Goal: Task Accomplishment & Management: Use online tool/utility

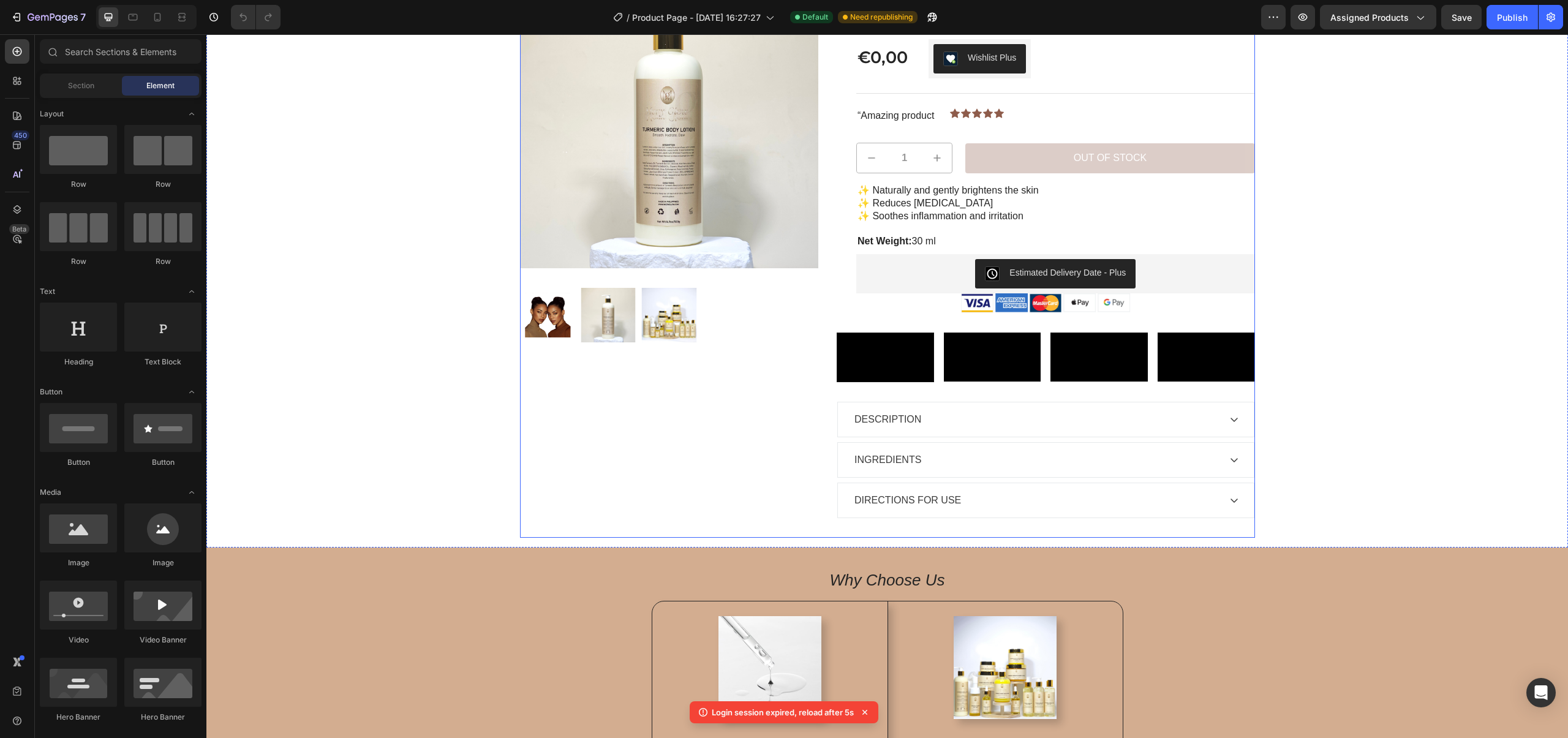
scroll to position [260, 0]
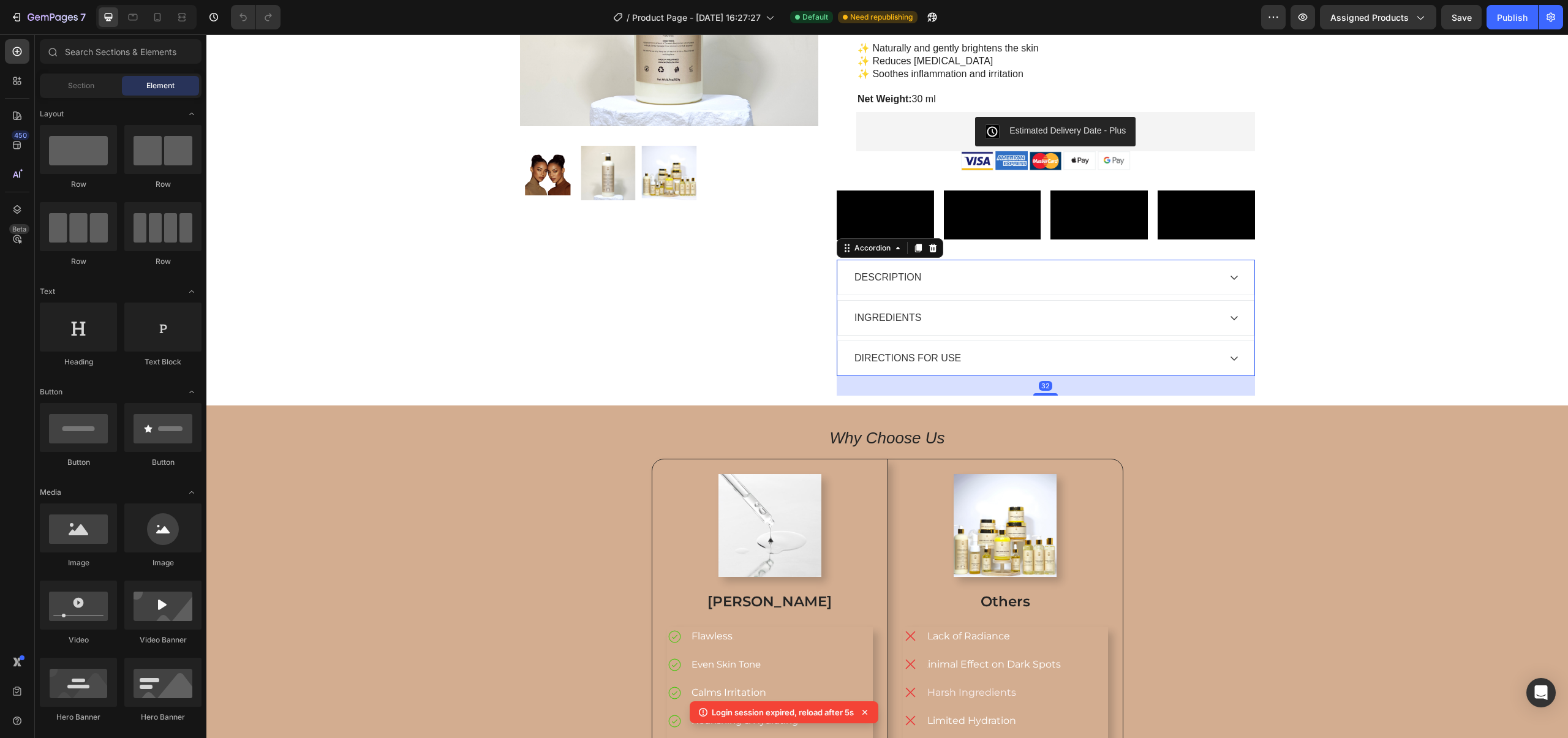
click at [972, 328] on div "INGREDIENTS" at bounding box center [1036, 318] width 367 height 19
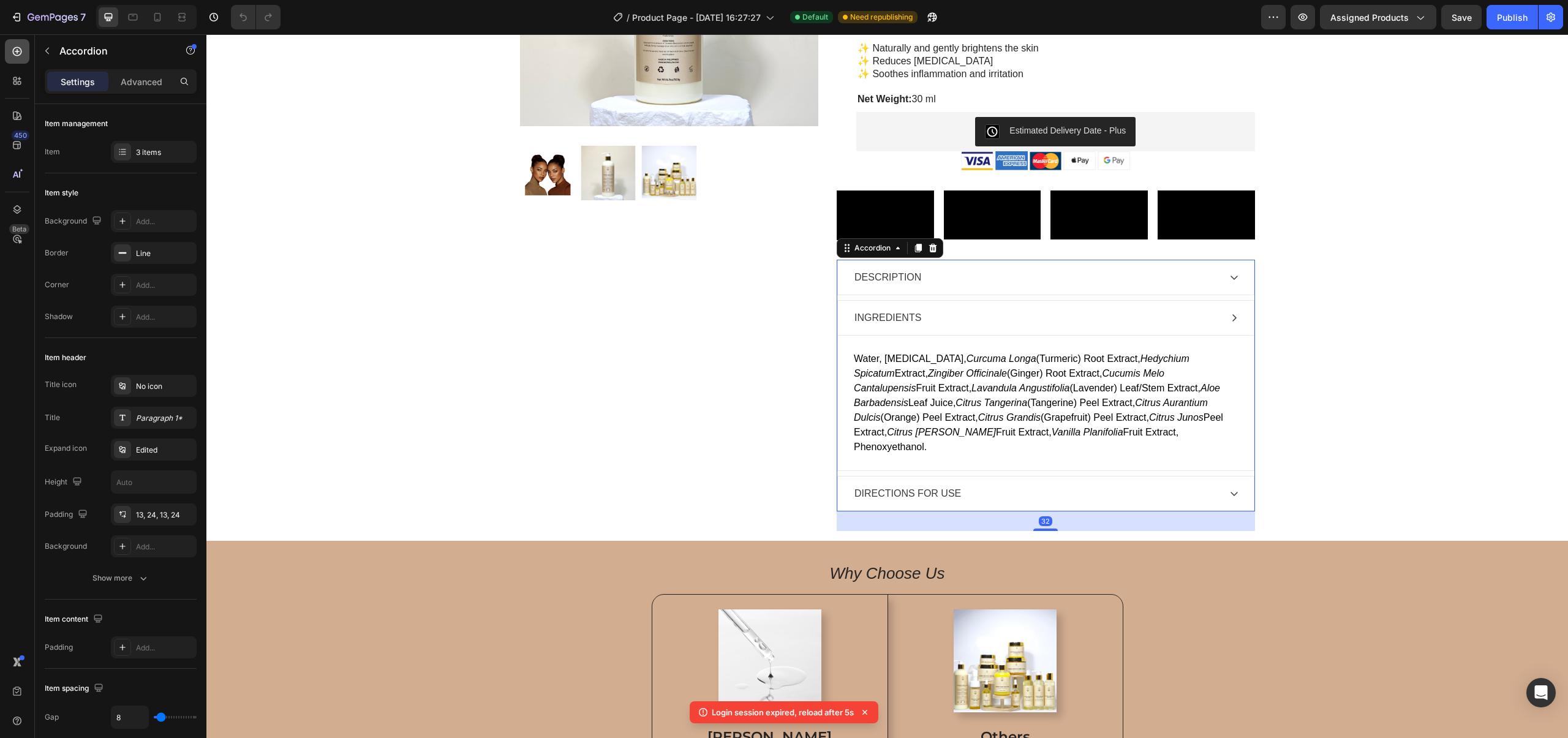
click at [17, 56] on icon at bounding box center [17, 51] width 12 height 12
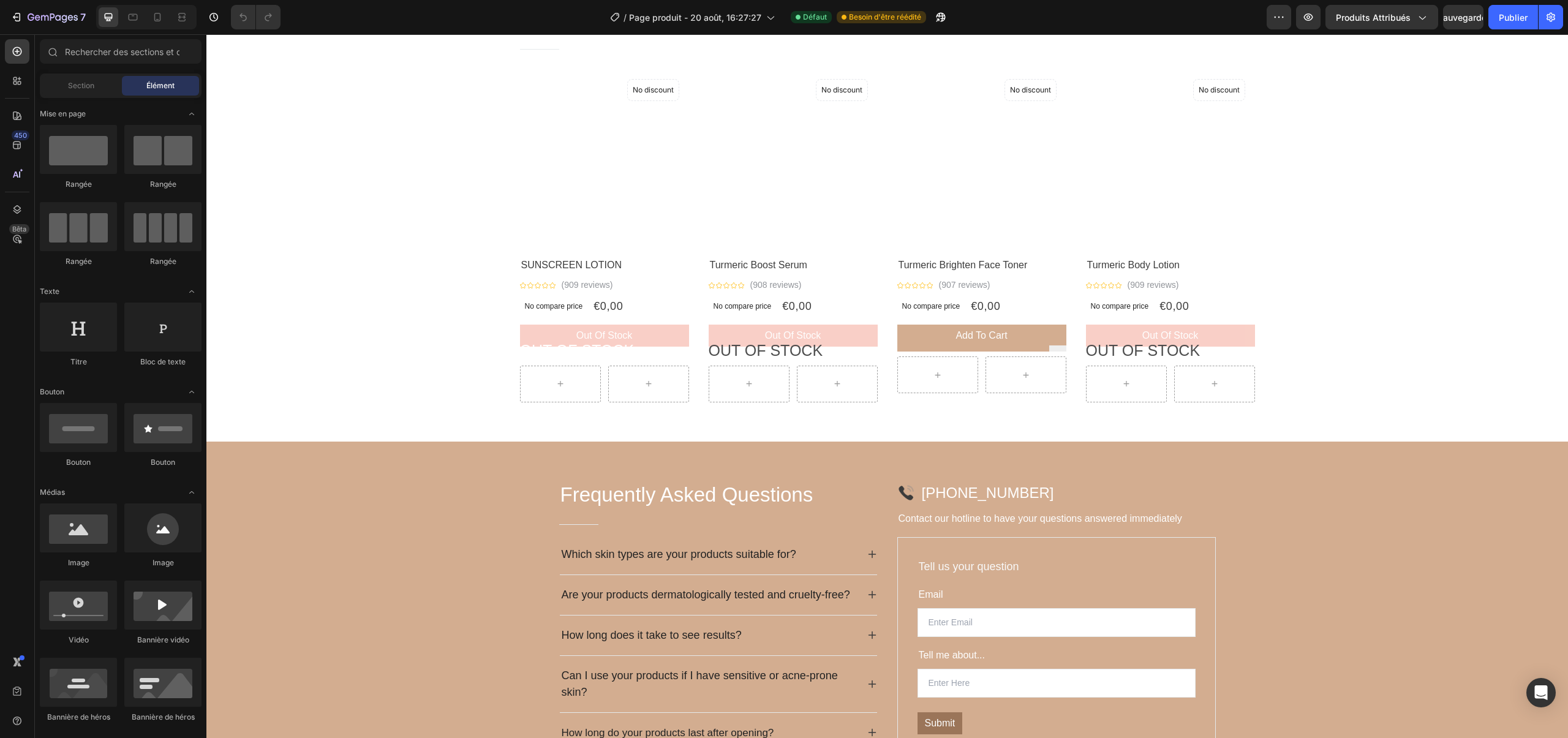
scroll to position [1214, 0]
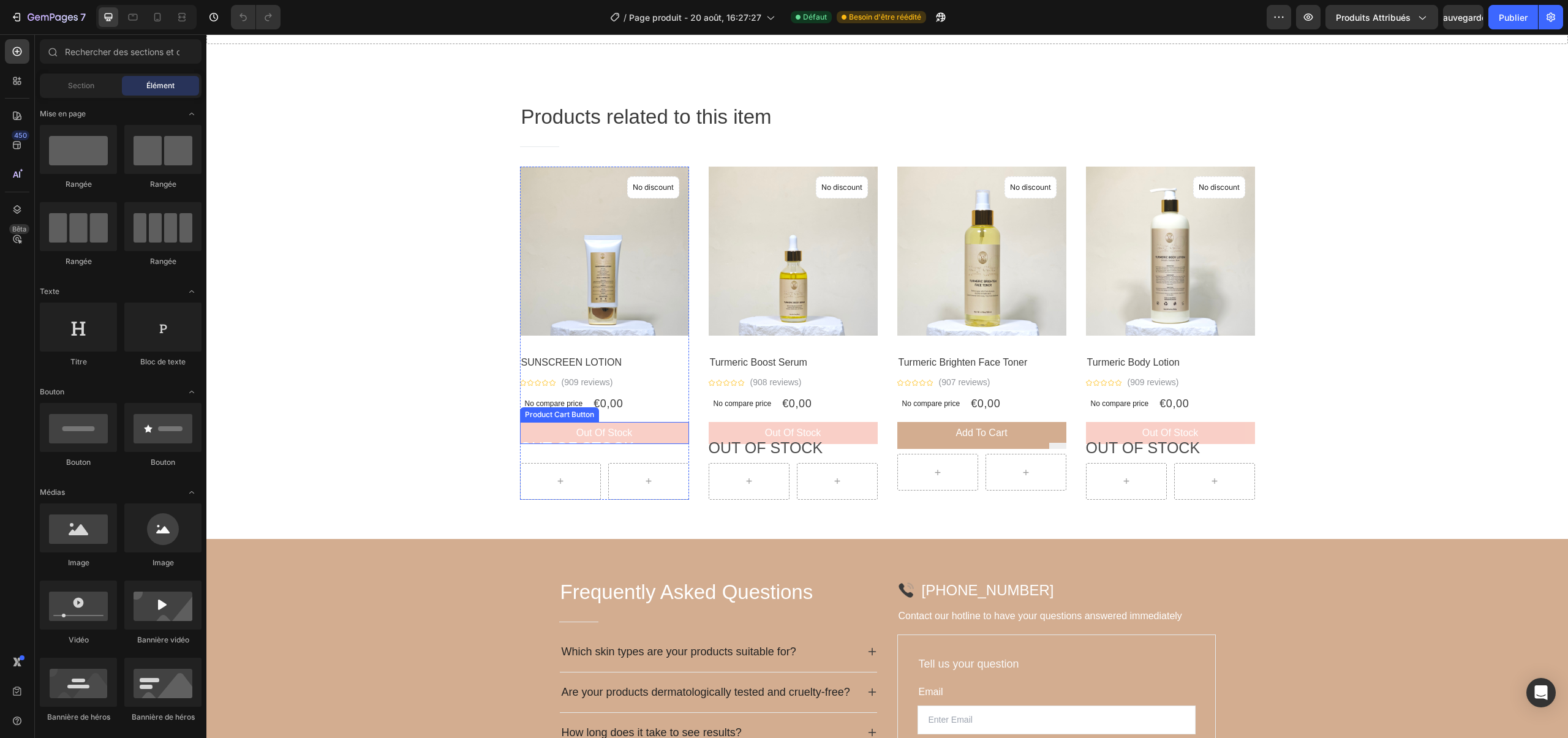
click at [644, 427] on button "Out of stock" at bounding box center [604, 433] width 169 height 22
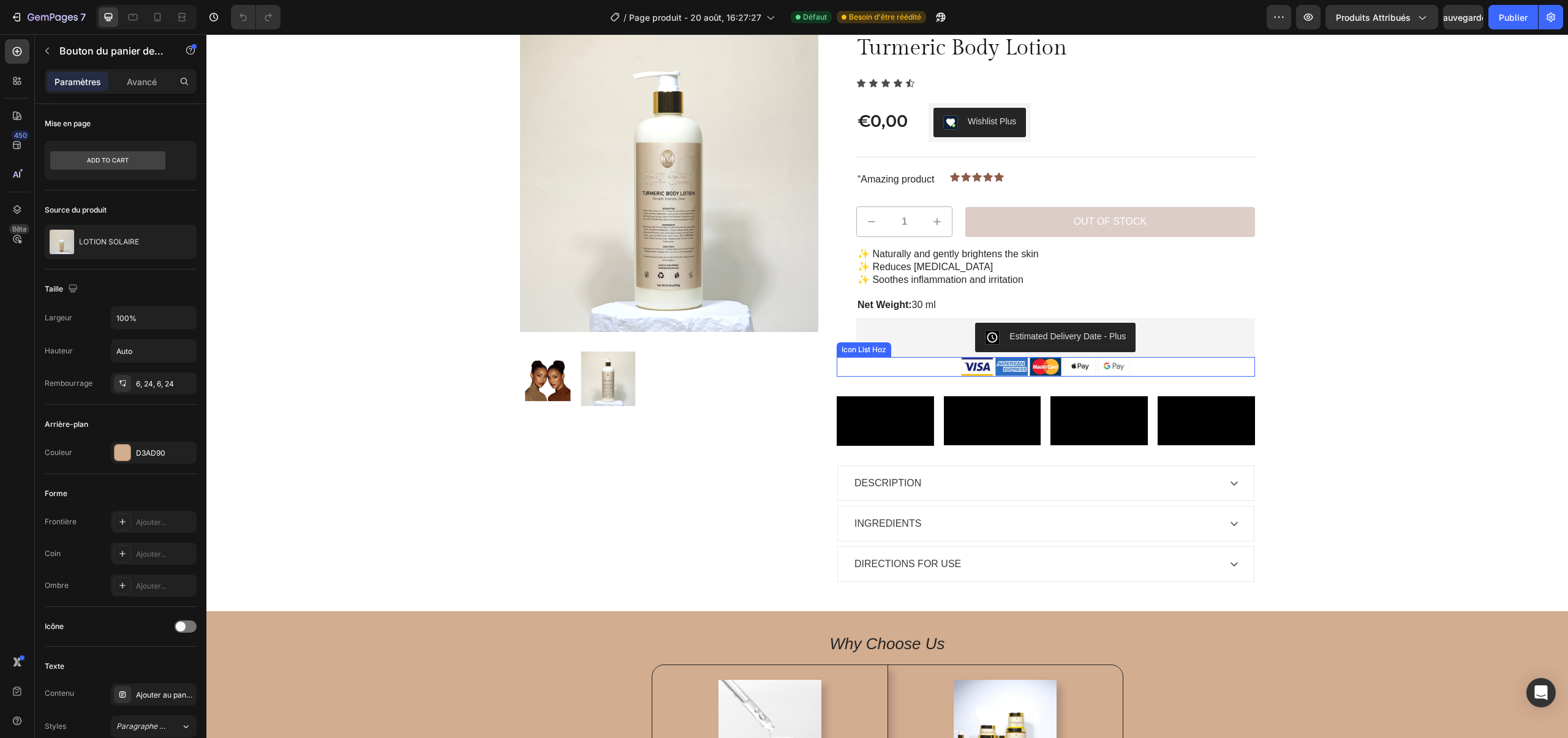
scroll to position [59, 0]
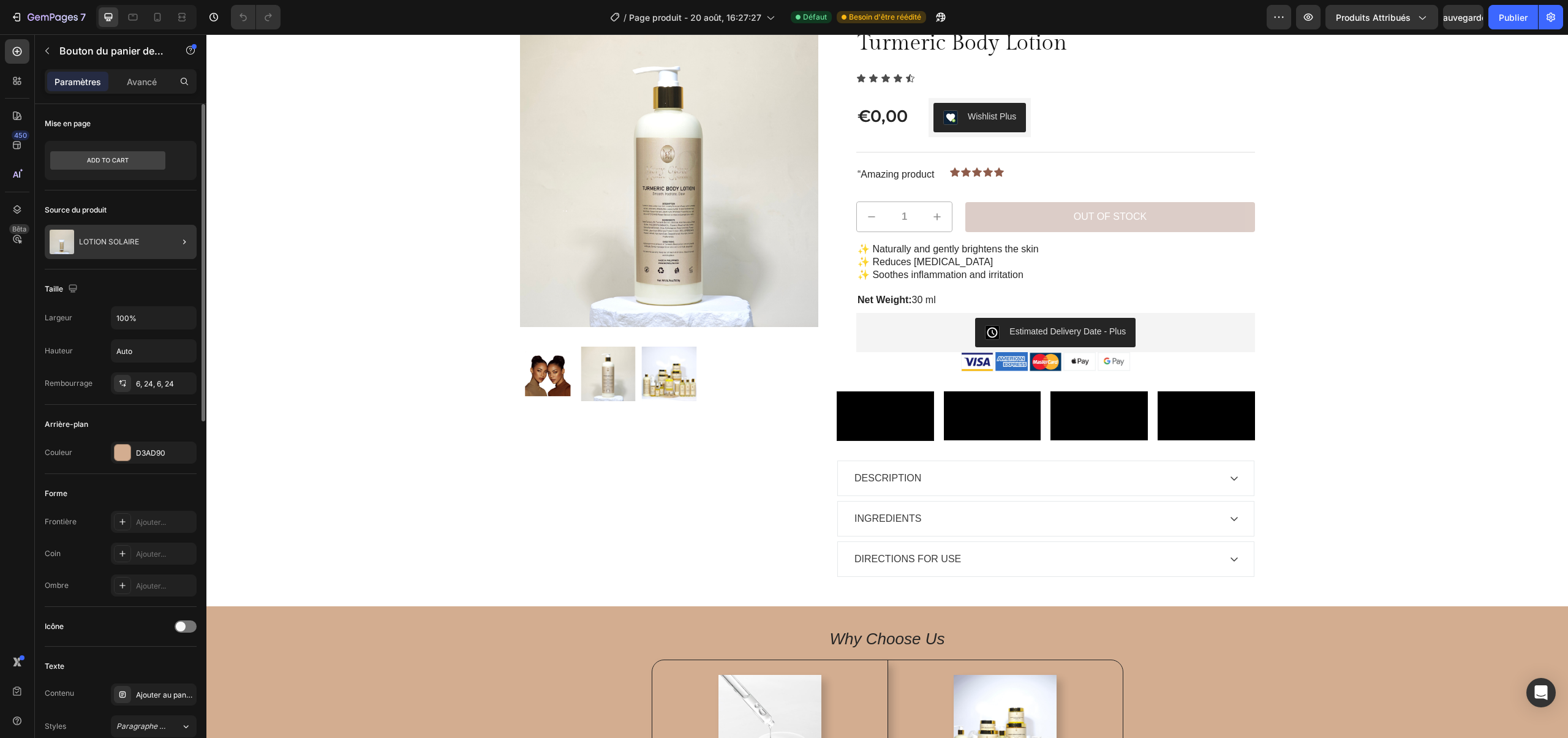
click at [111, 244] on font "LOTION SOLAIRE" at bounding box center [109, 242] width 60 height 9
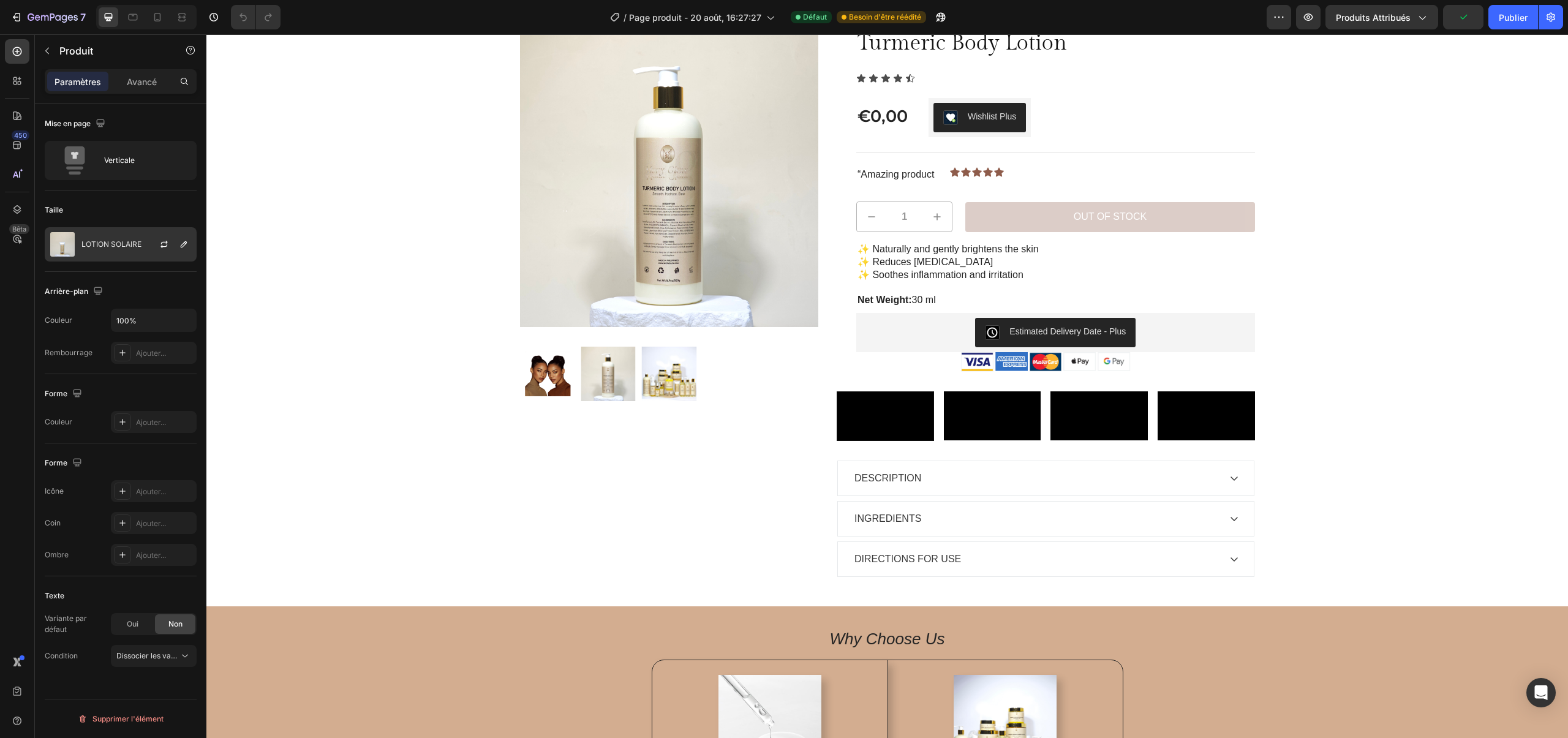
click at [124, 252] on div "LOTION SOLAIRE" at bounding box center [121, 245] width 152 height 34
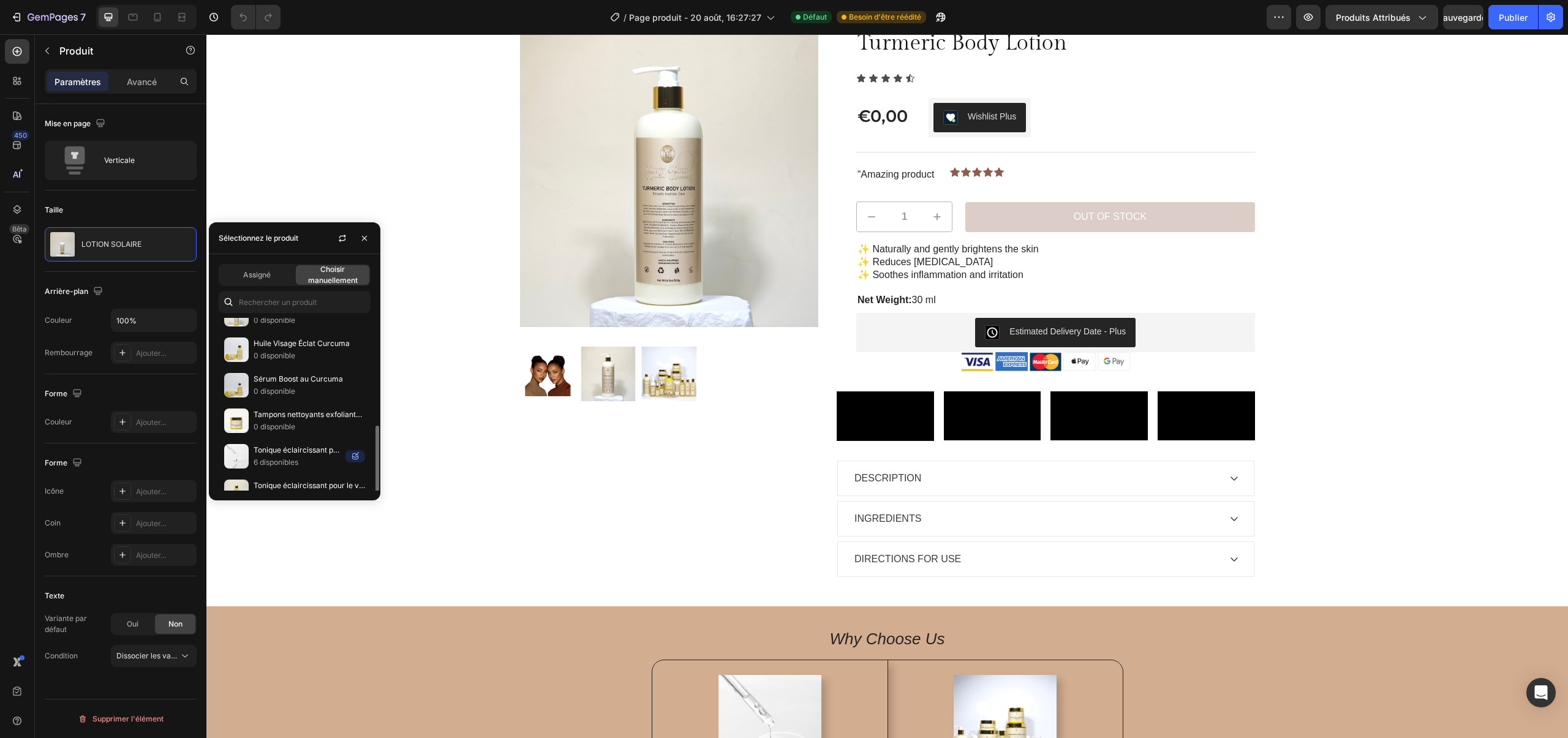
scroll to position [183, 0]
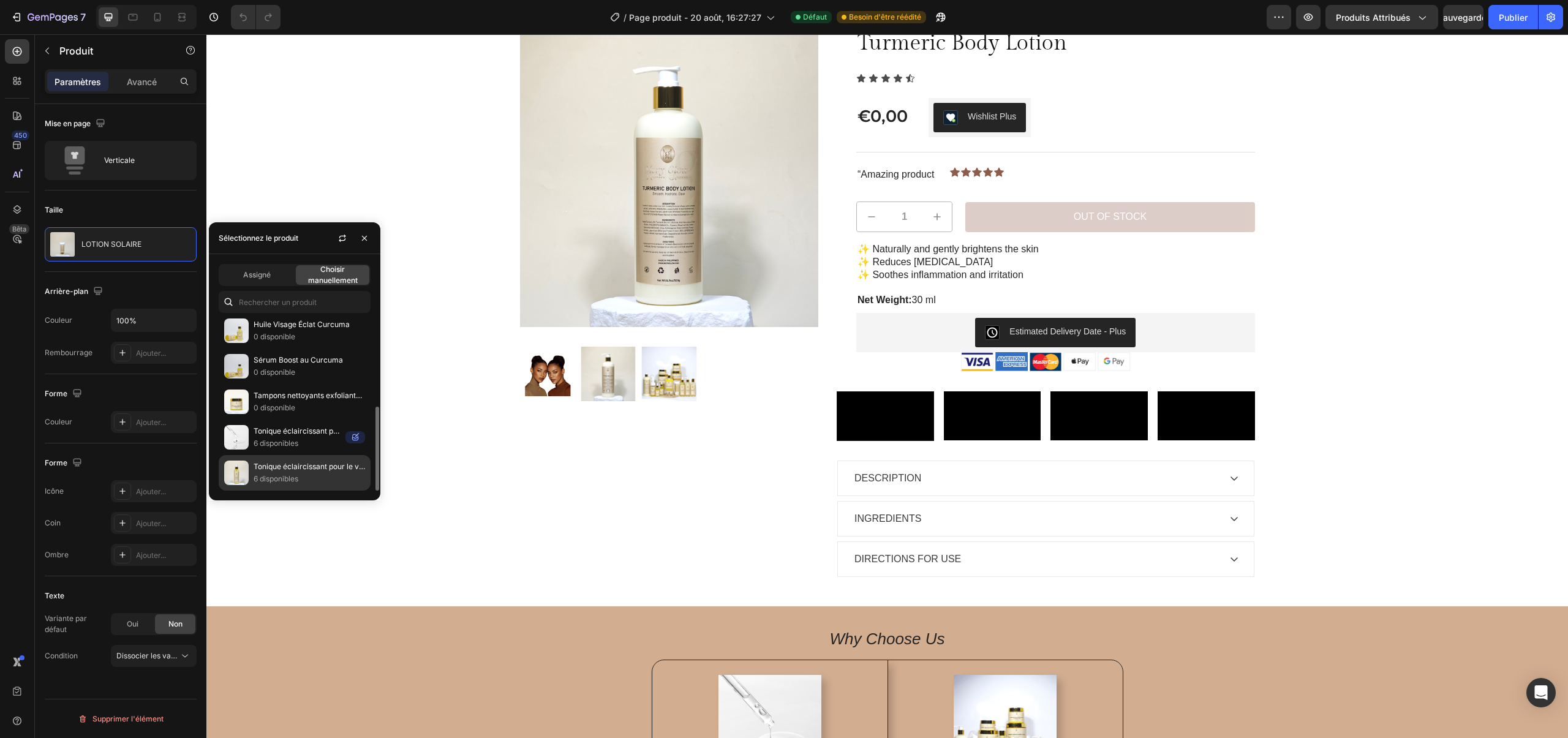
click at [288, 466] on font "Tonique éclaircissant pour le visage au curcuma" at bounding box center [337, 466] width 168 height 9
click at [316, 486] on div "Tonique éclaircissant pour le visage au curcuma 6 disponibles" at bounding box center [295, 473] width 152 height 35
click at [317, 480] on p "6 disponibles" at bounding box center [309, 479] width 111 height 12
click at [247, 470] on img at bounding box center [236, 473] width 25 height 25
click at [244, 471] on img at bounding box center [236, 473] width 25 height 25
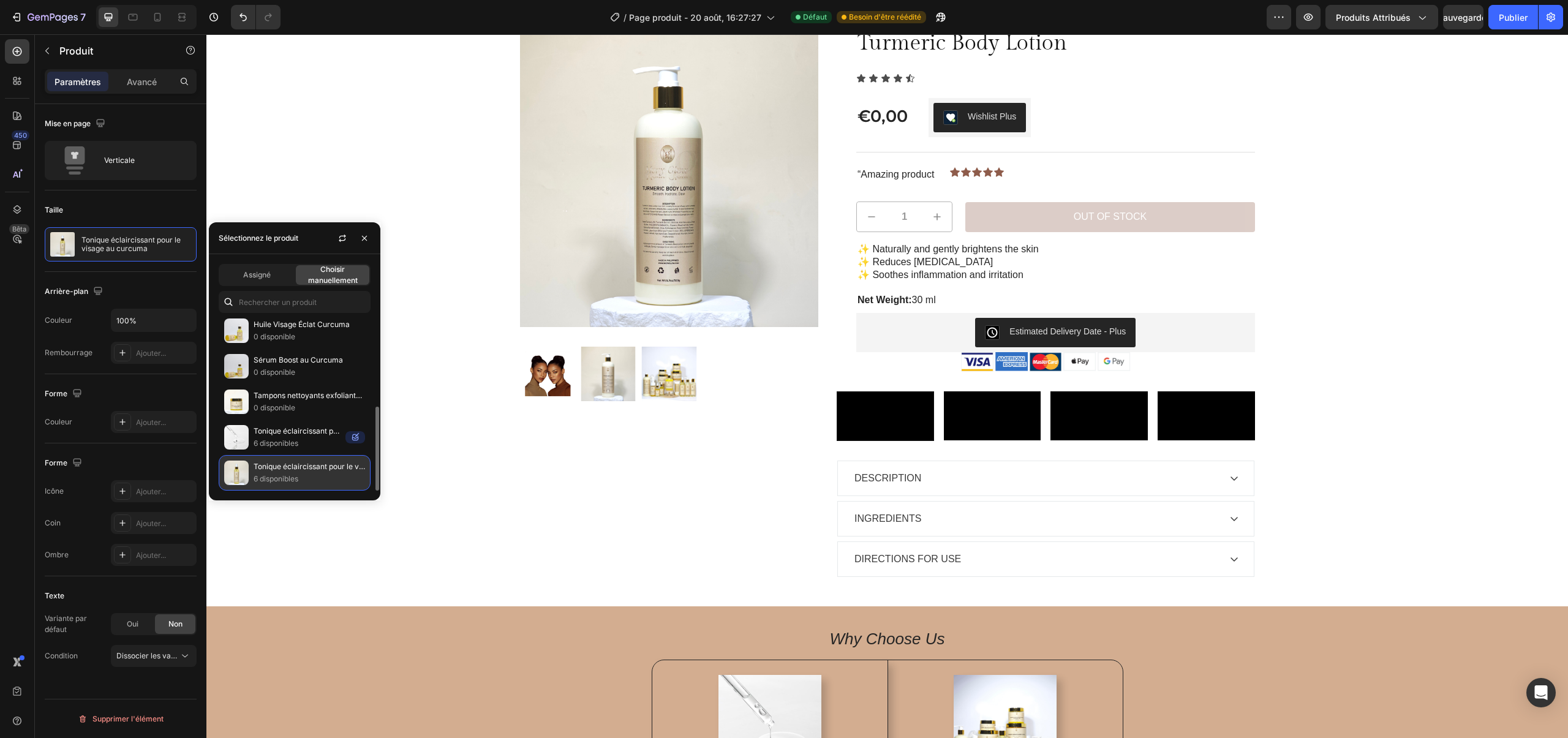
click at [244, 471] on img at bounding box center [236, 473] width 25 height 25
click at [247, 443] on img at bounding box center [236, 438] width 25 height 25
click at [234, 468] on img at bounding box center [236, 473] width 25 height 25
click at [904, 19] on font "Besoin d'être réédité" at bounding box center [885, 17] width 72 height 9
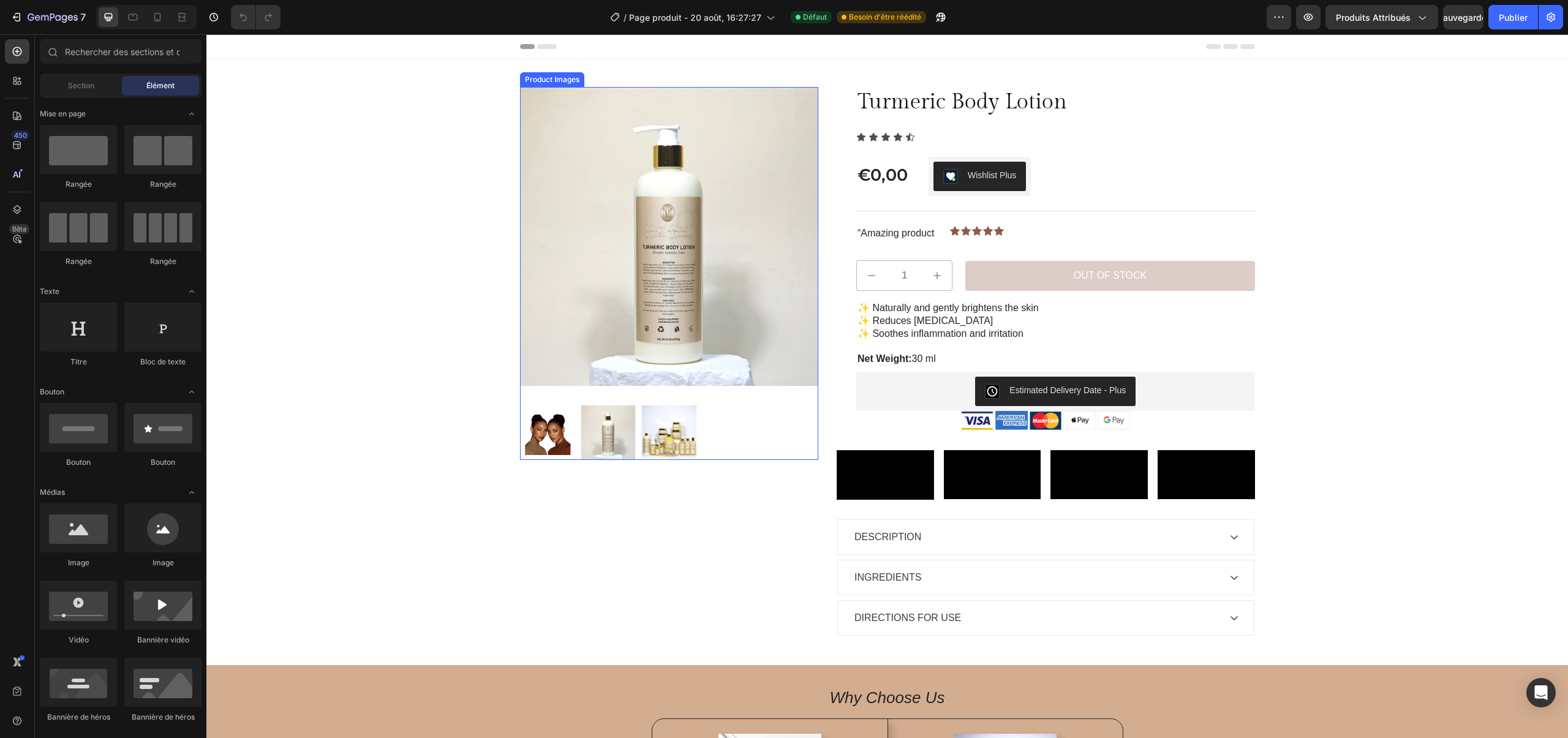
click at [726, 187] on img at bounding box center [669, 237] width 299 height 299
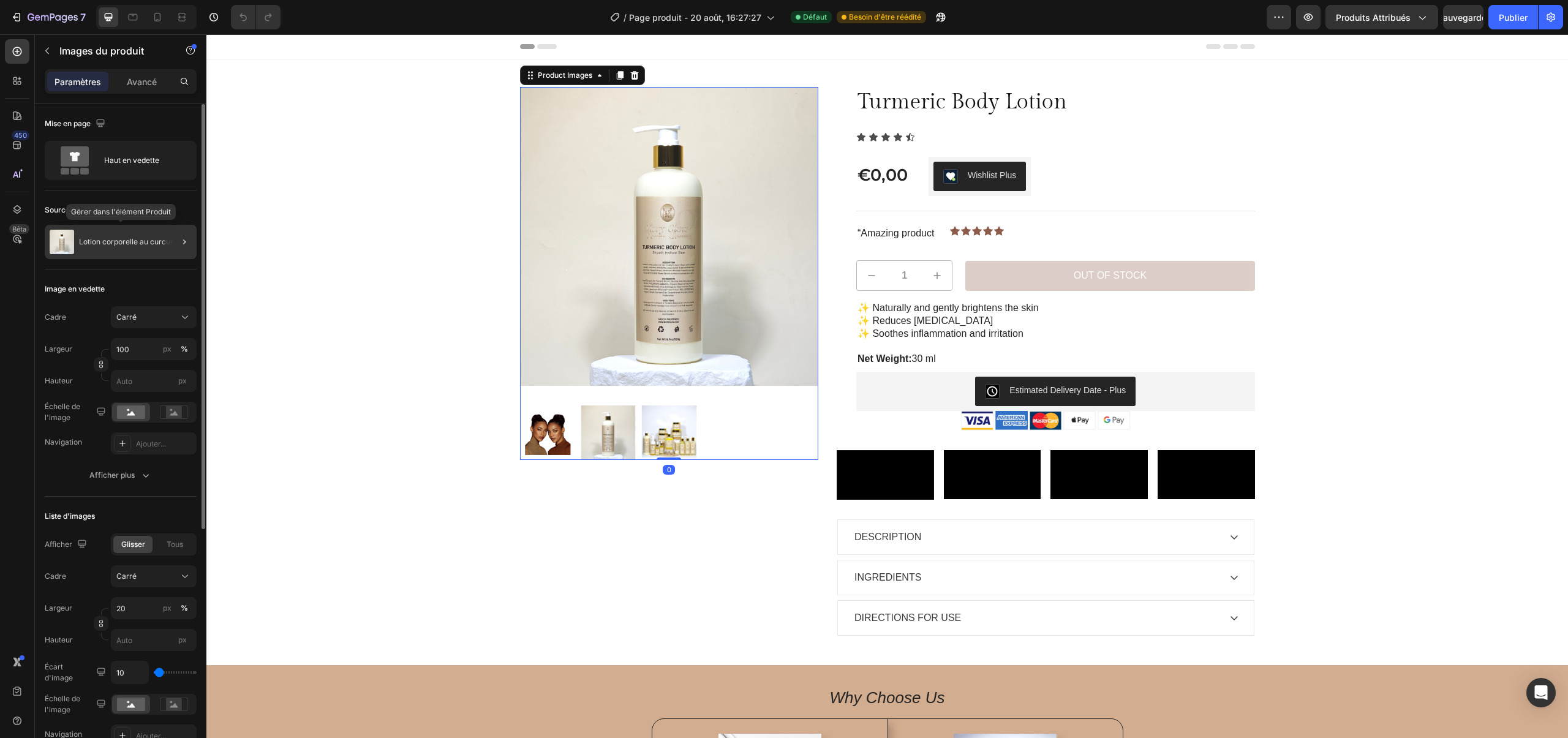
click at [71, 245] on img at bounding box center [62, 242] width 25 height 25
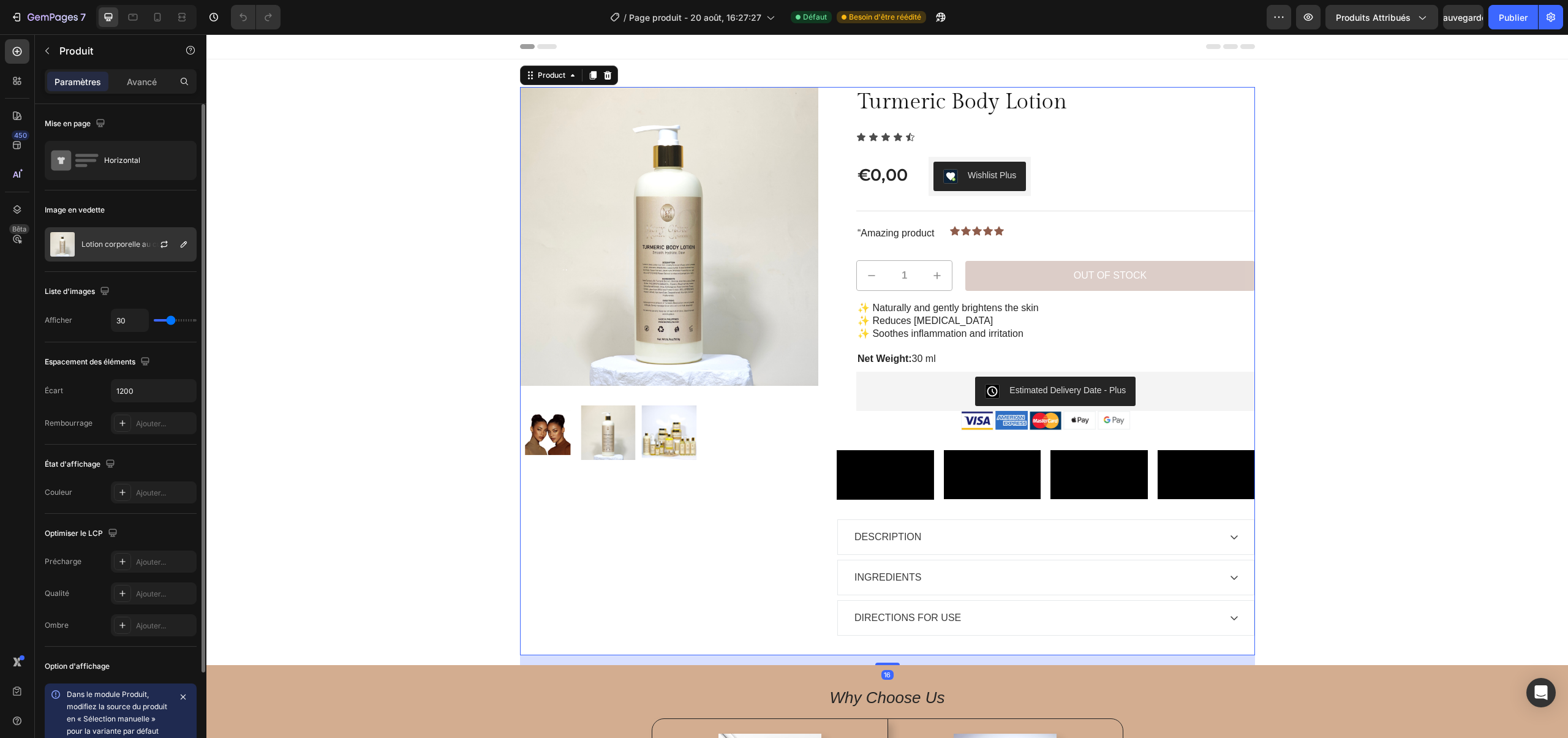
click at [86, 243] on font "Lotion corporelle au curcuma" at bounding box center [132, 244] width 102 height 9
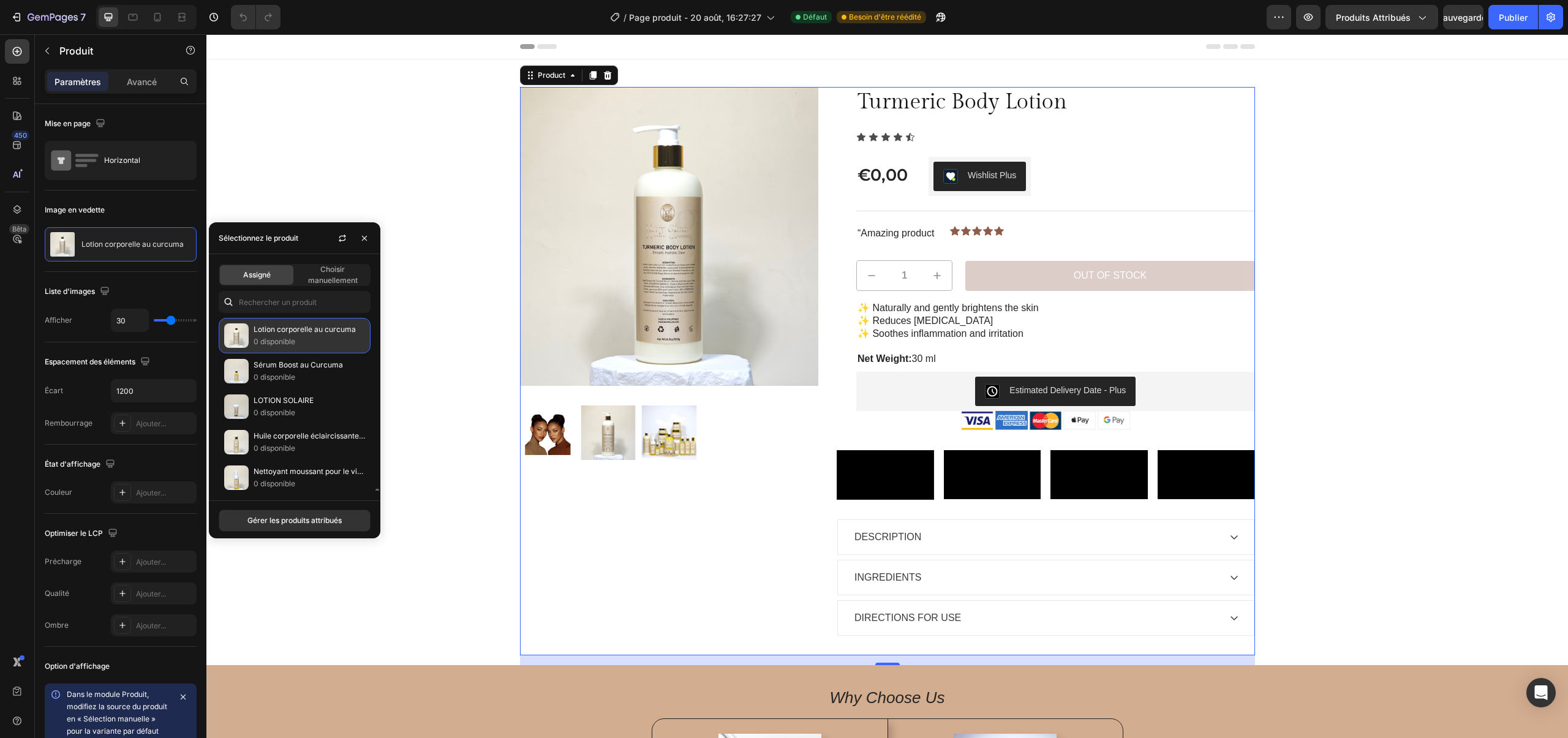
scroll to position [183, 0]
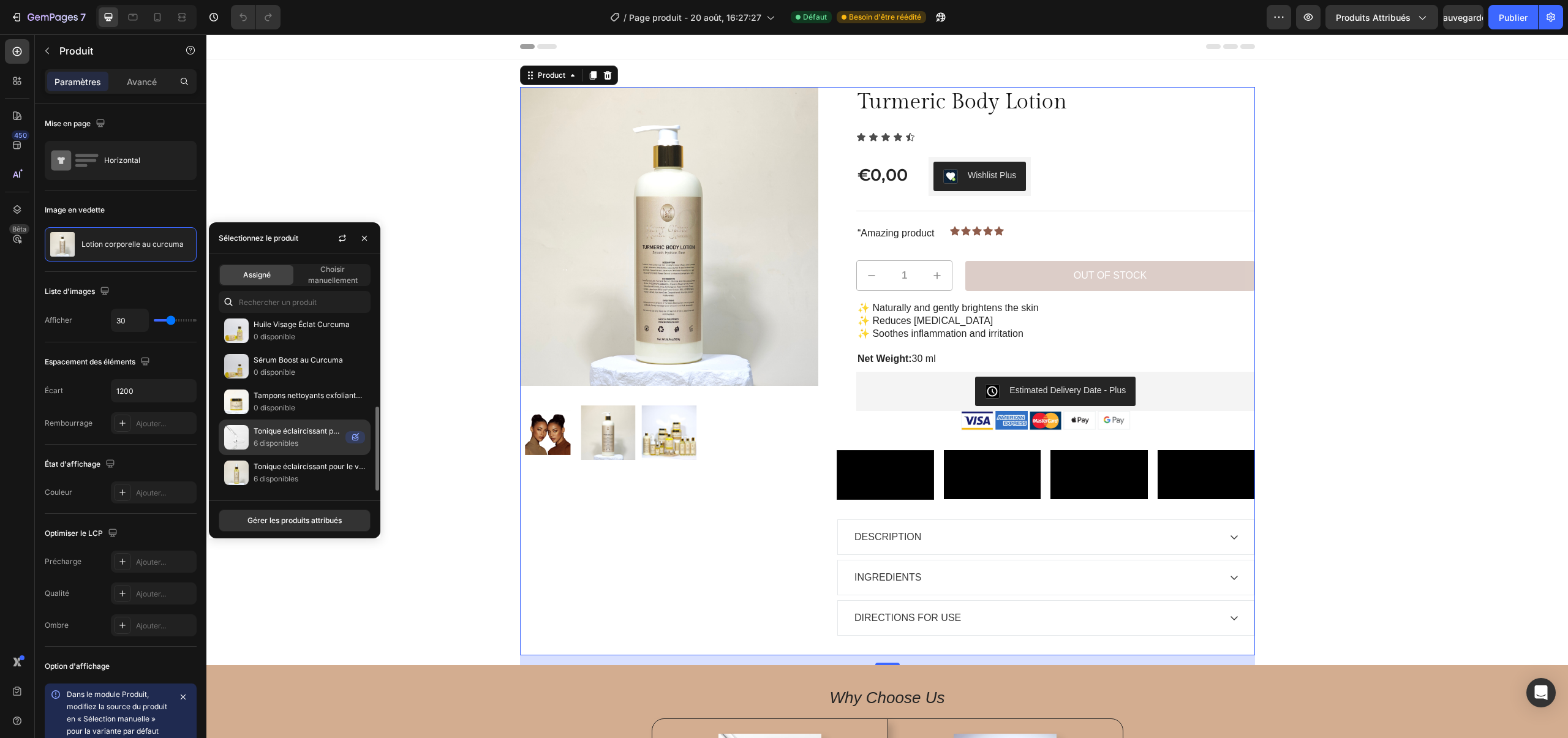
click at [235, 456] on div "Tonique éclaircissant pour le visage au curcuma en même temps 6 disponibles" at bounding box center [295, 473] width 152 height 35
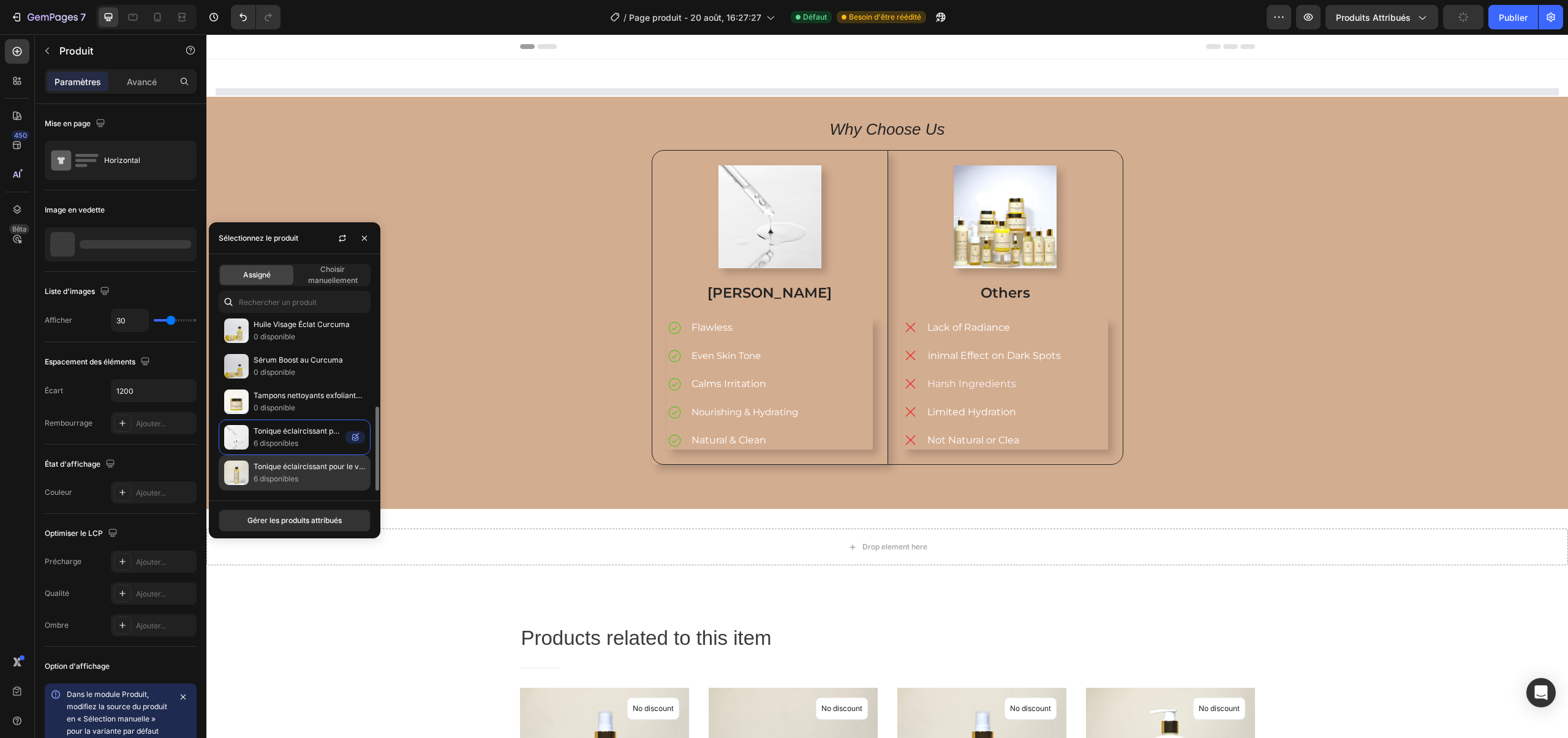
click at [236, 478] on img at bounding box center [236, 473] width 25 height 25
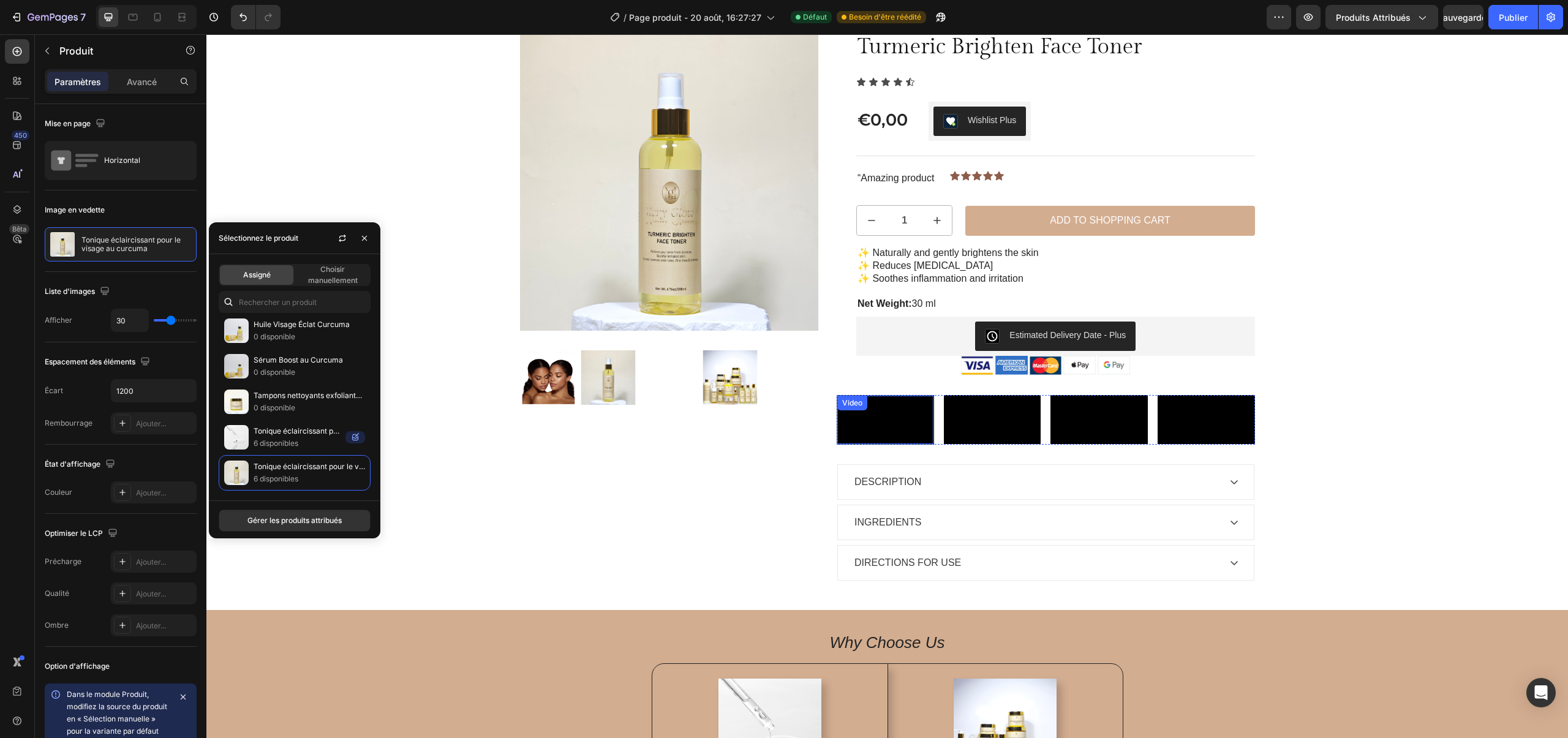
scroll to position [81, 0]
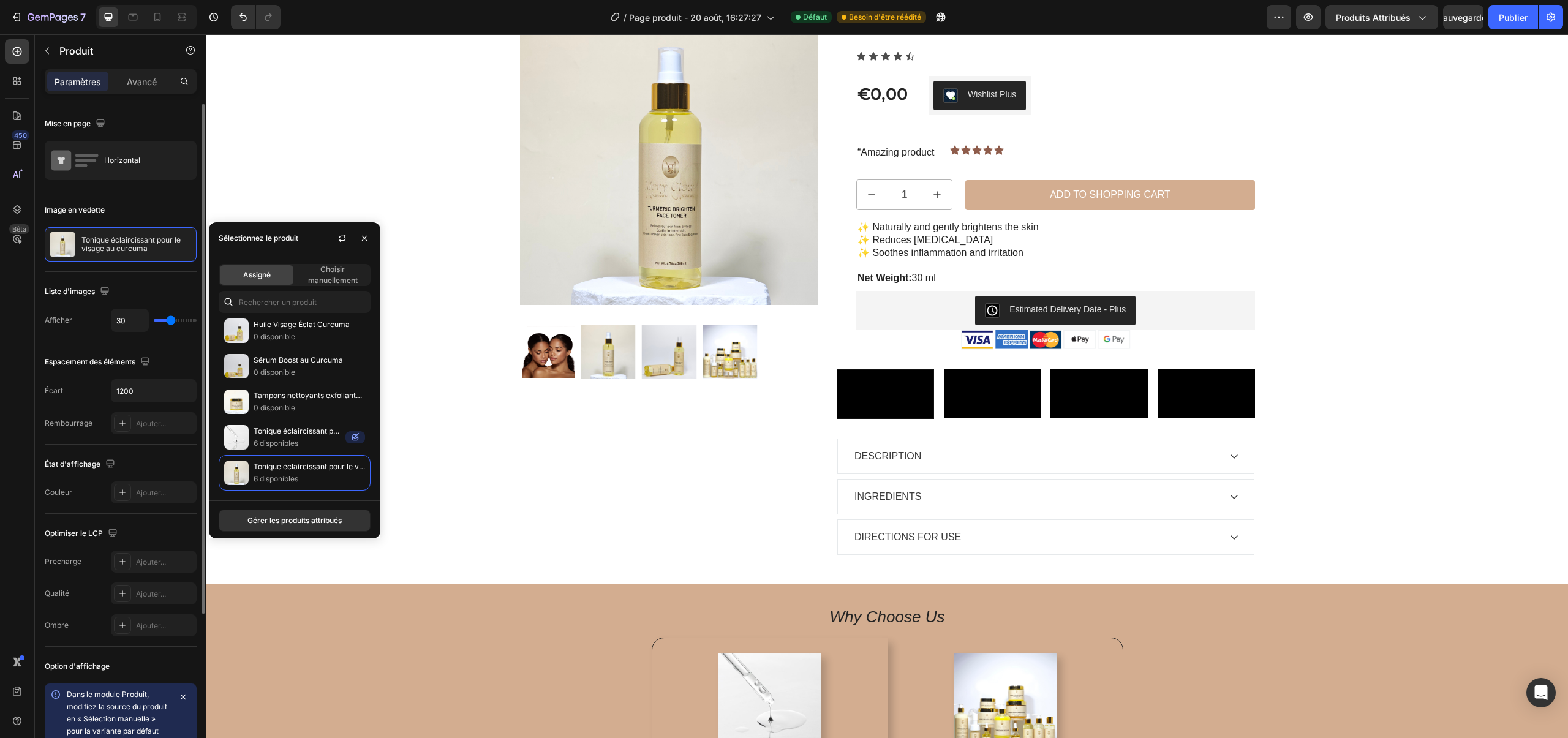
click at [128, 514] on div "Image en vedette [PERSON_NAME] éclaircissant pour le visage au curcuma" at bounding box center [121, 580] width 152 height 133
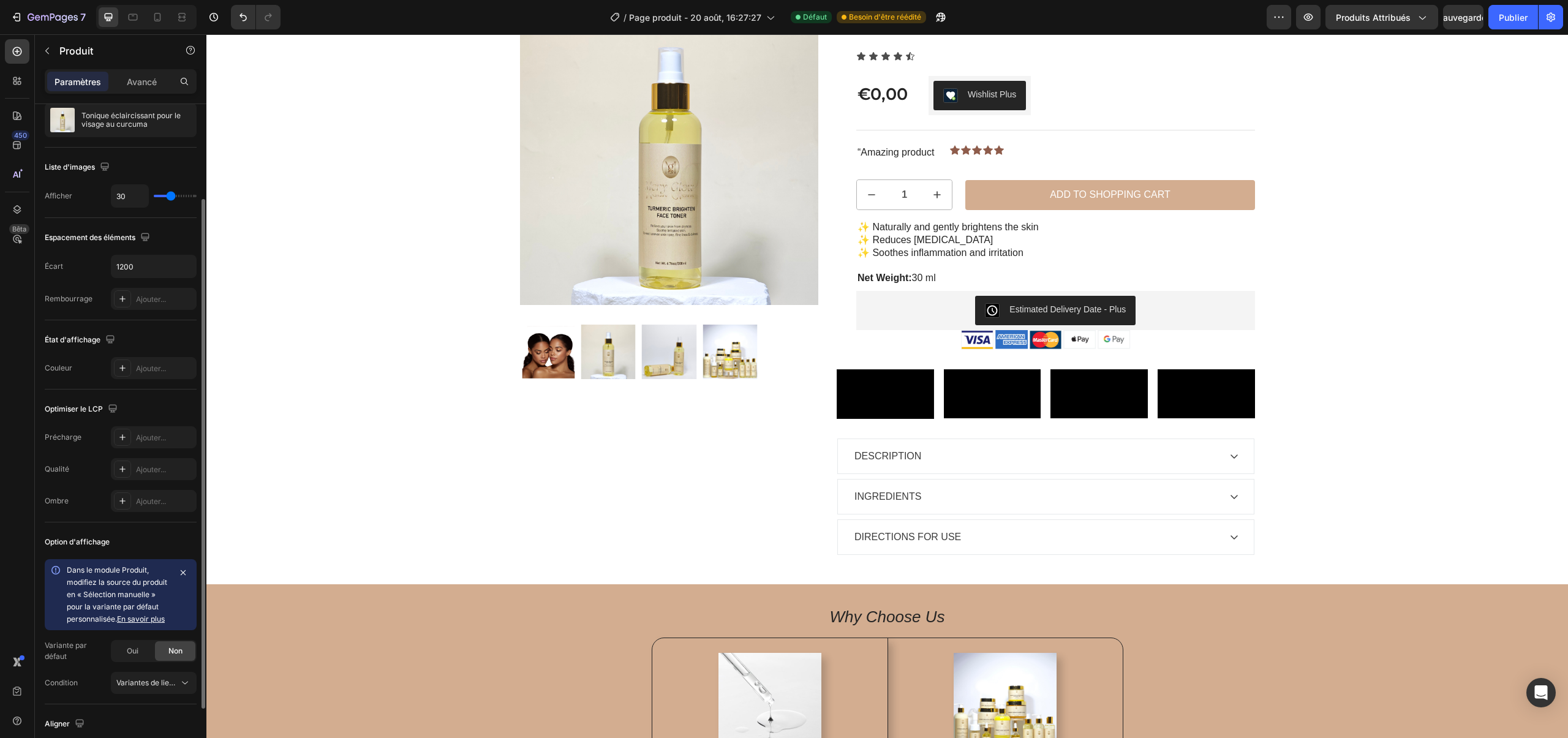
scroll to position [208, 0]
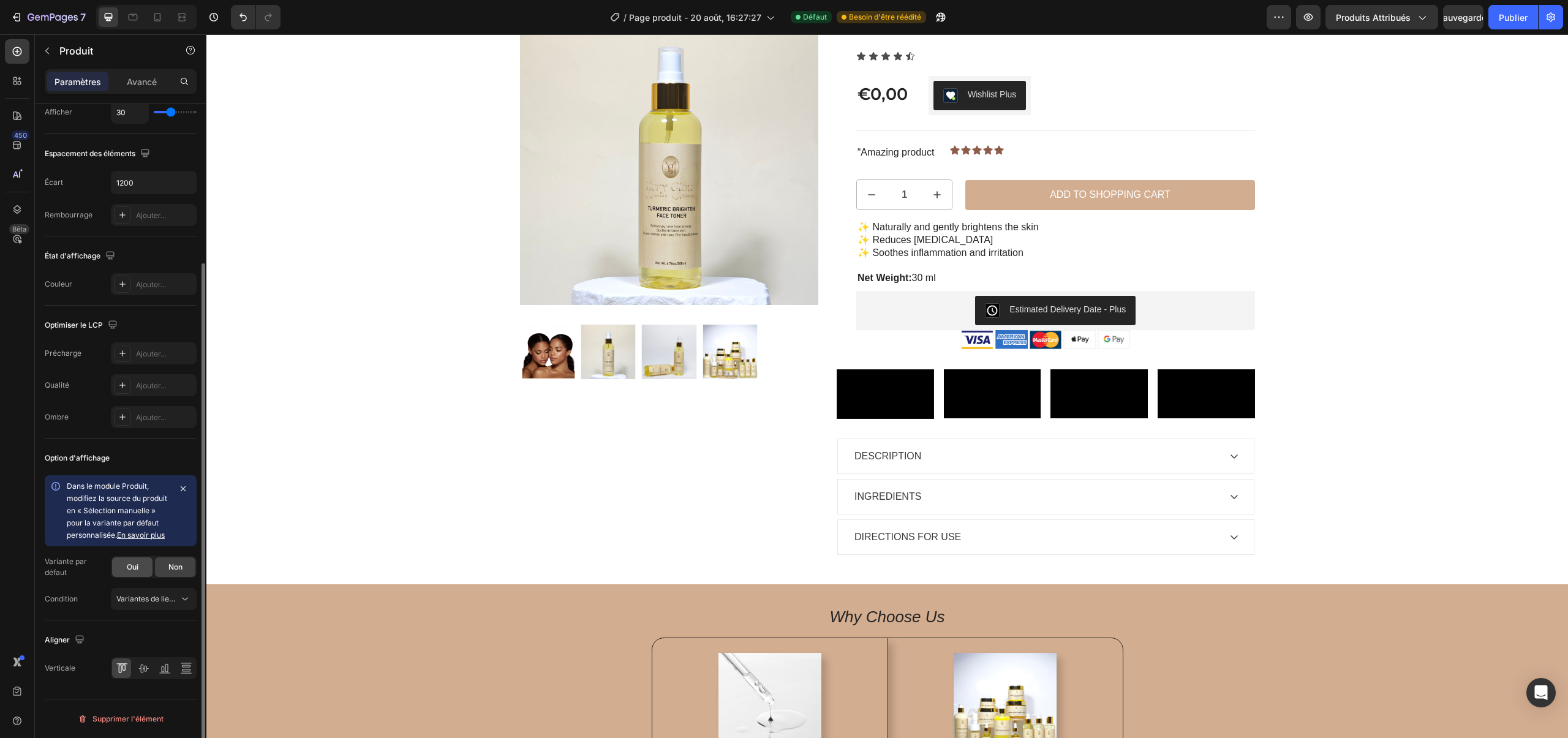
click at [132, 562] on font "Oui" at bounding box center [132, 567] width 11 height 9
click at [138, 534] on font "En savoir plus" at bounding box center [141, 535] width 48 height 9
click at [163, 594] on span "Variantes de liens, quantité <br> entre les mêmes produits" at bounding box center [147, 599] width 63 height 11
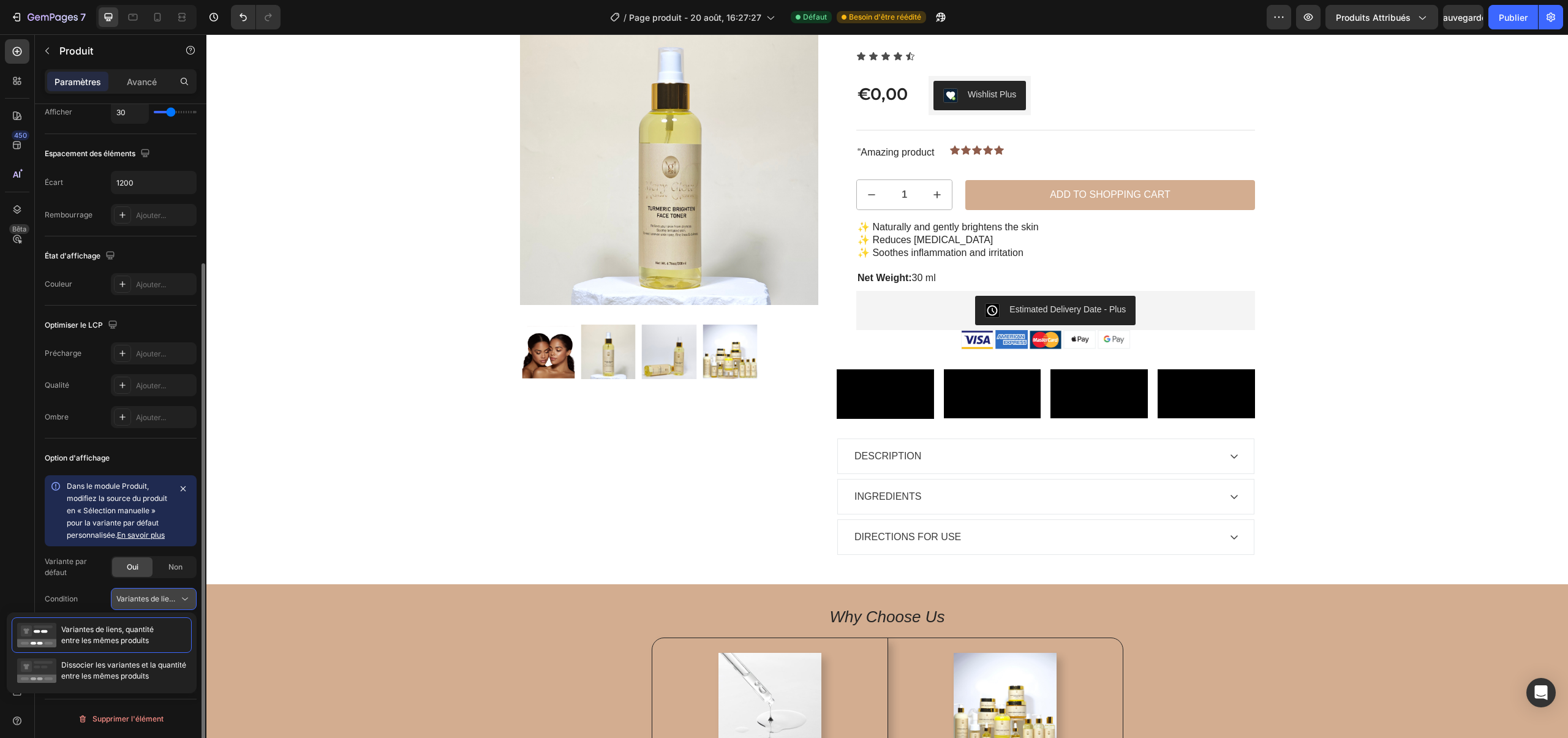
click at [158, 590] on button "Variantes de liens, quantité <br> entre les mêmes produits" at bounding box center [154, 599] width 86 height 22
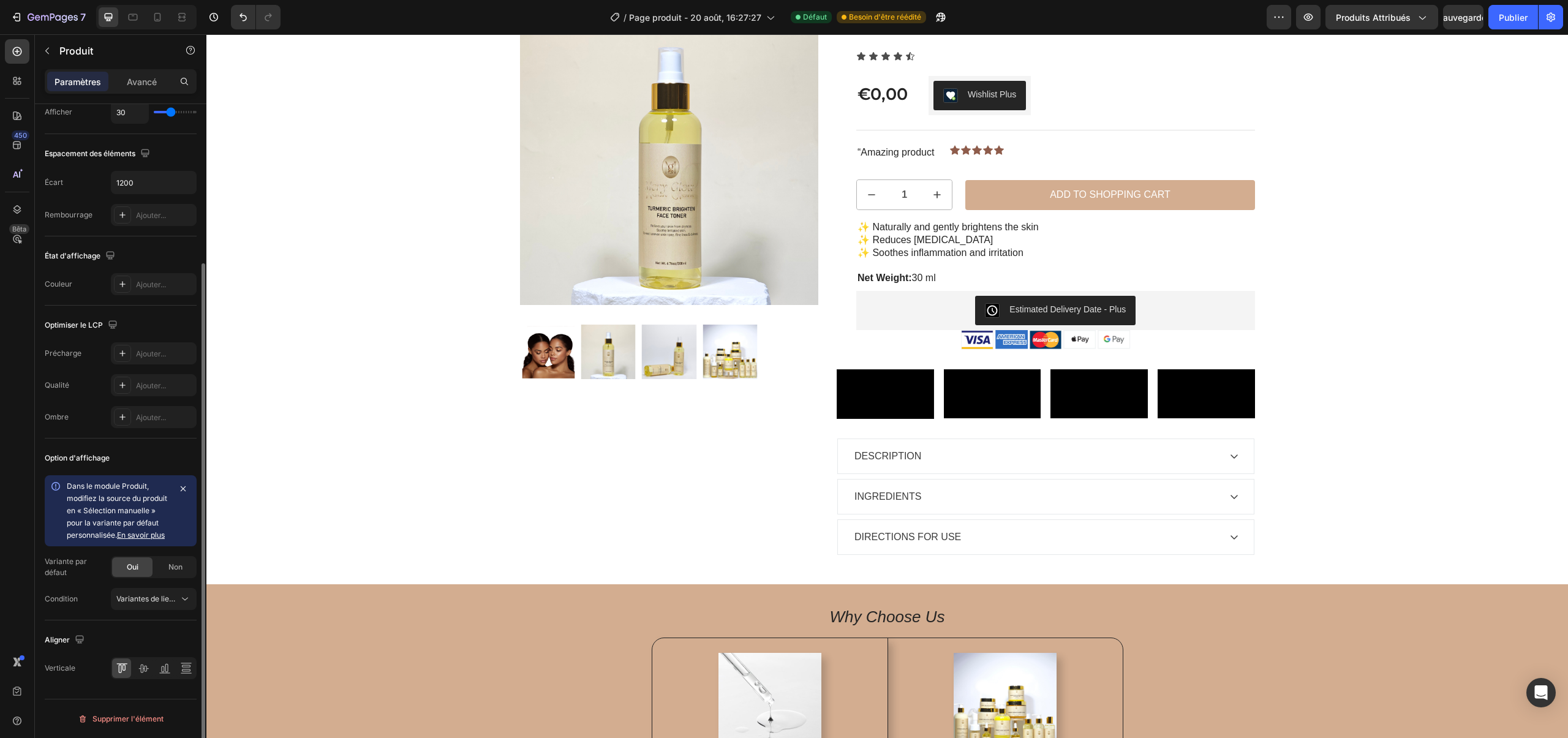
scroll to position [0, 0]
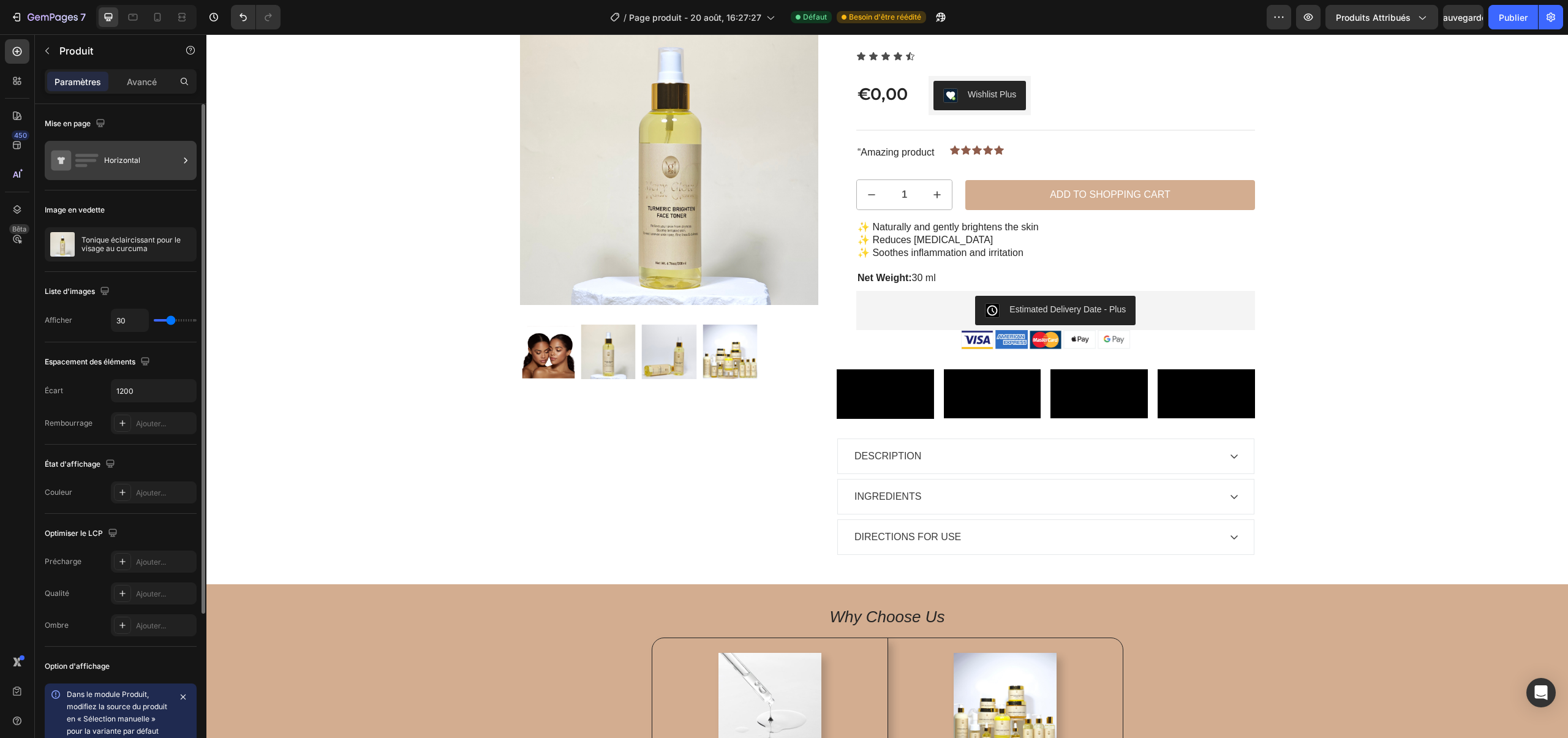
click at [105, 158] on font "Horizontal" at bounding box center [122, 160] width 36 height 9
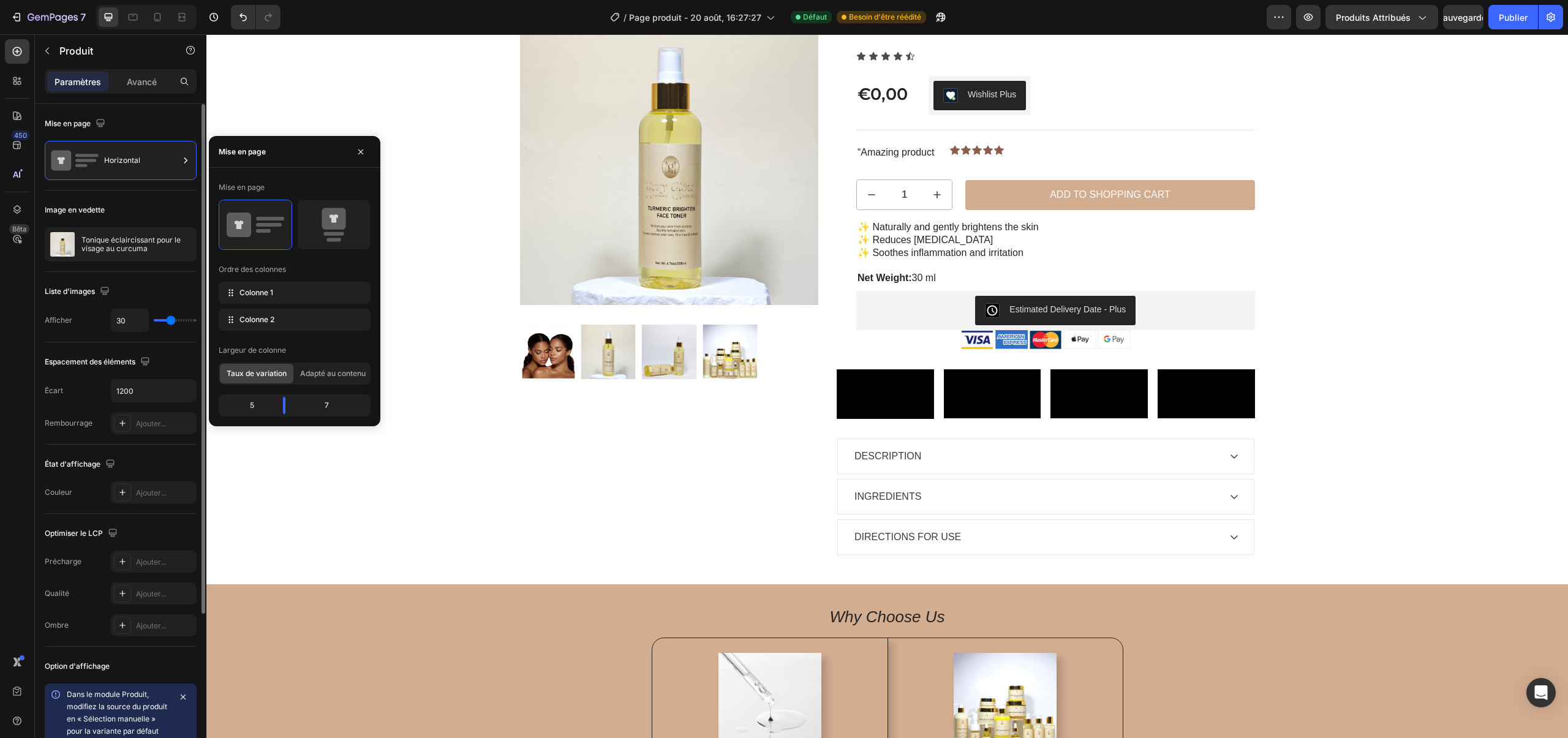
click at [101, 211] on font "Image en vedette" at bounding box center [75, 210] width 60 height 9
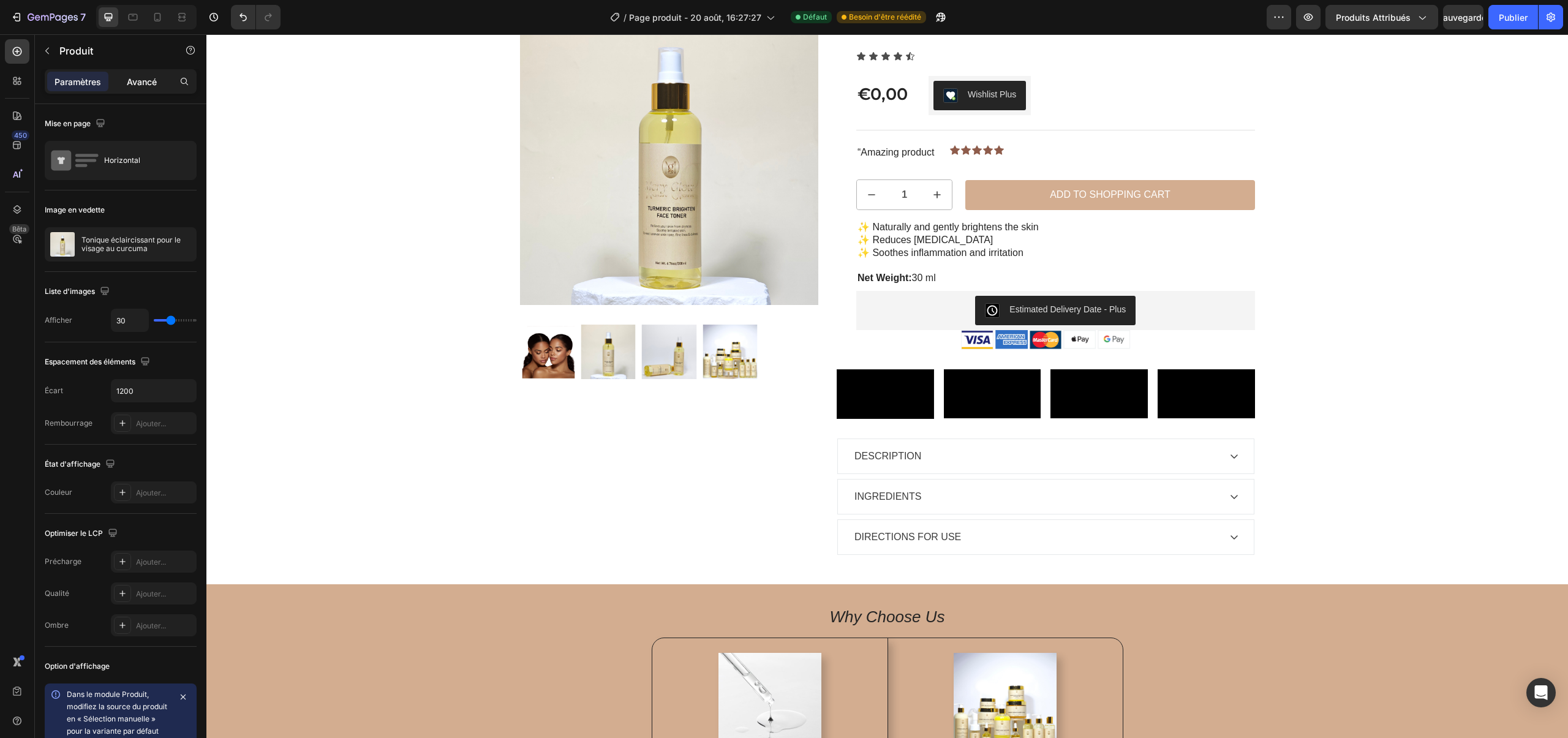
click at [125, 82] on div "Avancé" at bounding box center [141, 81] width 61 height 19
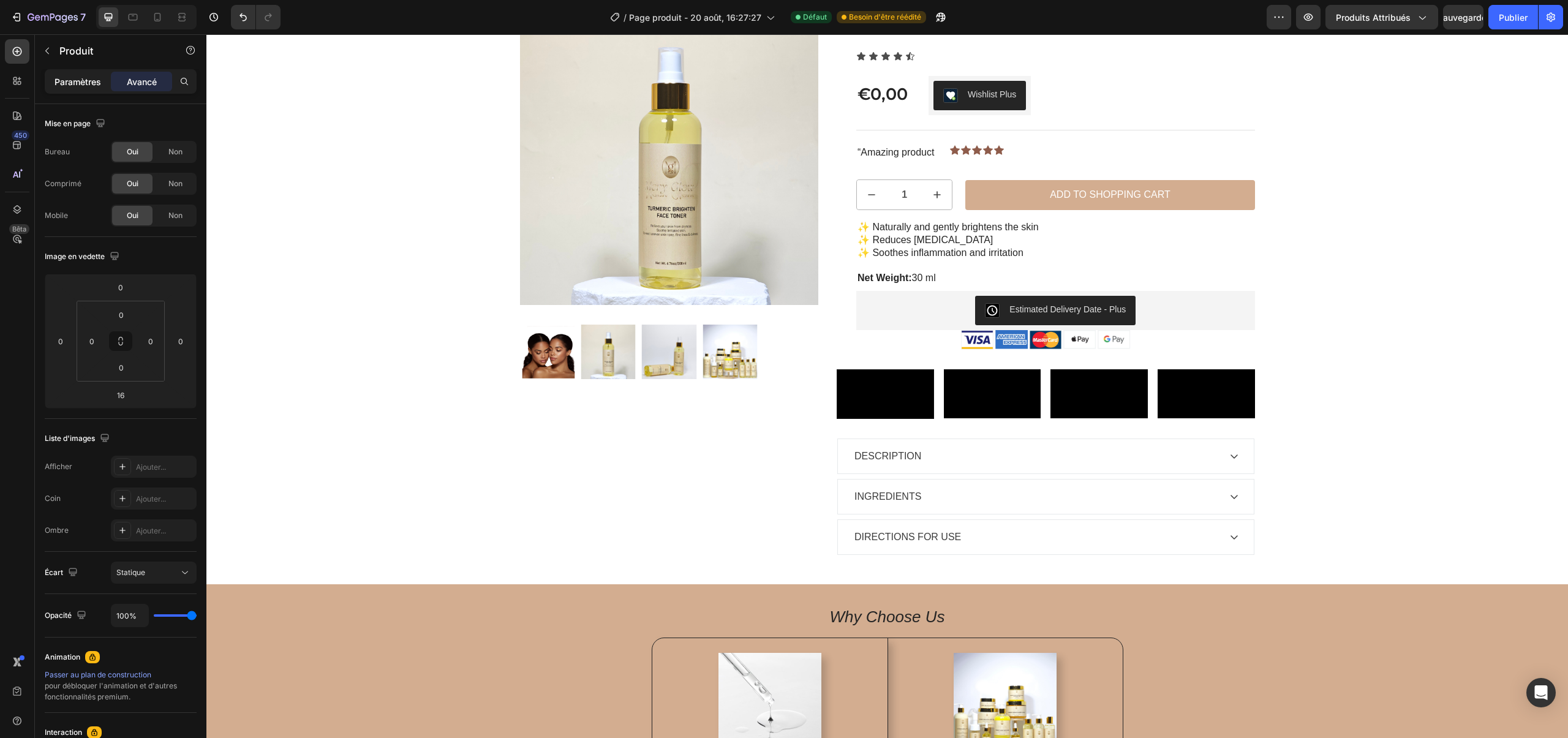
click at [93, 87] on p "Paramètres" at bounding box center [78, 81] width 47 height 13
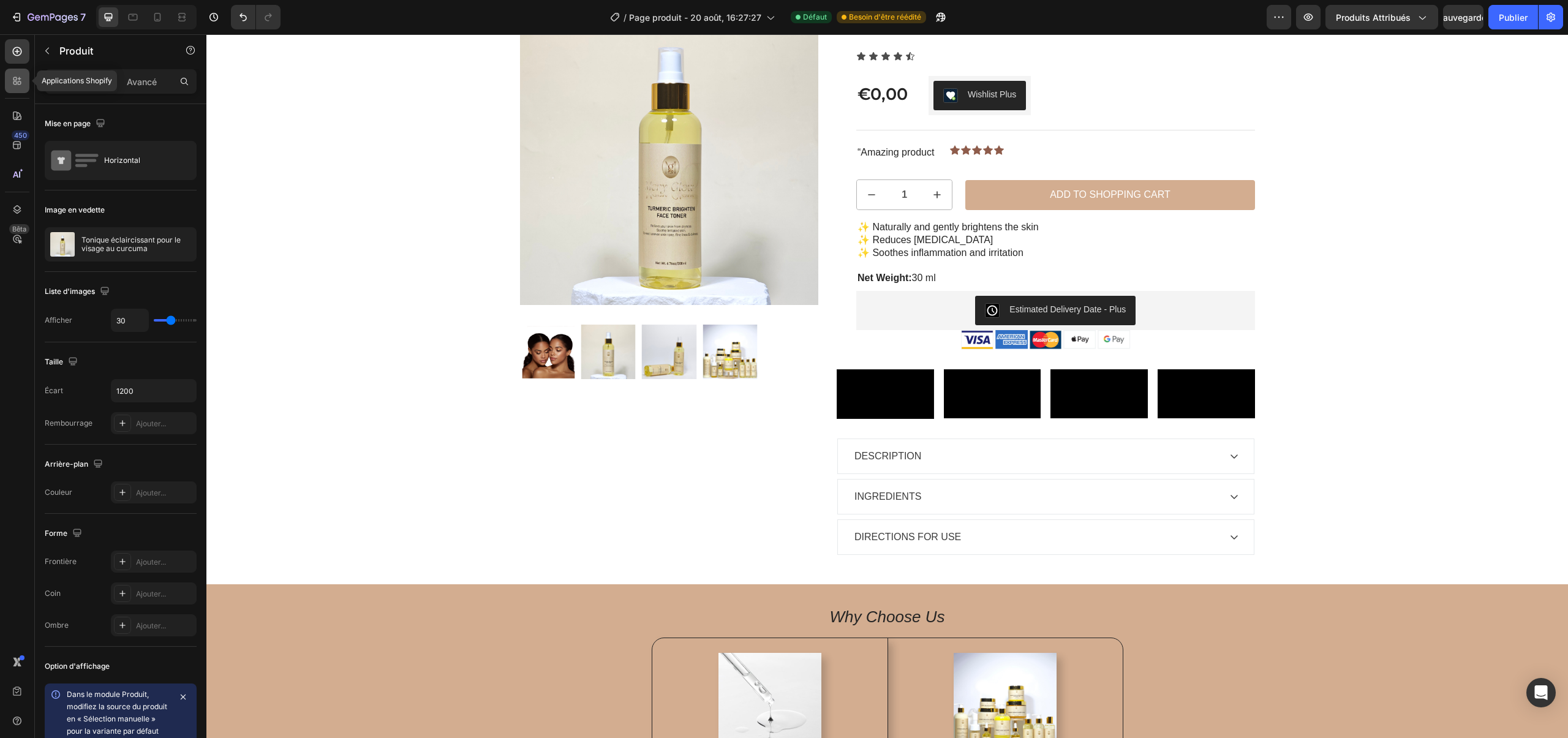
click at [16, 81] on icon at bounding box center [17, 81] width 12 height 12
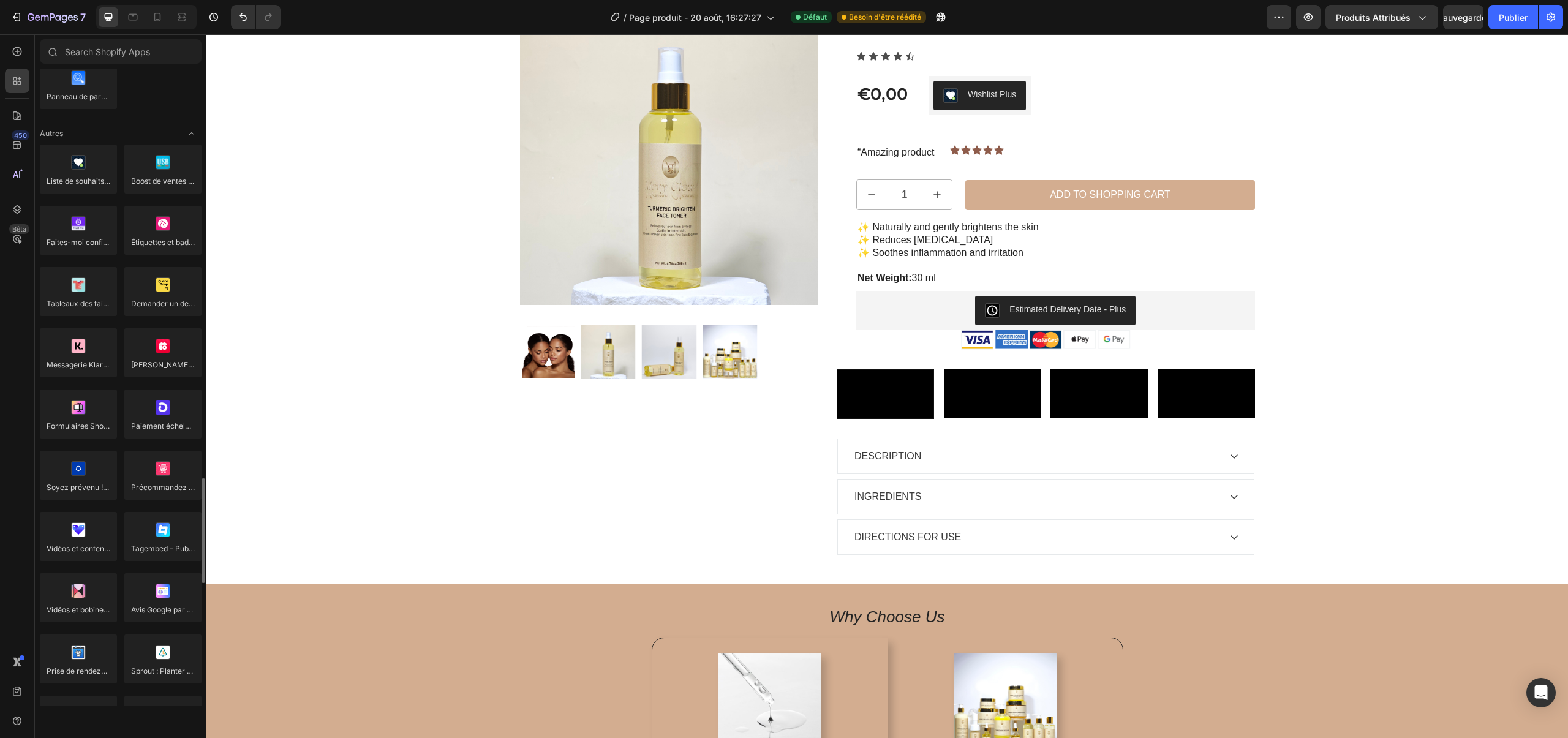
scroll to position [3236, 0]
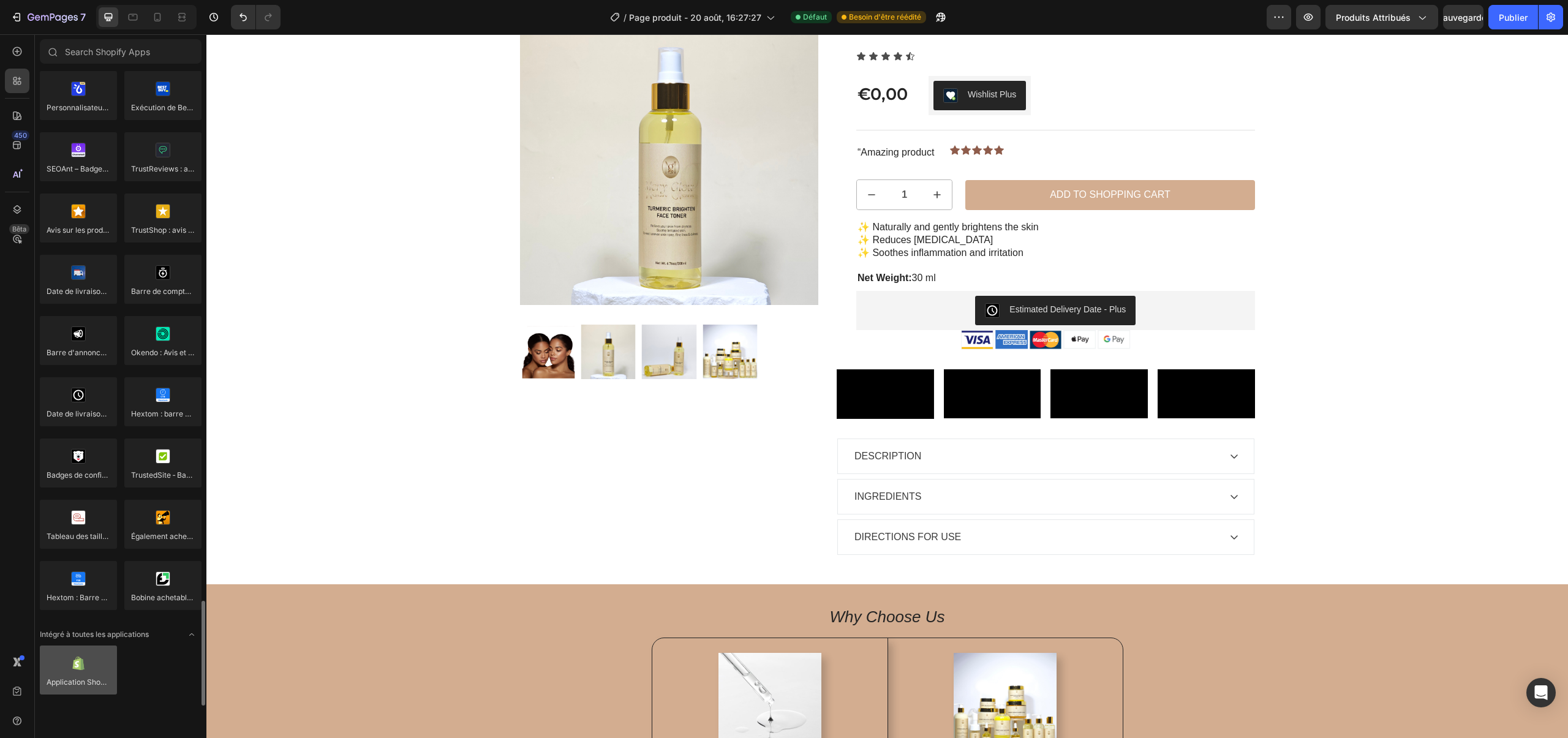
click at [71, 691] on div at bounding box center [78, 671] width 77 height 49
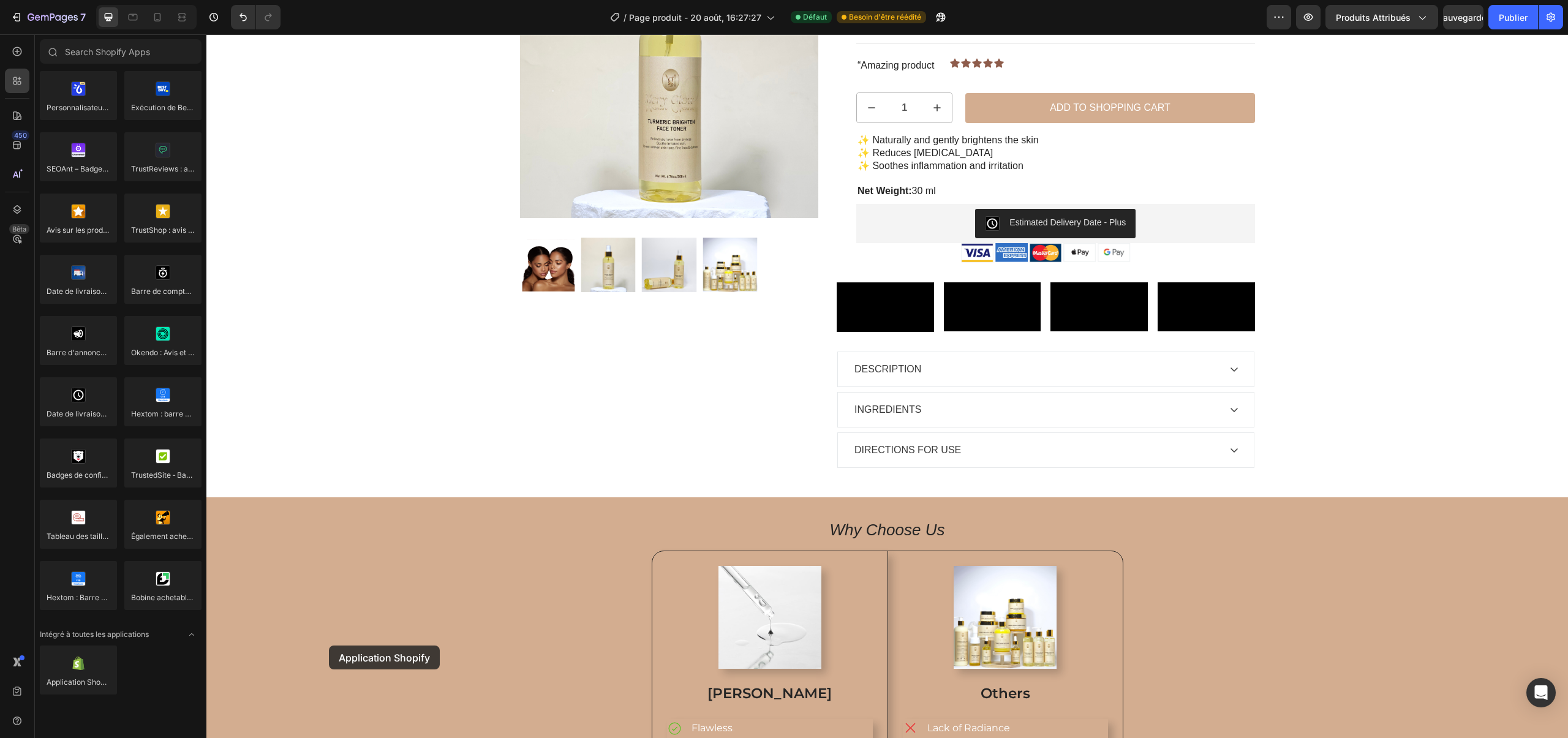
scroll to position [173, 0]
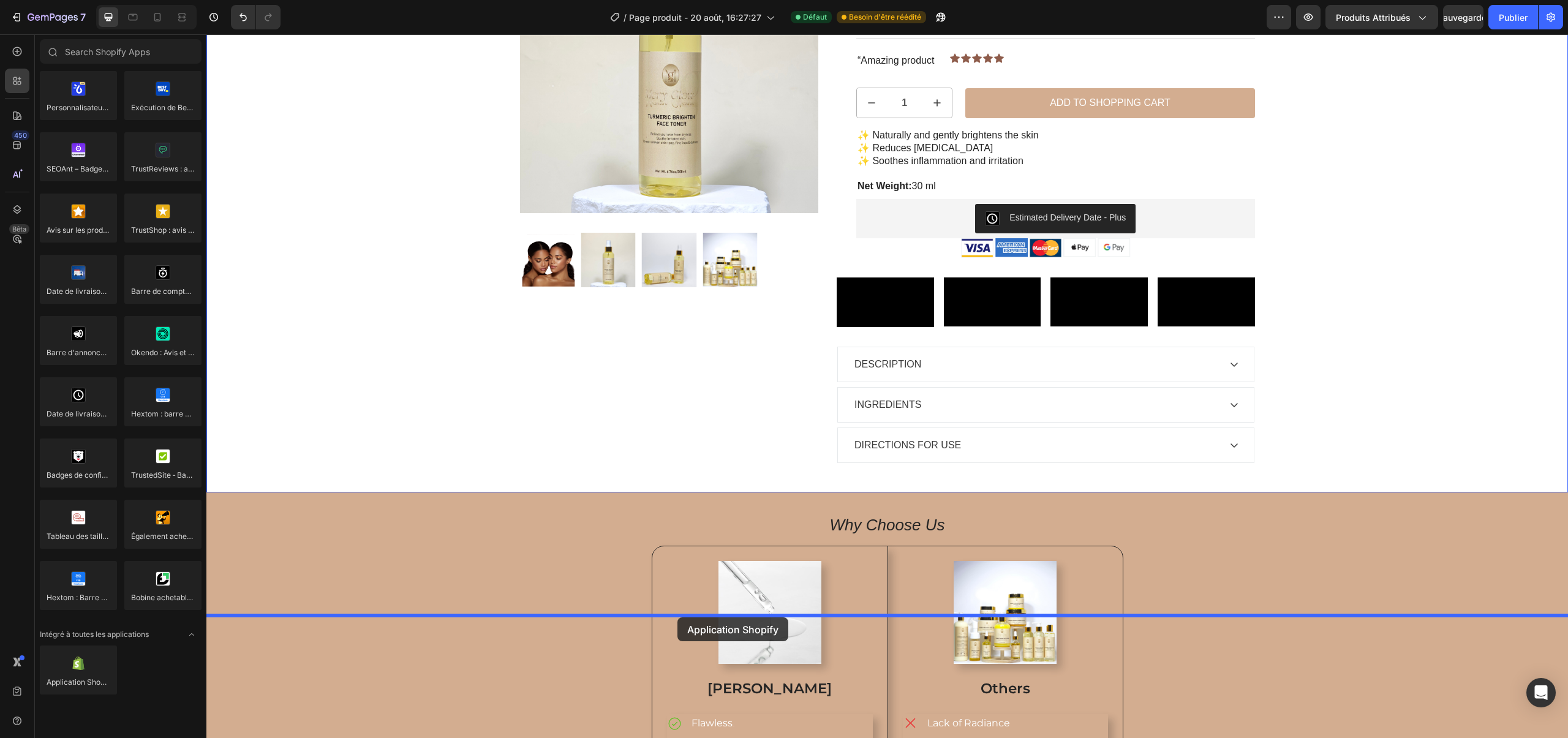
drag, startPoint x: 269, startPoint y: 720, endPoint x: 678, endPoint y: 618, distance: 421.5
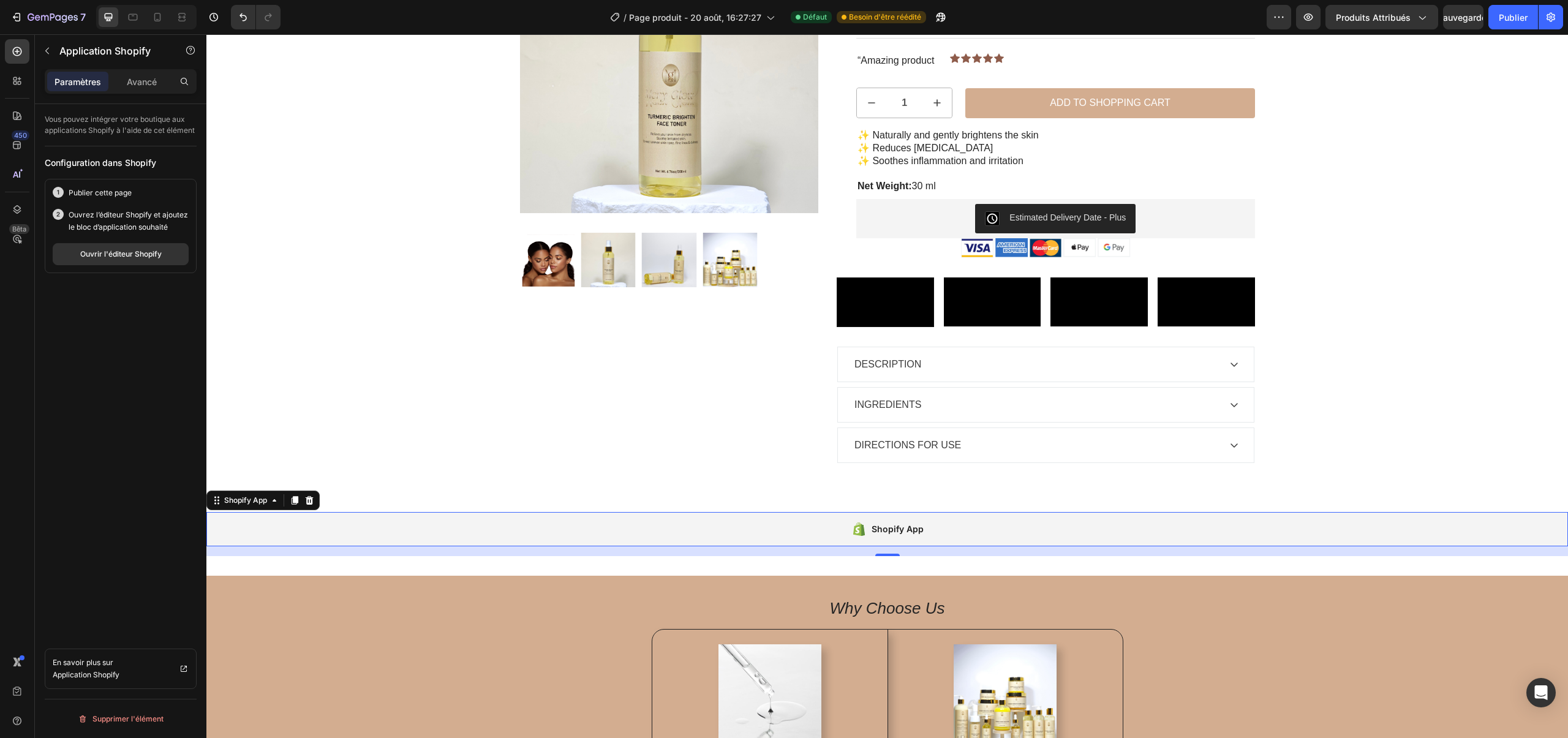
click at [826, 546] on div "Shopify App" at bounding box center [887, 529] width 1362 height 34
click at [304, 508] on div at bounding box center [309, 501] width 15 height 15
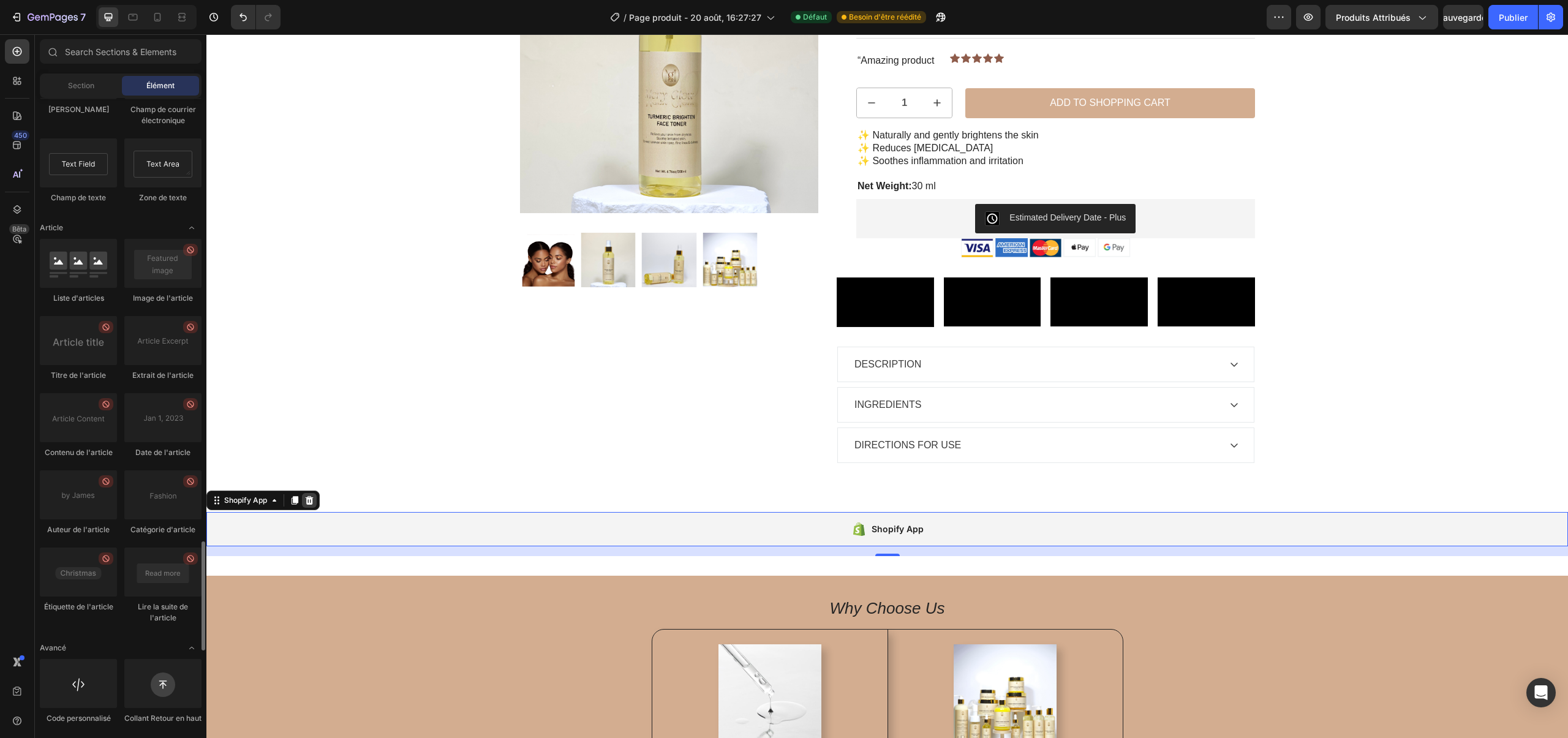
scroll to position [3076, 0]
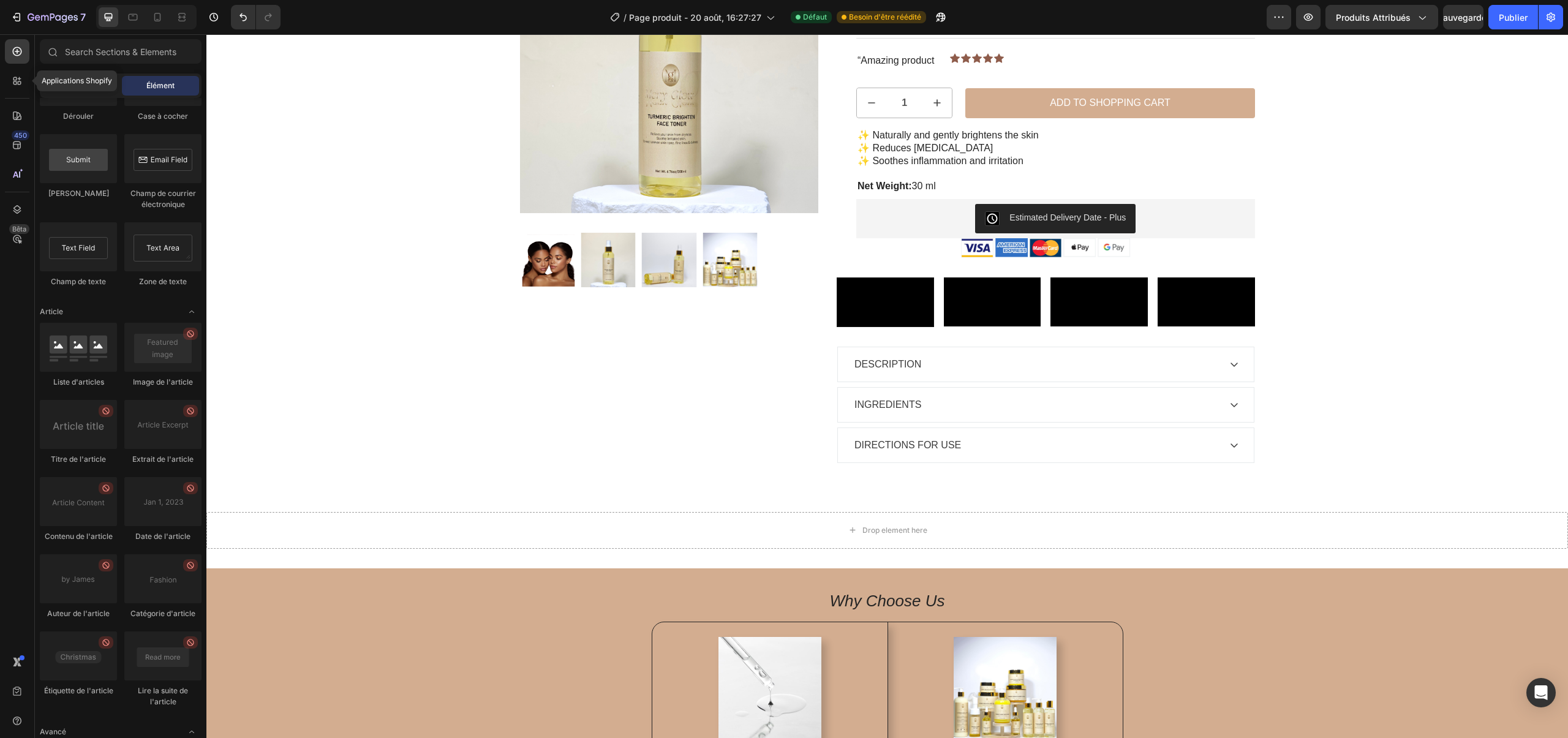
drag, startPoint x: 11, startPoint y: 89, endPoint x: 9, endPoint y: 103, distance: 14.1
click at [11, 89] on div at bounding box center [18, 81] width 25 height 25
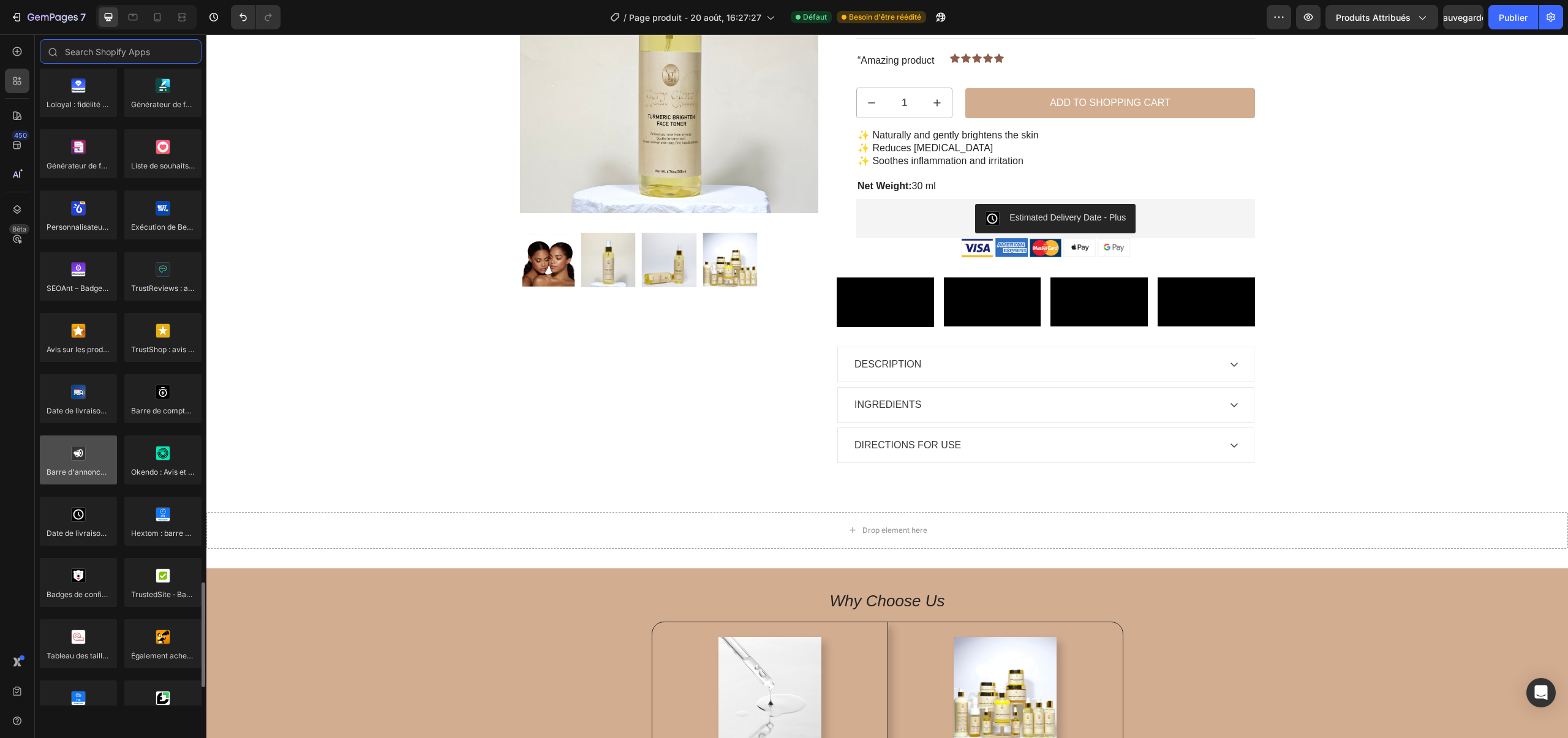
scroll to position [3118, 0]
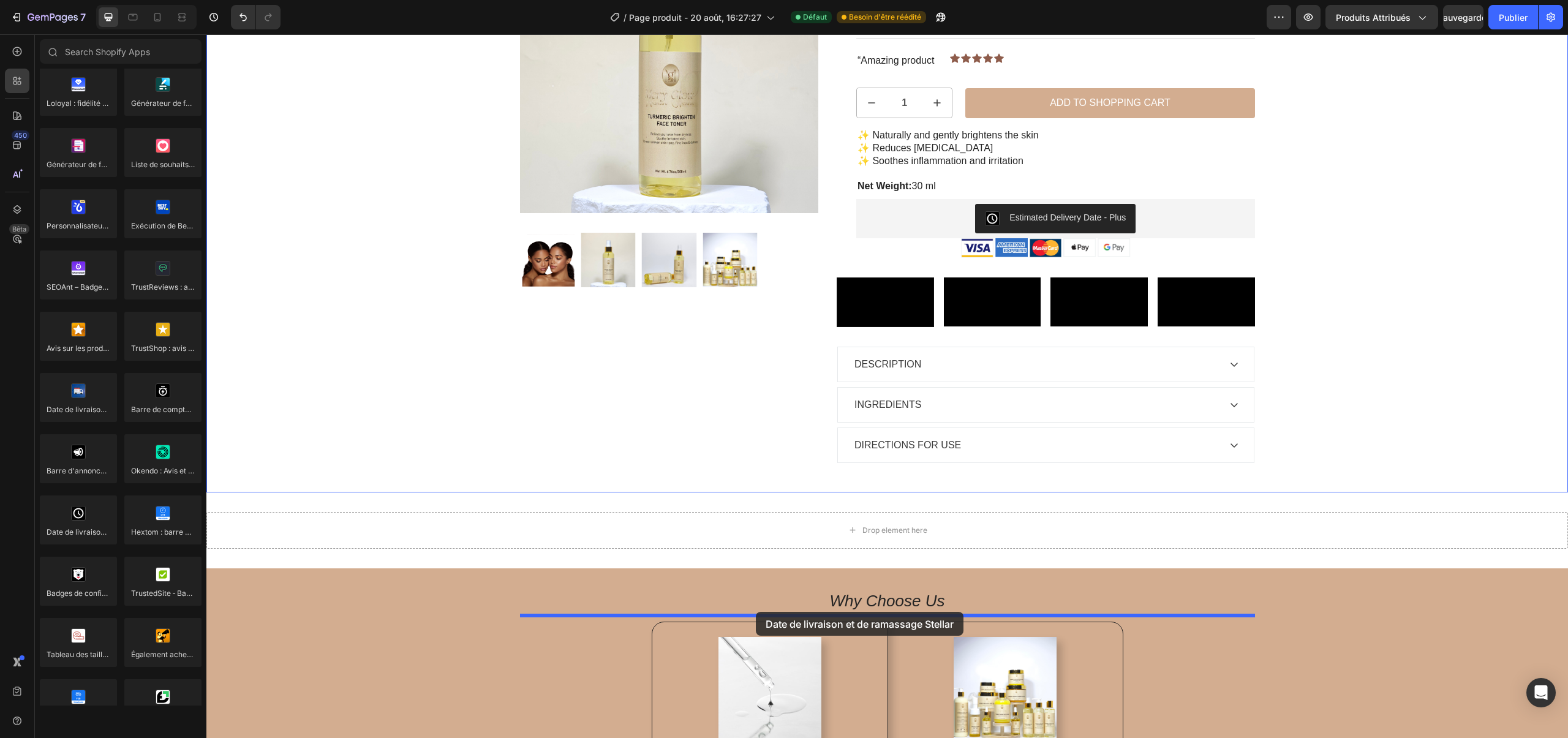
drag, startPoint x: 274, startPoint y: 431, endPoint x: 749, endPoint y: 614, distance: 509.0
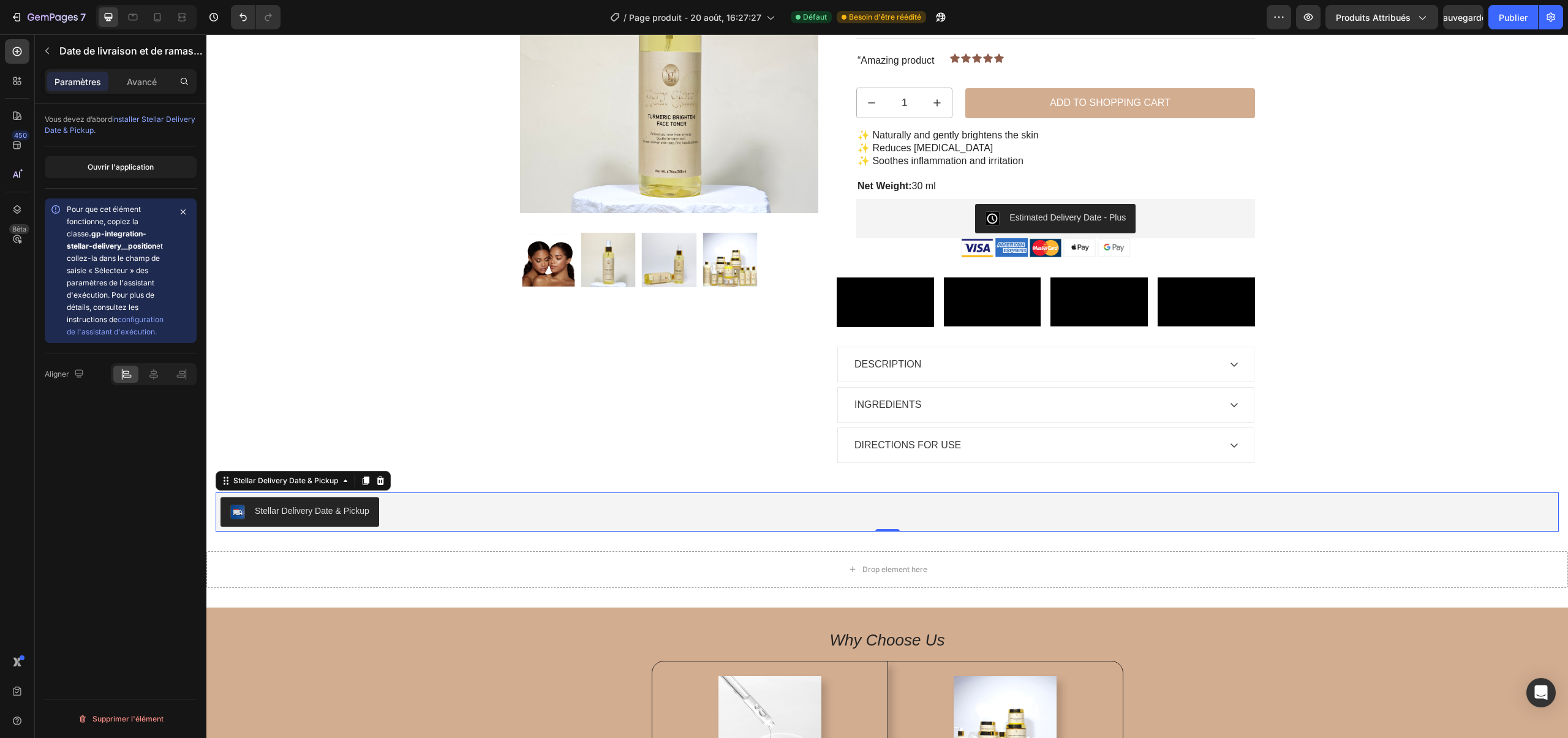
click at [364, 518] on div "Stellar Delivery Date & Pickup" at bounding box center [312, 511] width 115 height 13
click at [147, 89] on div "Avancé" at bounding box center [141, 81] width 61 height 19
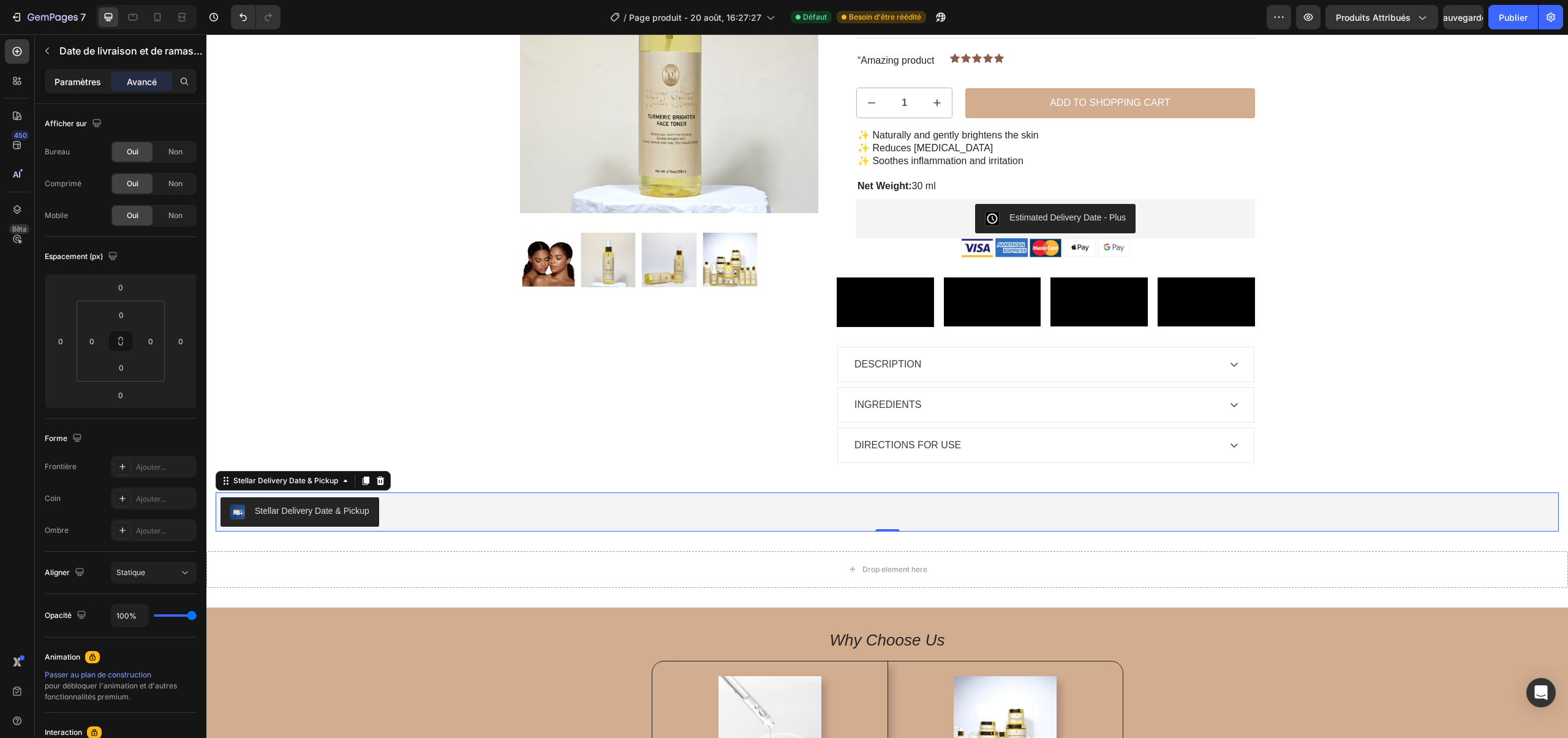
click at [90, 87] on p "Paramètres" at bounding box center [78, 81] width 47 height 13
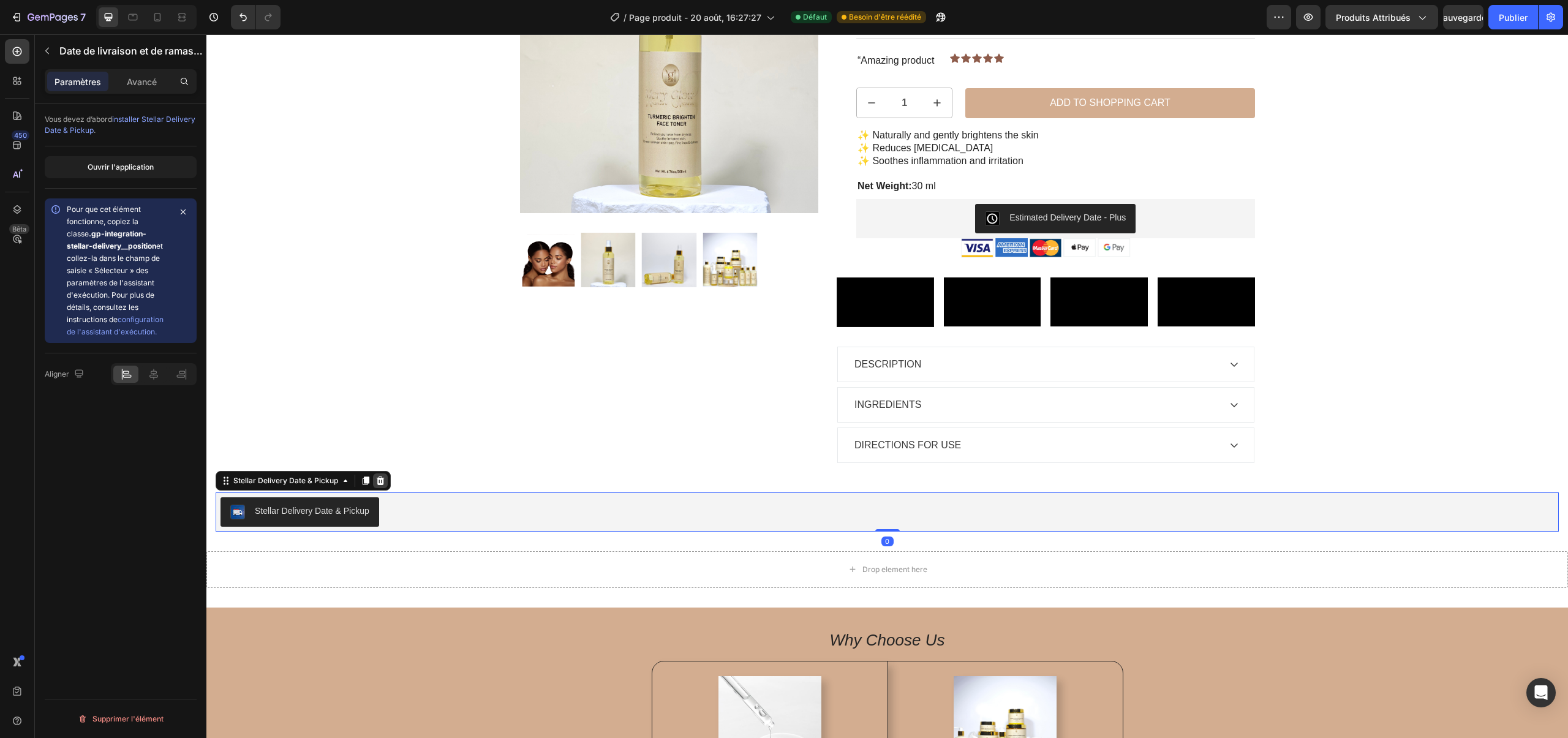
click at [381, 486] on icon at bounding box center [380, 481] width 8 height 9
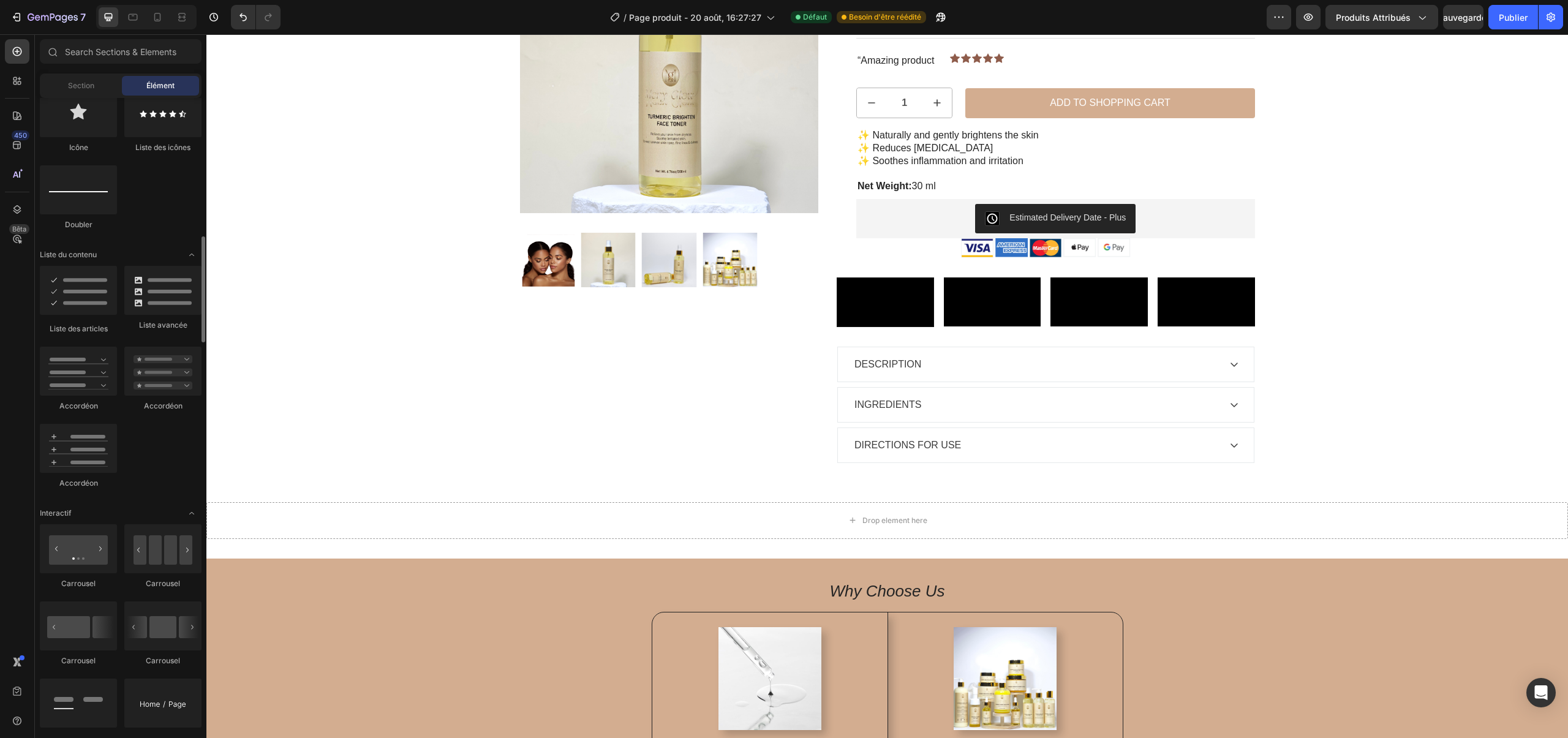
scroll to position [847, 0]
drag, startPoint x: 266, startPoint y: 487, endPoint x: 933, endPoint y: 468, distance: 667.3
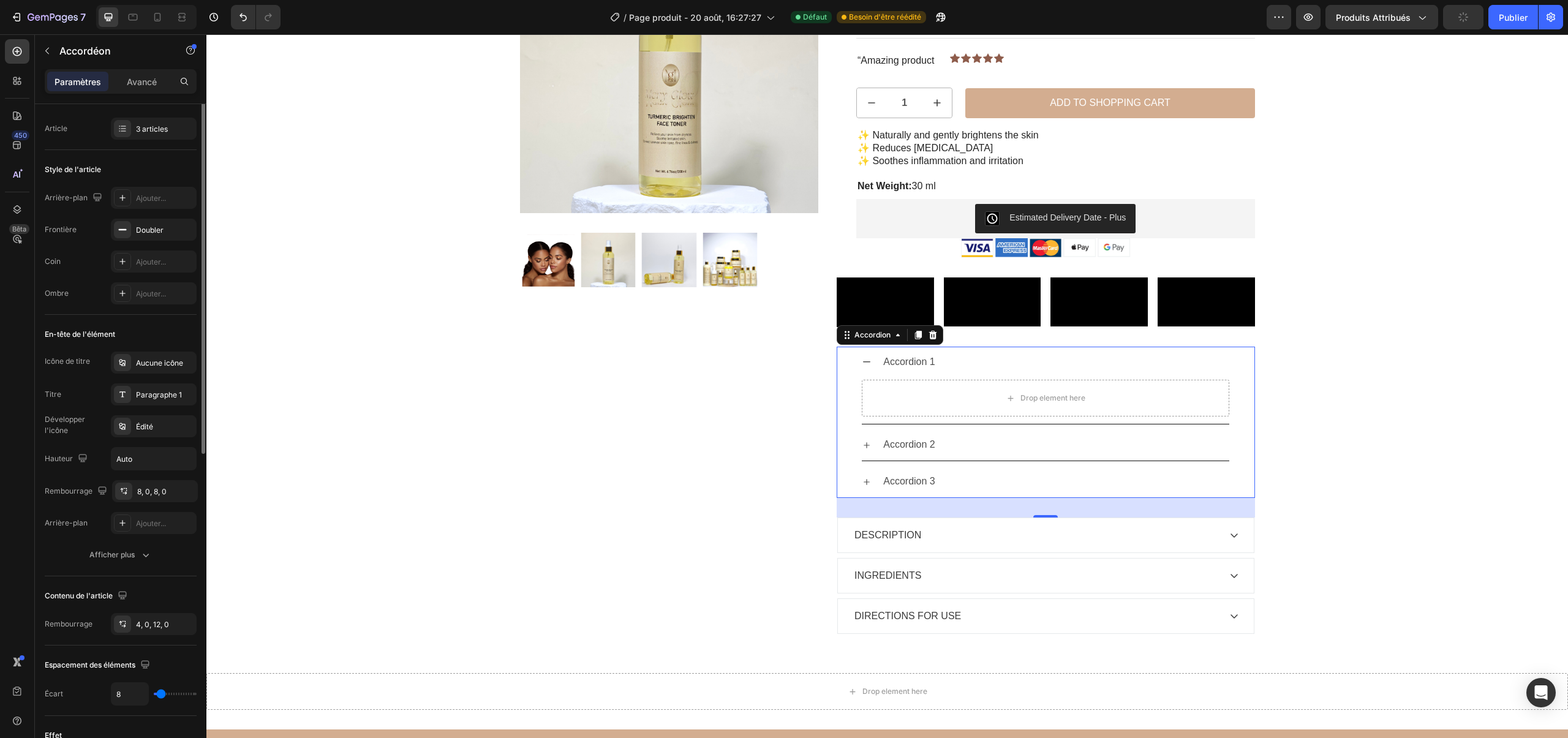
scroll to position [0, 0]
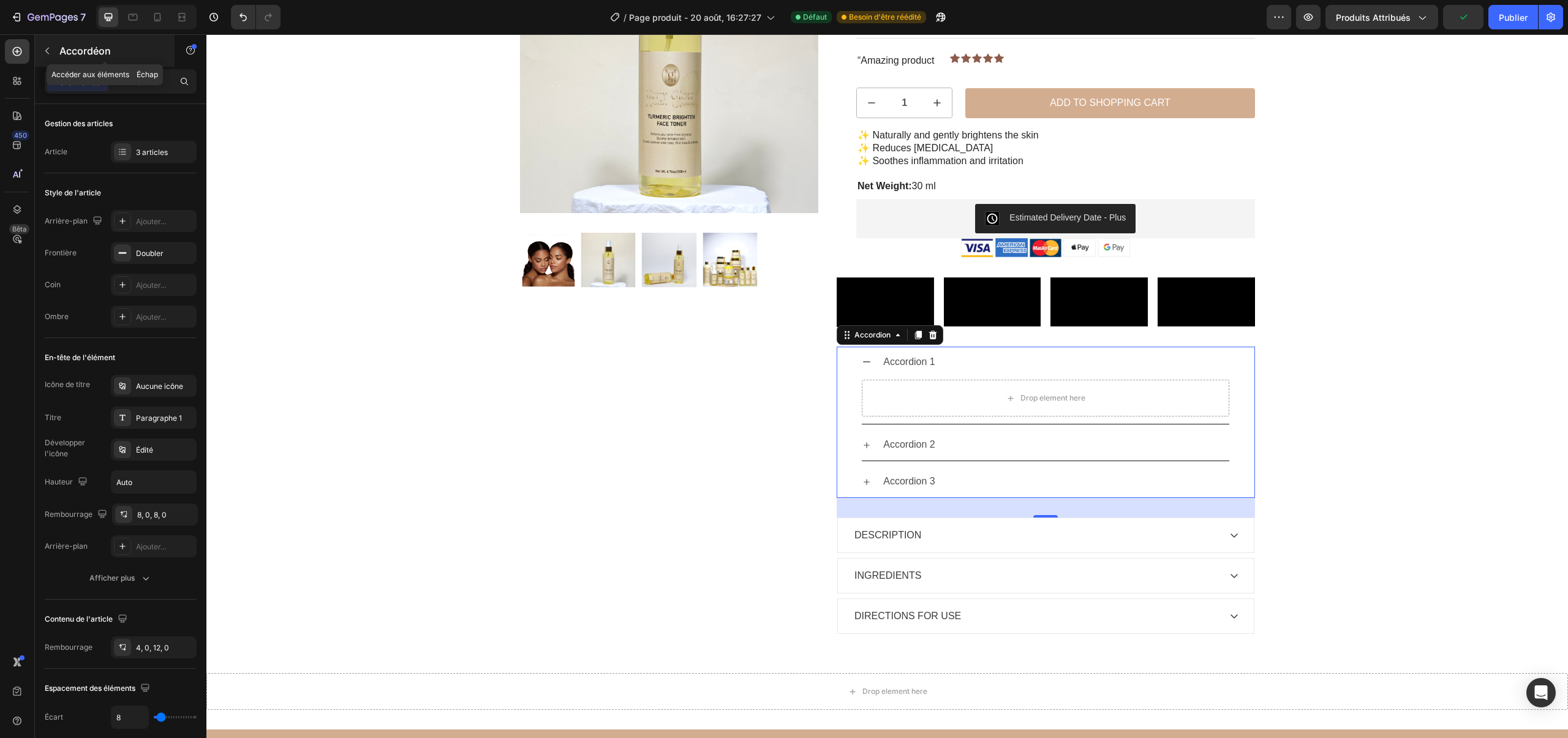
click at [49, 56] on button "button" at bounding box center [47, 51] width 19 height 19
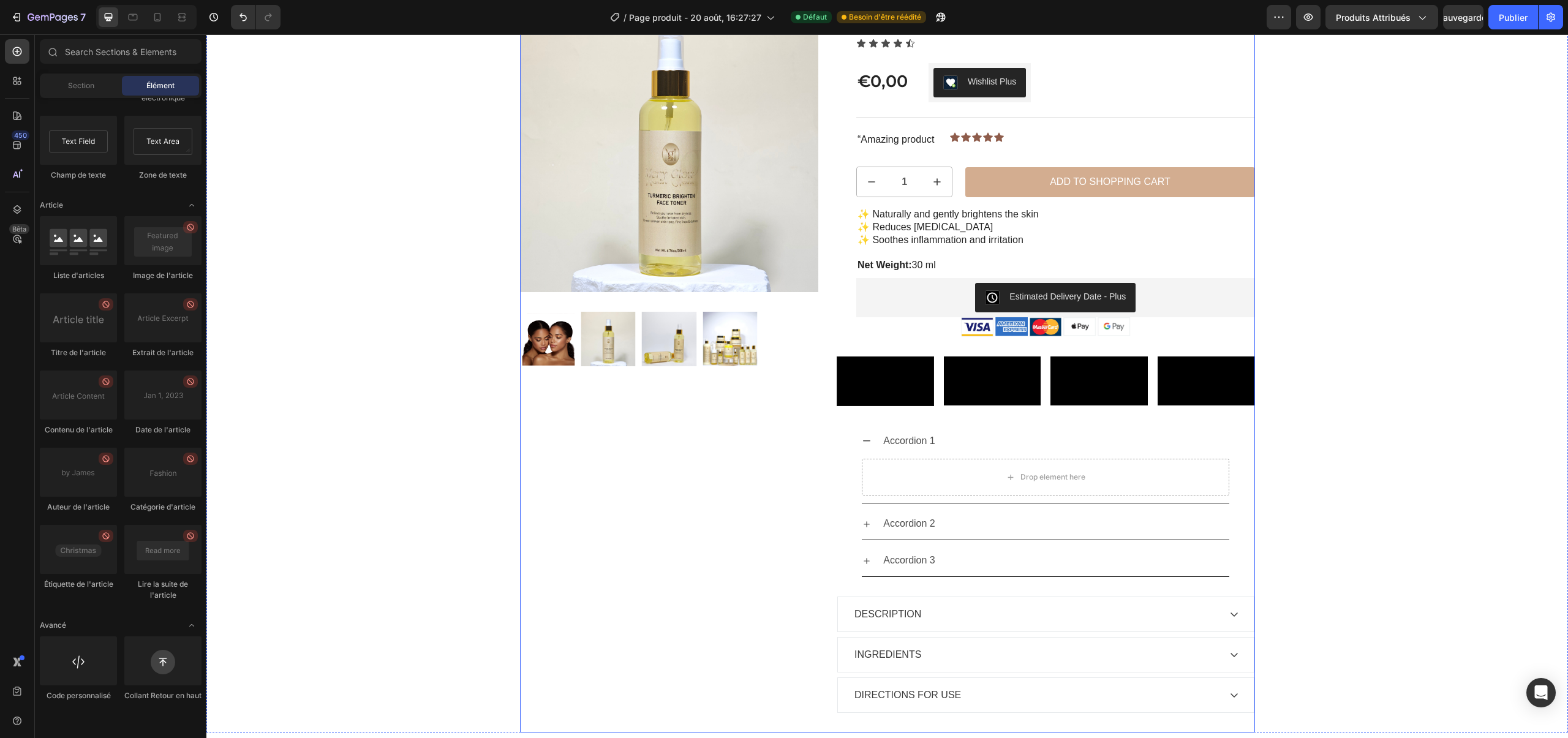
scroll to position [57, 0]
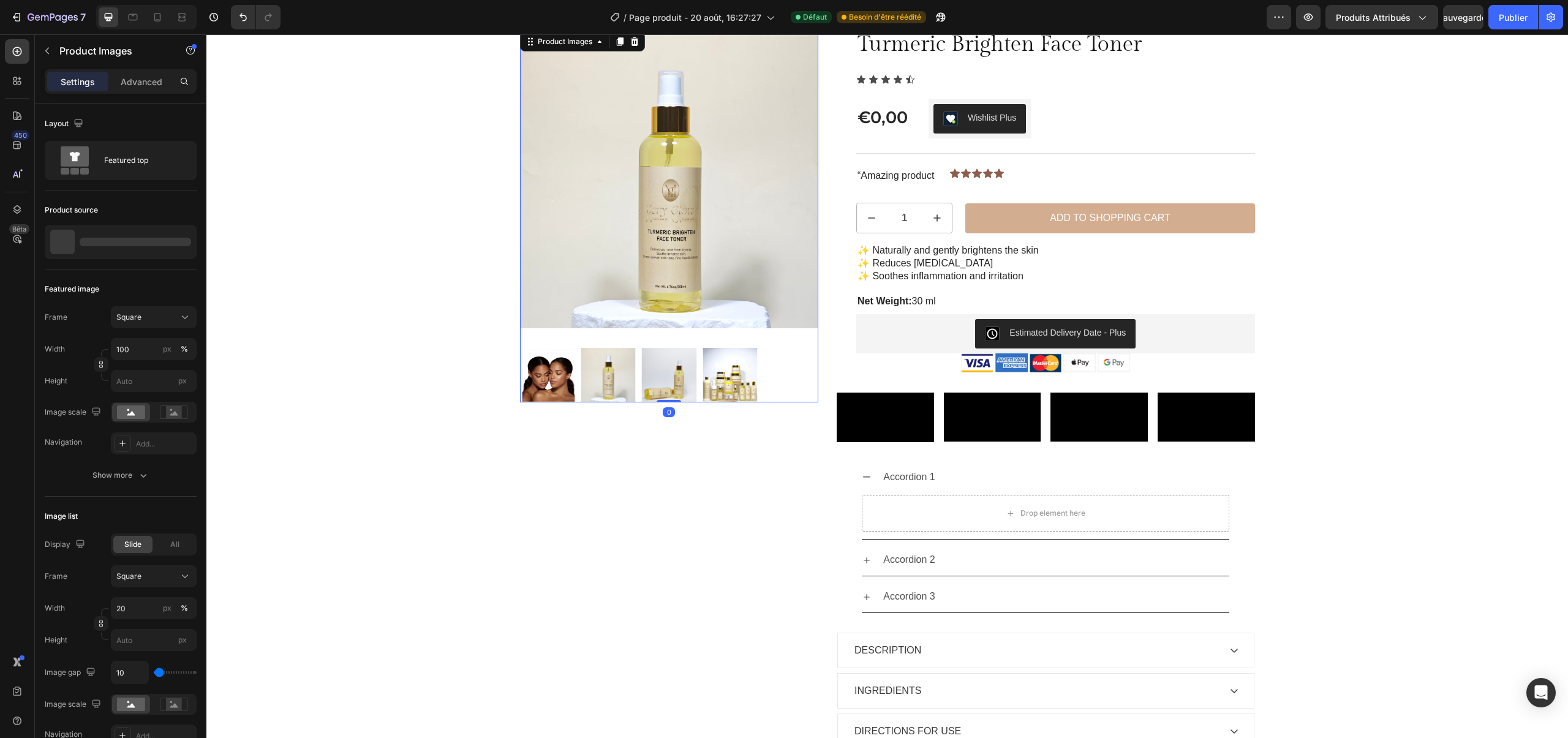
click at [626, 282] on img at bounding box center [669, 178] width 299 height 299
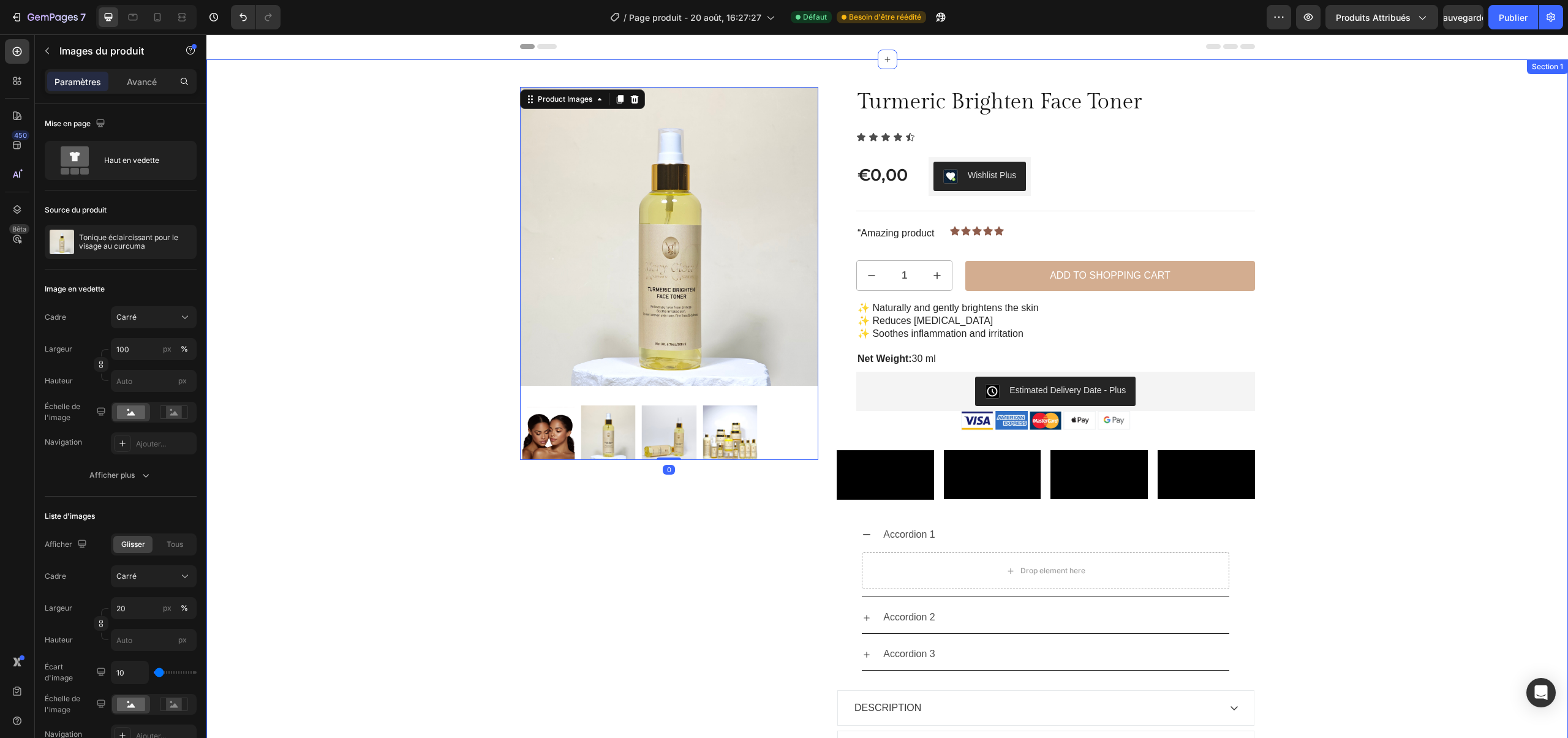
click at [416, 283] on div "Sale Text Block Product Images 0 Row Turmeric Brighten Face Toner Product Title…" at bounding box center [887, 457] width 1343 height 740
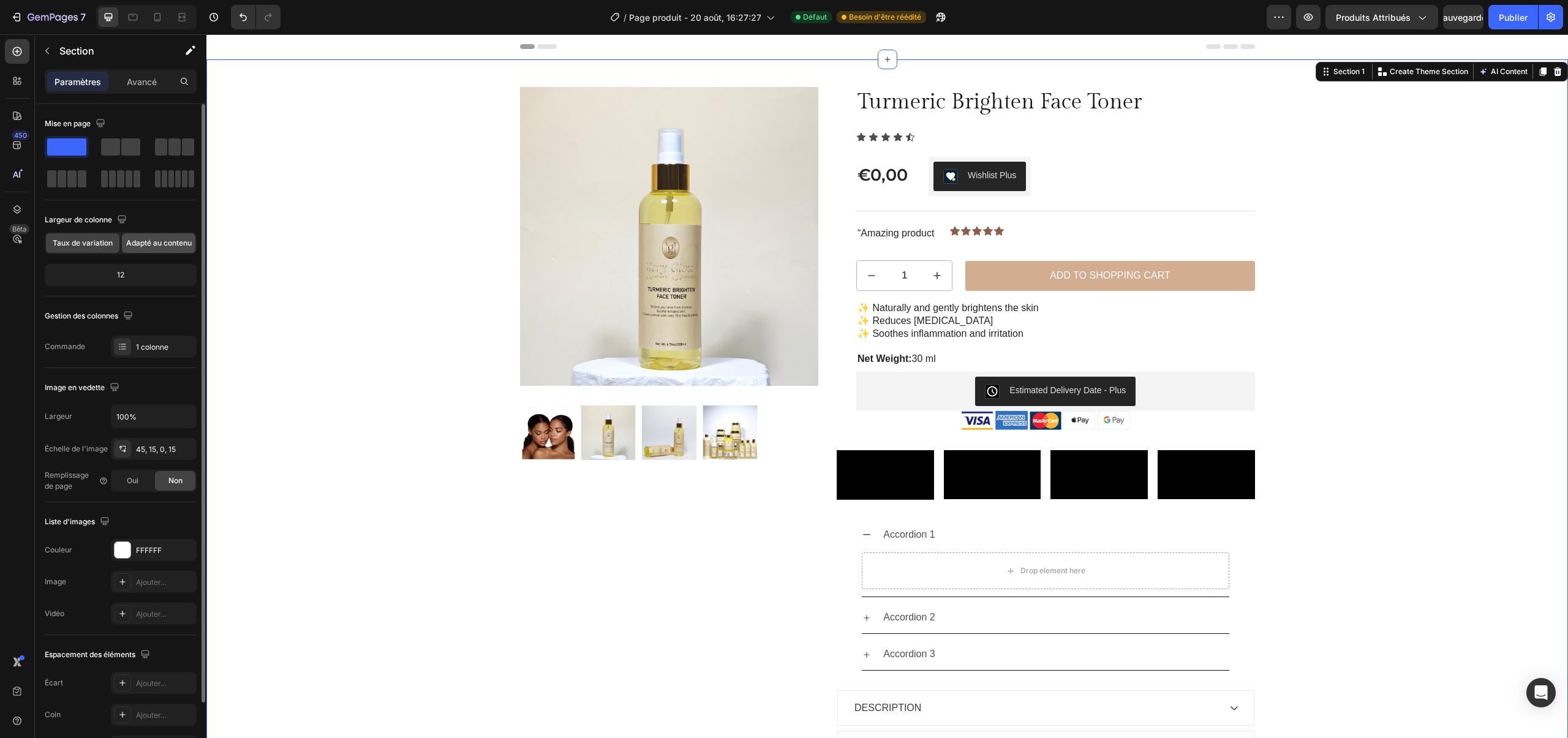
click at [161, 246] on font "Adapté au contenu" at bounding box center [159, 243] width 65 height 9
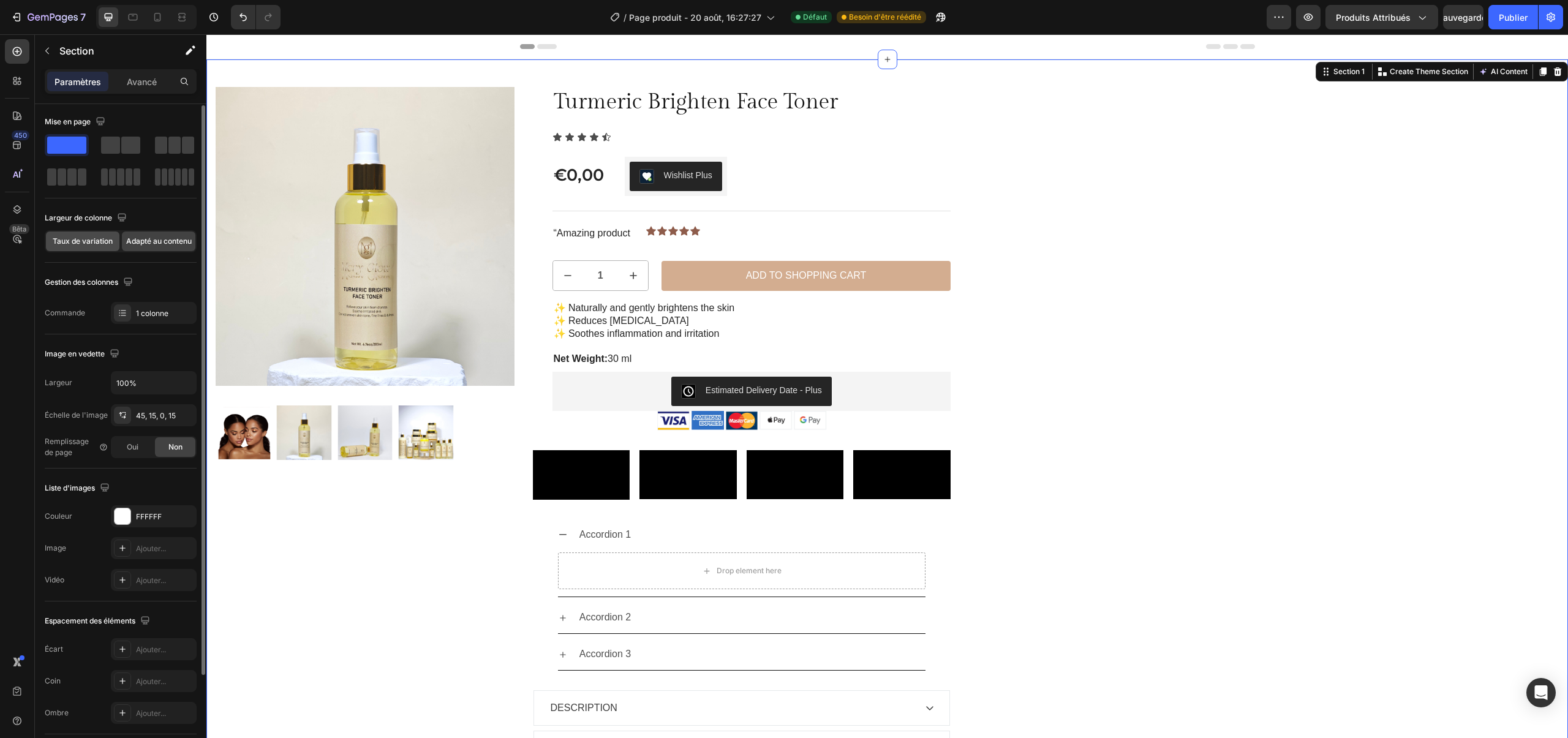
click at [102, 243] on font "Taux de variation" at bounding box center [83, 241] width 60 height 9
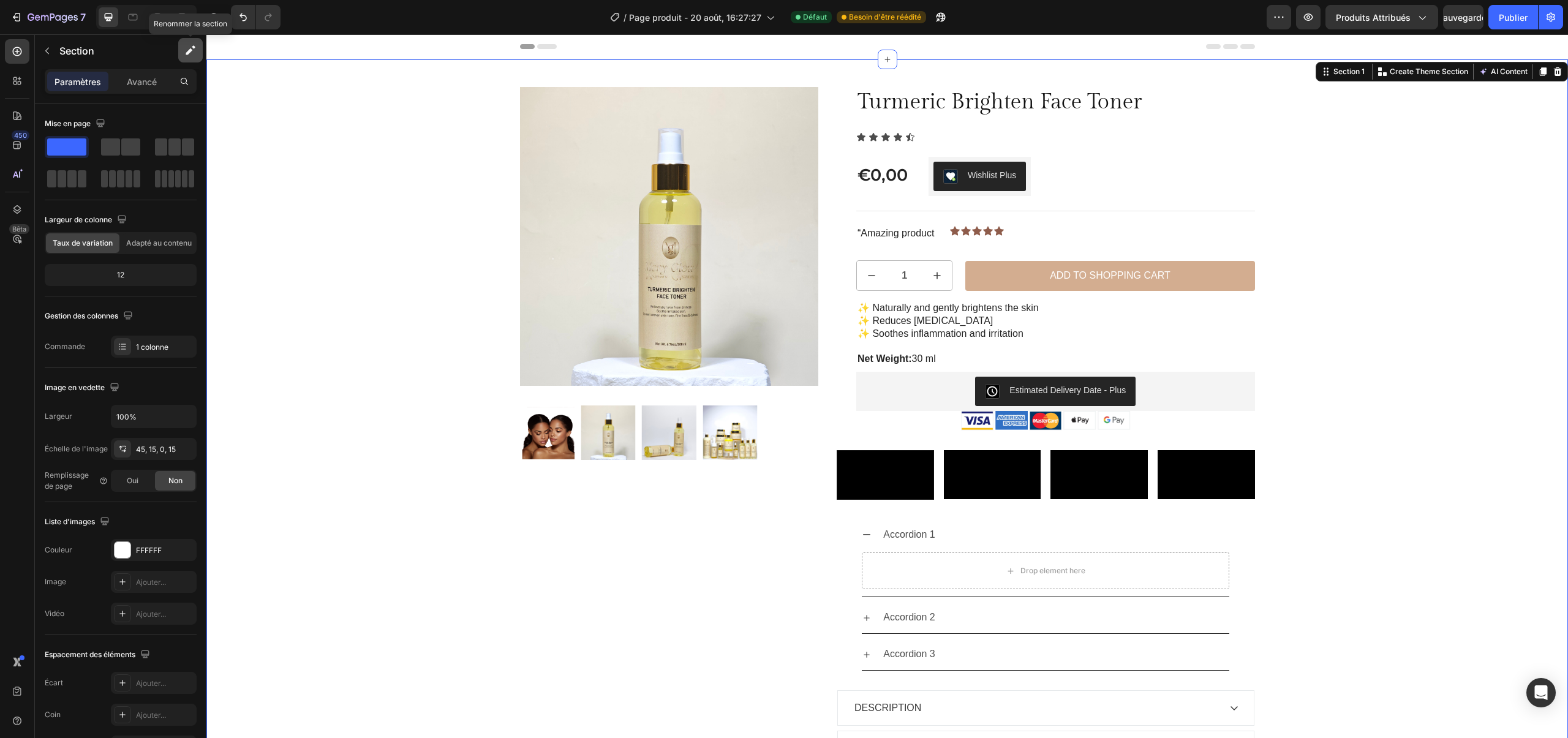
click at [198, 43] on button "button" at bounding box center [191, 50] width 25 height 25
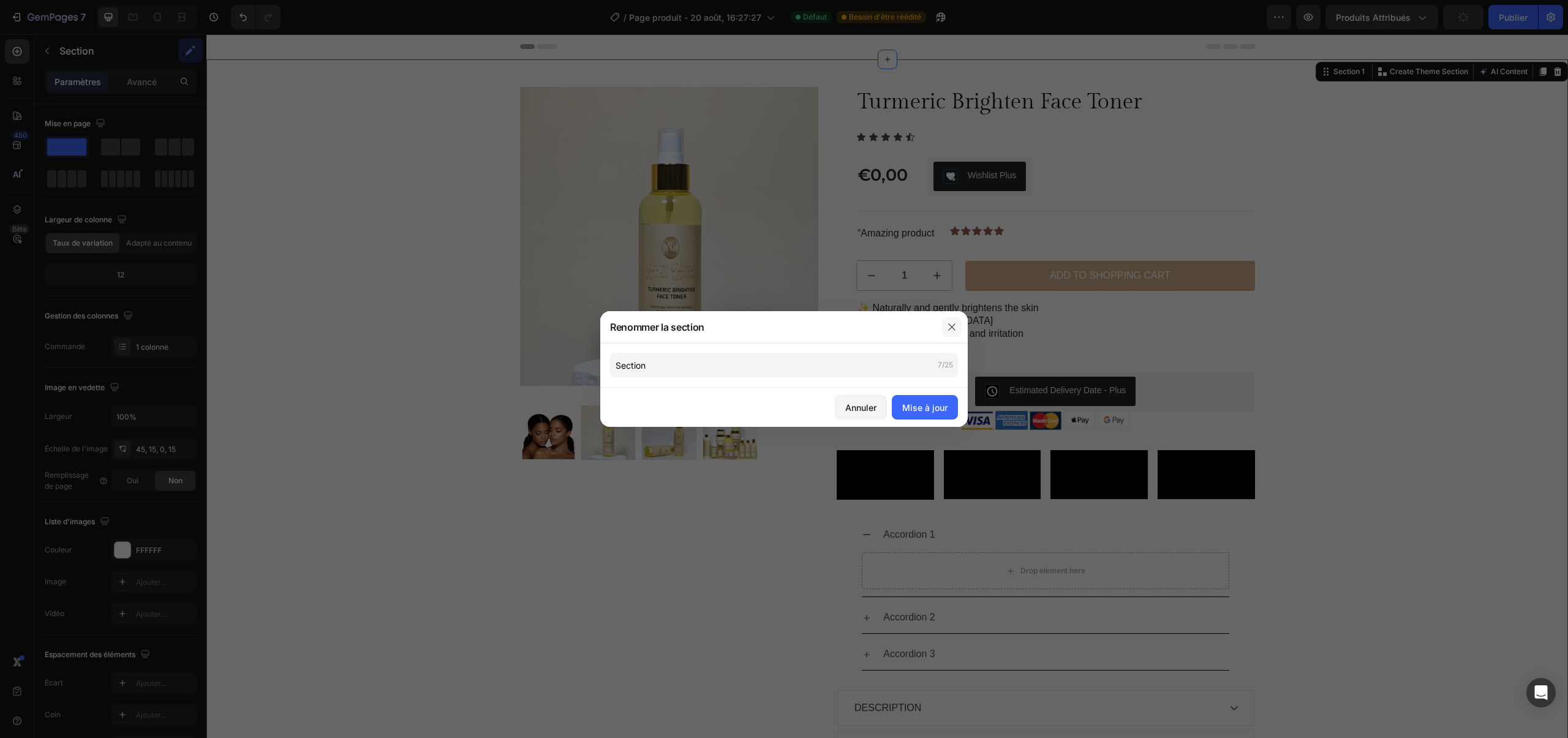
click at [949, 318] on button "button" at bounding box center [952, 328] width 19 height 19
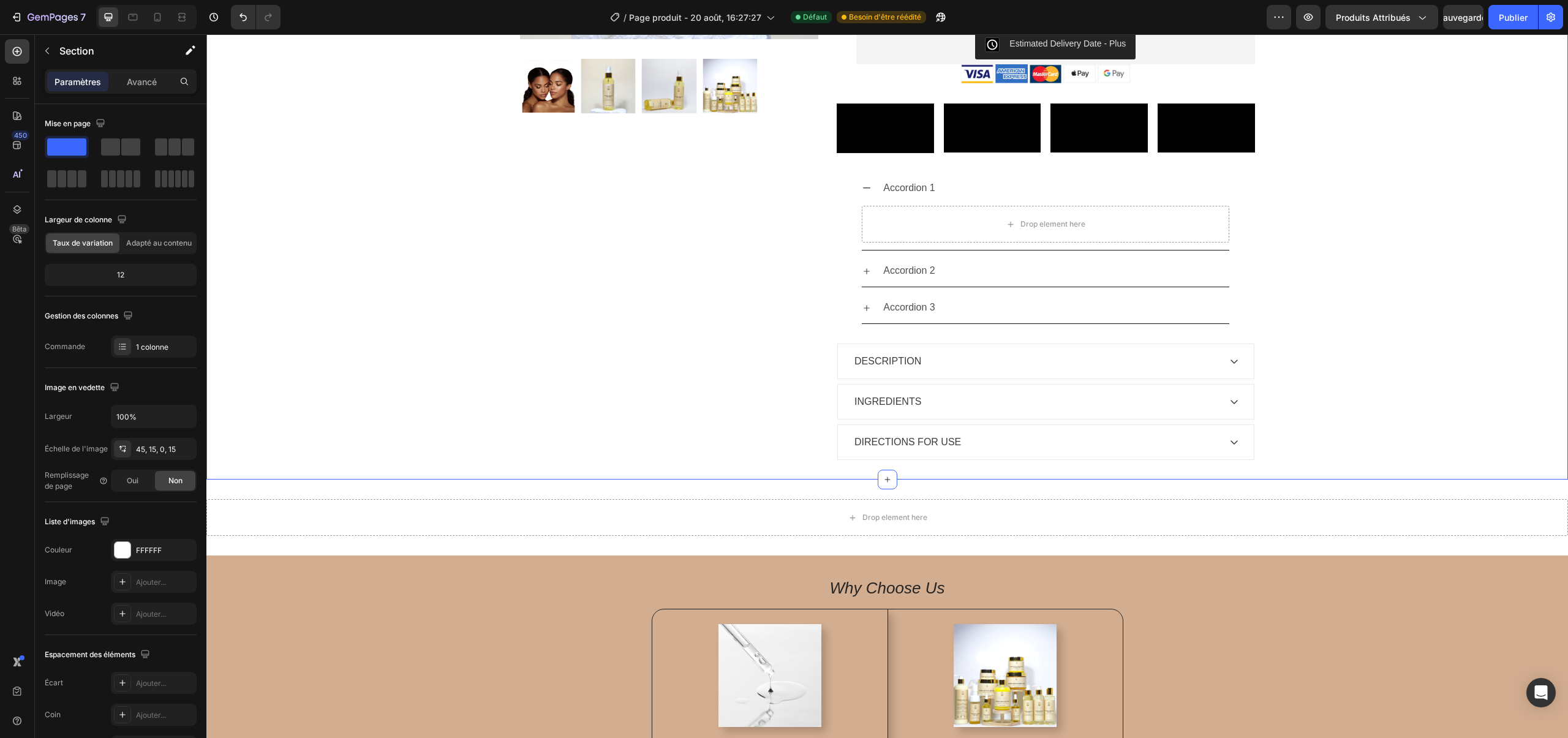
scroll to position [440, 0]
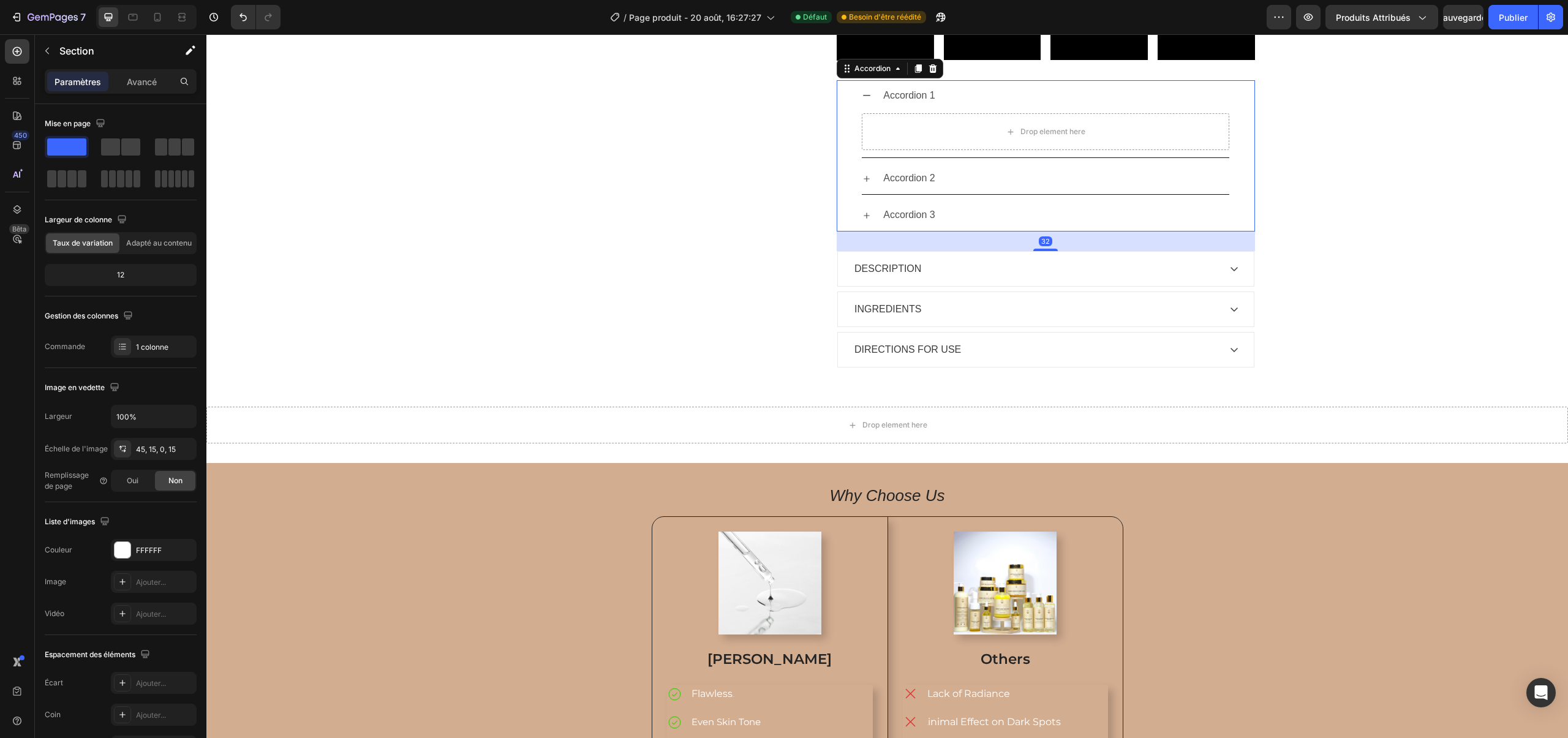
click at [900, 107] on div "Accordion 1" at bounding box center [909, 95] width 56 height 21
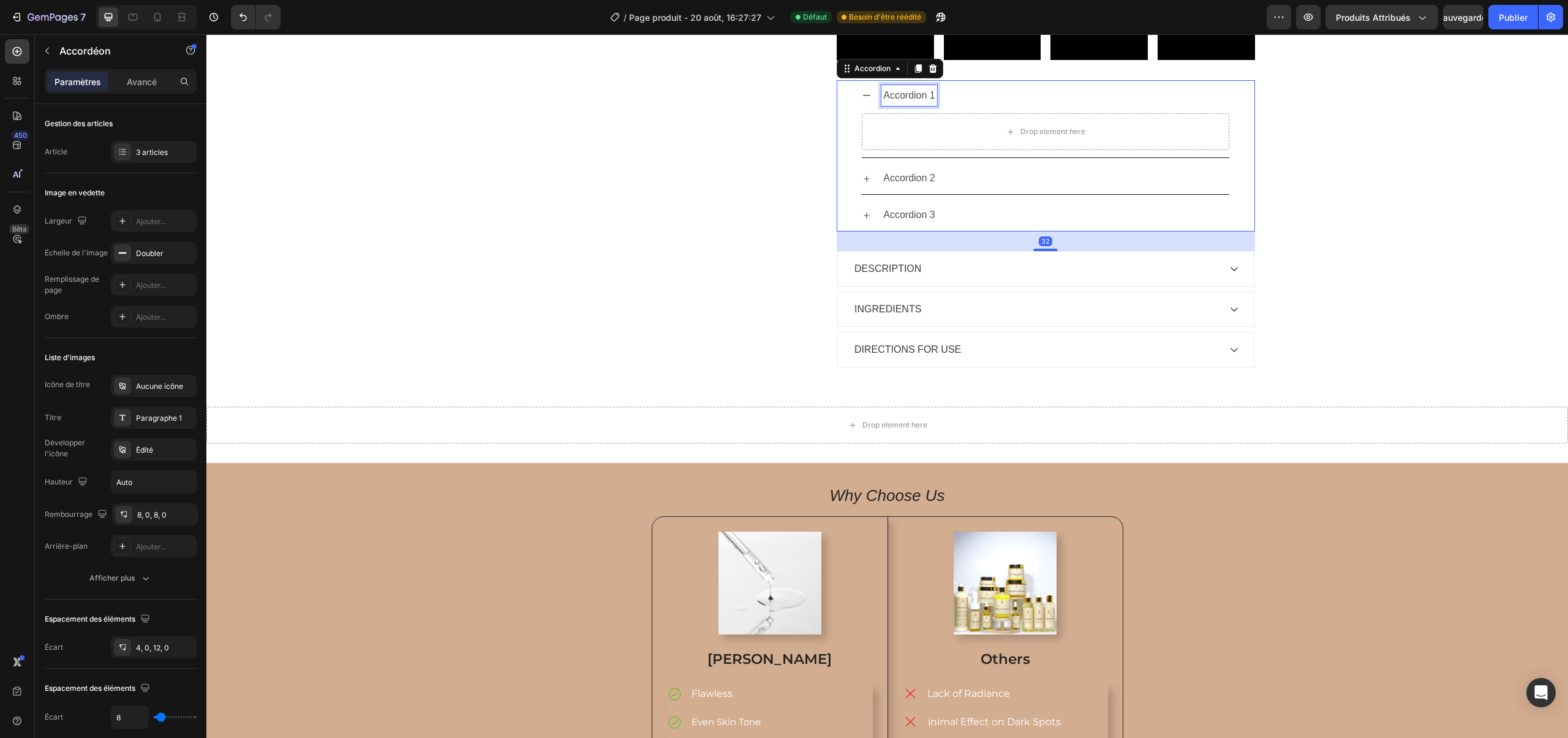
click at [900, 107] on div "Accordion 1" at bounding box center [909, 95] width 56 height 21
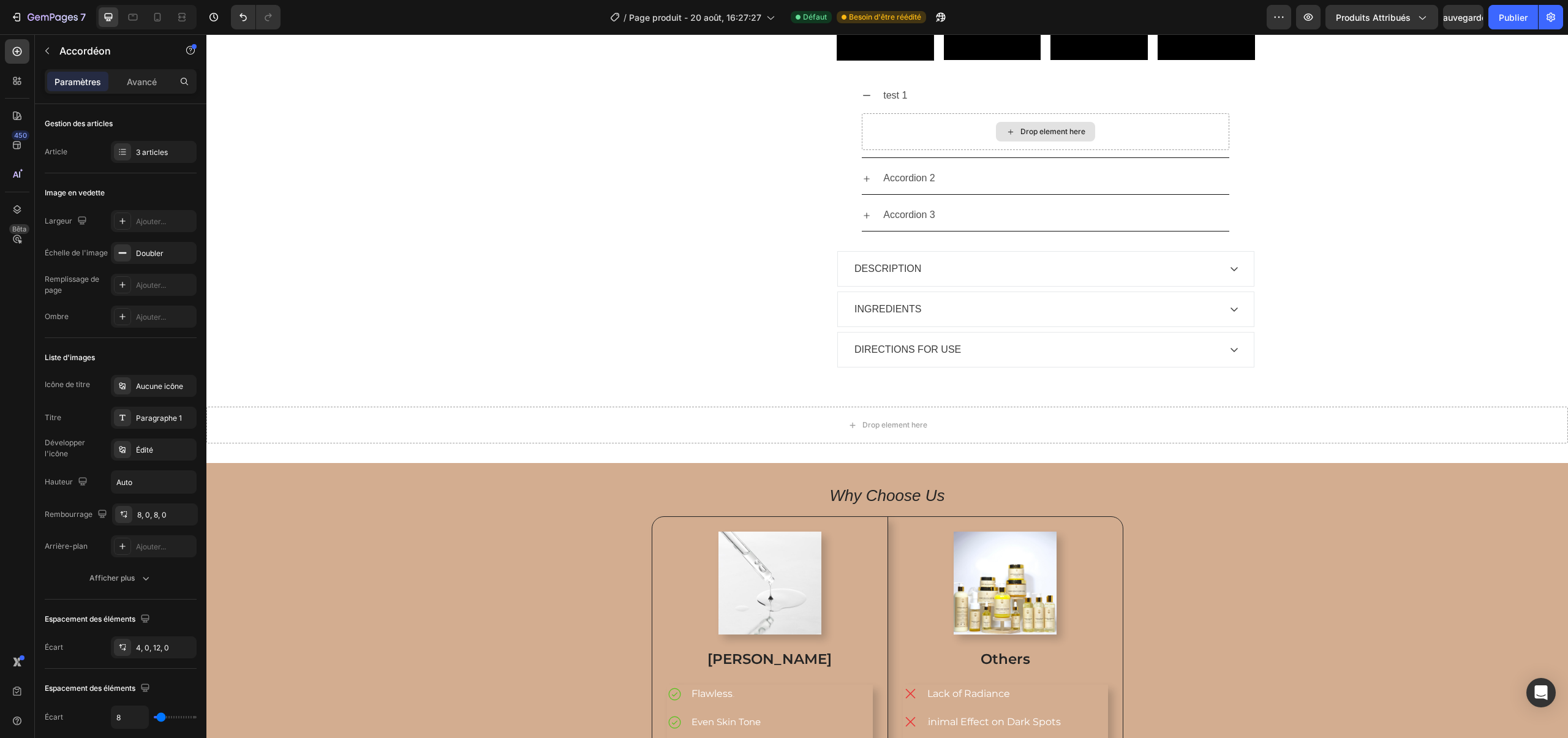
drag, startPoint x: 1152, startPoint y: 245, endPoint x: 1111, endPoint y: 246, distance: 41.0
click at [1147, 150] on div "Drop element here" at bounding box center [1046, 132] width 367 height 37
click at [1043, 137] on div "Drop element here" at bounding box center [1053, 132] width 65 height 10
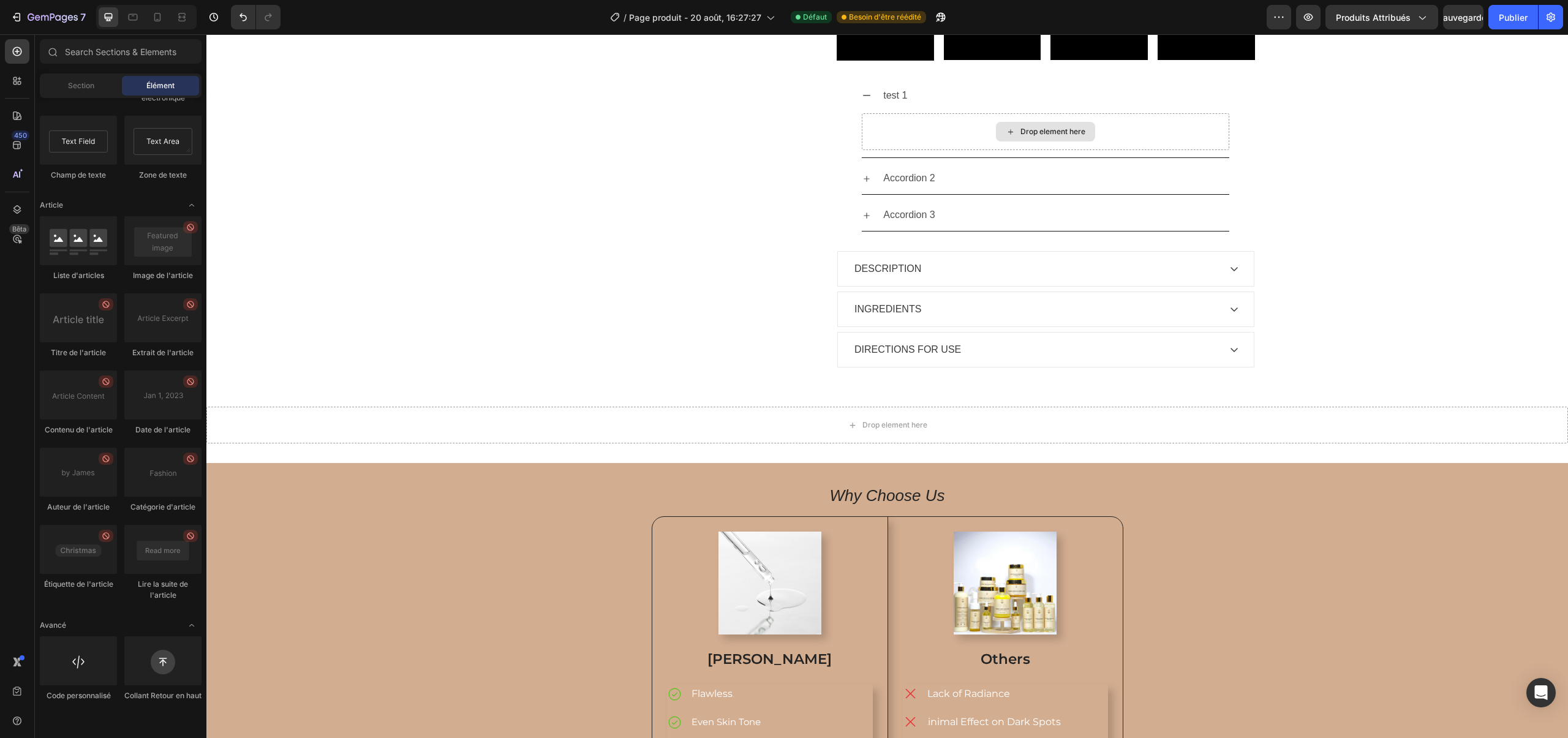
click at [1043, 137] on div "Drop element here" at bounding box center [1053, 132] width 65 height 10
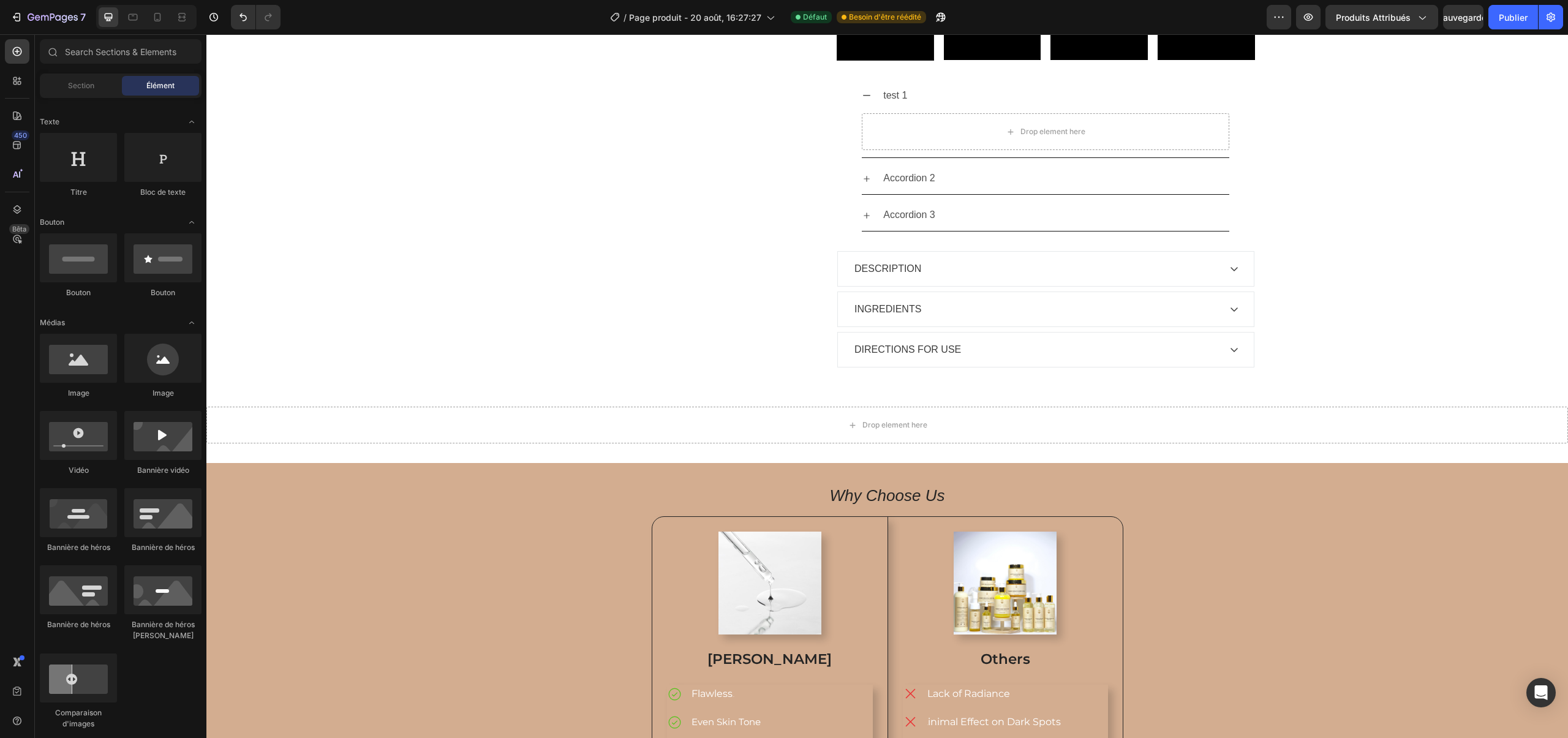
scroll to position [0, 0]
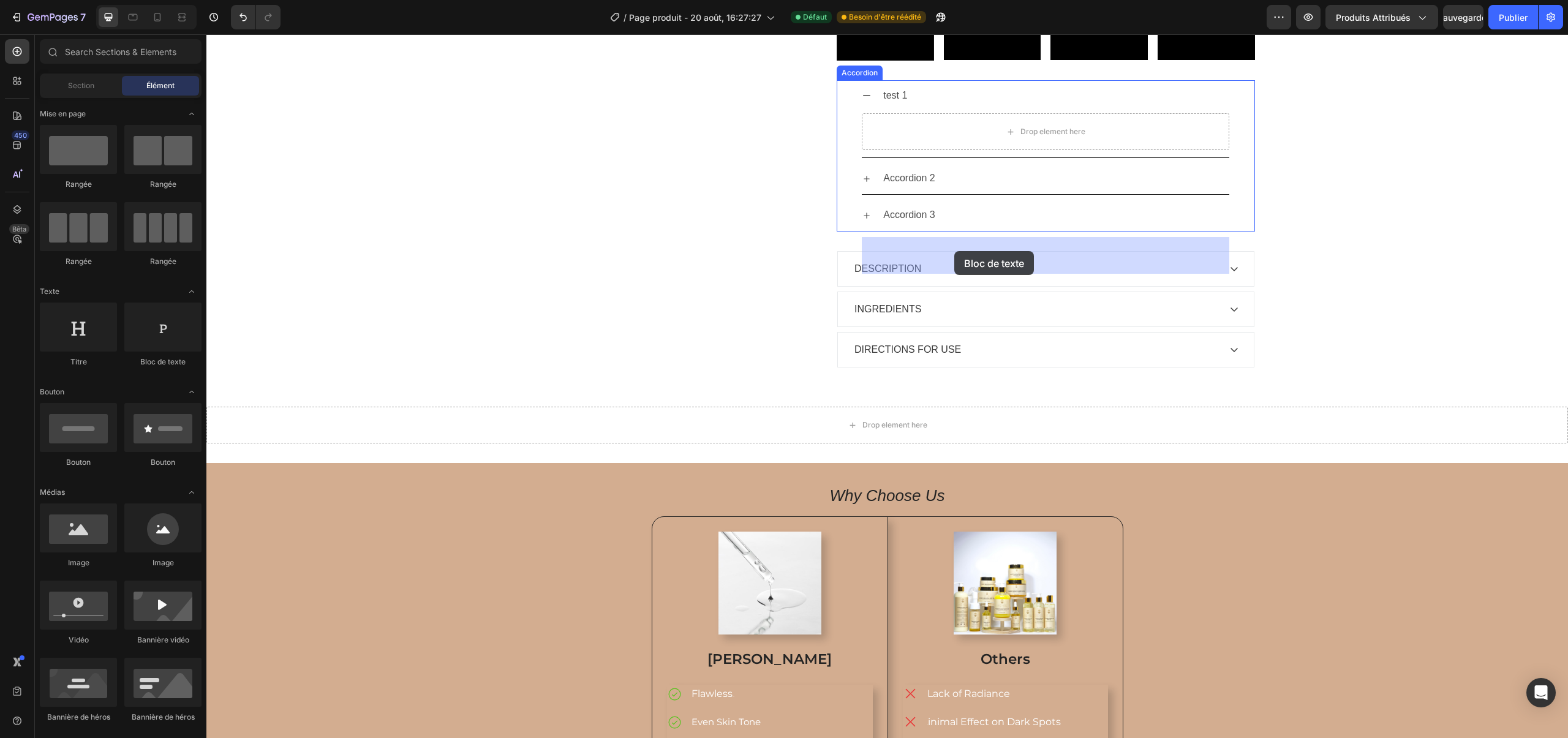
drag, startPoint x: 363, startPoint y: 365, endPoint x: 954, endPoint y: 252, distance: 601.7
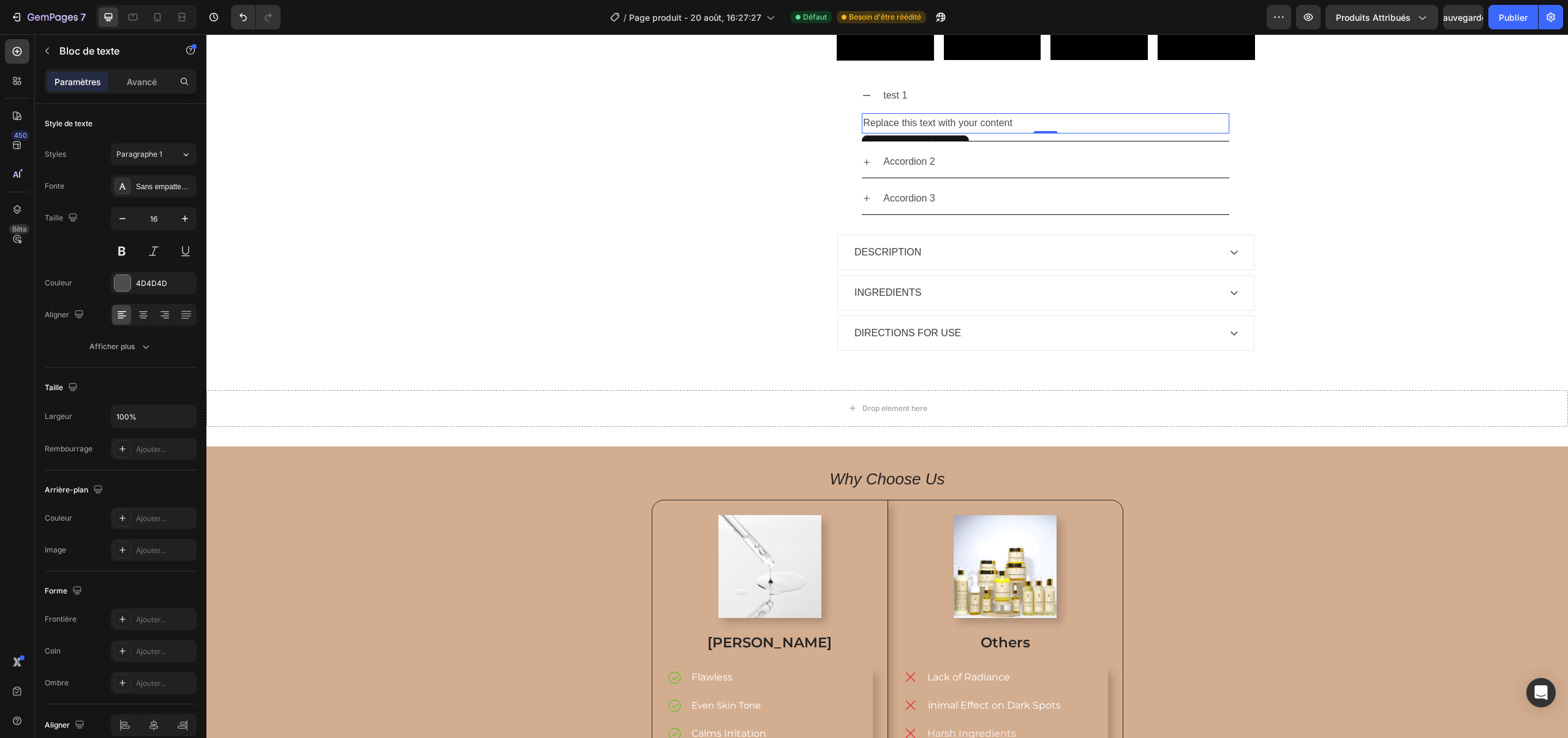
click at [985, 133] on div "Replace this text with your content" at bounding box center [1046, 123] width 367 height 20
click at [1002, 132] on p "Replace this text with your content" at bounding box center [1046, 124] width 365 height 18
drag, startPoint x: 1014, startPoint y: 245, endPoint x: 833, endPoint y: 249, distance: 181.0
click at [833, 249] on div "Sale Text Block Product Images Row Turmeric Brighten Face Toner Product Title I…" at bounding box center [887, 9] width 735 height 723
click at [226, 136] on div "Sale Text Block Product Images Row Turmeric Brighten Face Toner Product Title I…" at bounding box center [887, 9] width 1343 height 723
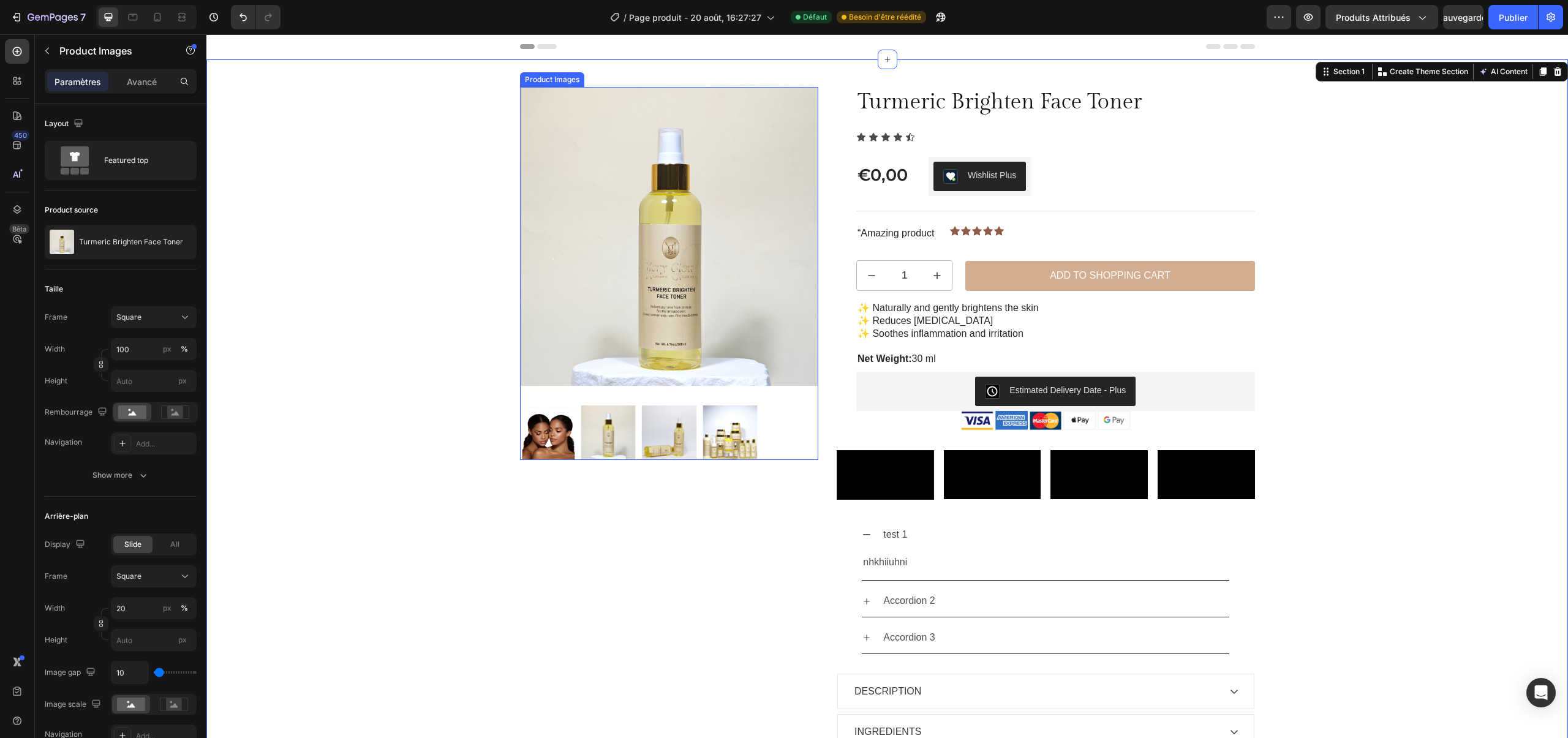
click at [632, 210] on img at bounding box center [669, 237] width 299 height 299
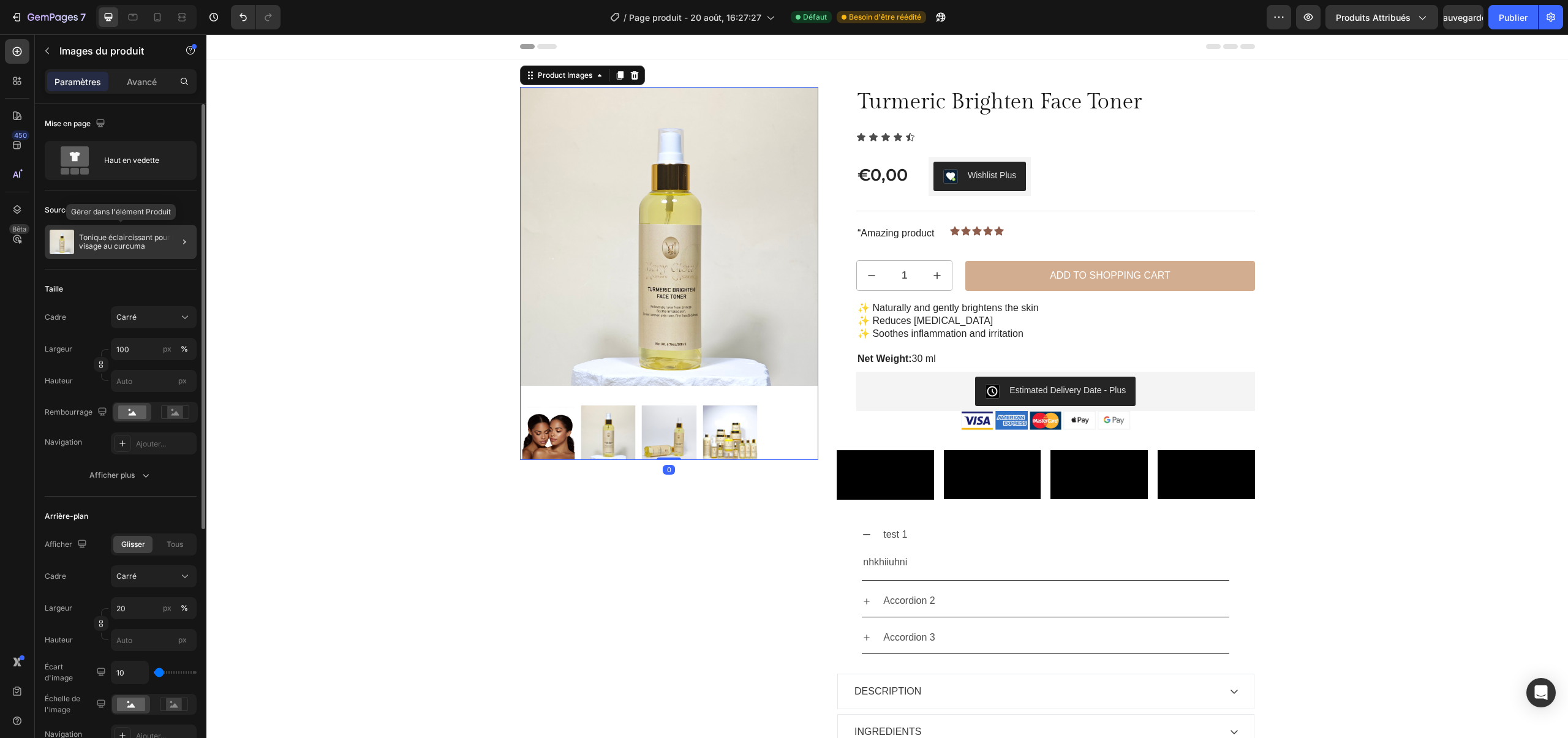
click at [116, 233] on div "Tonique éclaircissant pour le visage au curcuma" at bounding box center [121, 242] width 152 height 34
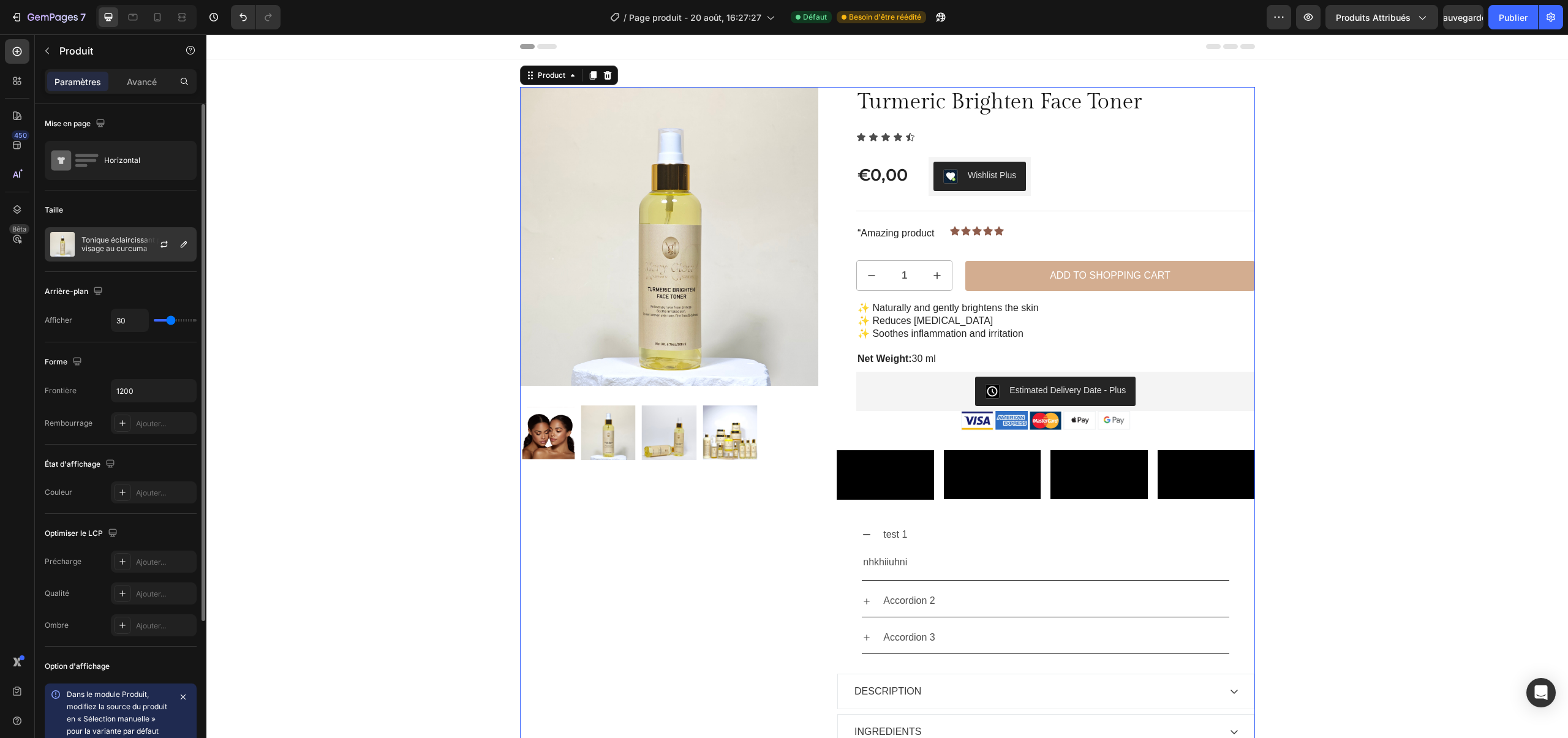
click at [79, 249] on div "Tonique éclaircissant pour le visage au curcuma" at bounding box center [121, 245] width 152 height 34
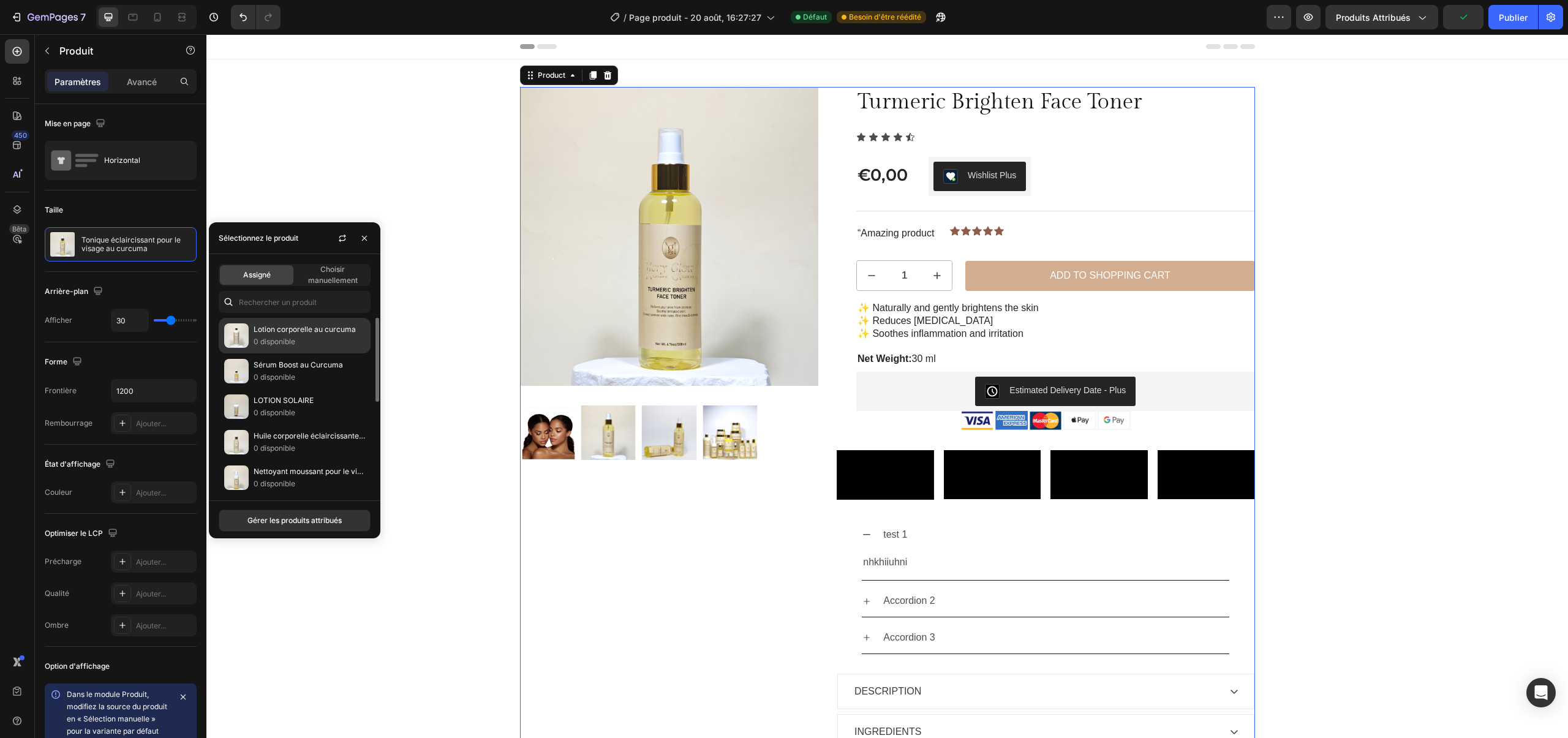
scroll to position [183, 0]
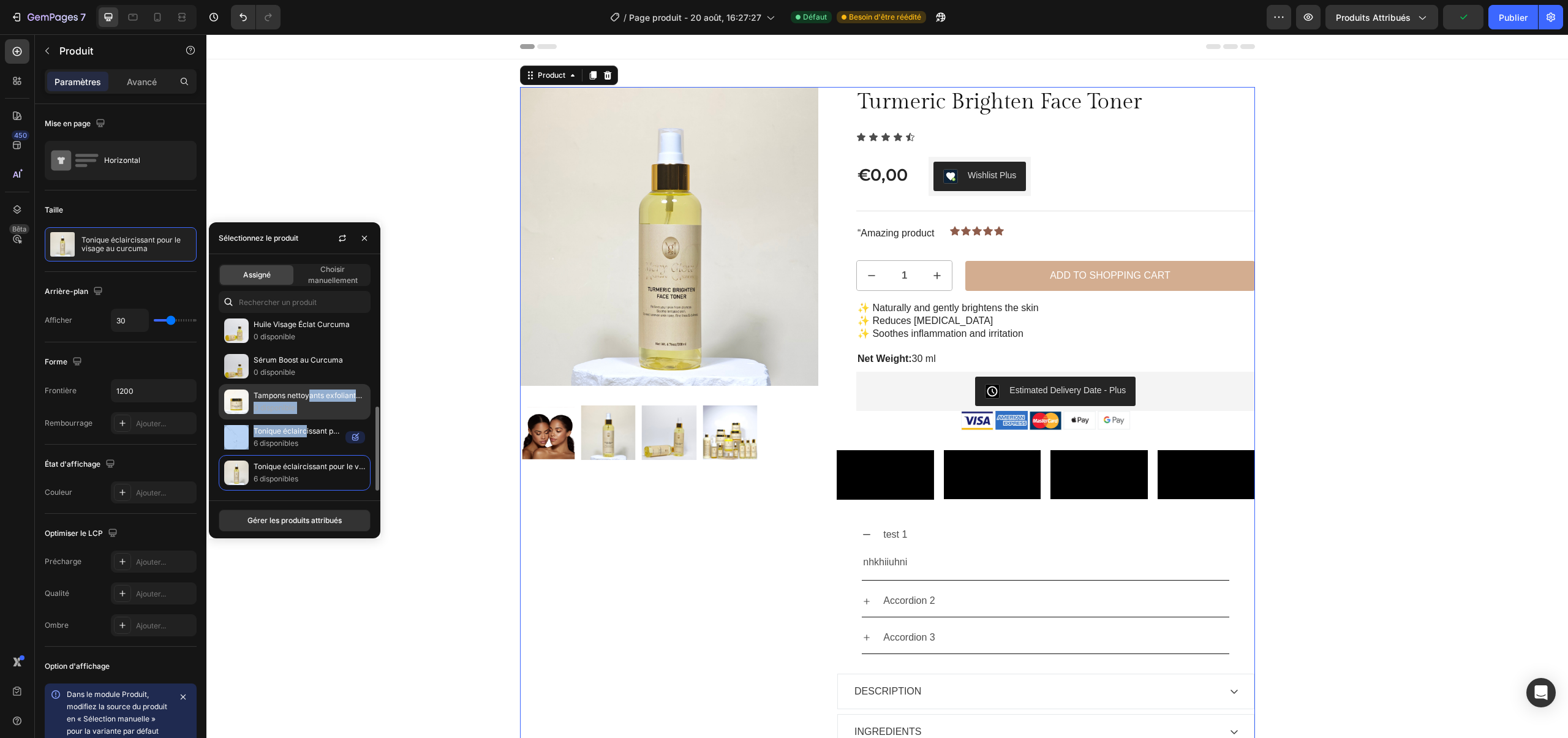
drag, startPoint x: 306, startPoint y: 436, endPoint x: 307, endPoint y: 402, distance: 34.0
click at [307, 402] on div "Lotion corporelle au curcuma 0 disponible Sérum Boost au Curcuma 0 disponible L…" at bounding box center [295, 313] width 171 height 356
click at [308, 397] on font "Tampons nettoyants exfoliants au curcuma et à l'acide kojique" at bounding box center [361, 395] width 216 height 9
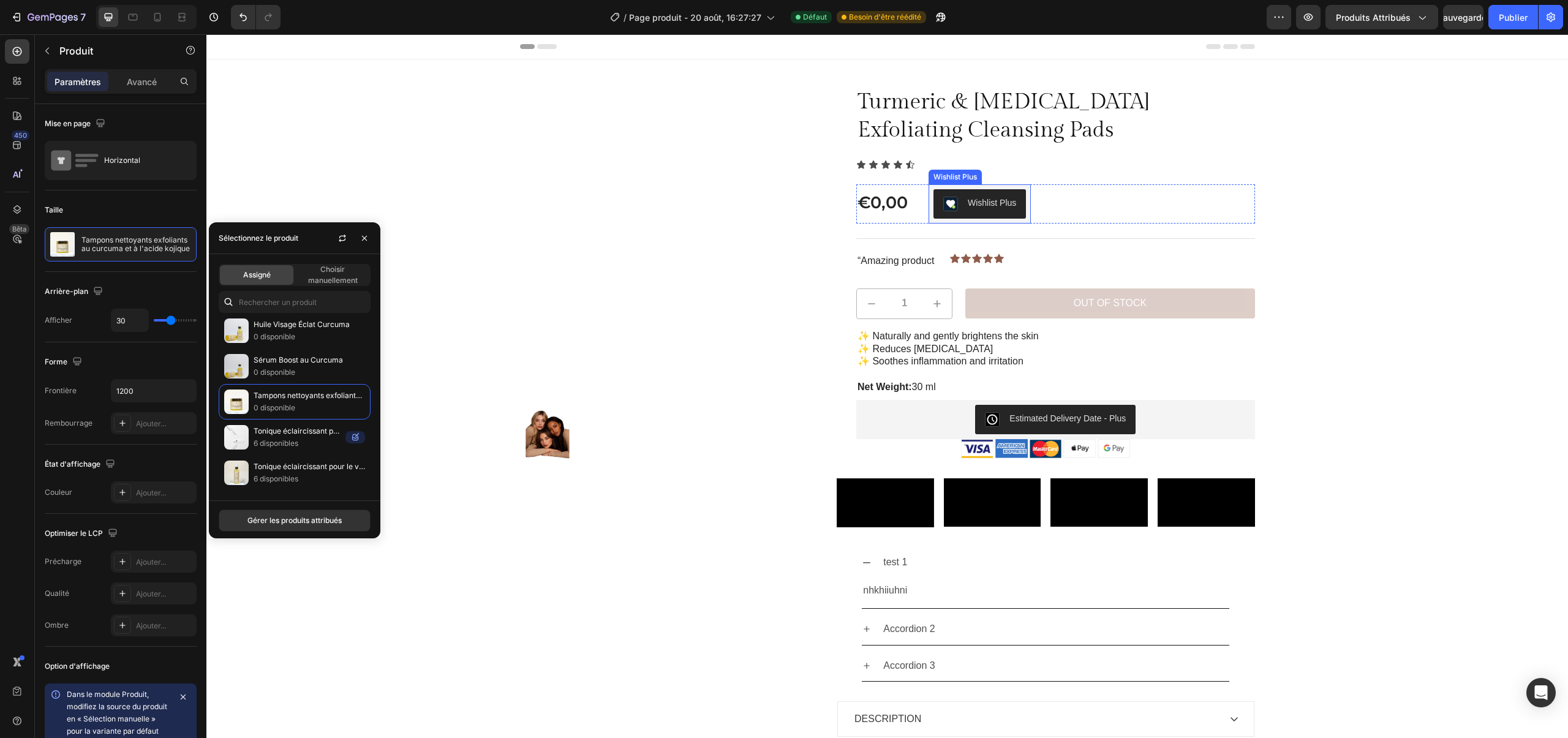
scroll to position [250, 0]
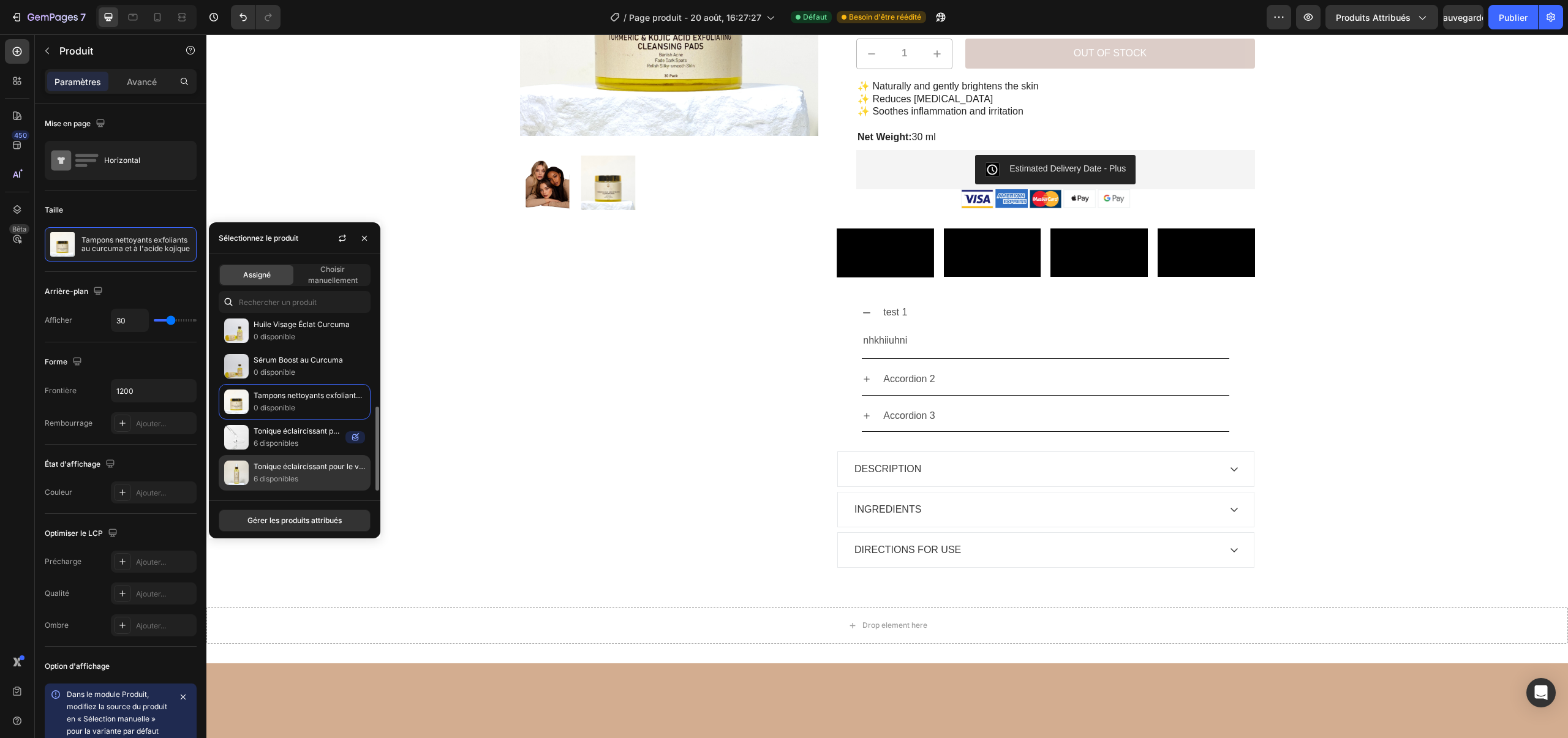
click at [283, 472] on p "Tonique éclaircissant pour le visage au curcuma" at bounding box center [309, 467] width 111 height 12
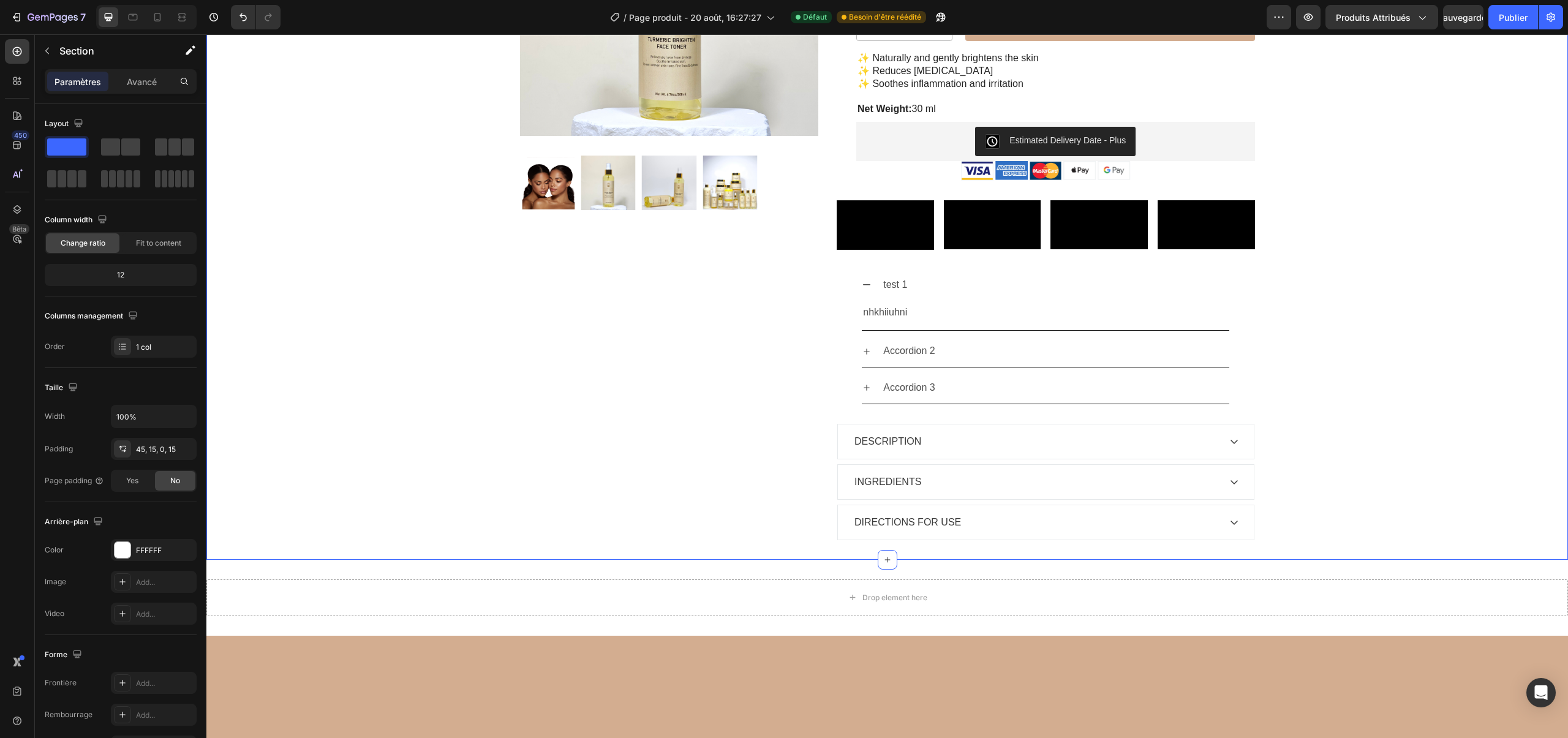
click at [1315, 453] on div "Sale Text Block Product Images Row Turmeric Brighten Face Toner Product Title I…" at bounding box center [887, 198] width 1343 height 723
click at [960, 367] on div "Accordion 2" at bounding box center [1046, 350] width 367 height 31
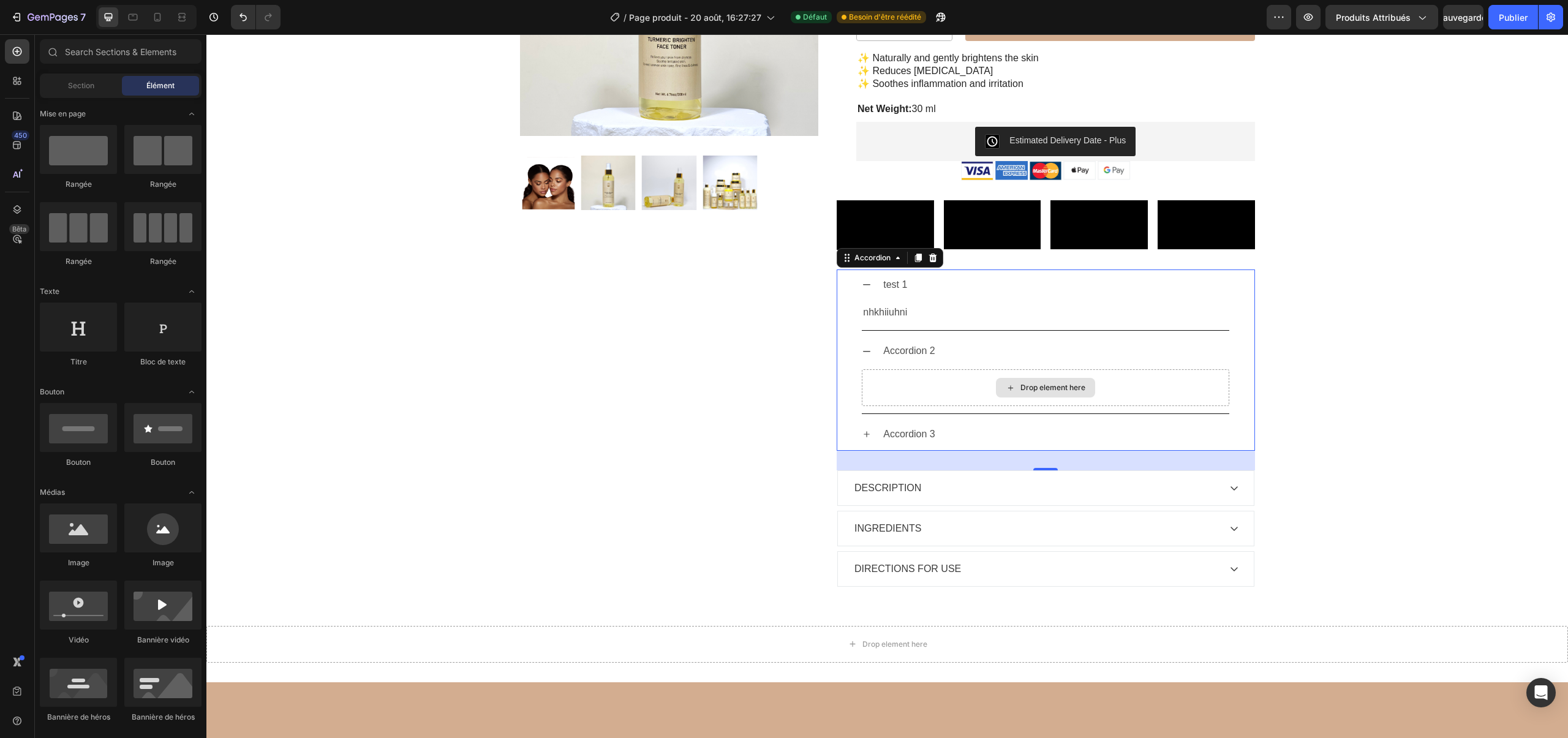
click at [1031, 397] on div "Drop element here" at bounding box center [1046, 388] width 99 height 19
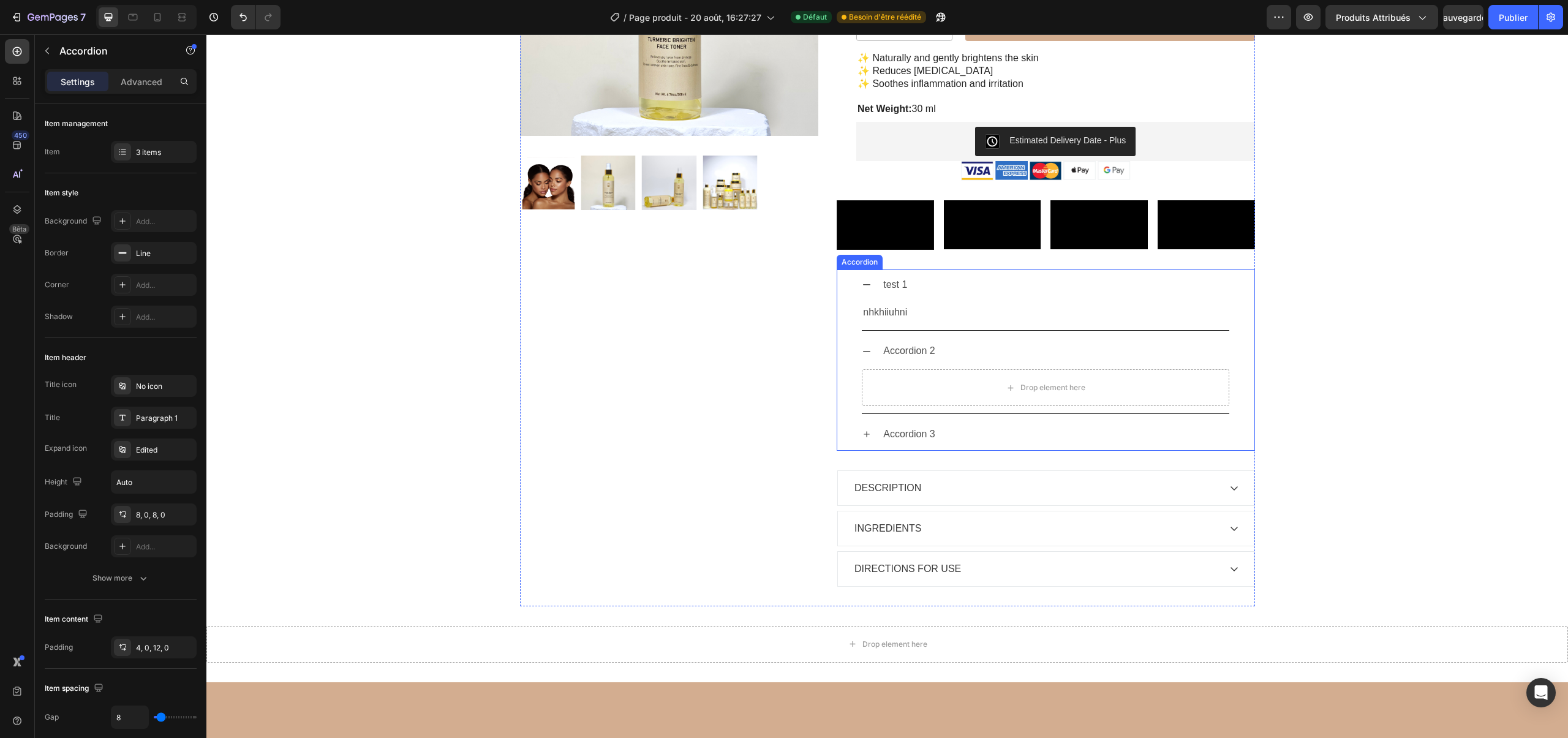
click at [936, 296] on div "test 1" at bounding box center [1055, 285] width 348 height 21
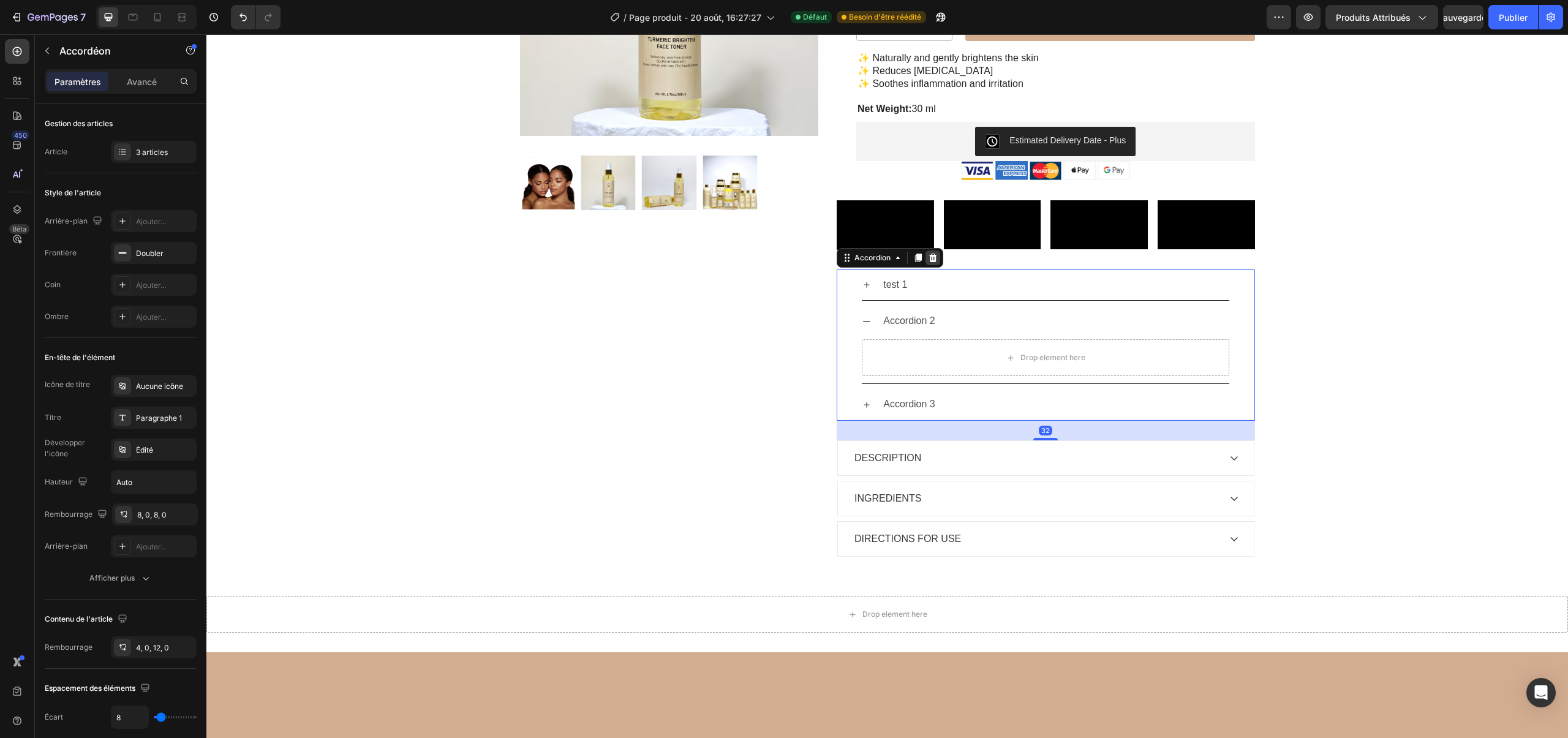
click at [926, 266] on div at bounding box center [933, 258] width 15 height 15
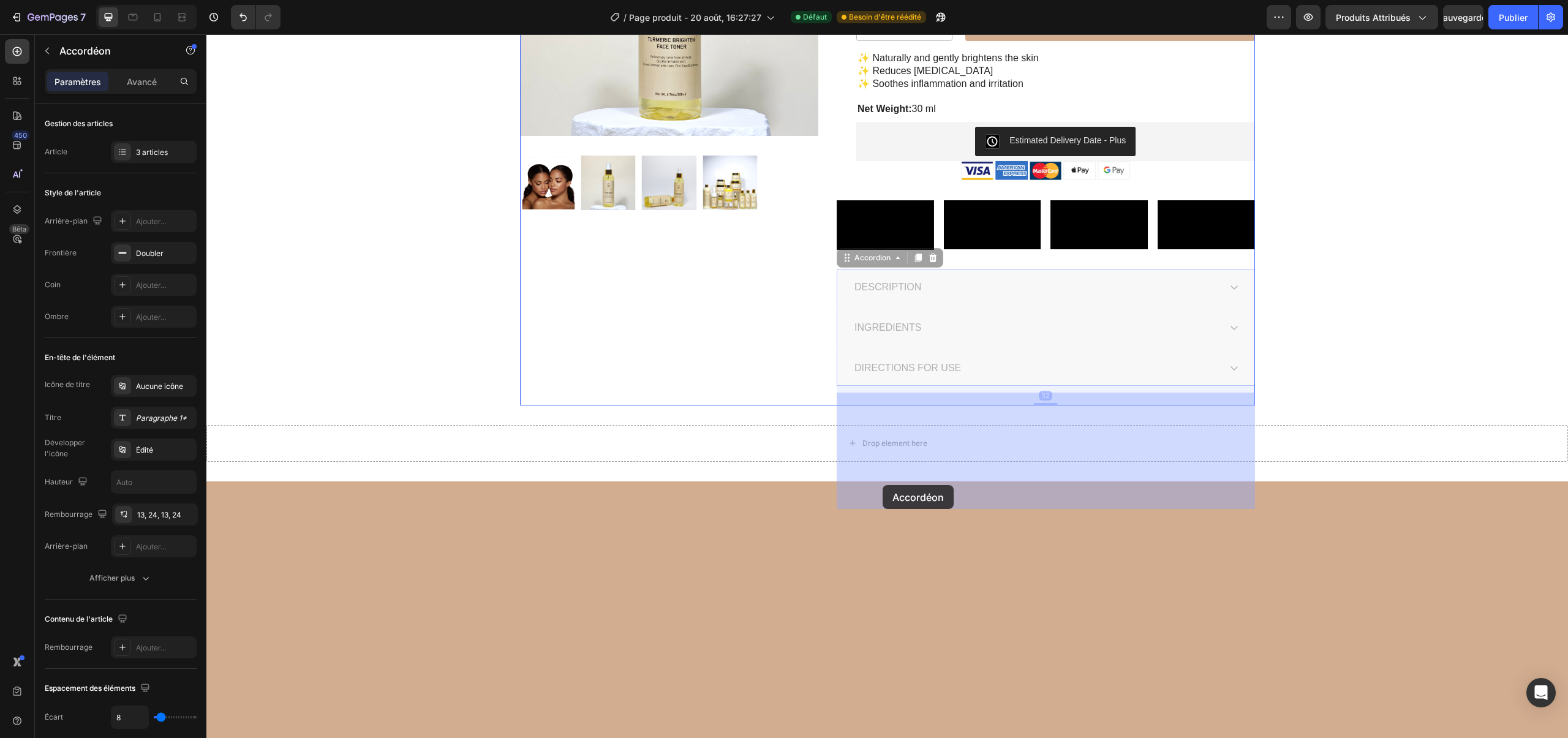
drag, startPoint x: 966, startPoint y: 486, endPoint x: 882, endPoint y: 486, distance: 84.0
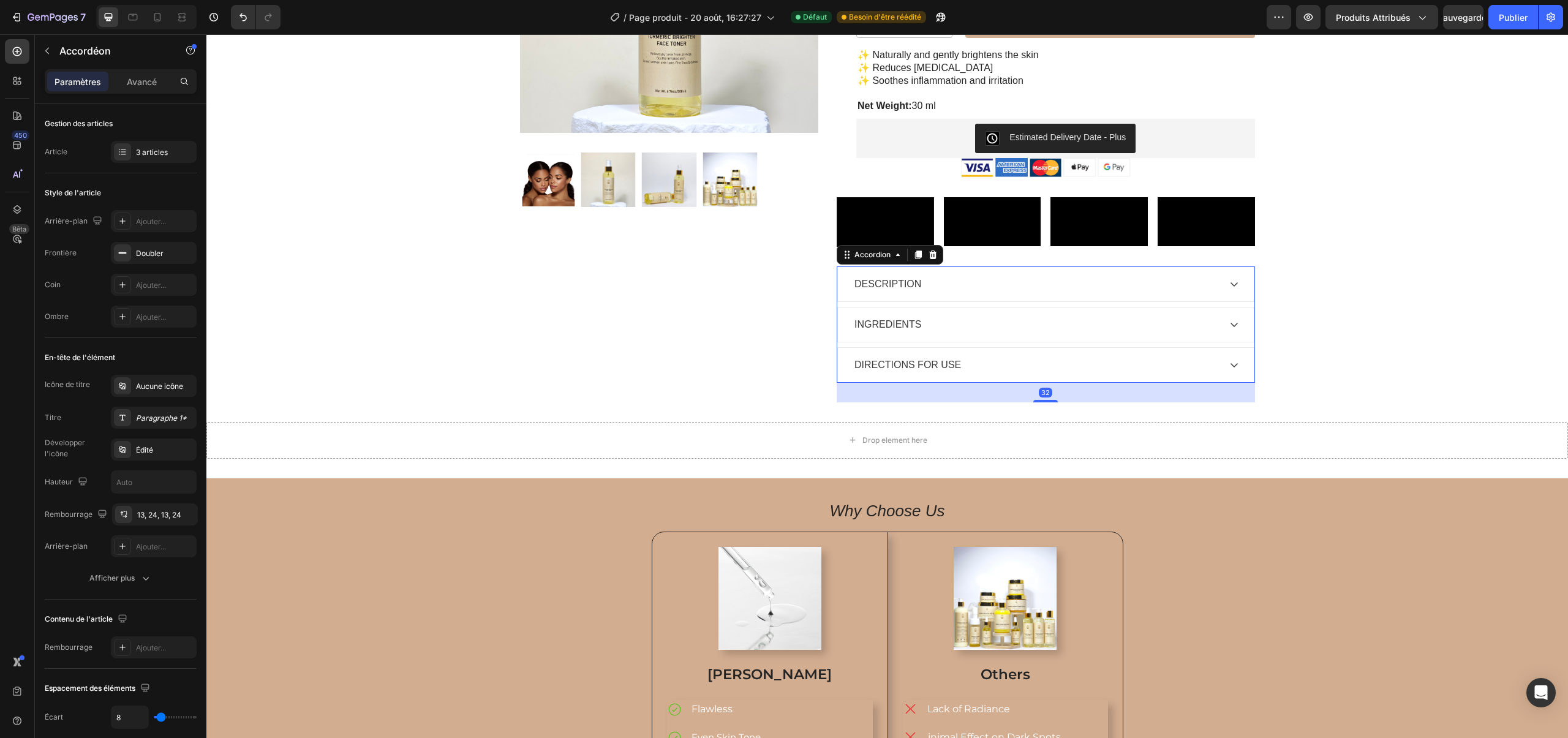
click at [905, 374] on div "DIRECTIONS FOR USE" at bounding box center [907, 365] width 110 height 19
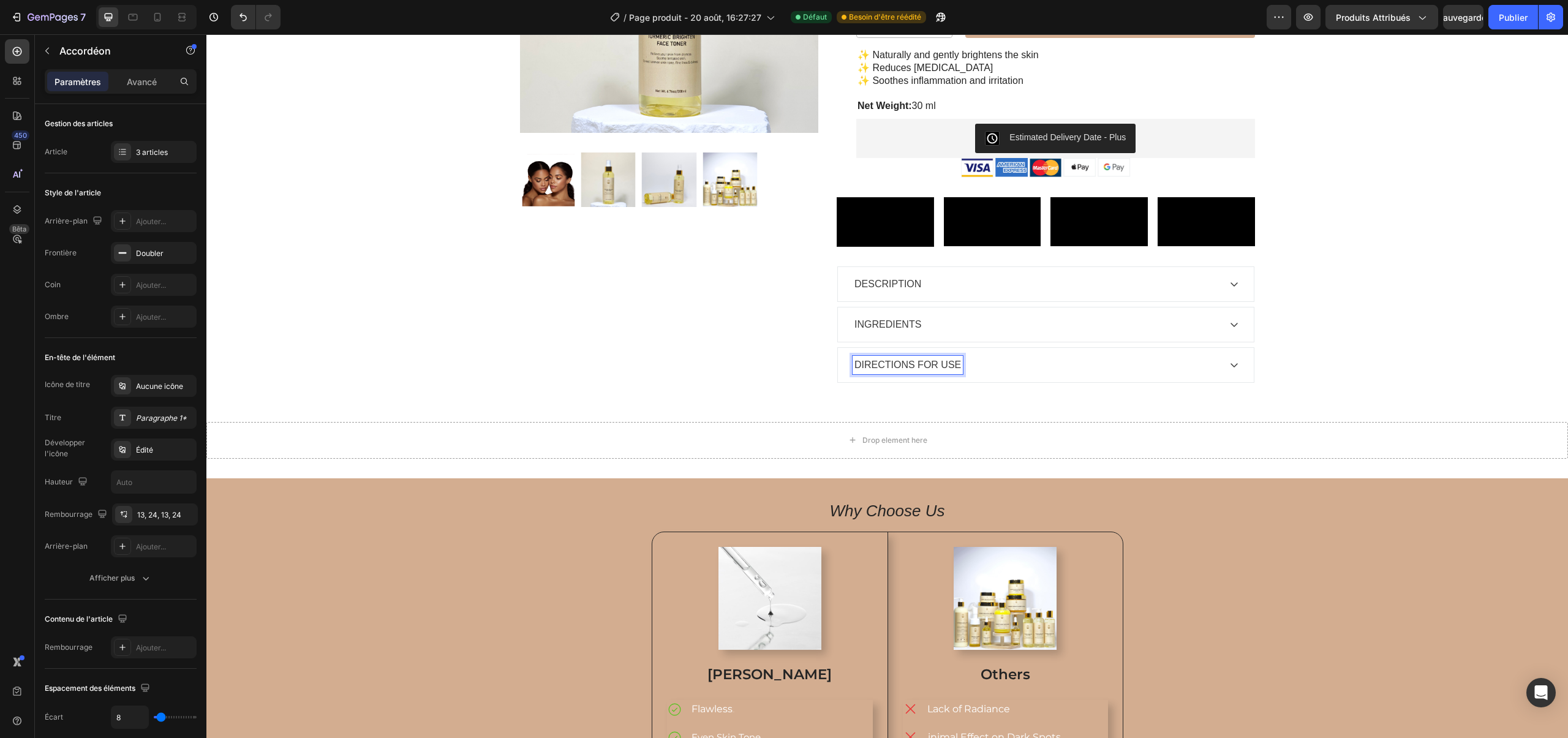
click at [907, 373] on p "DIRECTIONS FOR USE" at bounding box center [907, 365] width 107 height 15
click at [857, 373] on p "DIRECTIONS FOR USE" at bounding box center [907, 365] width 107 height 15
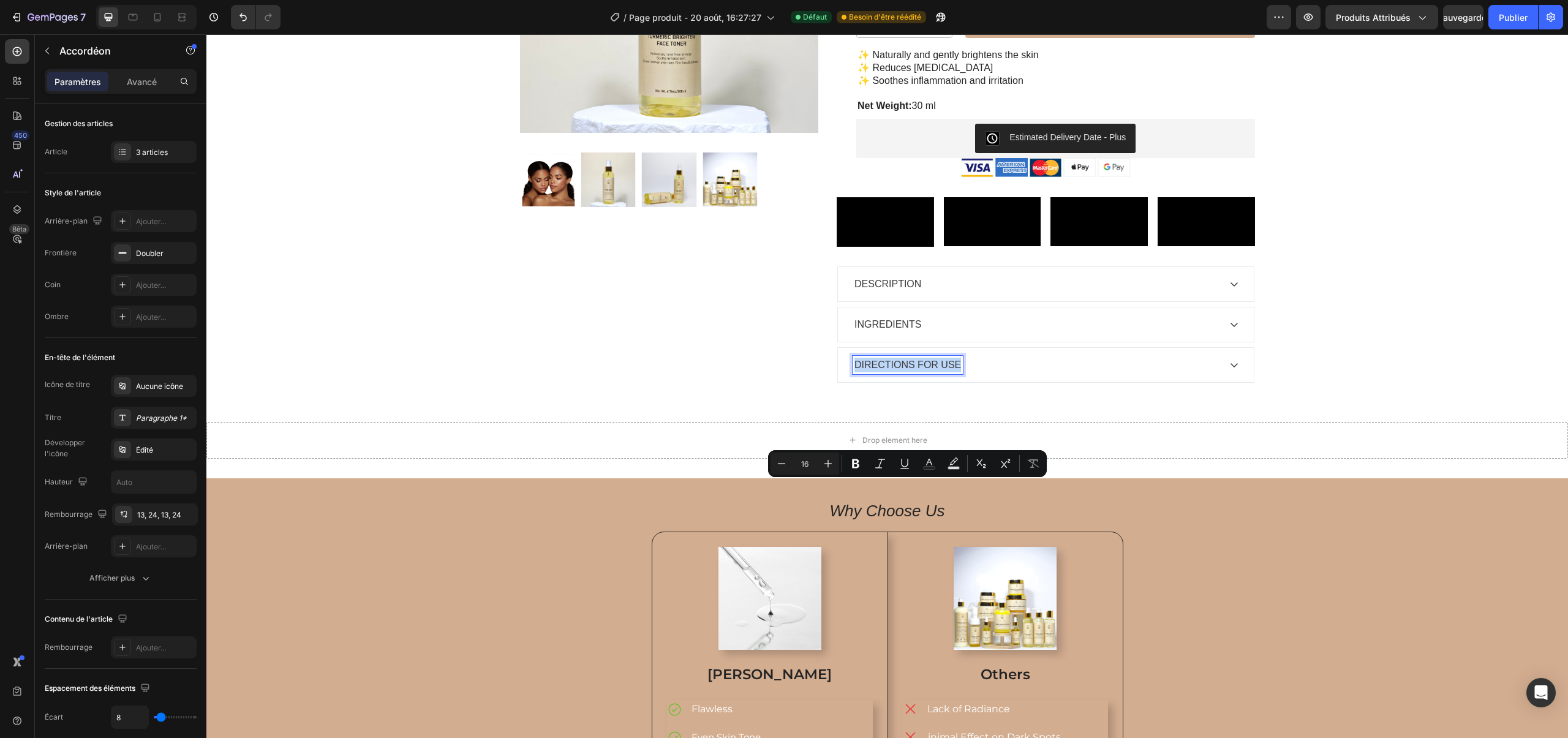
drag, startPoint x: 855, startPoint y: 489, endPoint x: 958, endPoint y: 491, distance: 103.0
click at [958, 373] on p "DIRECTIONS FOR USE" at bounding box center [907, 365] width 107 height 15
copy p "DIRECTIONS FOR USE"
click at [919, 291] on p "DESCRIPTION" at bounding box center [888, 284] width 67 height 15
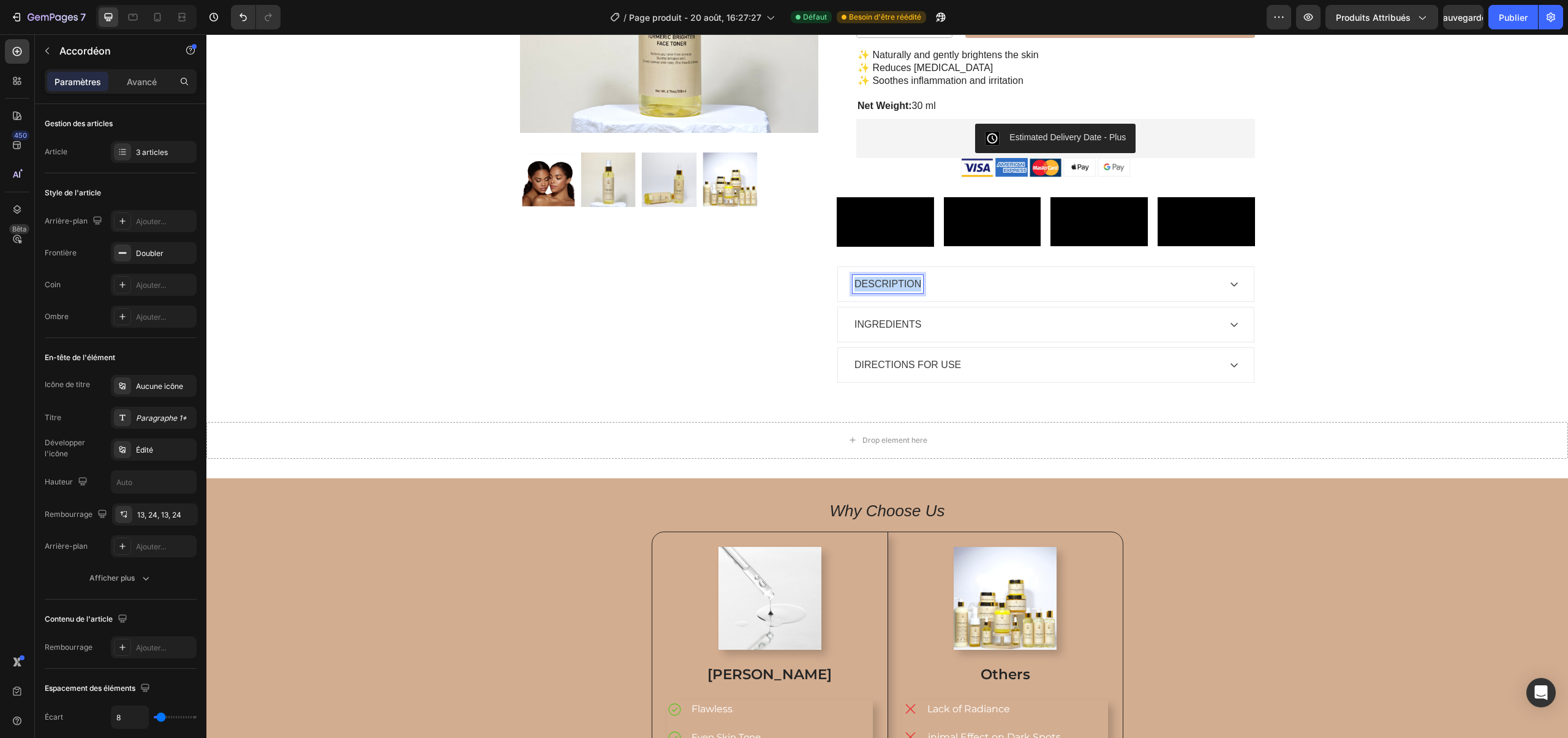
drag, startPoint x: 921, startPoint y: 406, endPoint x: 852, endPoint y: 406, distance: 69.0
click at [852, 293] on div "DESCRIPTION" at bounding box center [888, 284] width 71 height 19
copy p "DESCRIPTION"
click at [901, 373] on p "DIRECTIONS FOR USE" at bounding box center [907, 365] width 107 height 15
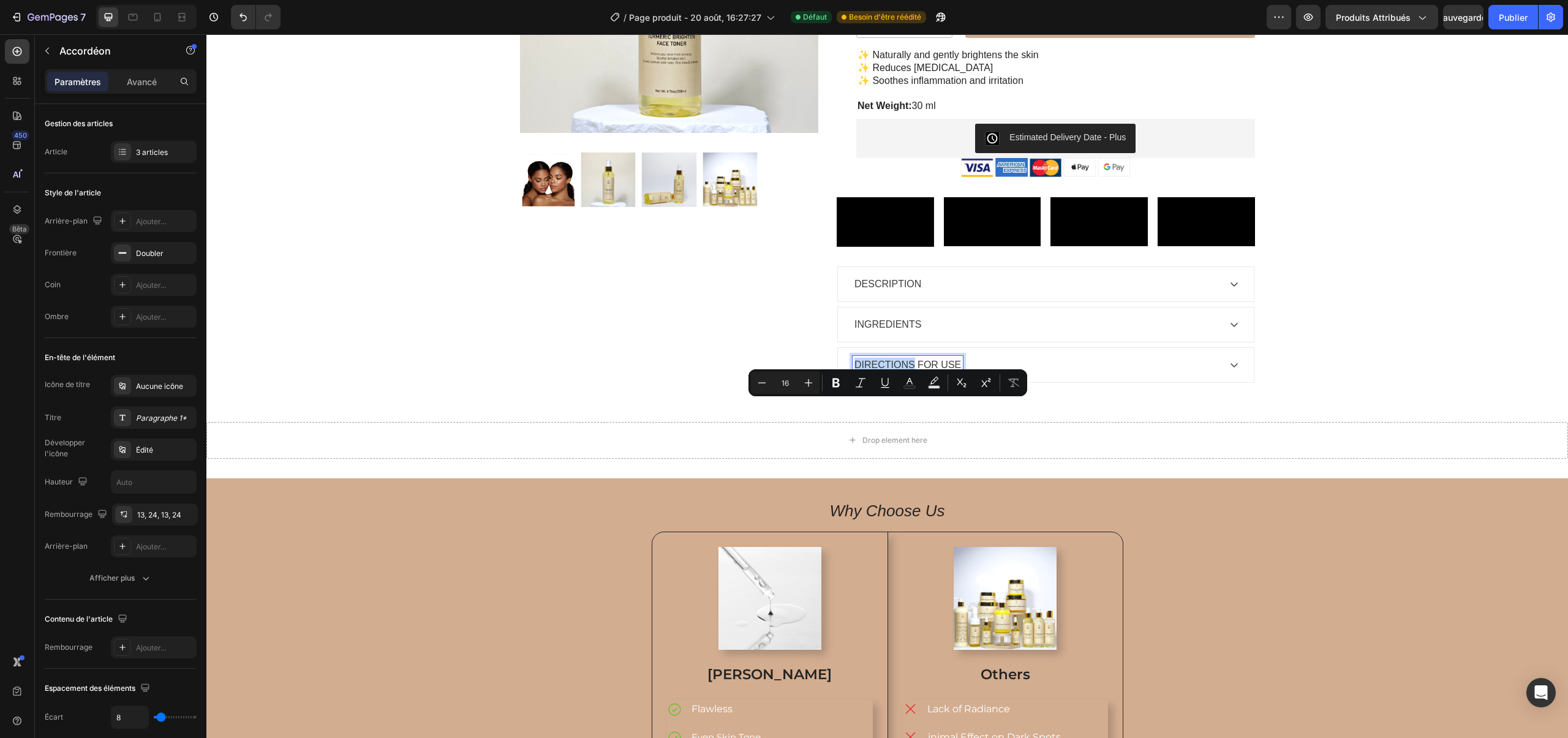
click at [901, 373] on p "DIRECTIONS FOR USE" at bounding box center [907, 365] width 107 height 15
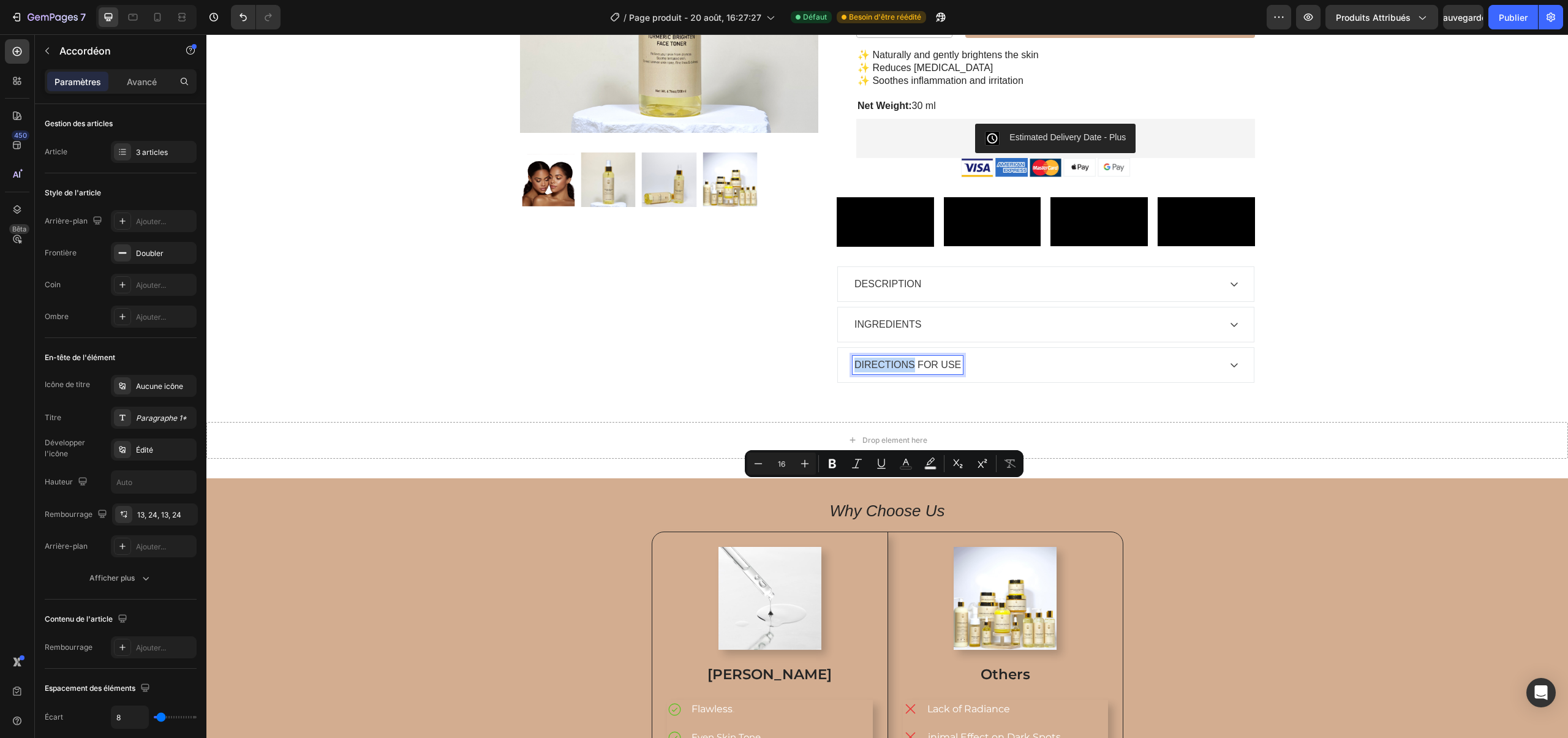
click at [857, 373] on p "DIRECTIONS FOR USE" at bounding box center [907, 365] width 107 height 15
click at [855, 373] on p "DIRECTIONS FOR USE" at bounding box center [907, 365] width 107 height 15
click at [856, 373] on p "DIRECTIONS FOR USE" at bounding box center [907, 365] width 107 height 15
drag, startPoint x: 959, startPoint y: 487, endPoint x: 875, endPoint y: 476, distance: 84.7
click at [875, 382] on div "DIRECTIONS FOR USE" at bounding box center [1046, 365] width 416 height 34
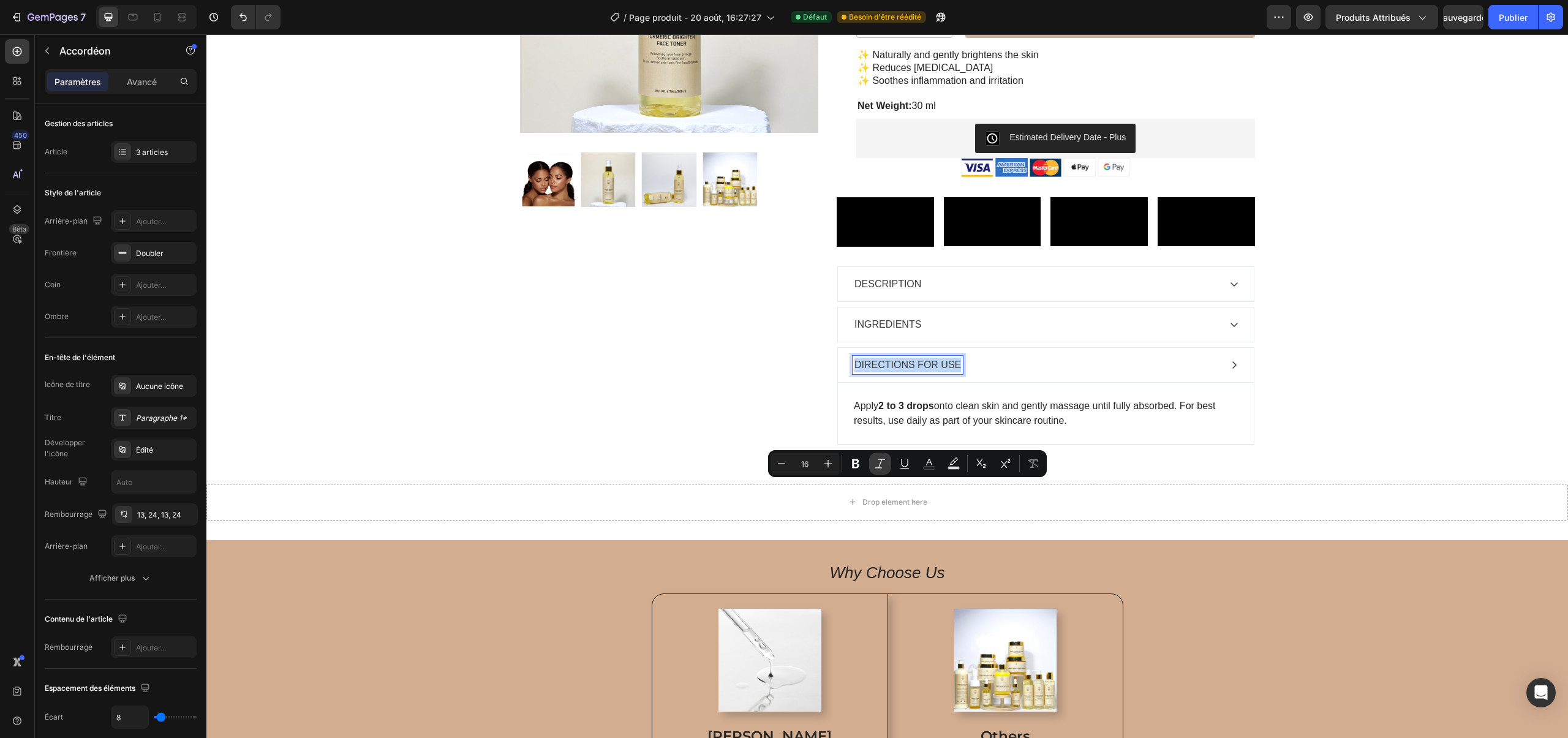
copy p "DIRECTIONS FOR USE"
click at [1456, 19] on font "Sauvegarder" at bounding box center [1463, 18] width 52 height 11
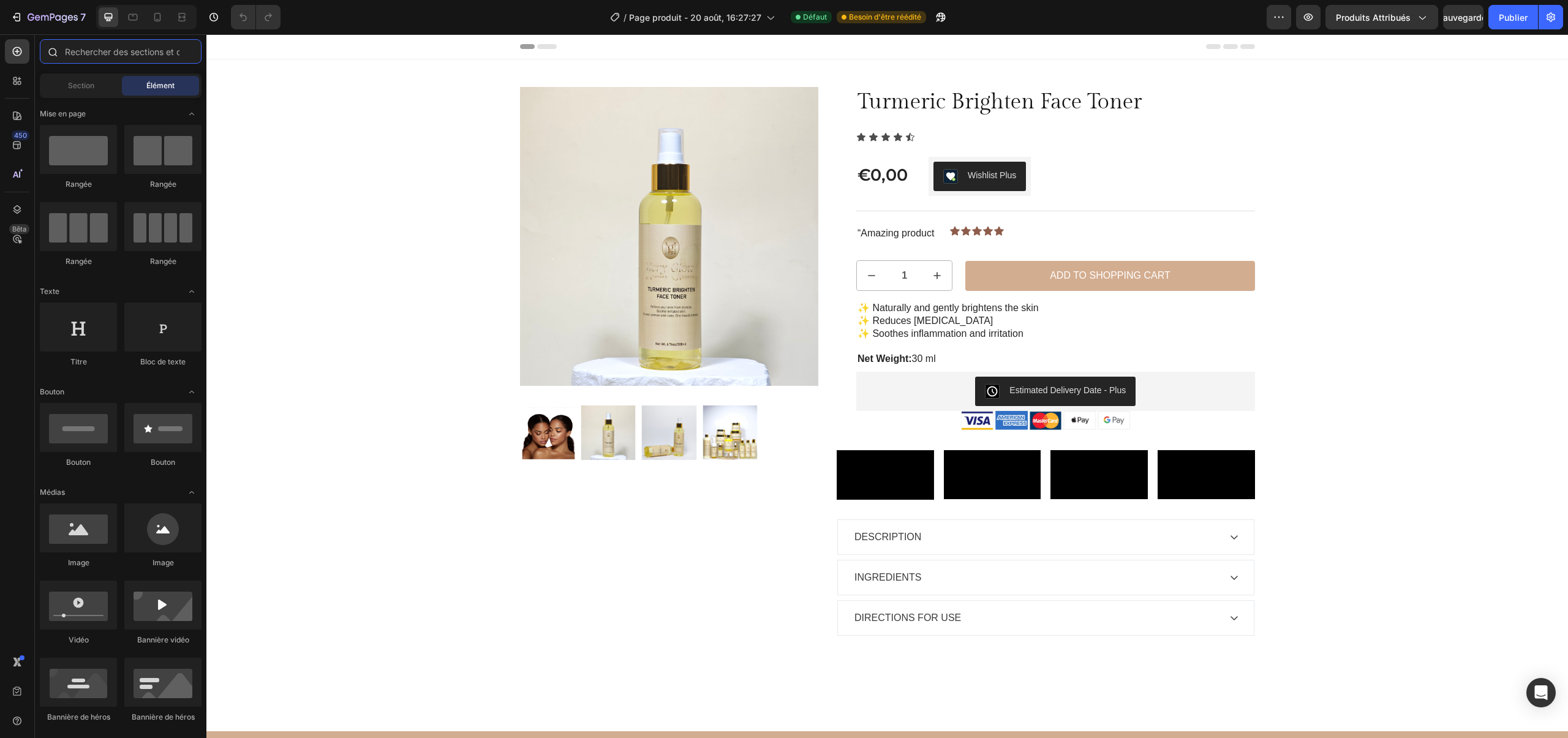
click at [187, 49] on input "text" at bounding box center [120, 51] width 161 height 25
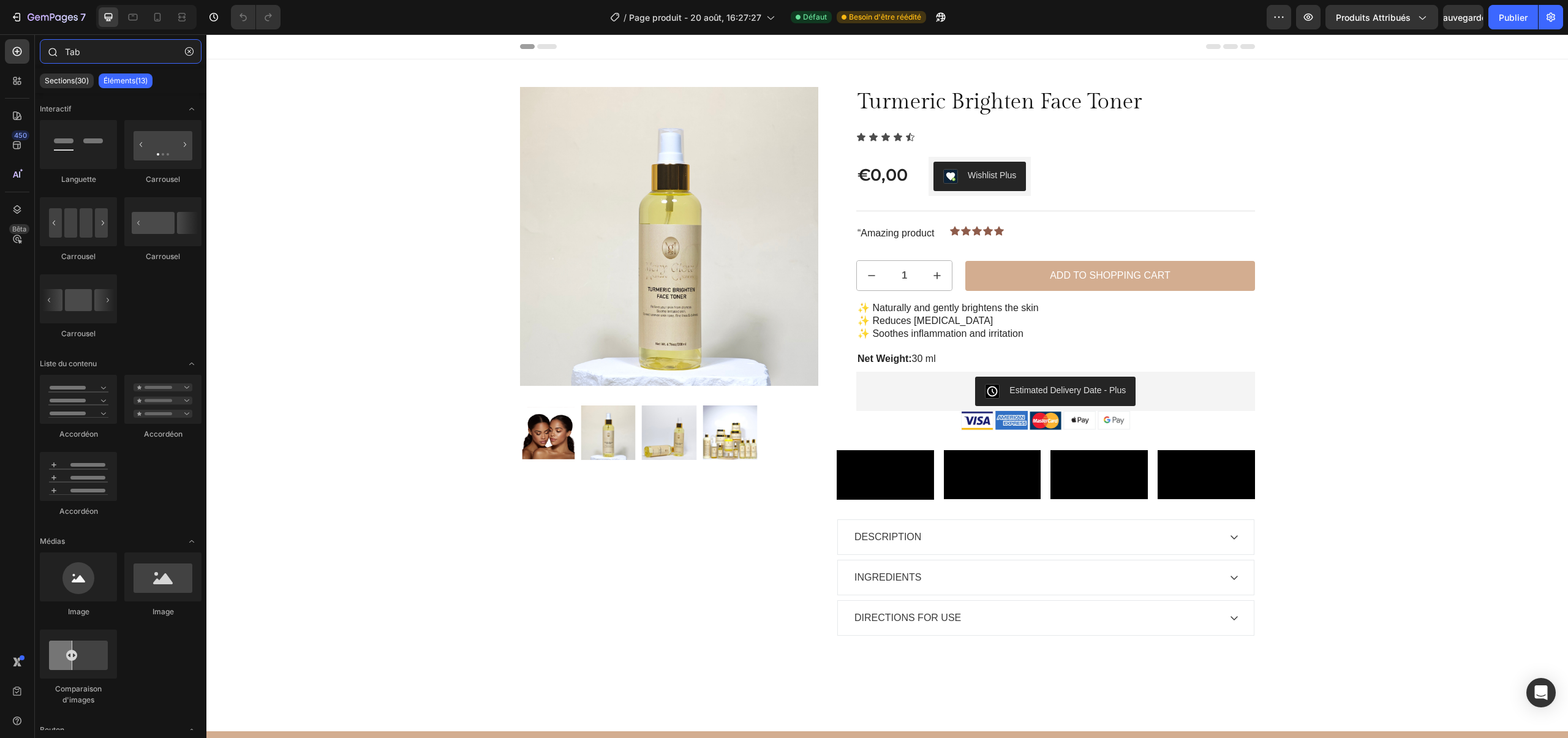
type input "Tabs"
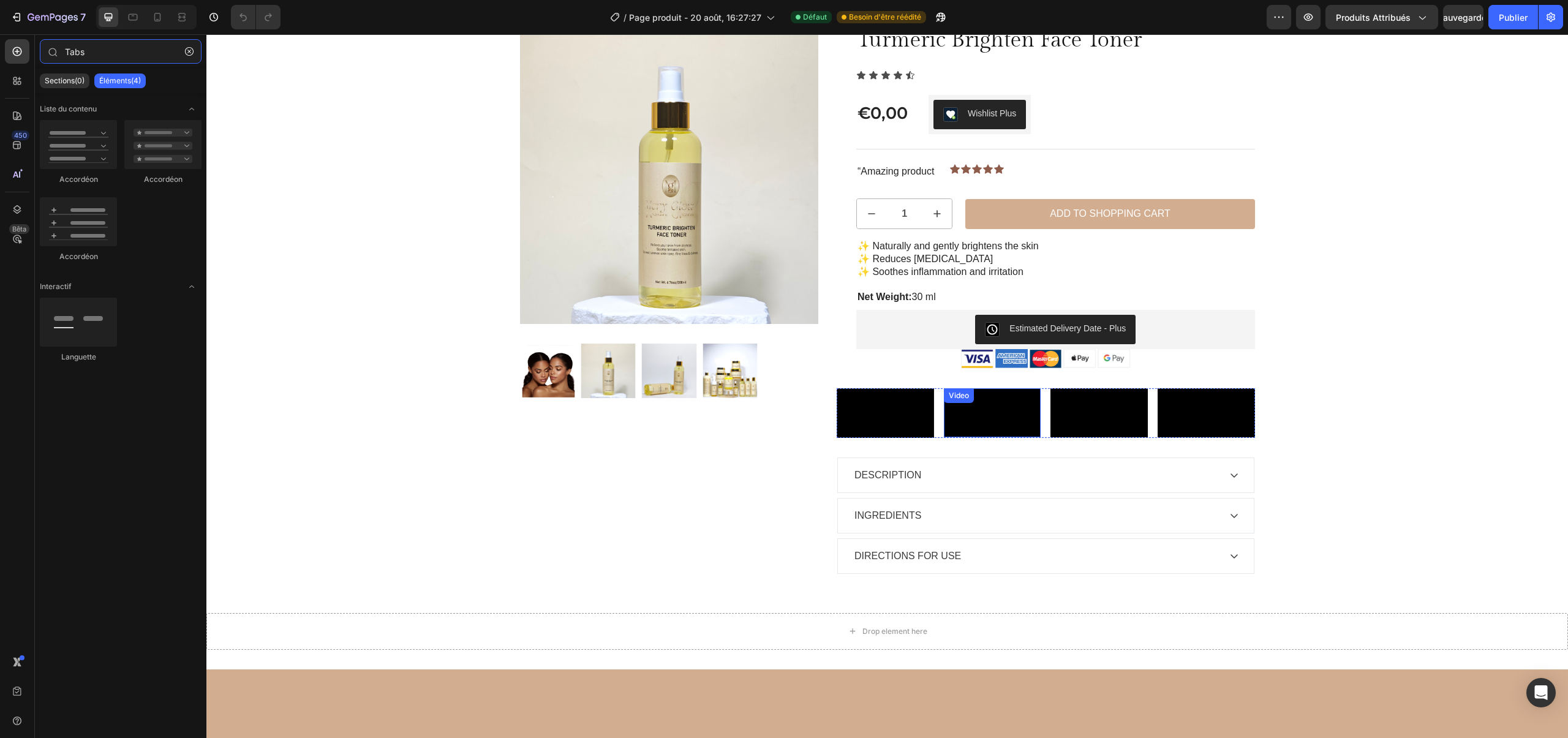
scroll to position [146, 0]
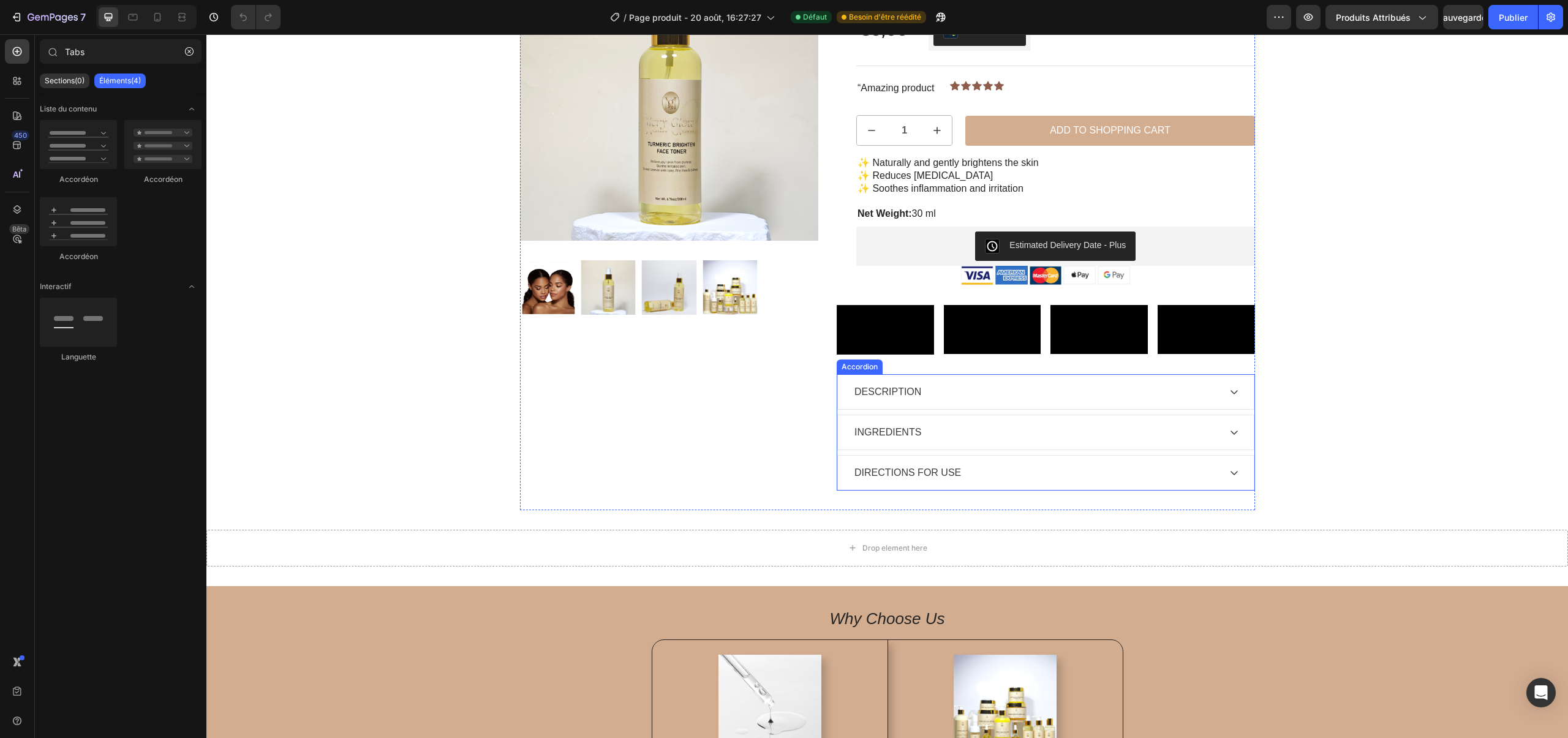
click at [967, 410] on div "DESCRIPTION" at bounding box center [1046, 392] width 416 height 34
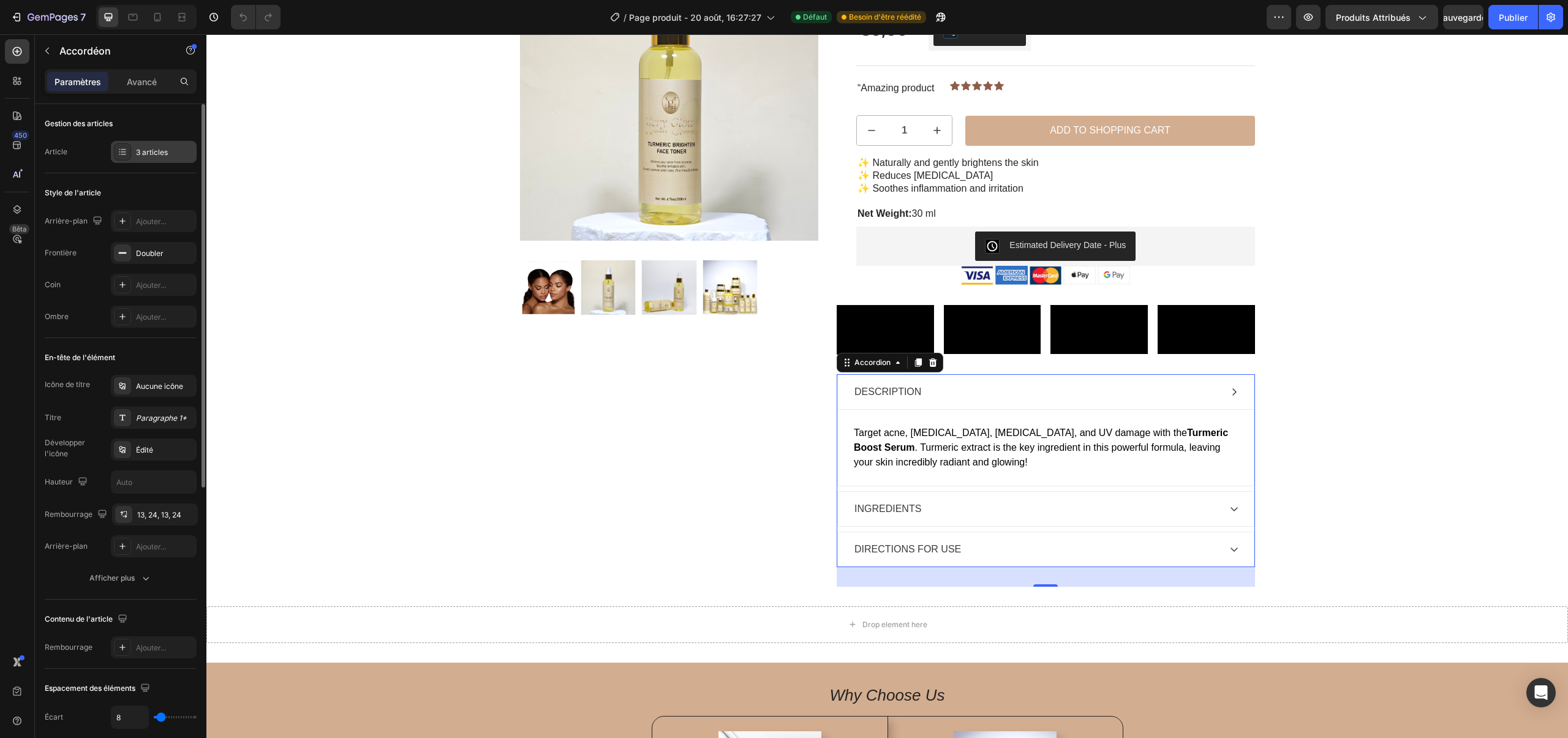
click at [172, 147] on div "3 articles" at bounding box center [164, 153] width 57 height 11
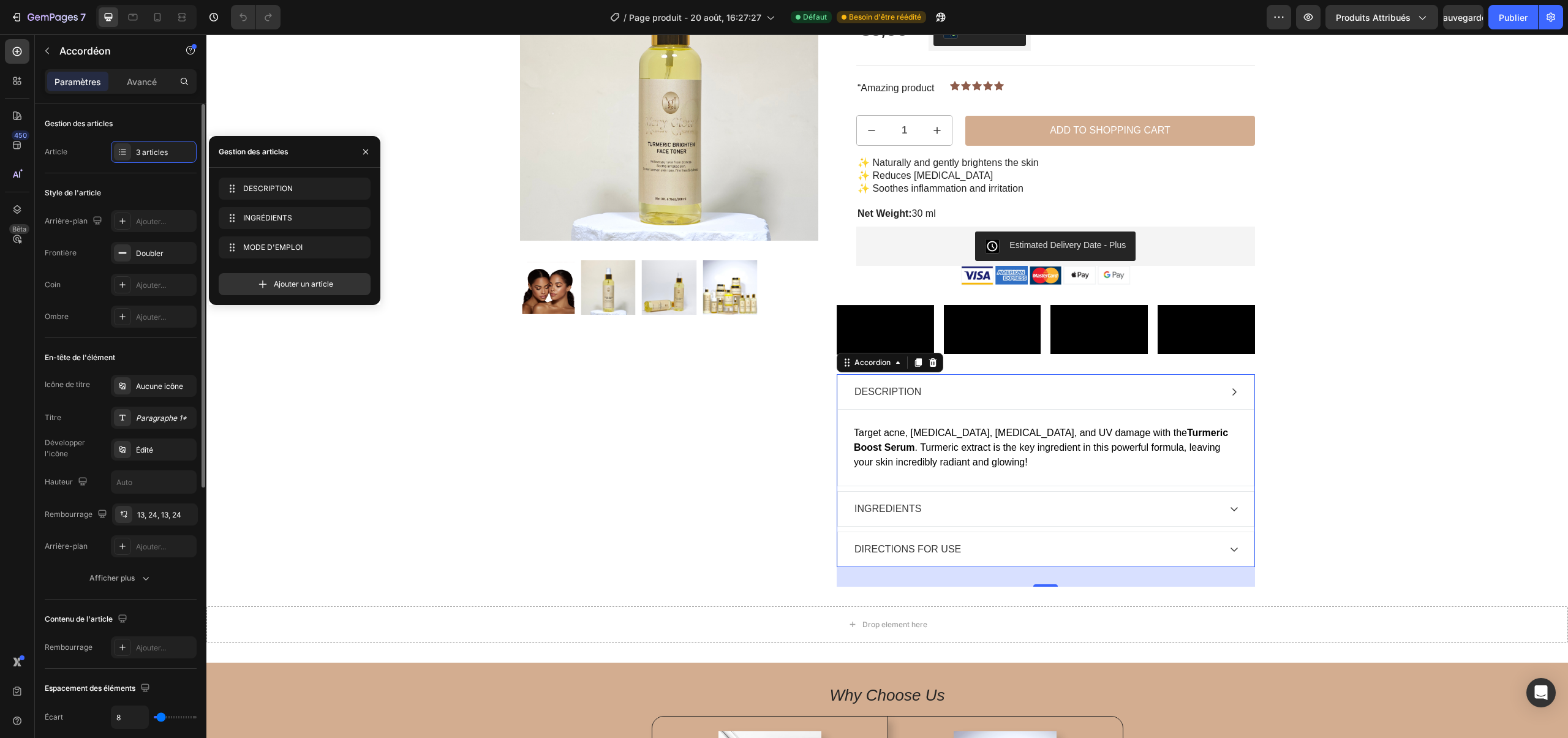
click at [98, 191] on font "Style de l'article" at bounding box center [73, 192] width 56 height 9
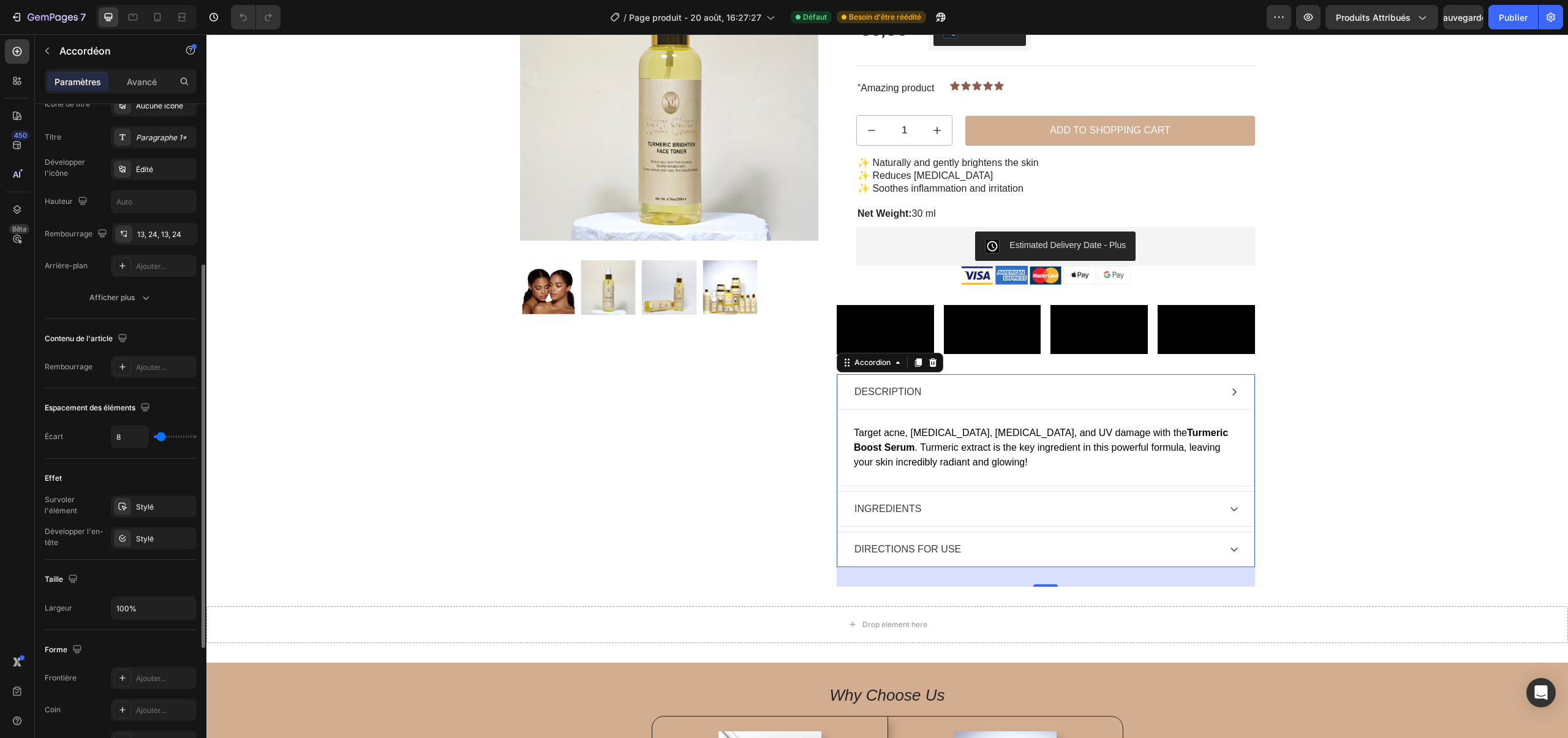
scroll to position [297, 0]
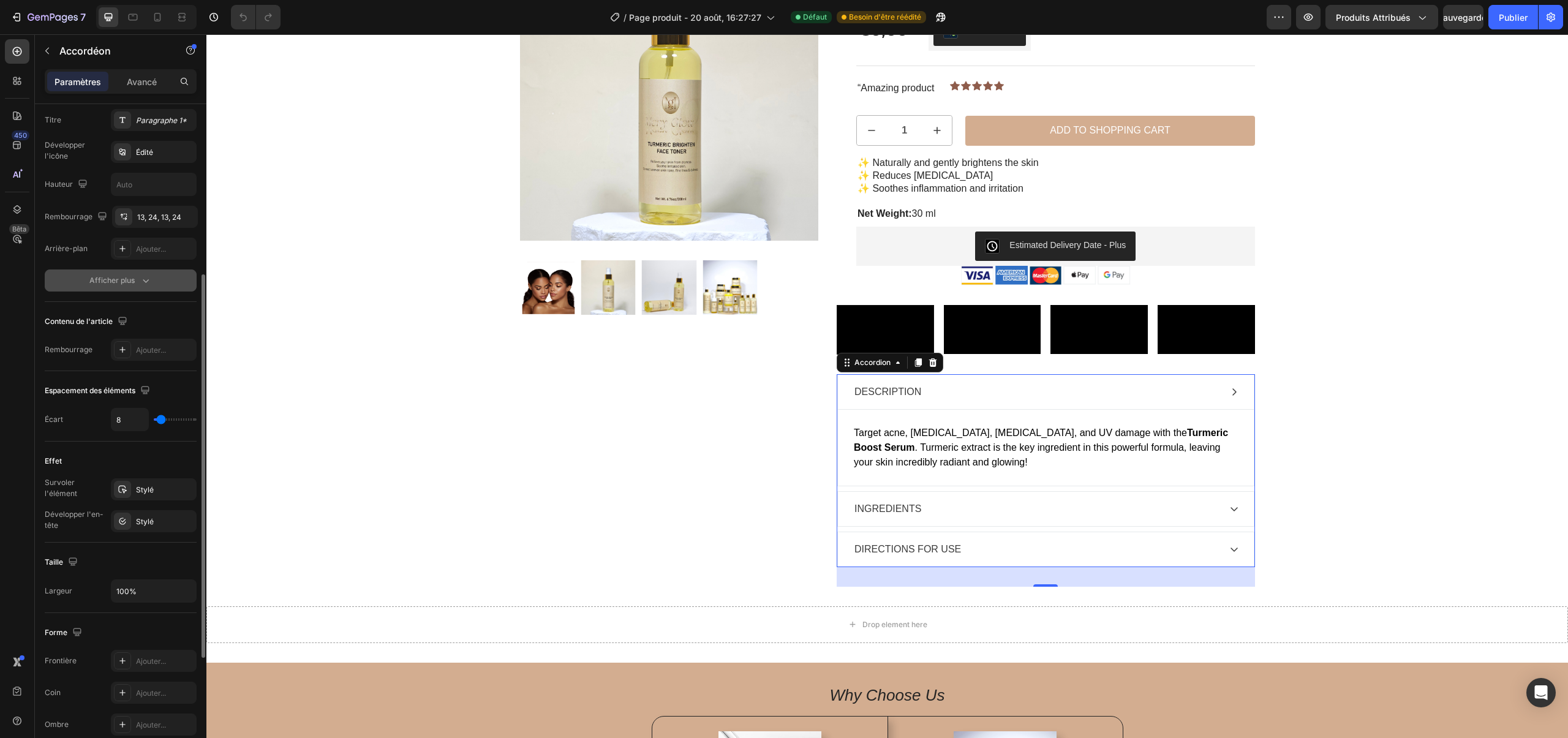
click at [117, 279] on font "Afficher plus" at bounding box center [111, 280] width 45 height 9
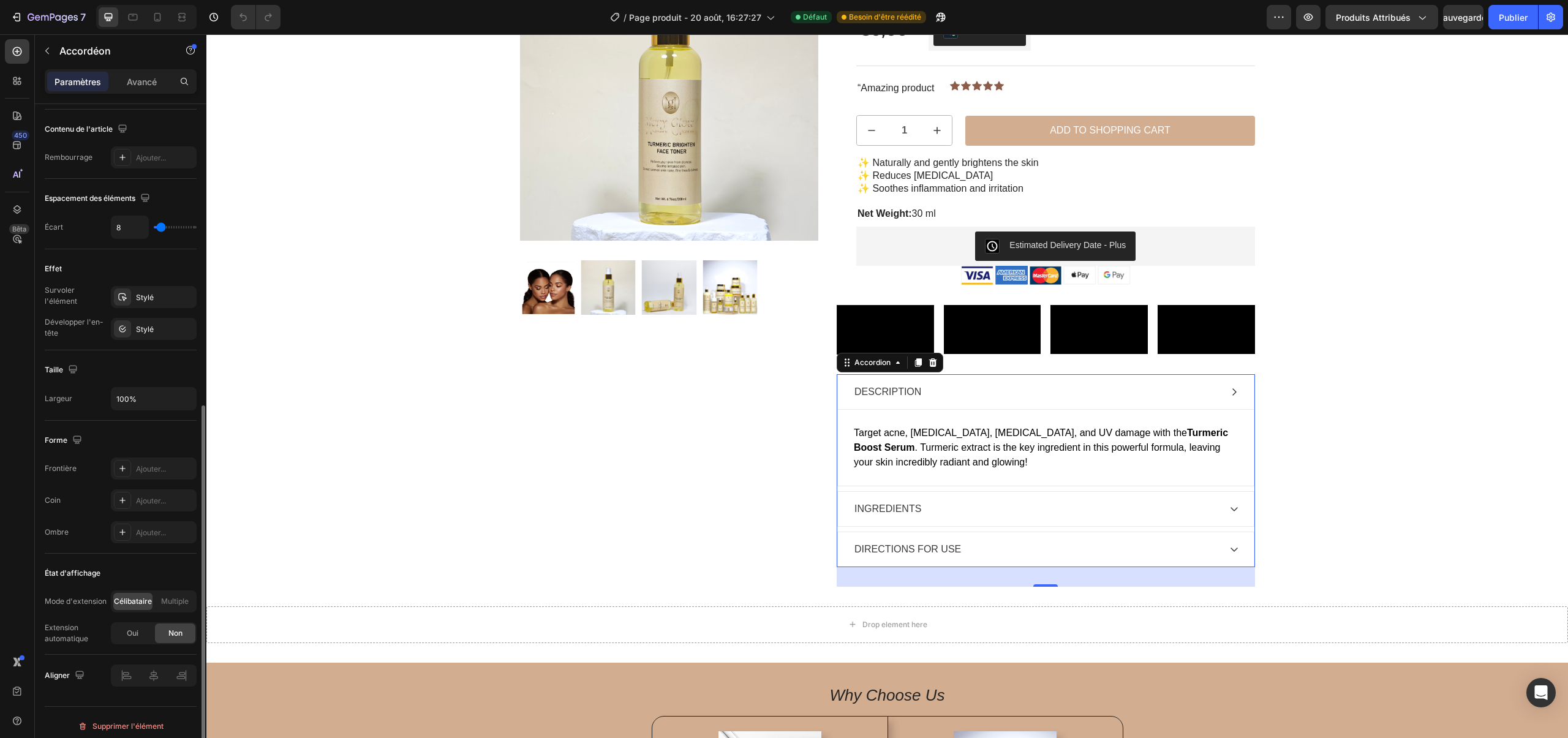
scroll to position [552, 0]
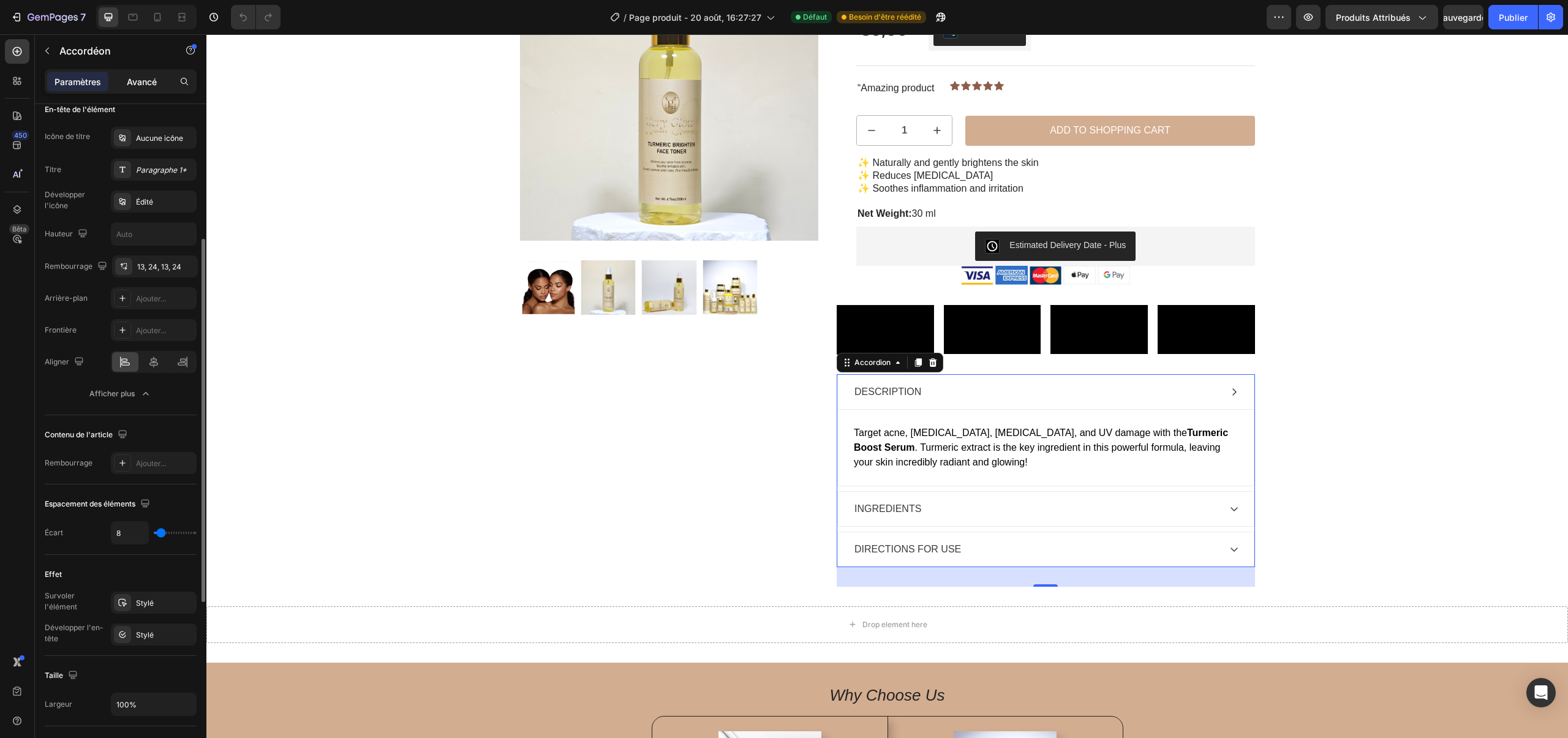
click at [131, 90] on div "Avancé" at bounding box center [141, 81] width 61 height 19
type input "100%"
type input "100"
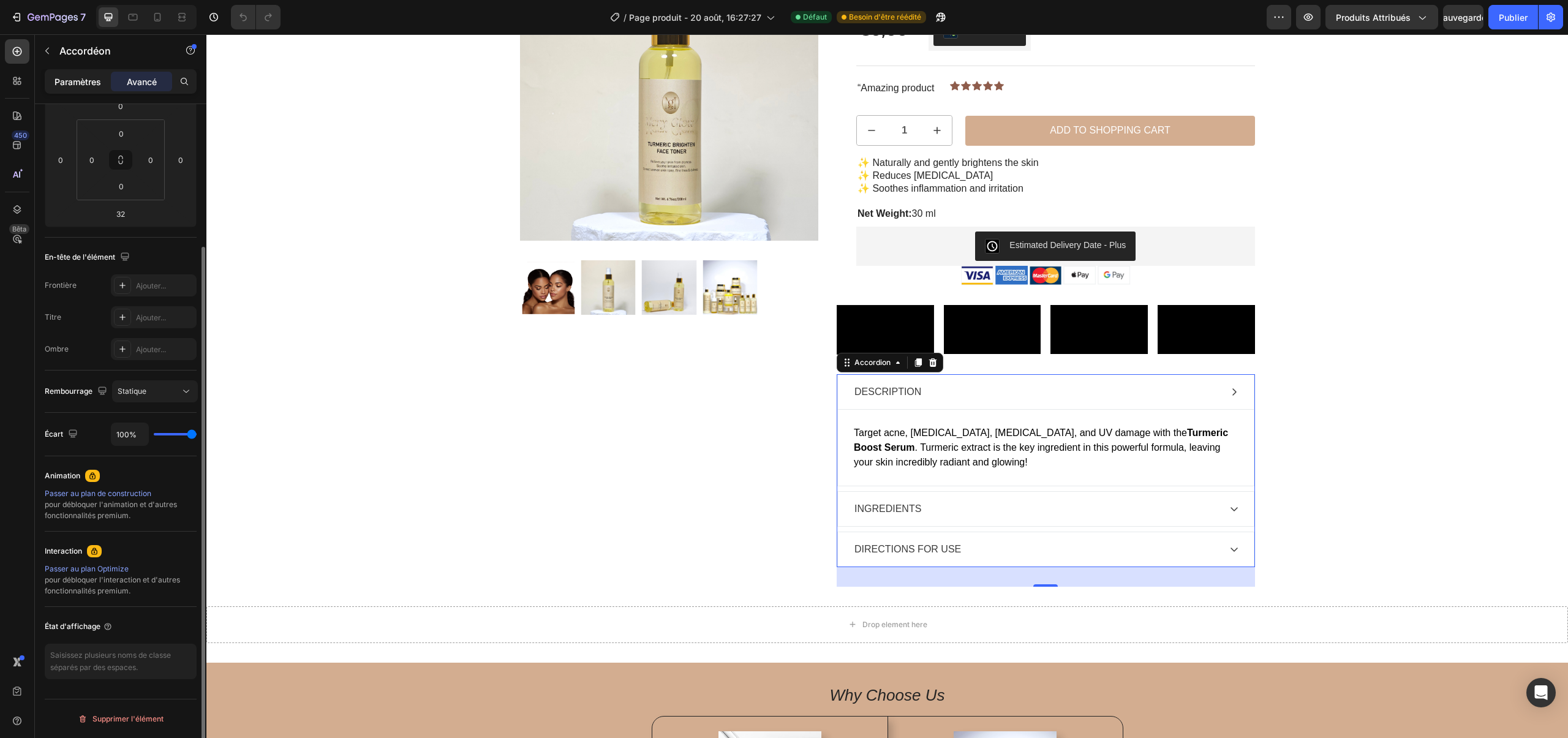
click at [94, 89] on div "Paramètres" at bounding box center [77, 81] width 61 height 19
type input "8"
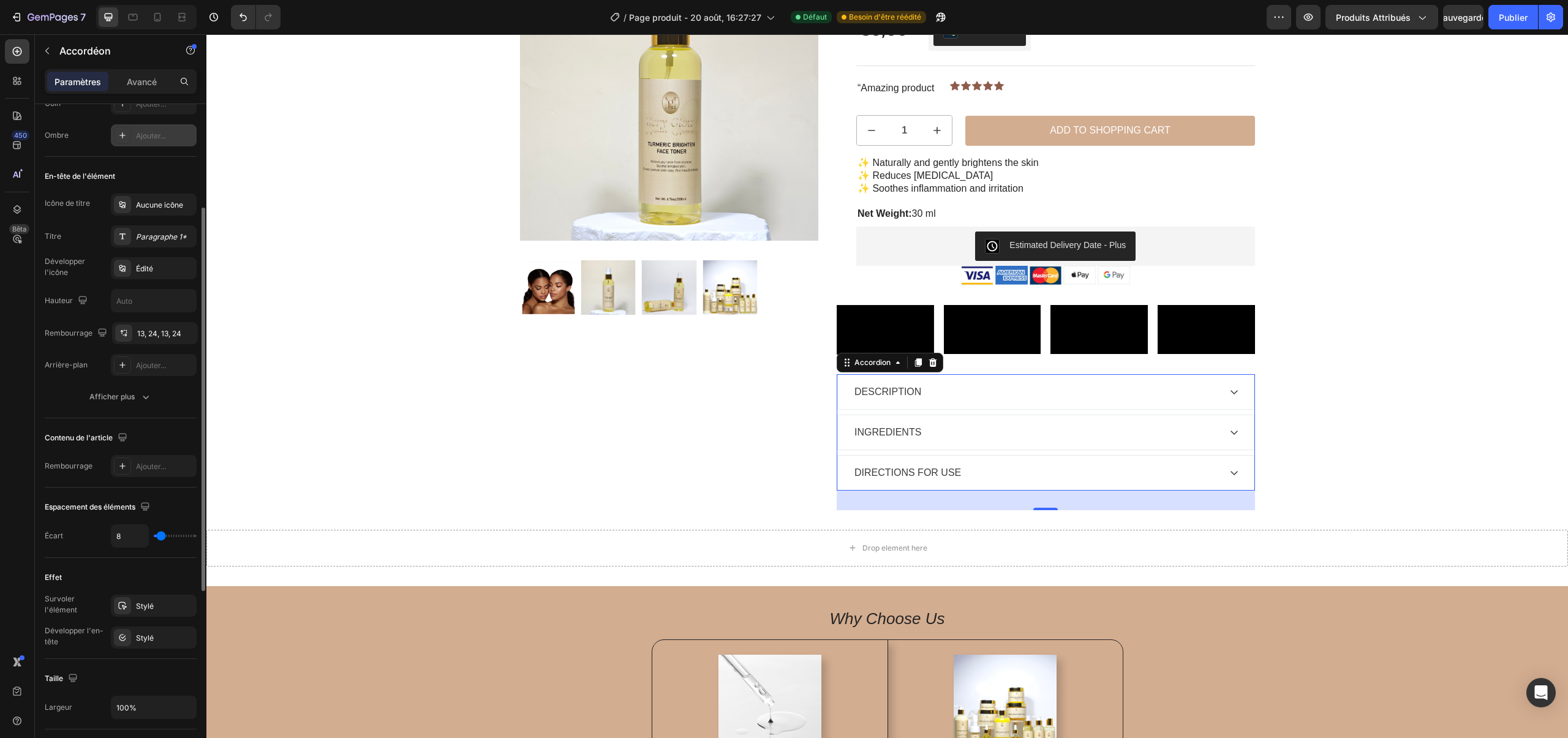
scroll to position [0, 0]
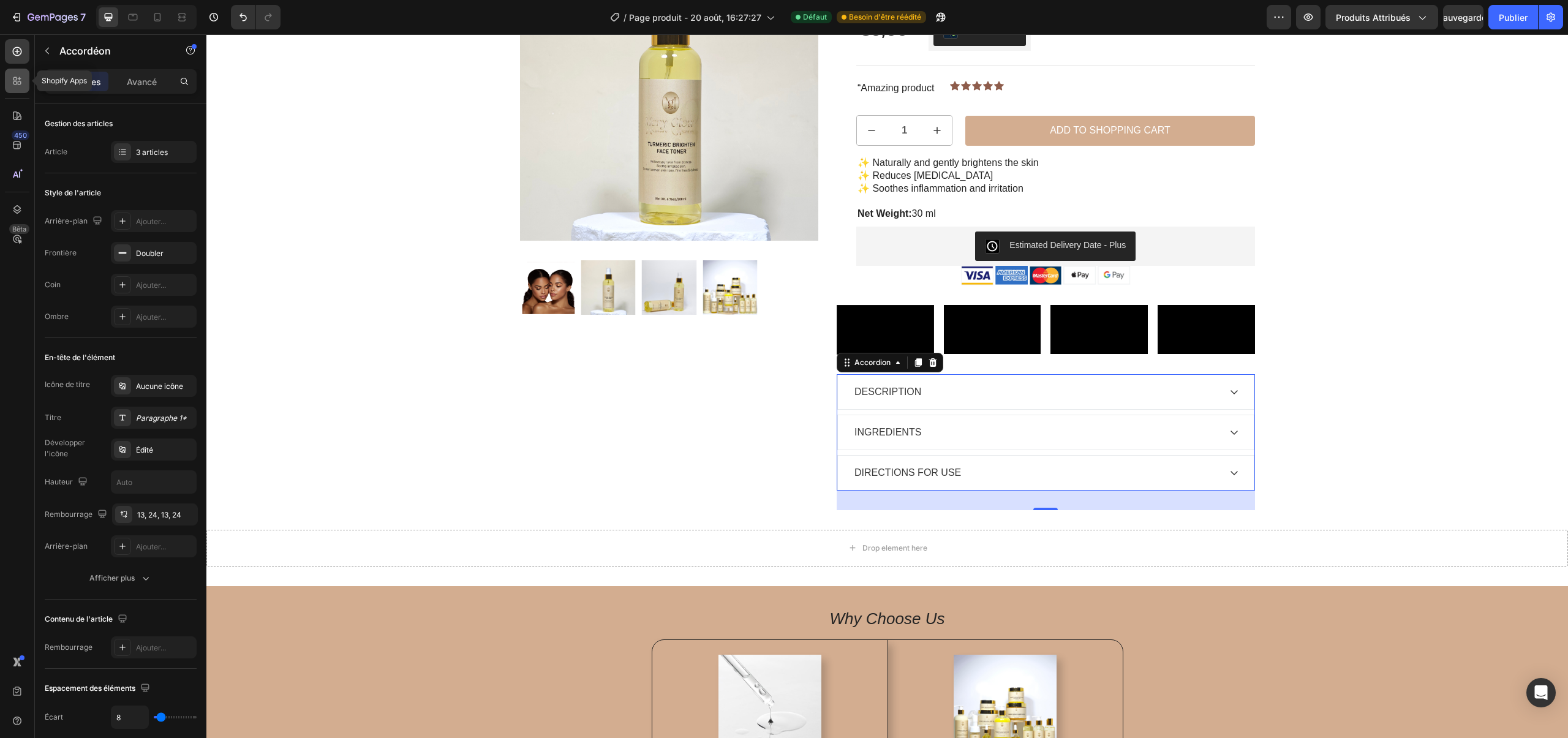
click at [19, 74] on div at bounding box center [18, 81] width 25 height 25
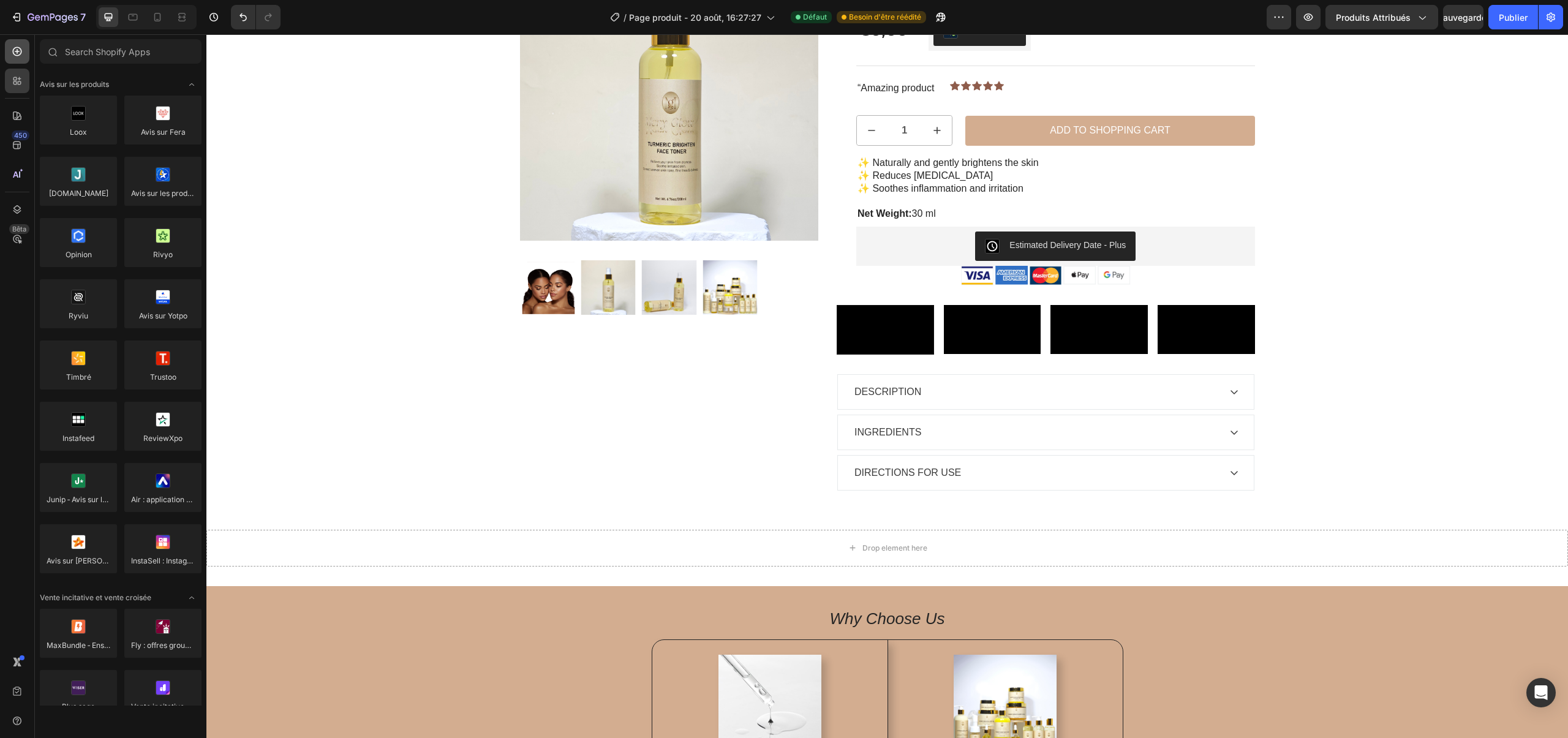
click at [22, 50] on icon at bounding box center [17, 51] width 12 height 12
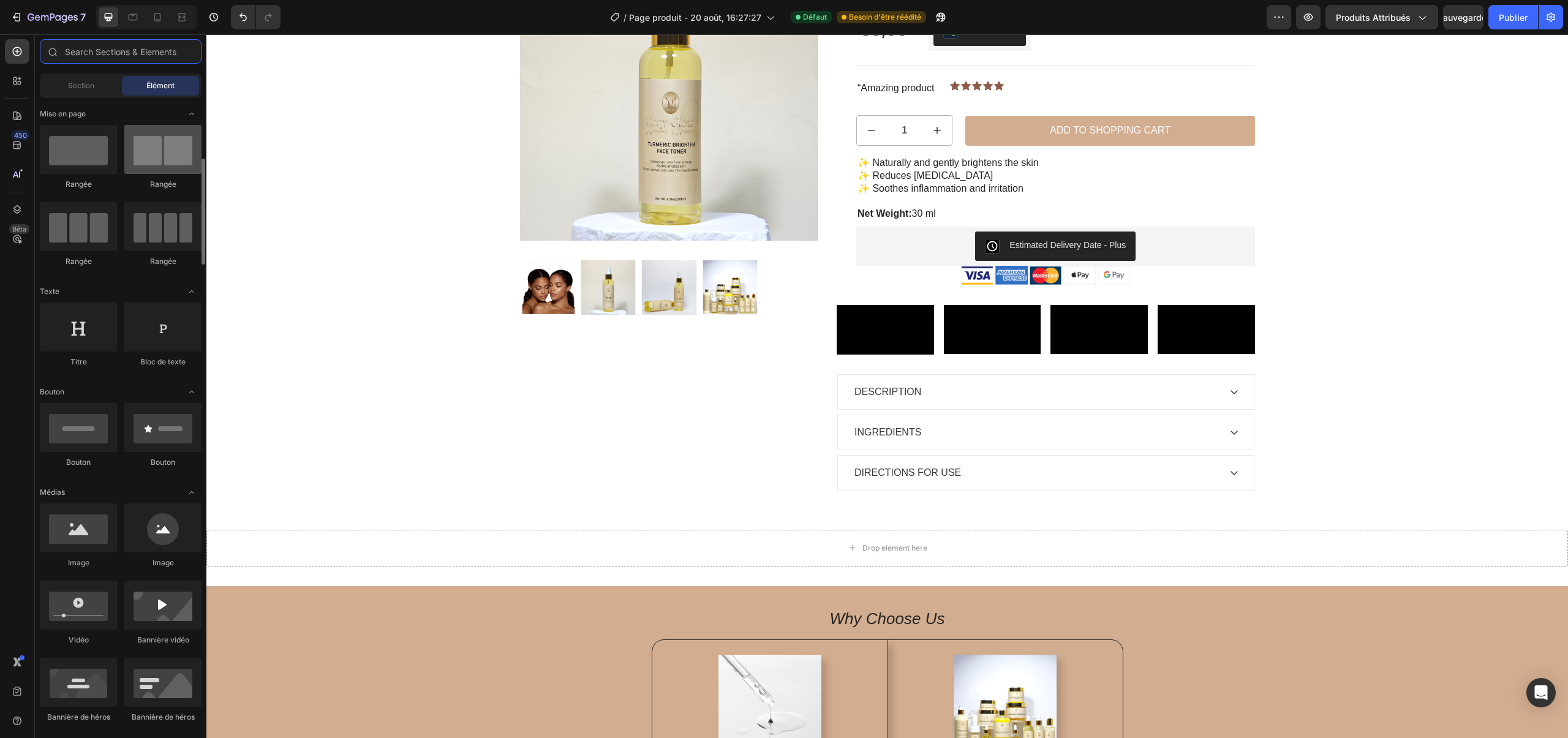
scroll to position [88, 0]
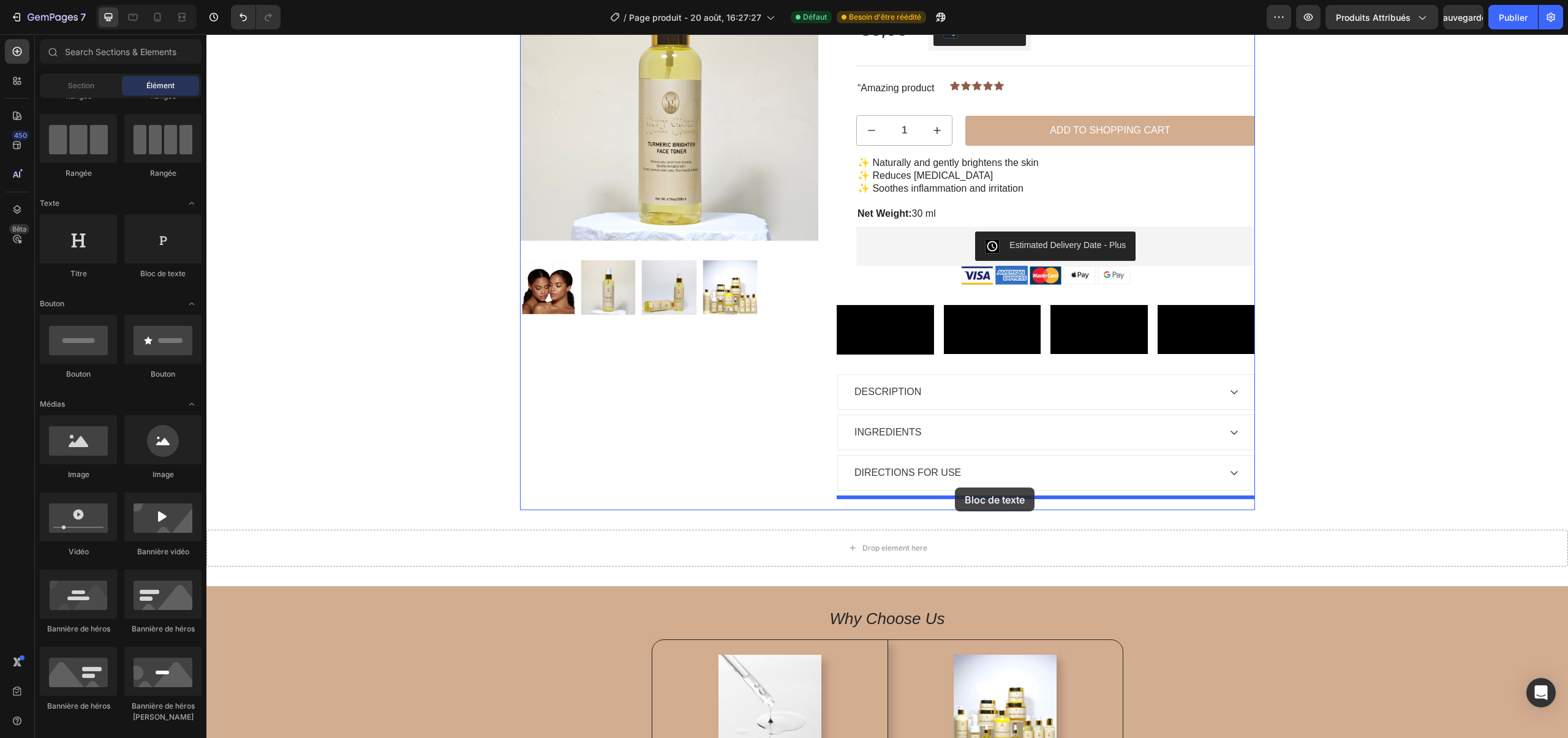
drag, startPoint x: 356, startPoint y: 296, endPoint x: 905, endPoint y: 492, distance: 582.9
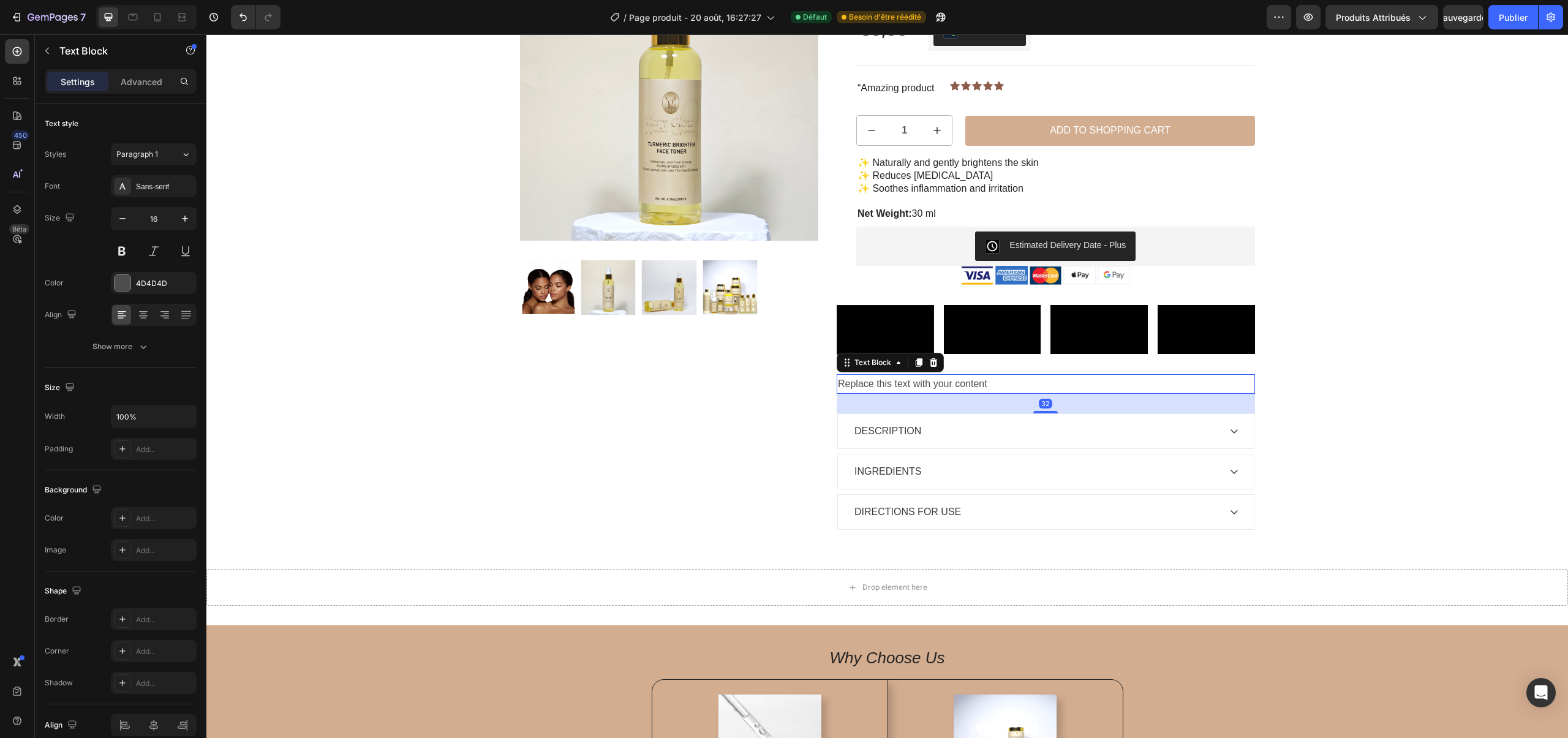
scroll to position [145, 0]
click at [889, 369] on div "Text Block" at bounding box center [873, 363] width 41 height 11
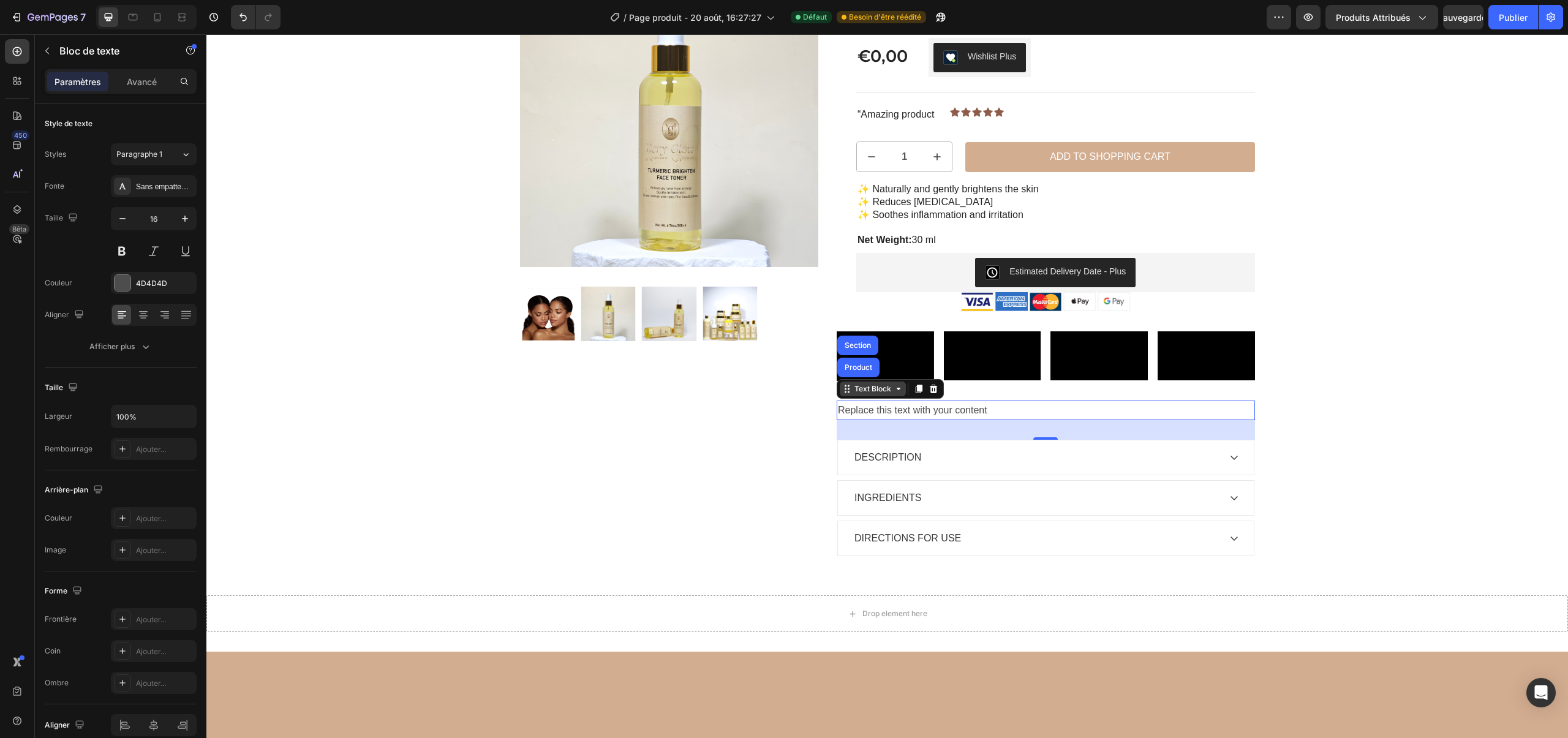
scroll to position [117, 0]
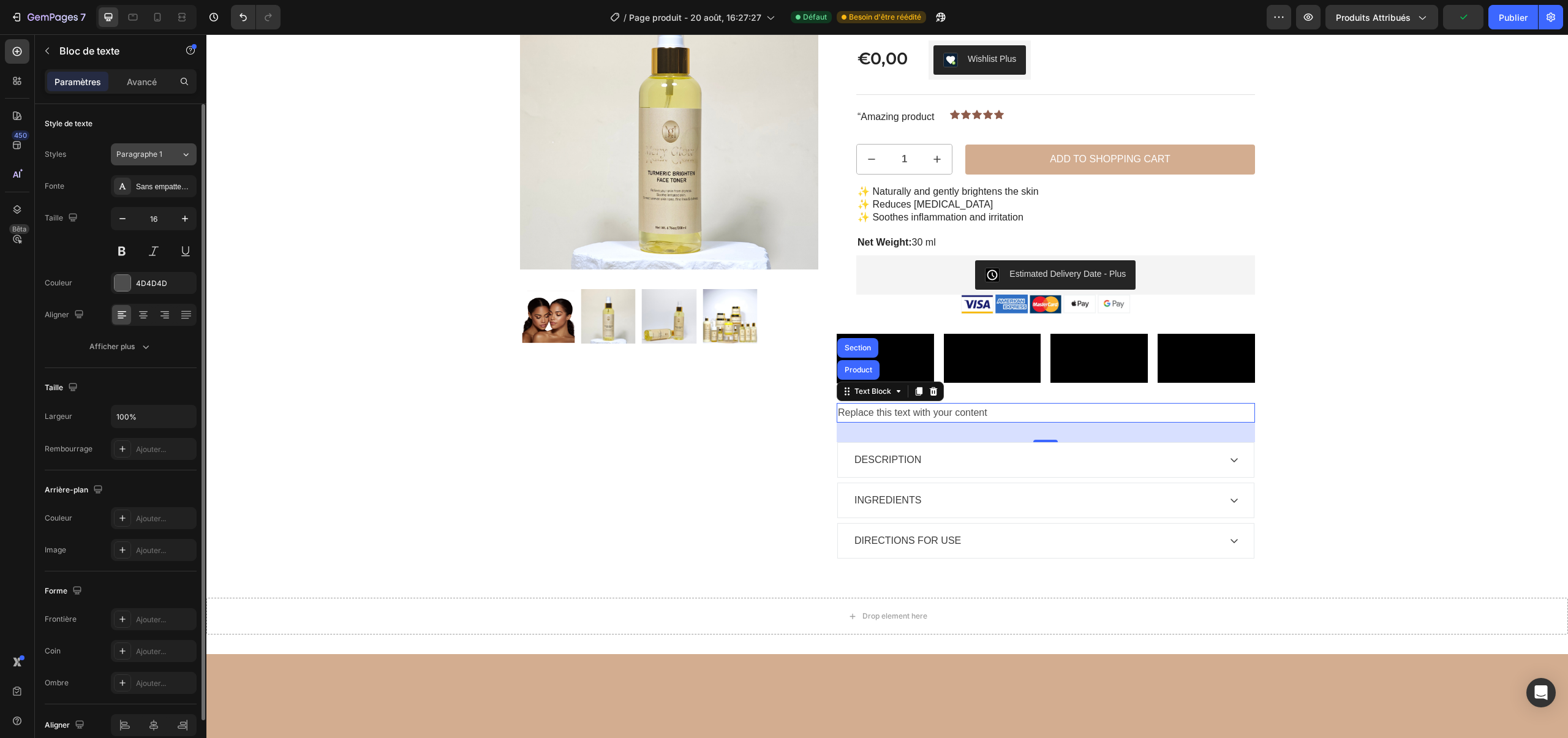
click at [157, 149] on span "Paragraphe 1" at bounding box center [139, 154] width 46 height 11
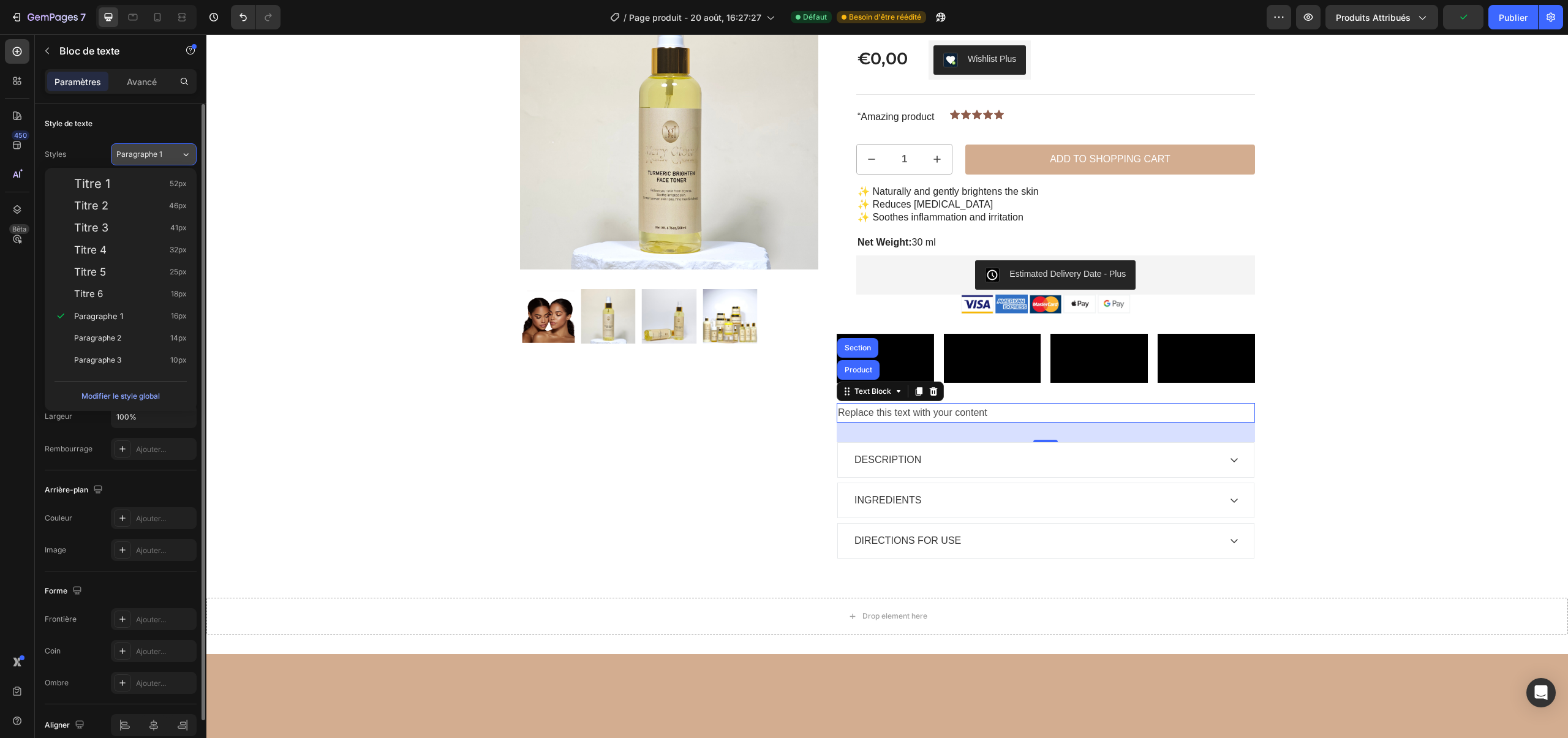
click at [157, 149] on span "Paragraphe 1" at bounding box center [139, 154] width 46 height 11
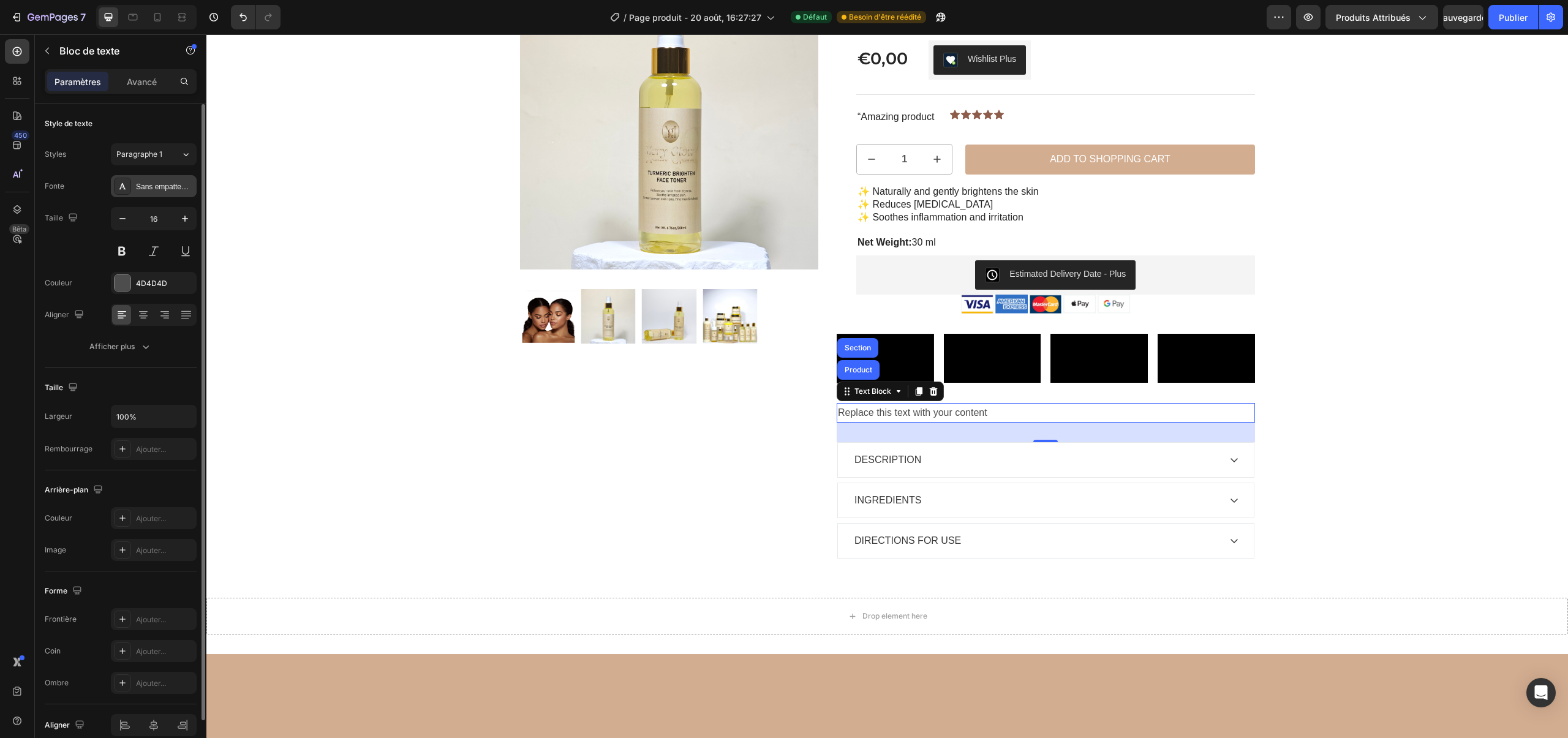
click at [171, 181] on div "Sans empattement" at bounding box center [164, 186] width 57 height 11
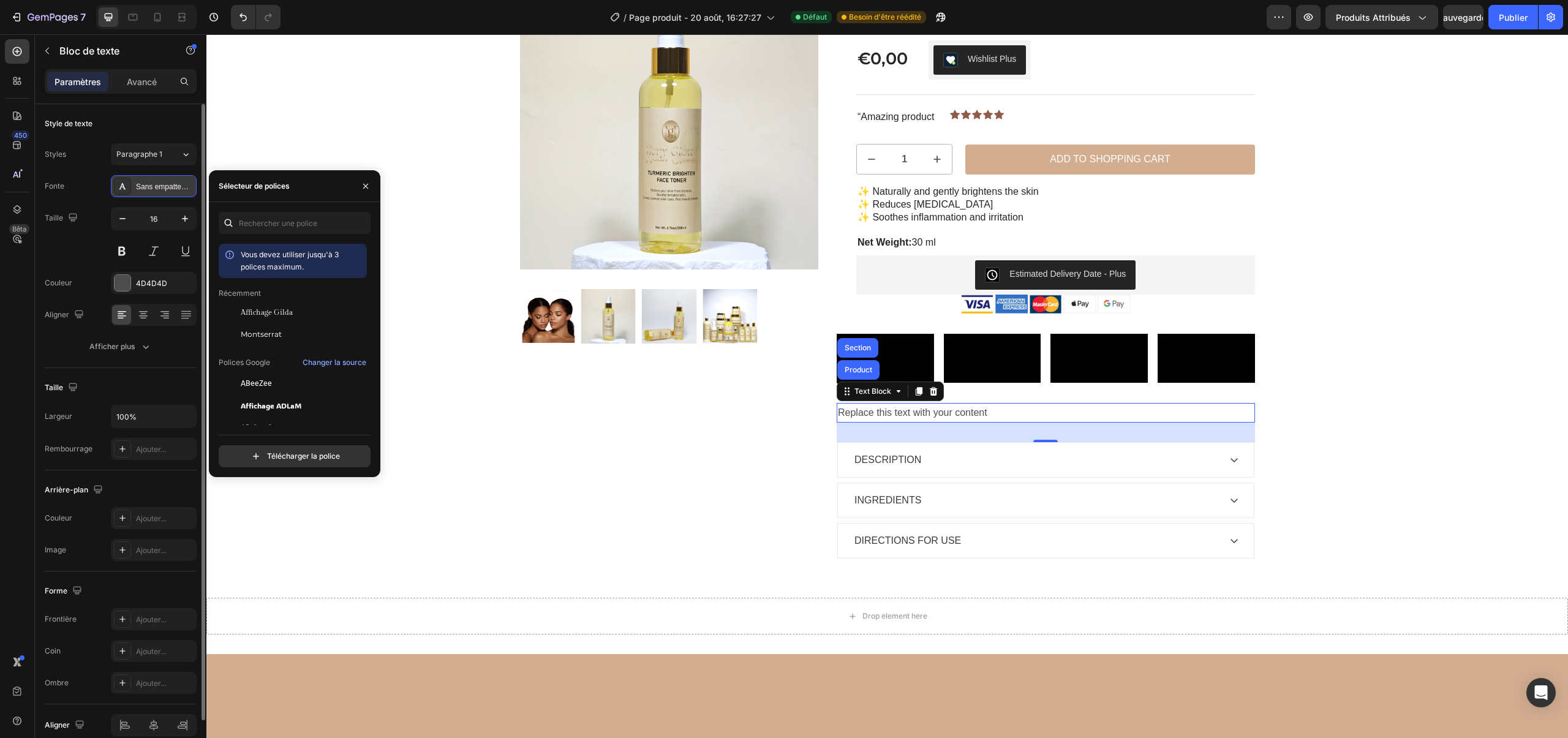
click at [117, 179] on div at bounding box center [122, 185] width 17 height 17
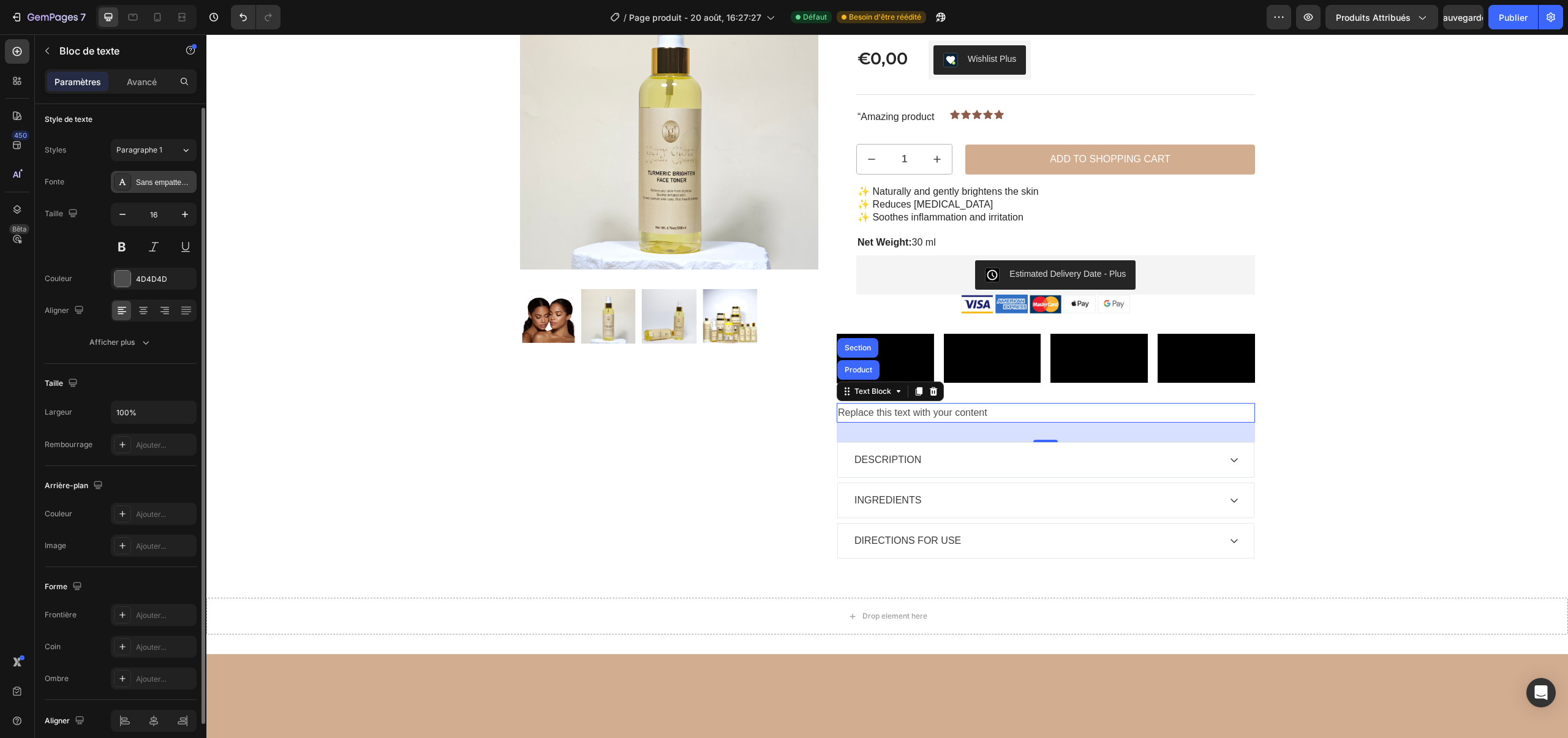
scroll to position [57, 0]
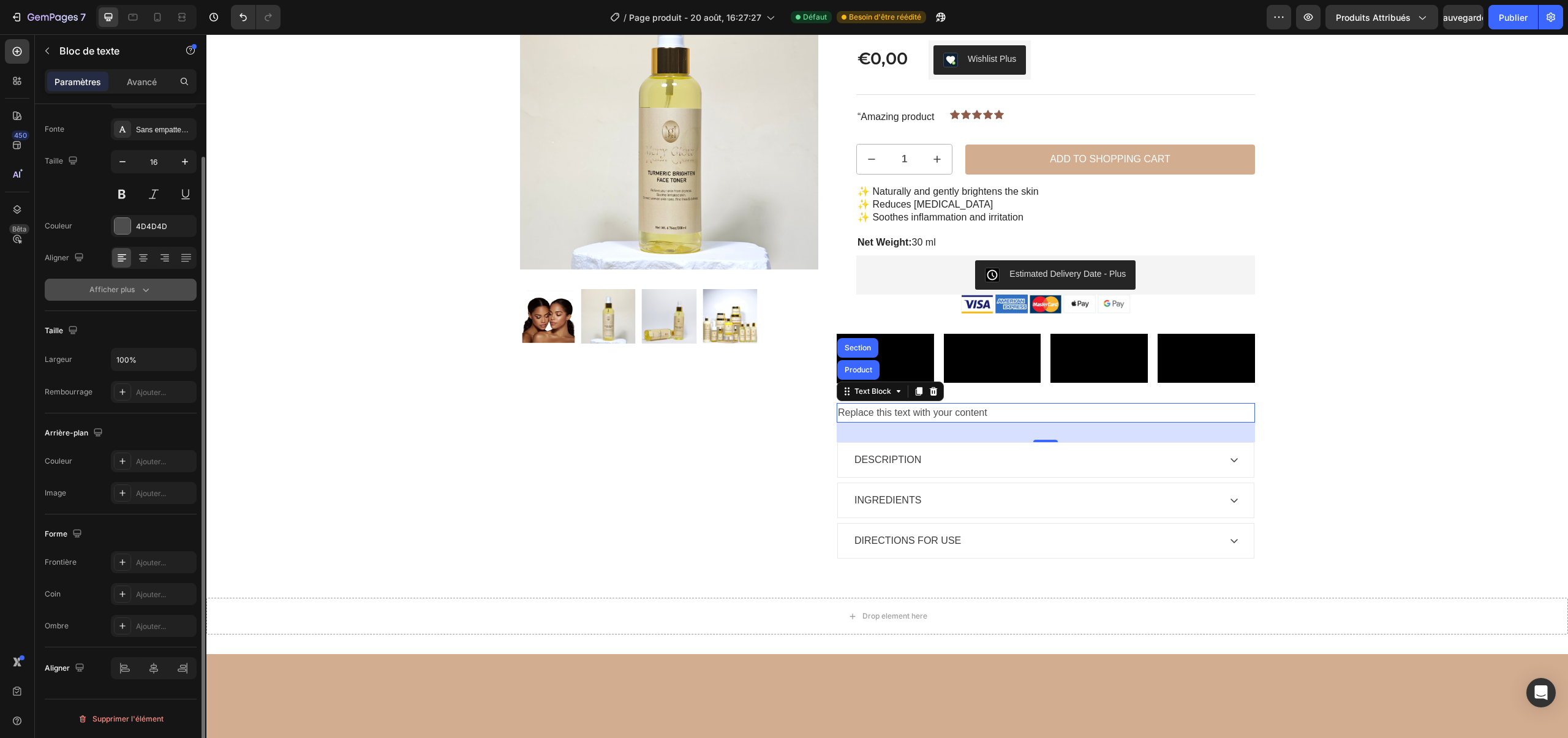
click at [133, 295] on font "Afficher plus" at bounding box center [111, 290] width 45 height 11
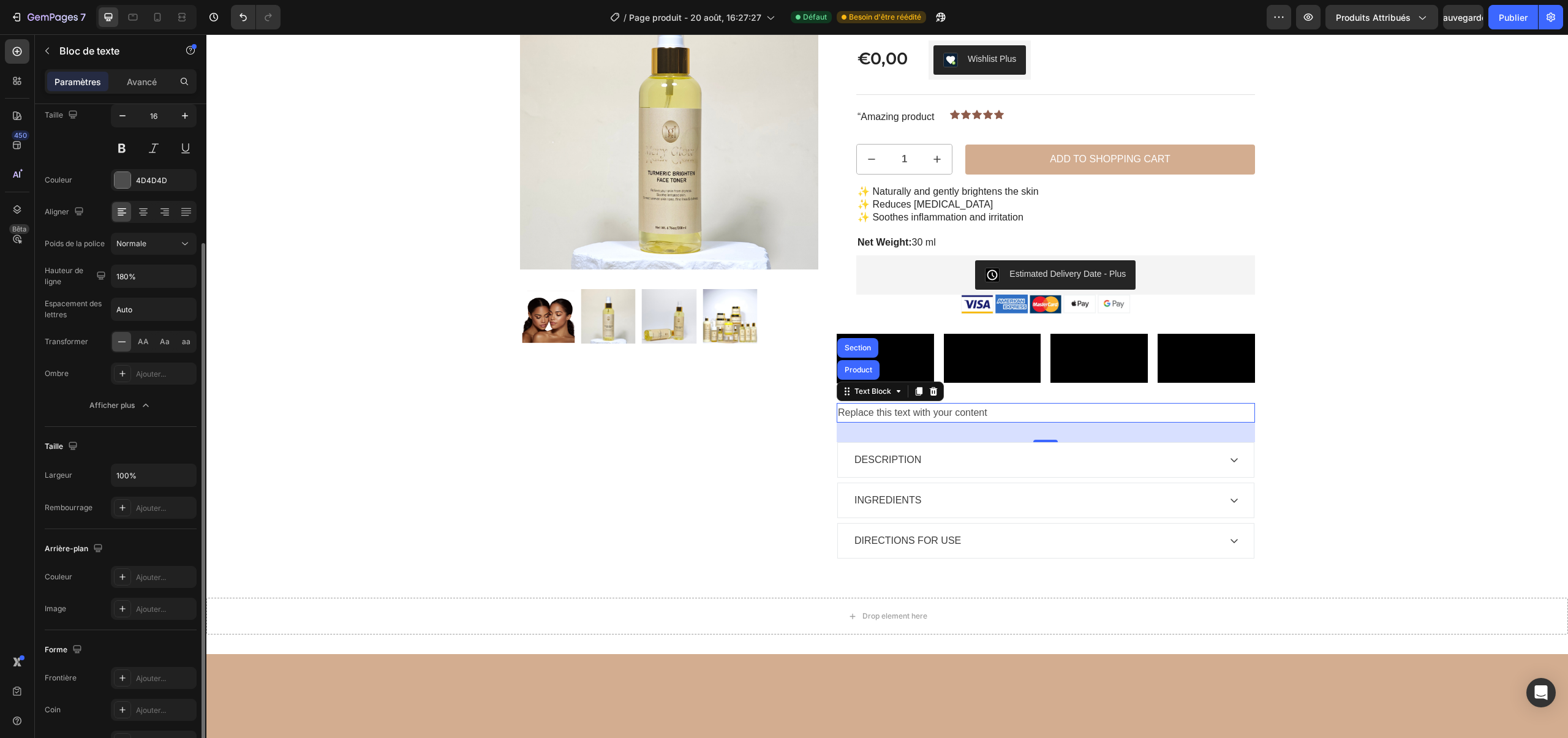
scroll to position [71, 0]
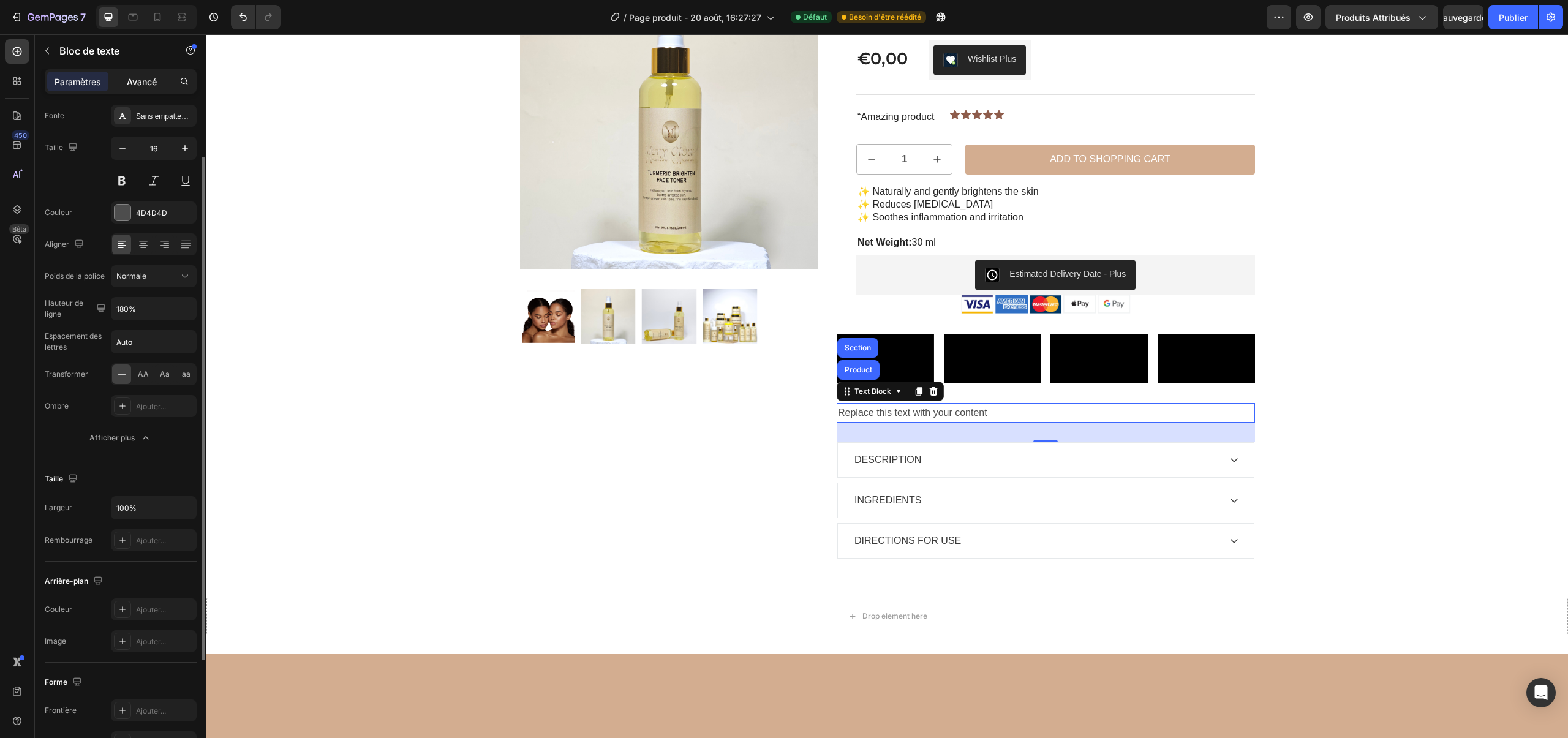
click at [146, 83] on font "Avancé" at bounding box center [142, 82] width 30 height 11
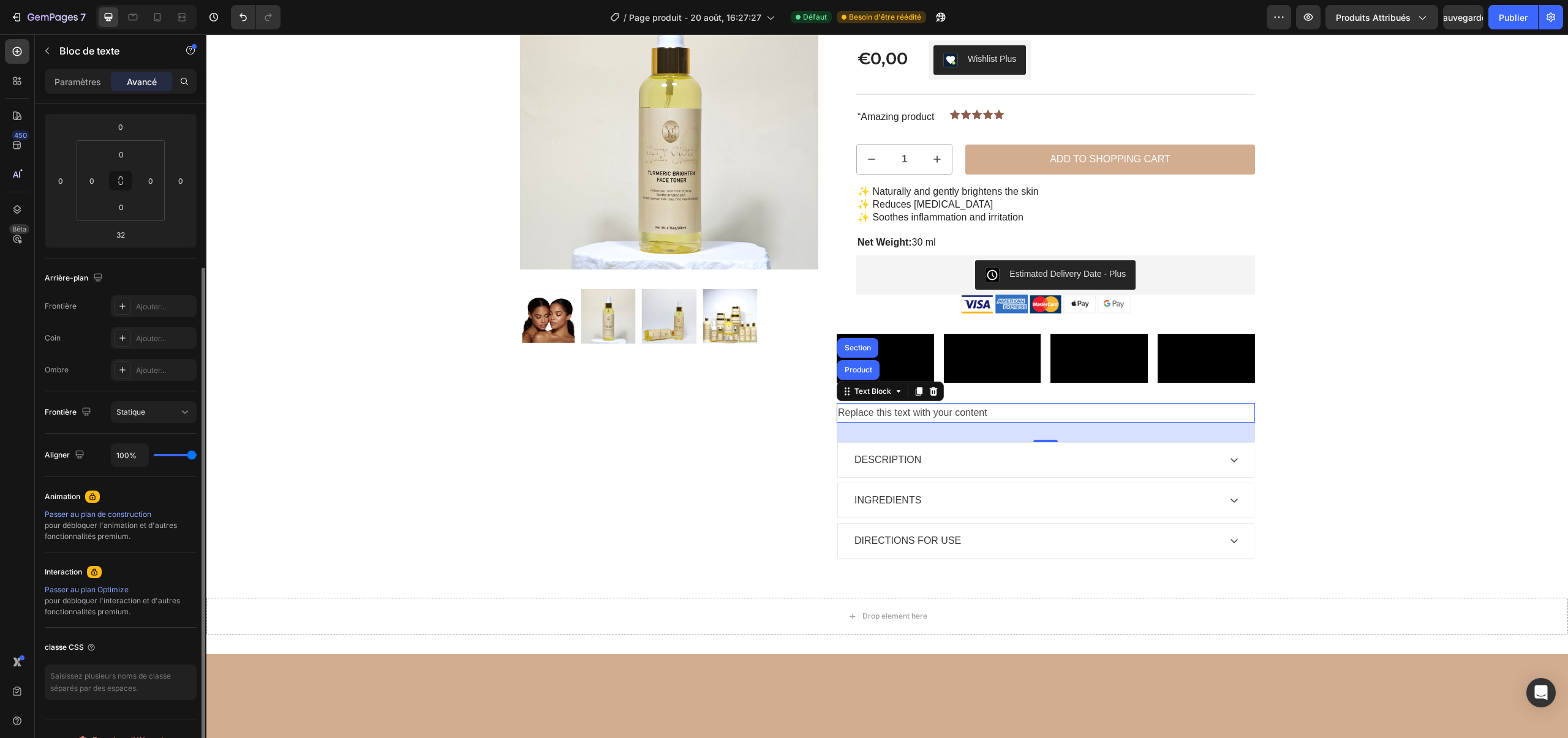
scroll to position [181, 0]
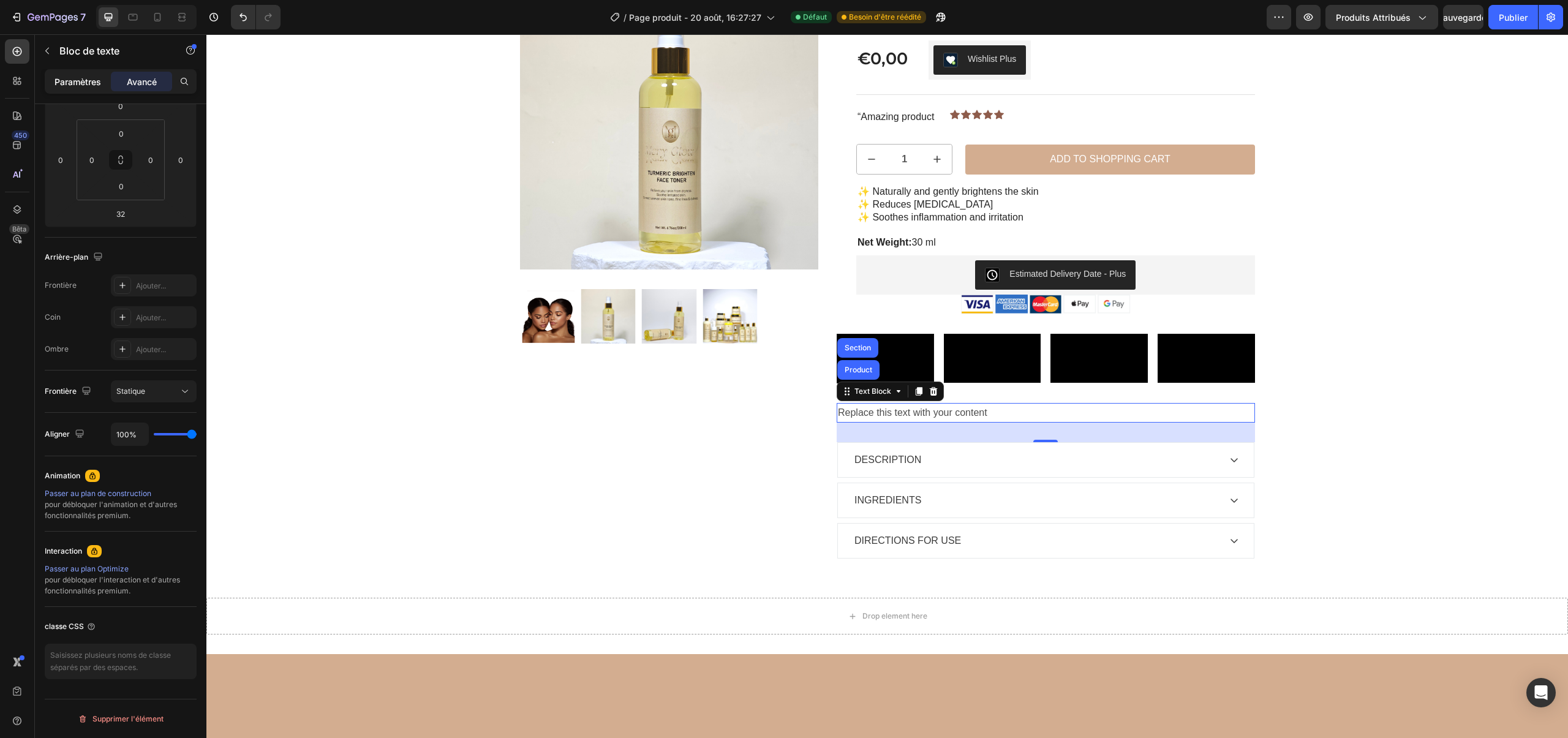
click at [80, 85] on font "Paramètres" at bounding box center [78, 82] width 47 height 11
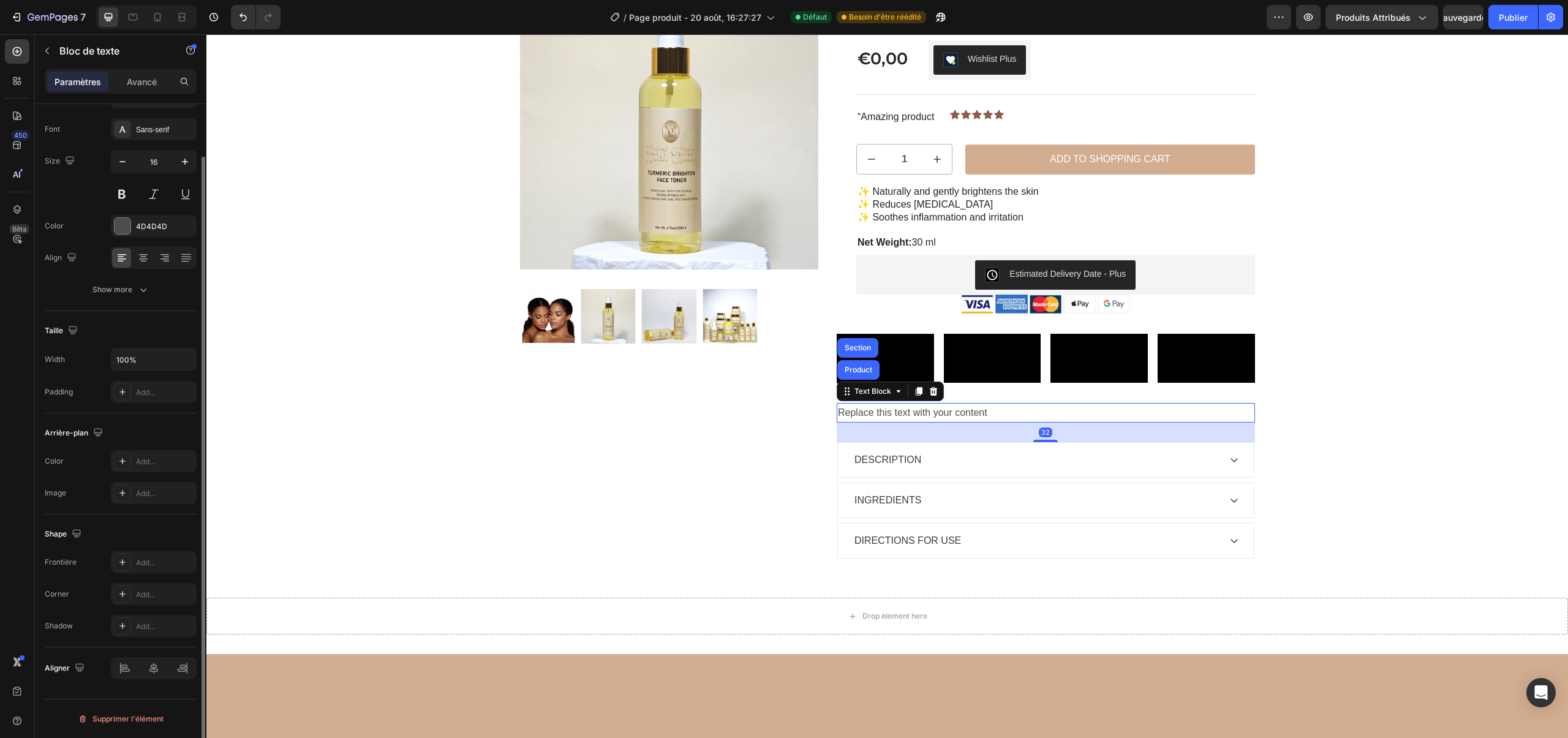
scroll to position [57, 0]
click at [121, 90] on div "Avancé" at bounding box center [141, 81] width 61 height 19
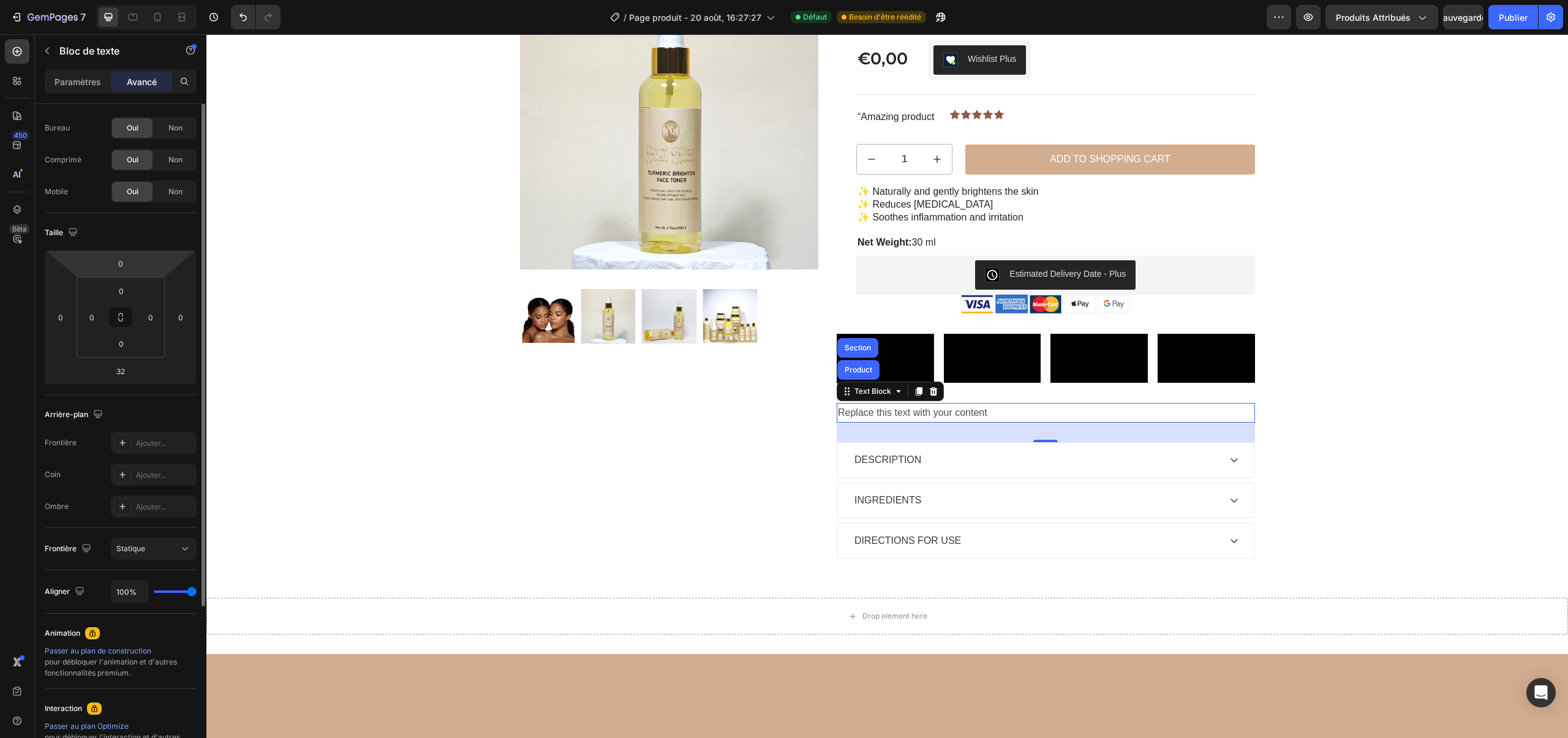
scroll to position [0, 0]
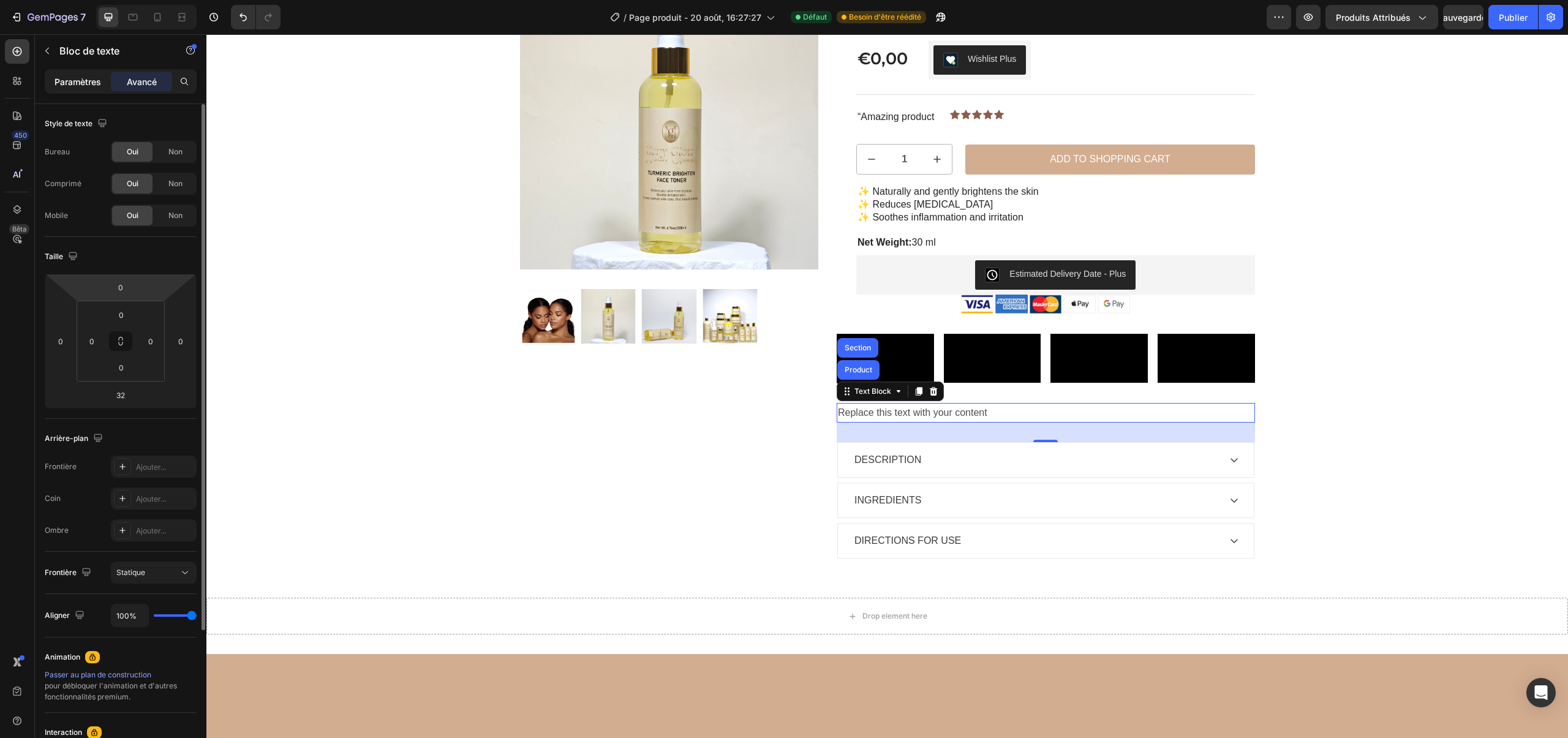
click at [85, 87] on p "Paramètres" at bounding box center [78, 81] width 47 height 13
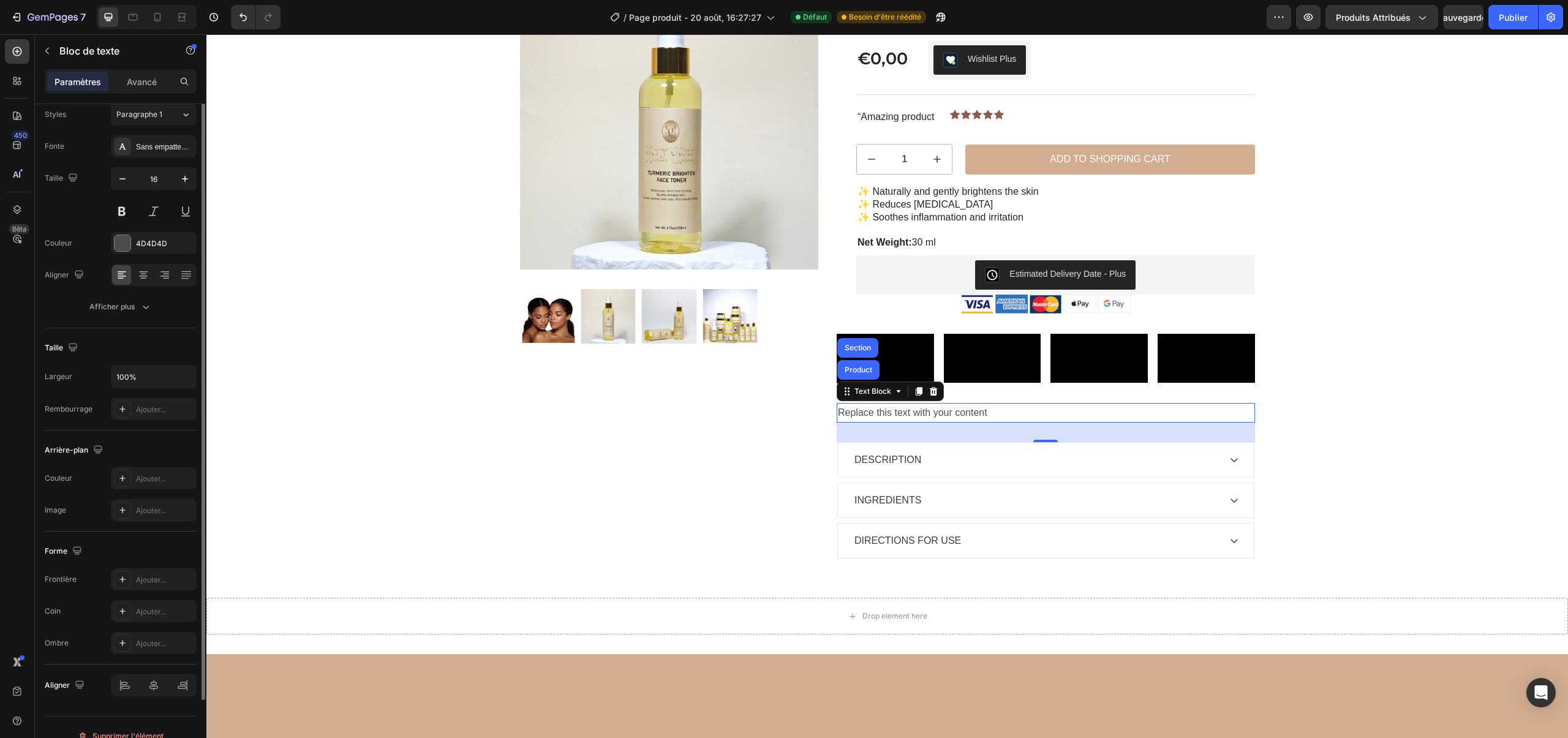
scroll to position [57, 0]
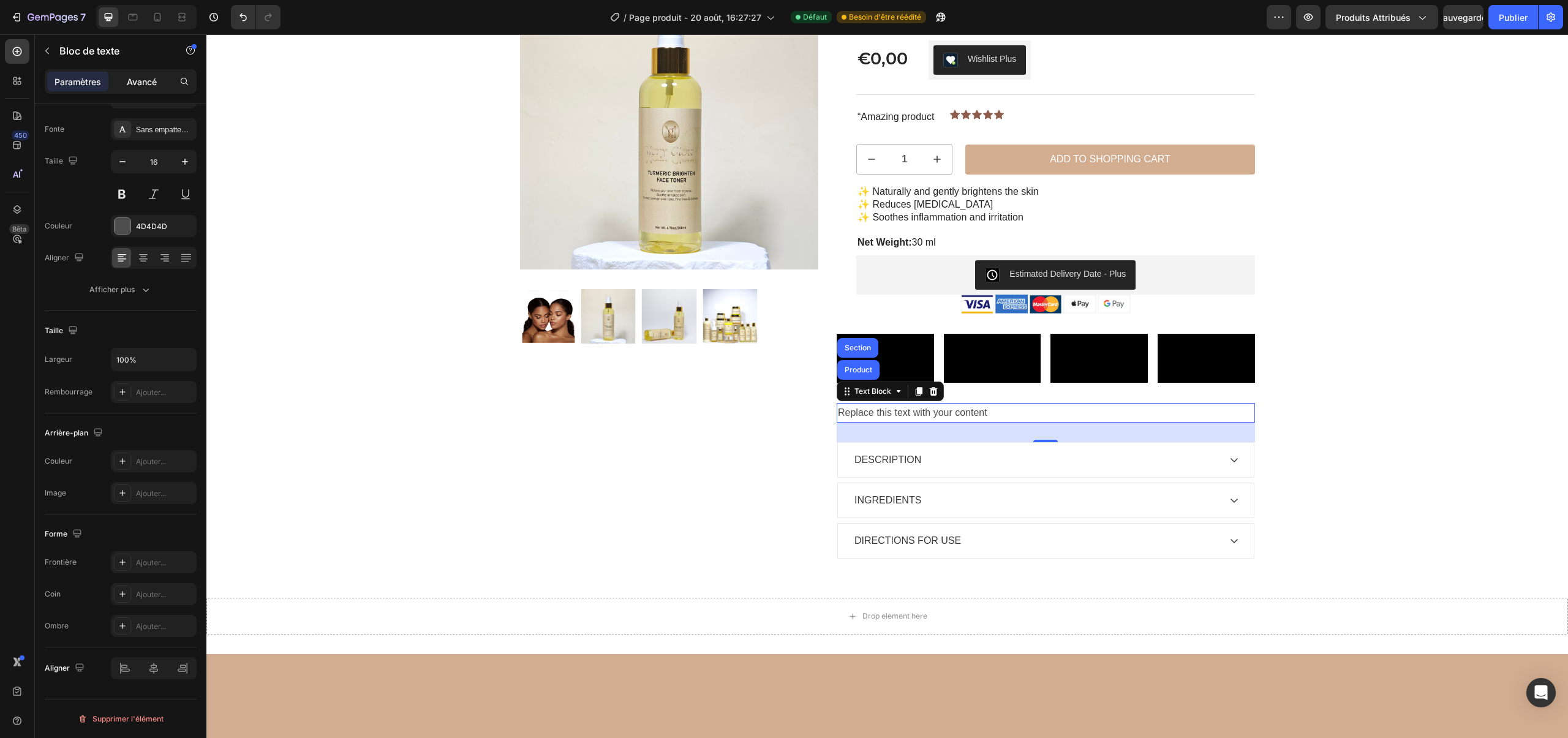
click at [151, 74] on div "Avancé" at bounding box center [141, 81] width 61 height 19
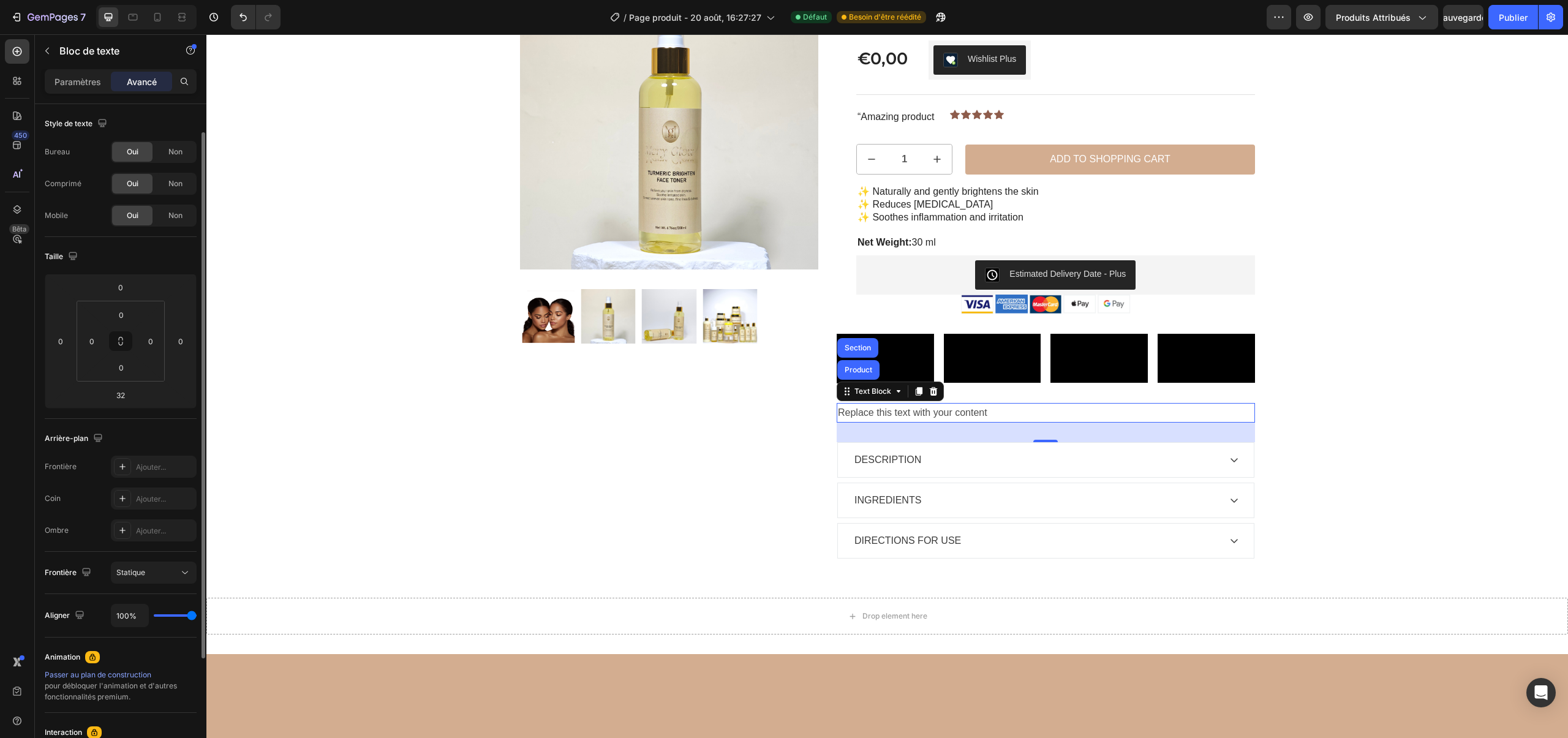
scroll to position [181, 0]
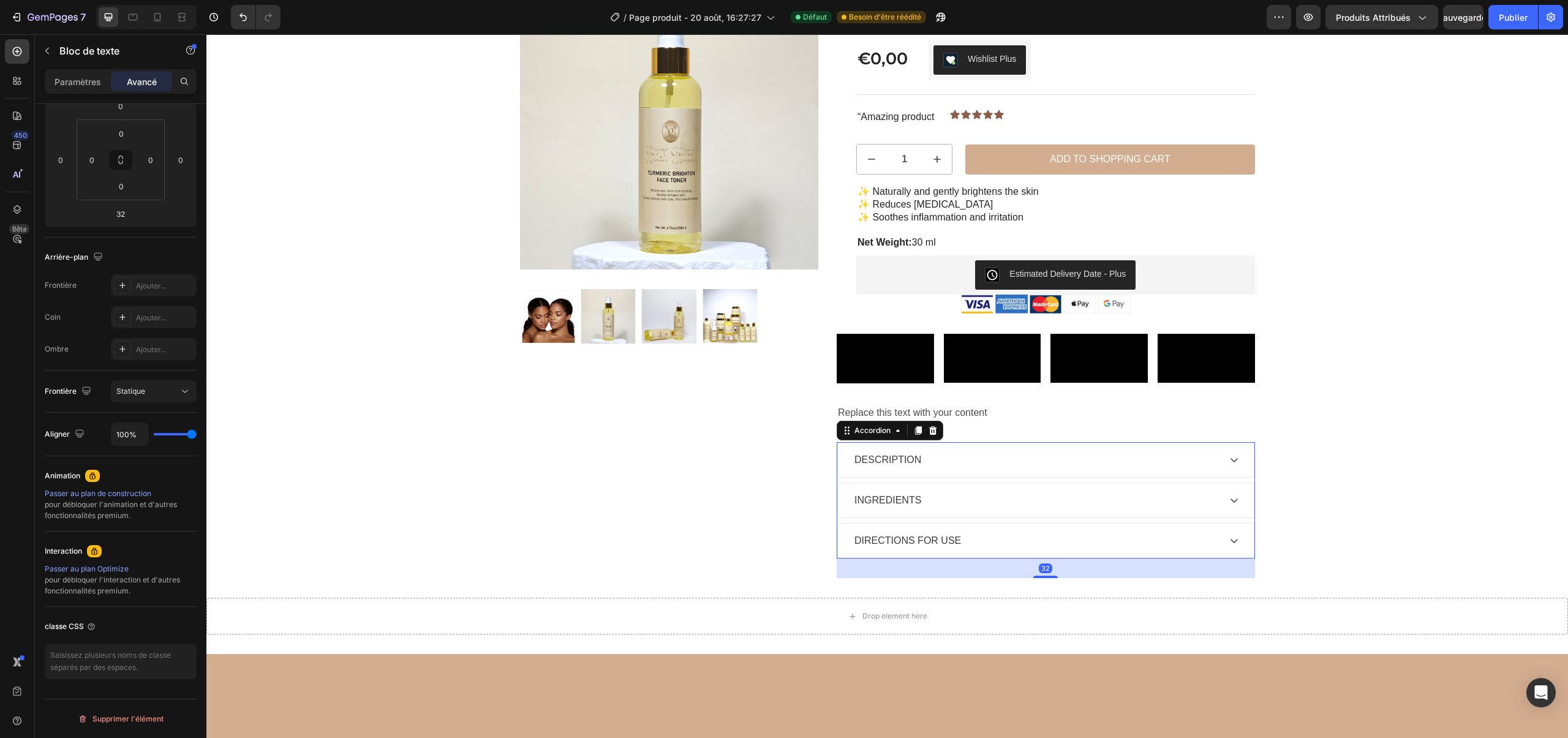
click at [1149, 510] on div "INGREDIENTS" at bounding box center [1036, 501] width 367 height 19
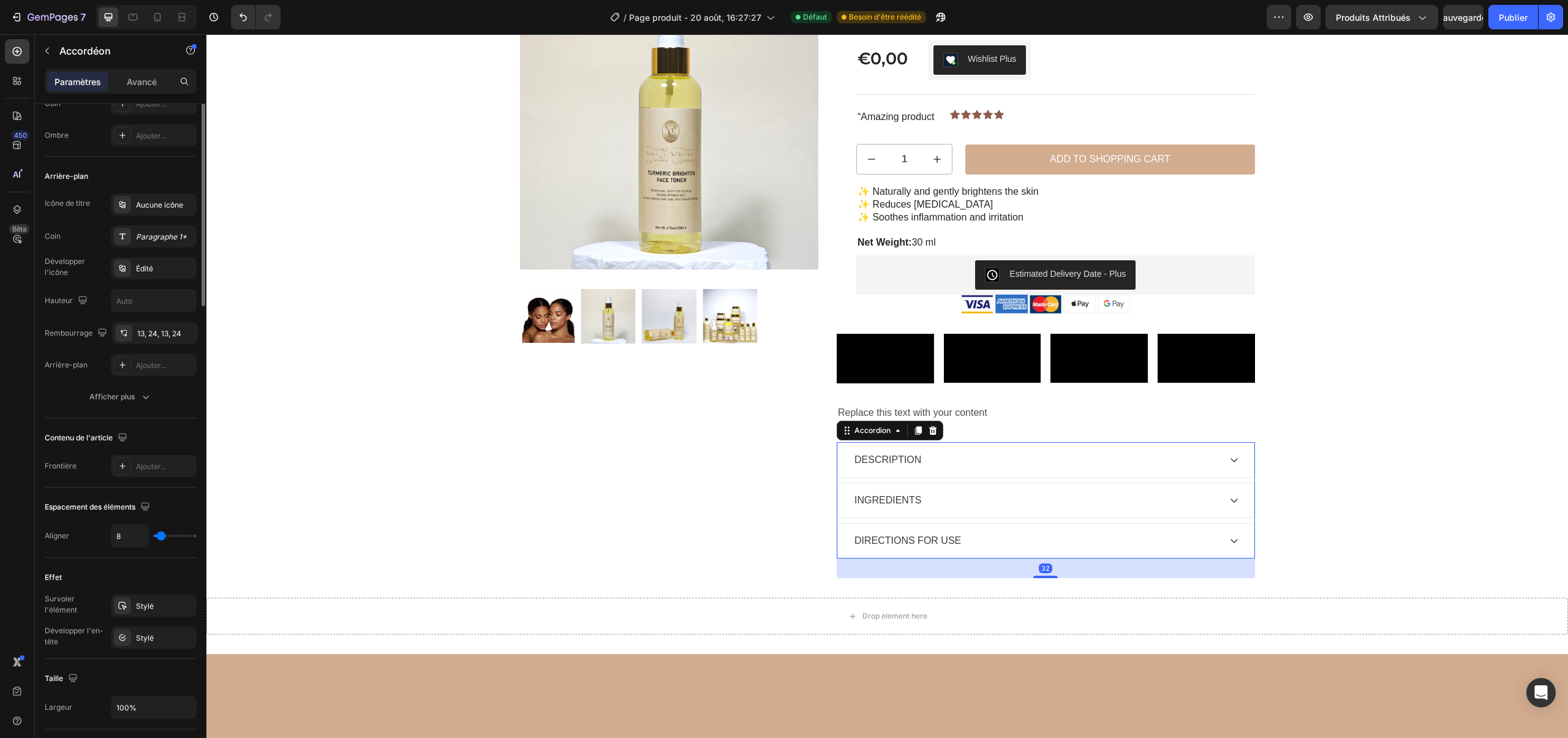
scroll to position [0, 0]
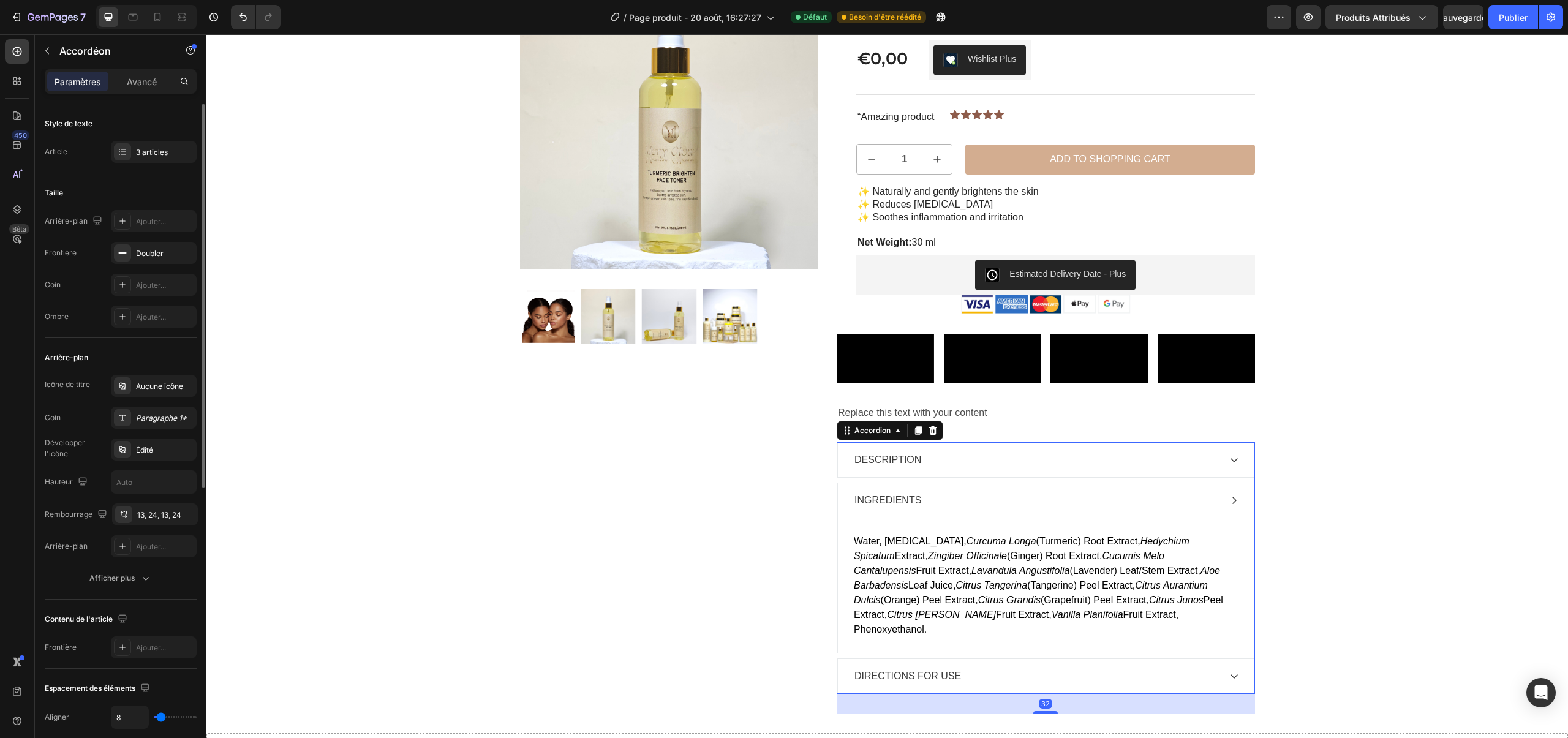
click at [1099, 518] on div "INGREDIENTS" at bounding box center [1046, 501] width 416 height 34
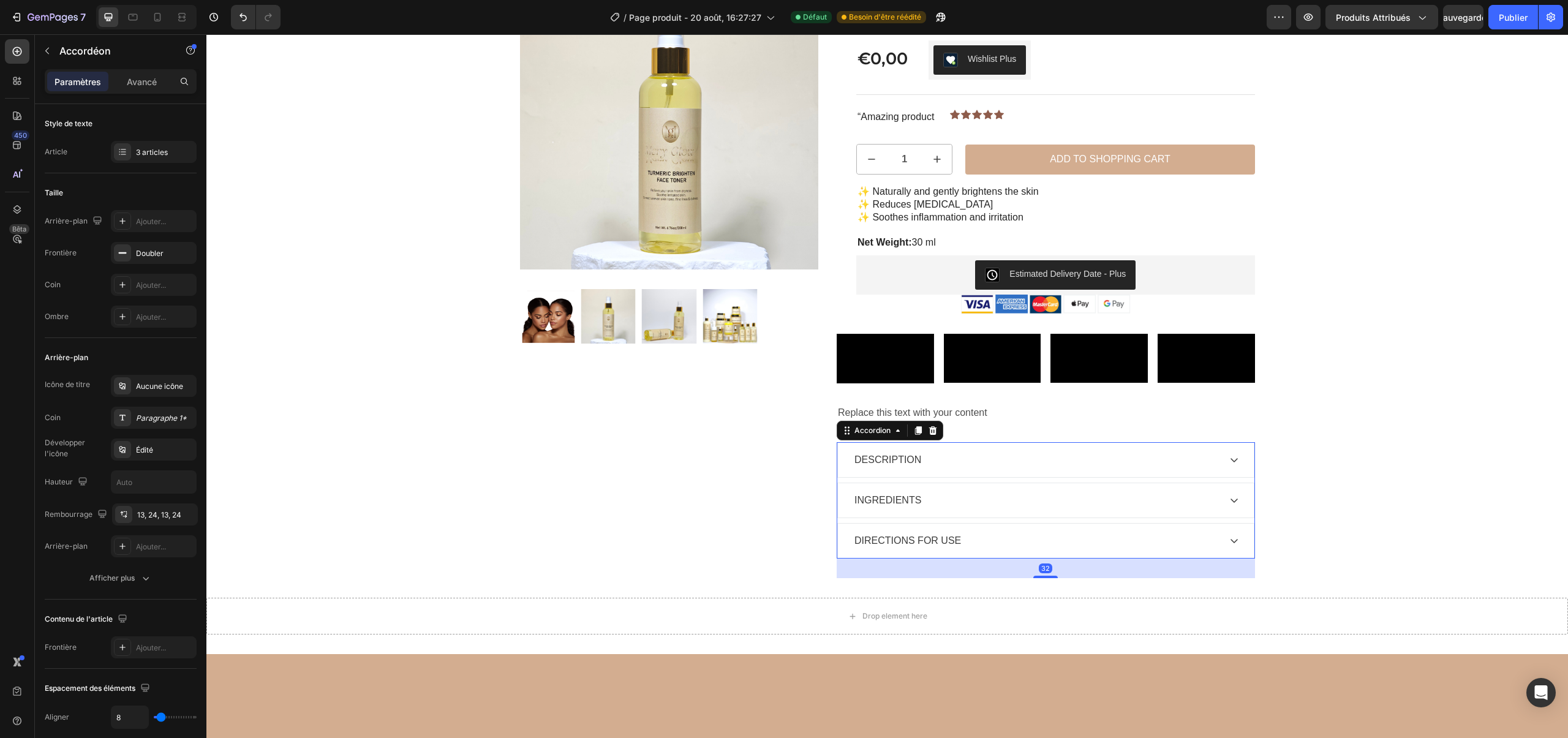
click at [1049, 470] on div "DESCRIPTION" at bounding box center [1036, 460] width 367 height 19
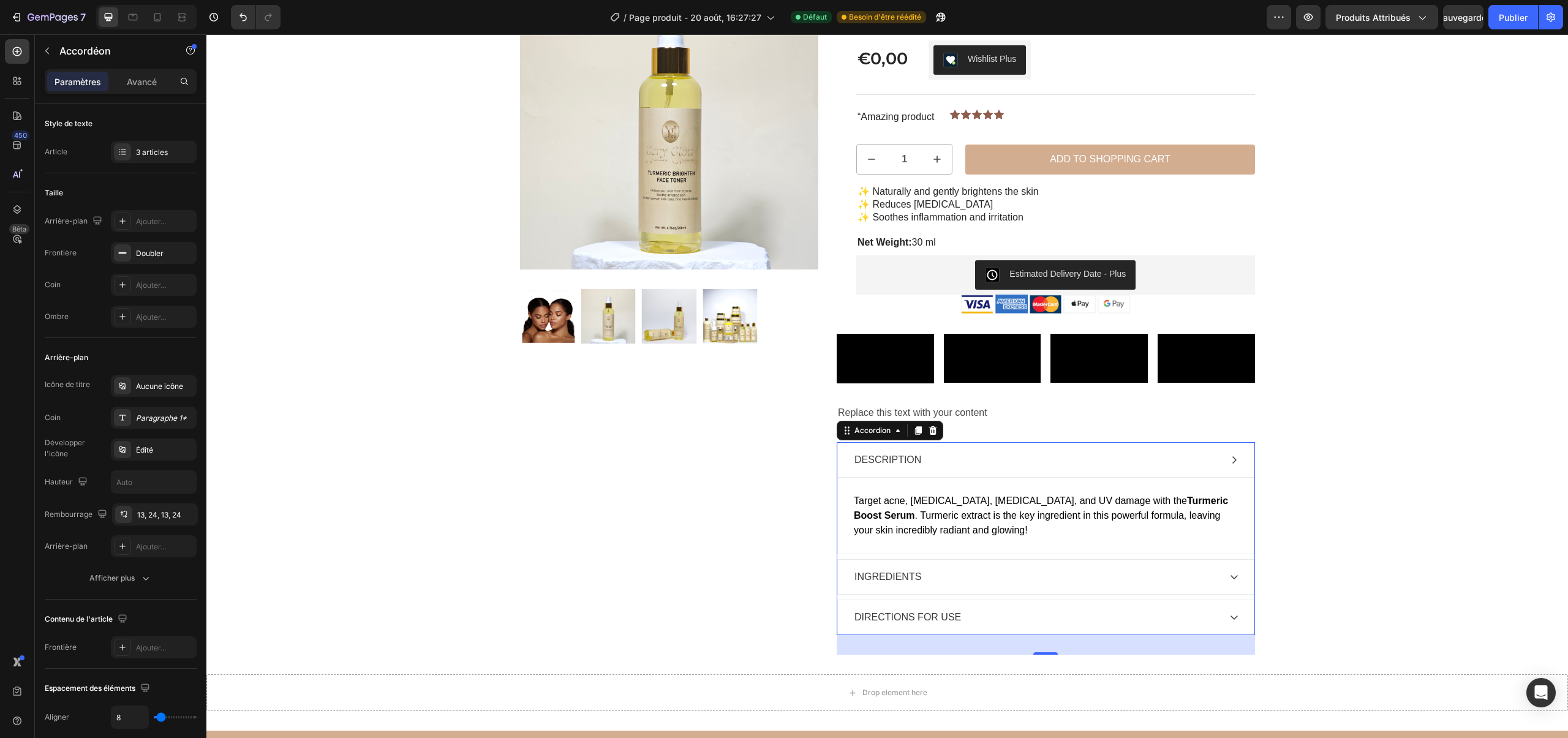
click at [1049, 470] on div "DESCRIPTION" at bounding box center [1036, 460] width 367 height 19
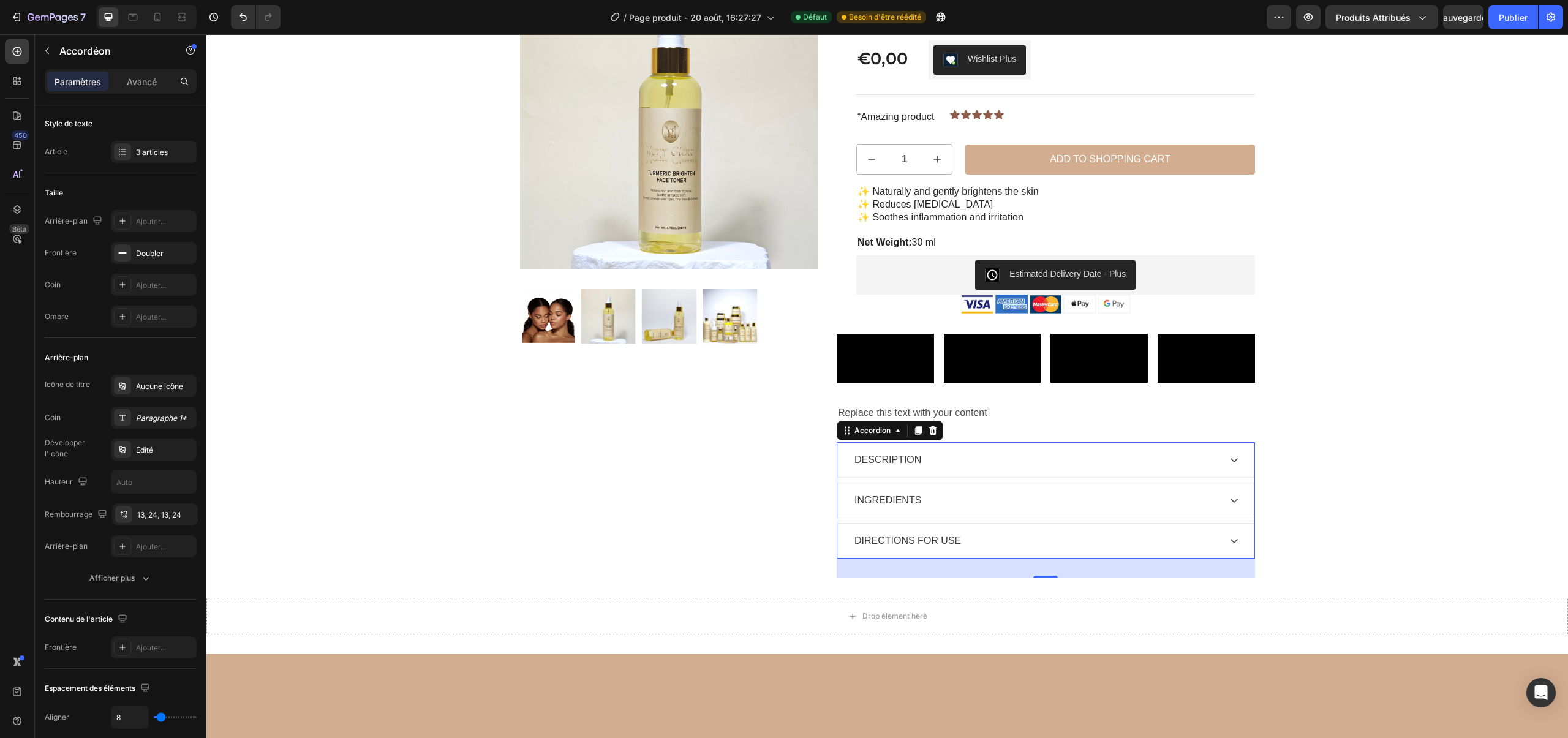
click at [1058, 550] on div "DIRECTIONS FOR USE" at bounding box center [1036, 541] width 367 height 19
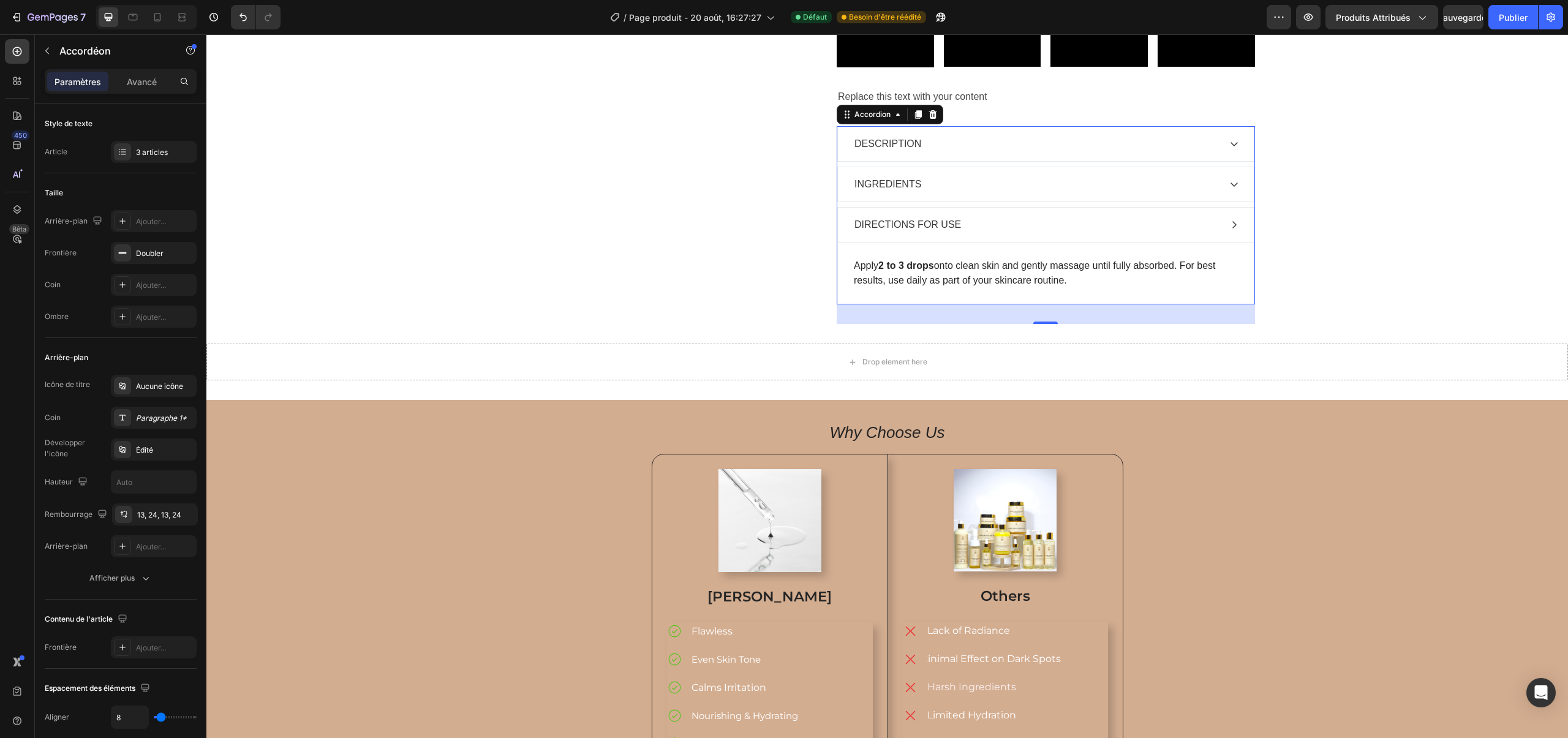
scroll to position [425, 0]
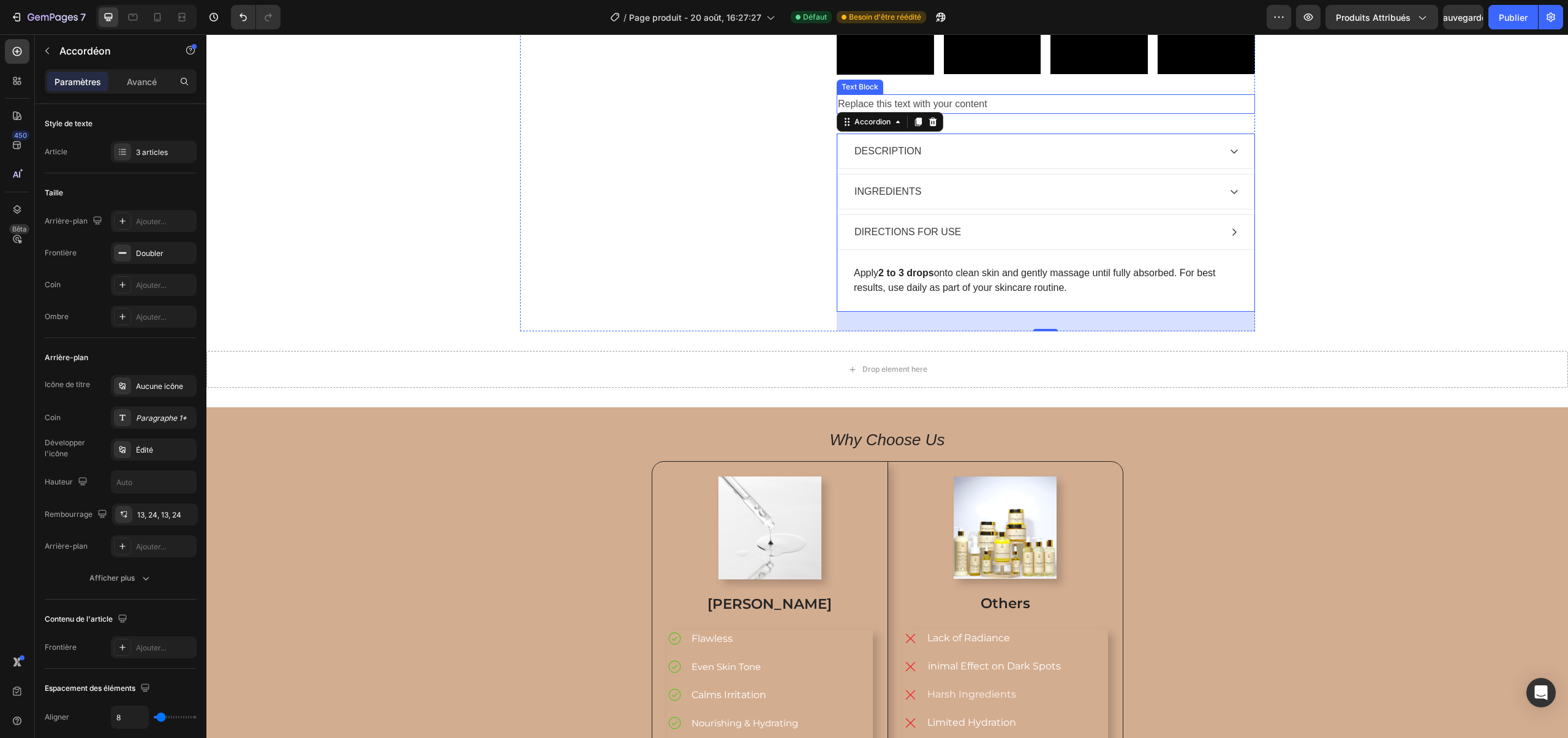
click at [1010, 115] on div "Replace this text with your content" at bounding box center [1046, 104] width 418 height 20
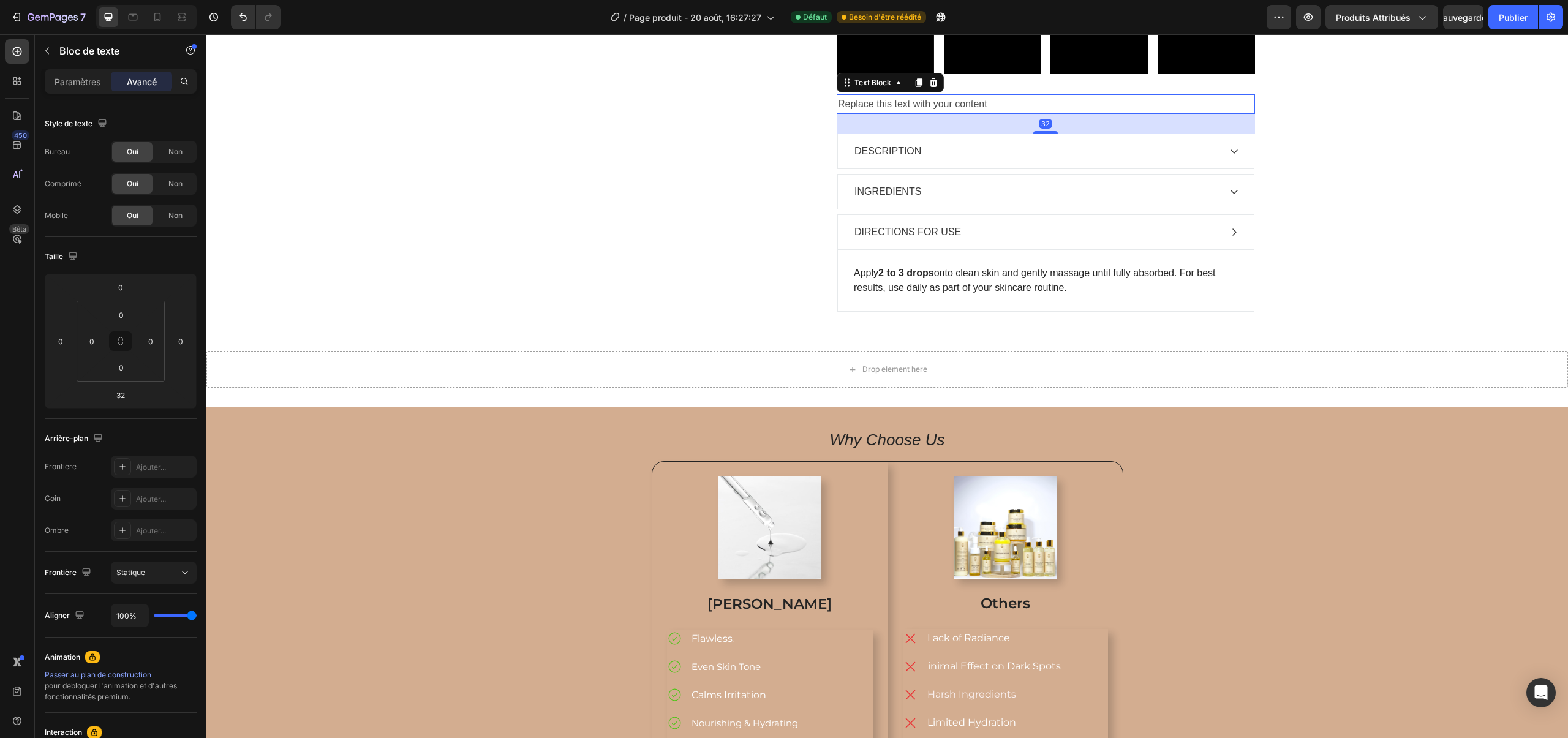
click at [980, 115] on div "Replace this text with your content" at bounding box center [1046, 104] width 418 height 20
click at [980, 113] on p "Replace this text with your content" at bounding box center [1046, 104] width 416 height 18
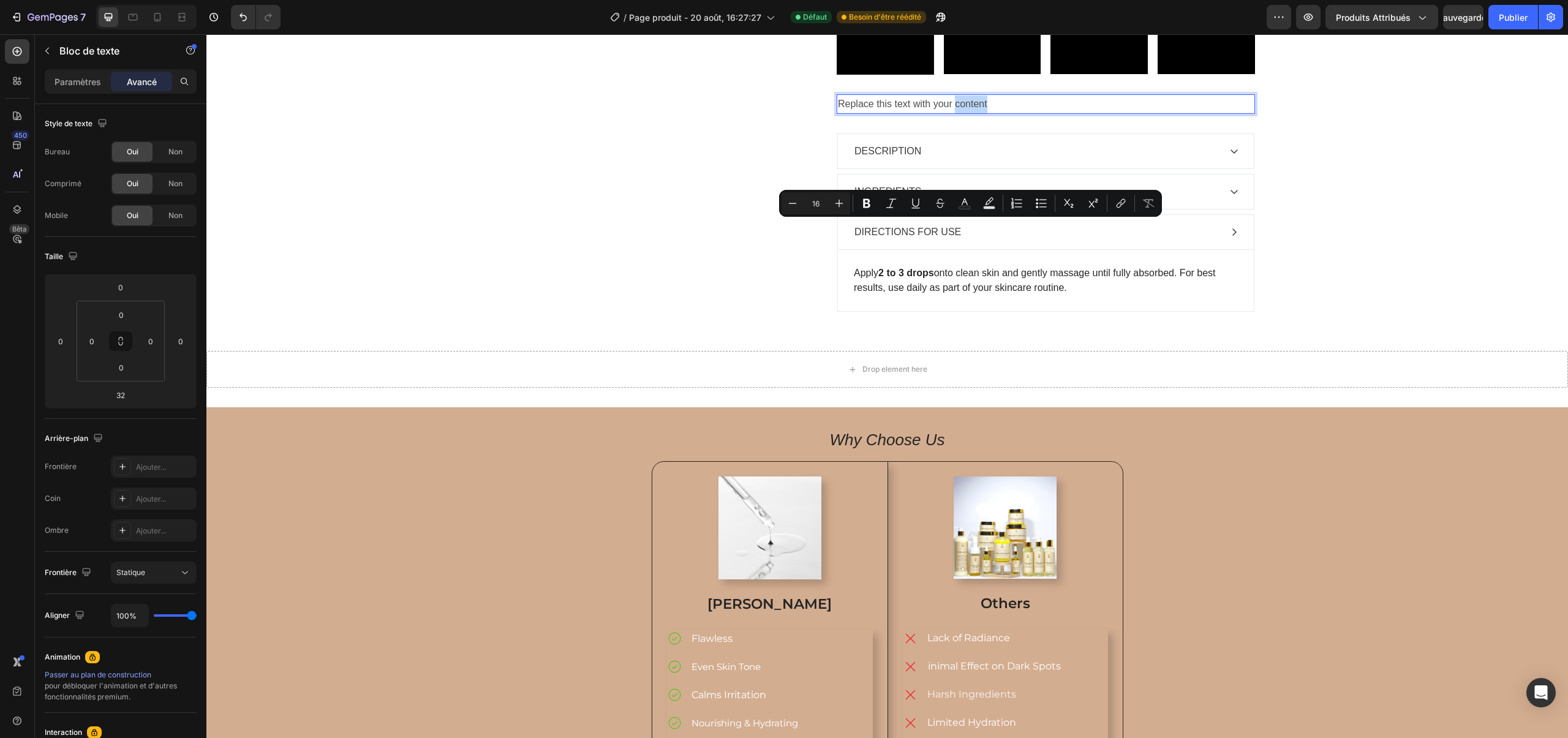
click at [996, 113] on p "Replace this text with your content" at bounding box center [1046, 104] width 416 height 18
drag, startPoint x: 991, startPoint y: 224, endPoint x: 860, endPoint y: 210, distance: 131.7
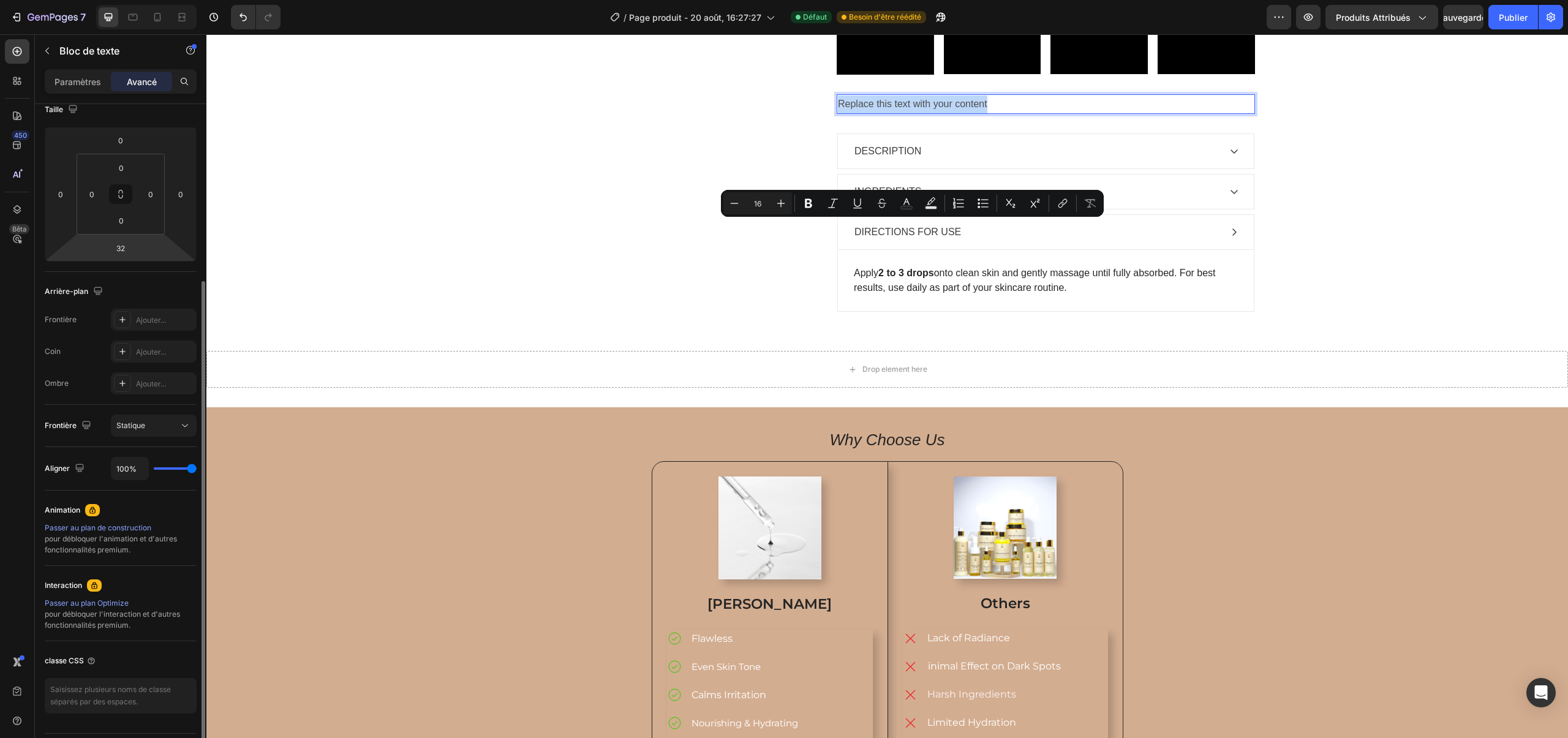
scroll to position [181, 0]
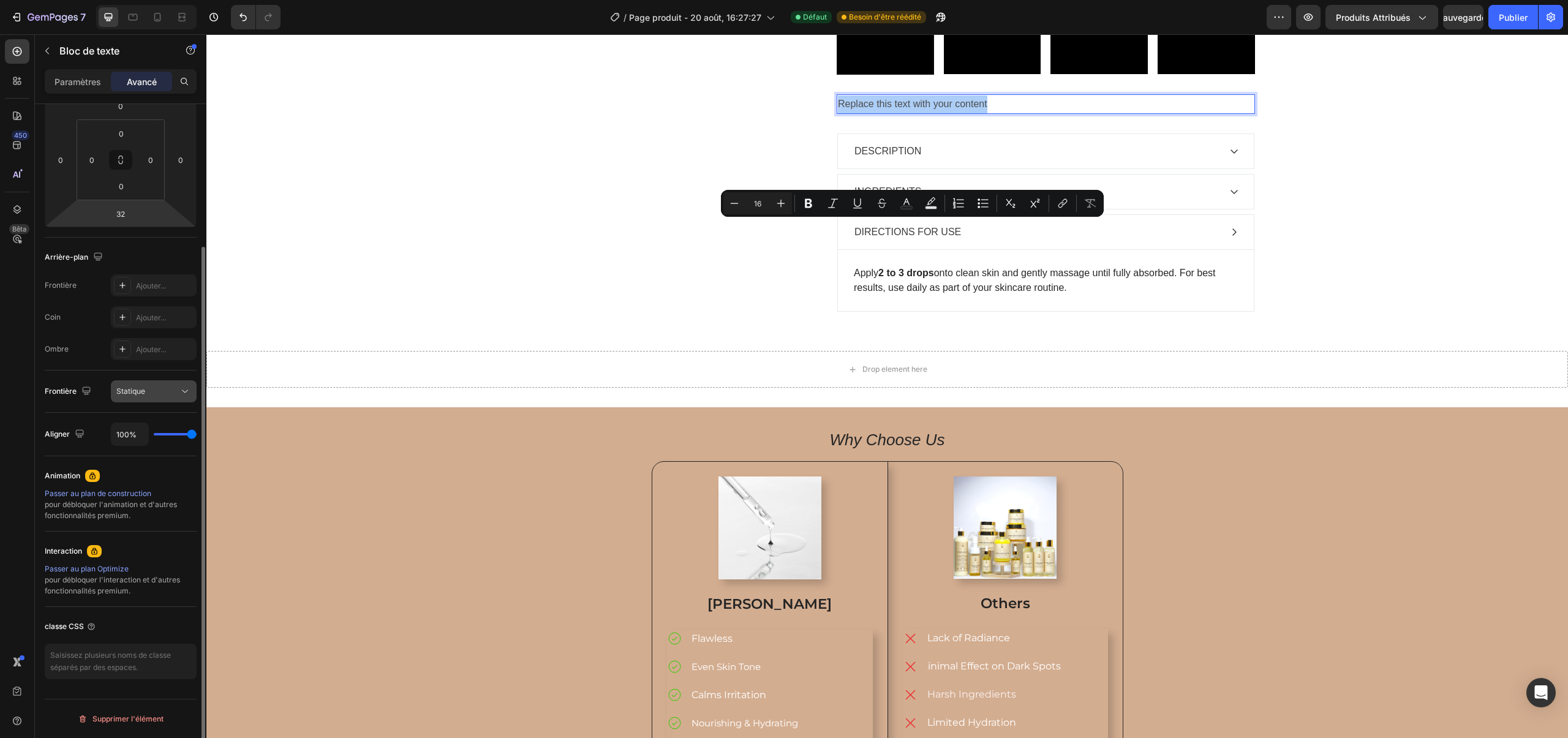
click at [157, 397] on button "Statique" at bounding box center [154, 391] width 86 height 22
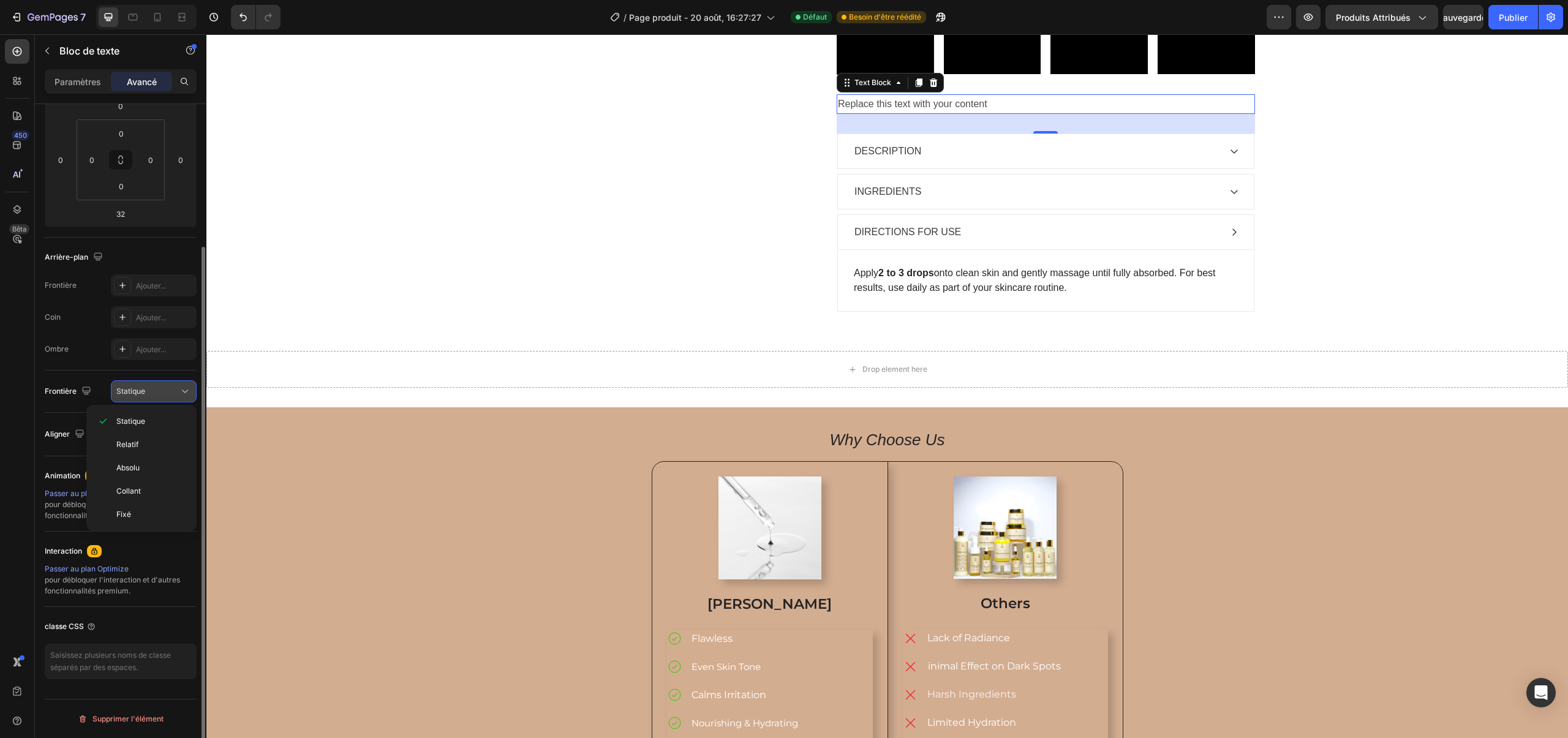
click at [157, 397] on button "Statique" at bounding box center [154, 391] width 86 height 22
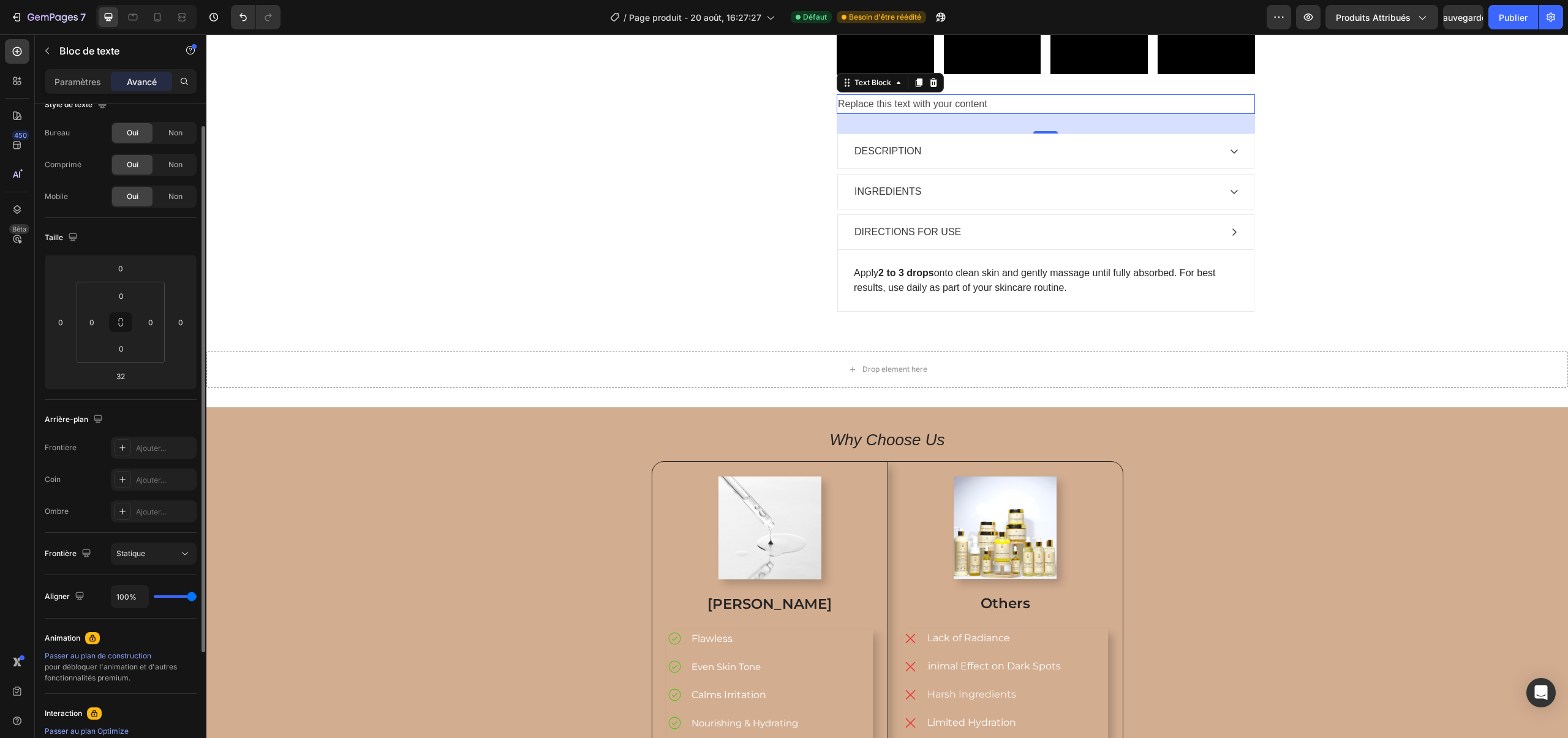
scroll to position [0, 0]
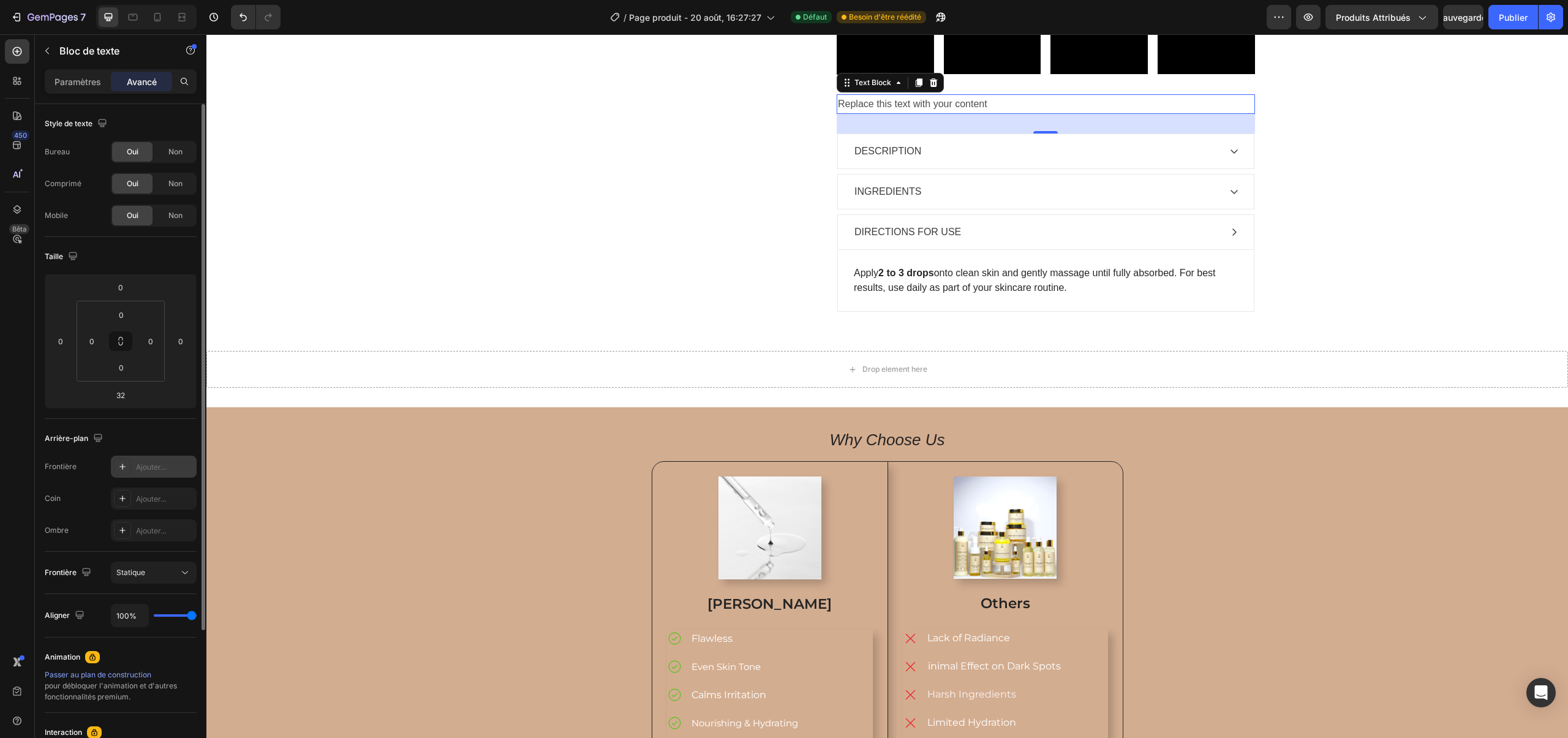
click at [147, 477] on div "Ajouter..." at bounding box center [154, 466] width 86 height 22
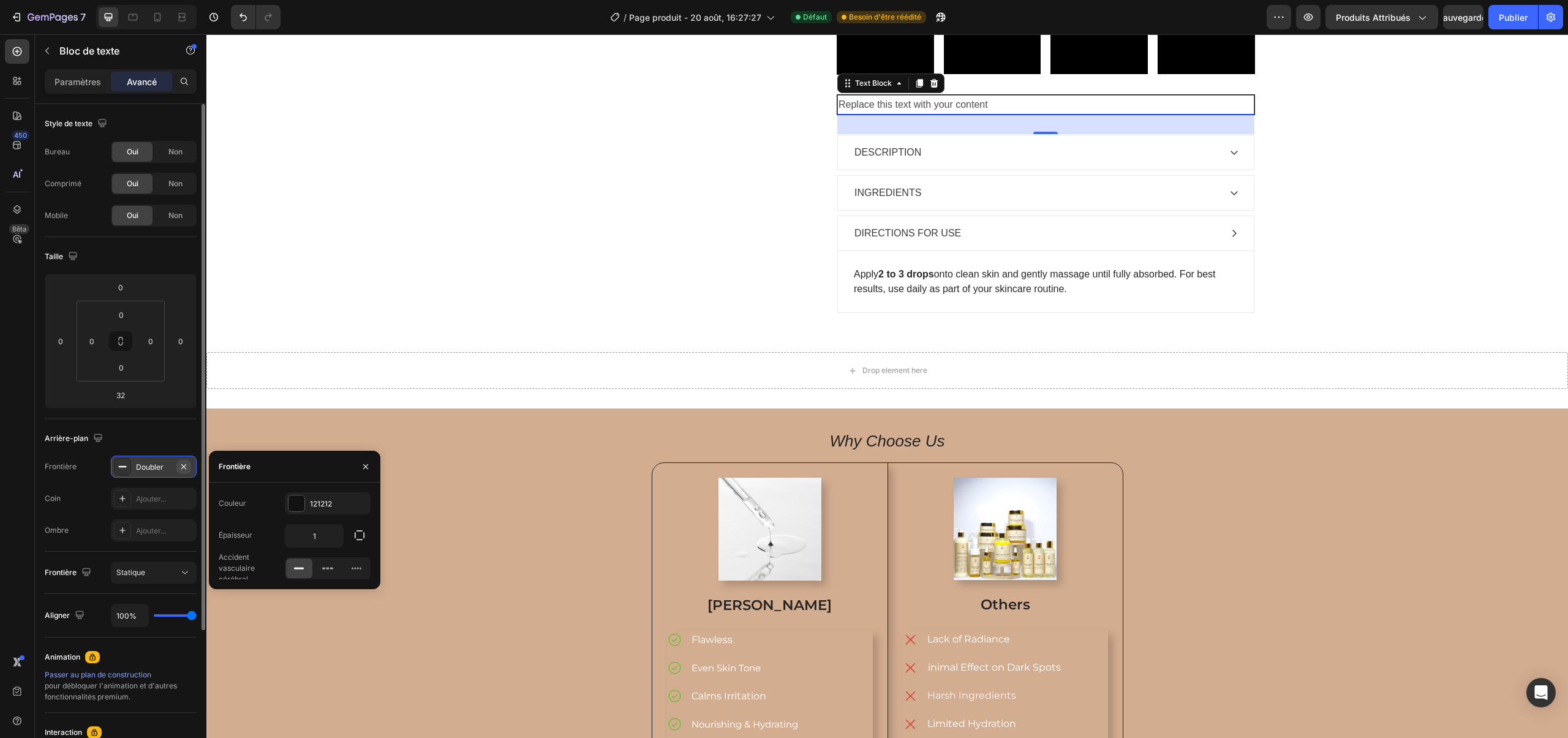
click at [185, 463] on icon "button" at bounding box center [184, 466] width 10 height 10
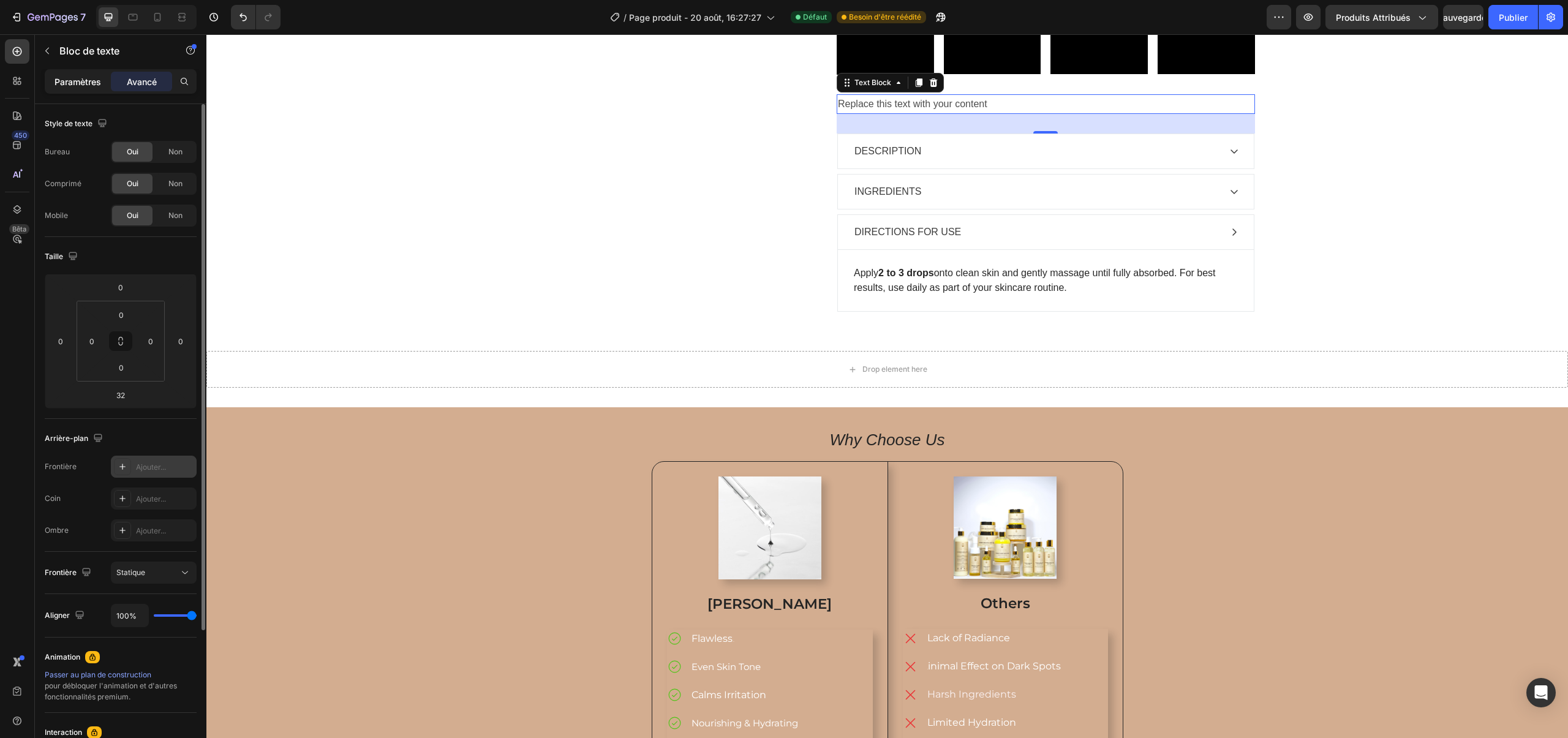
click at [96, 81] on font "Paramètres" at bounding box center [78, 82] width 47 height 11
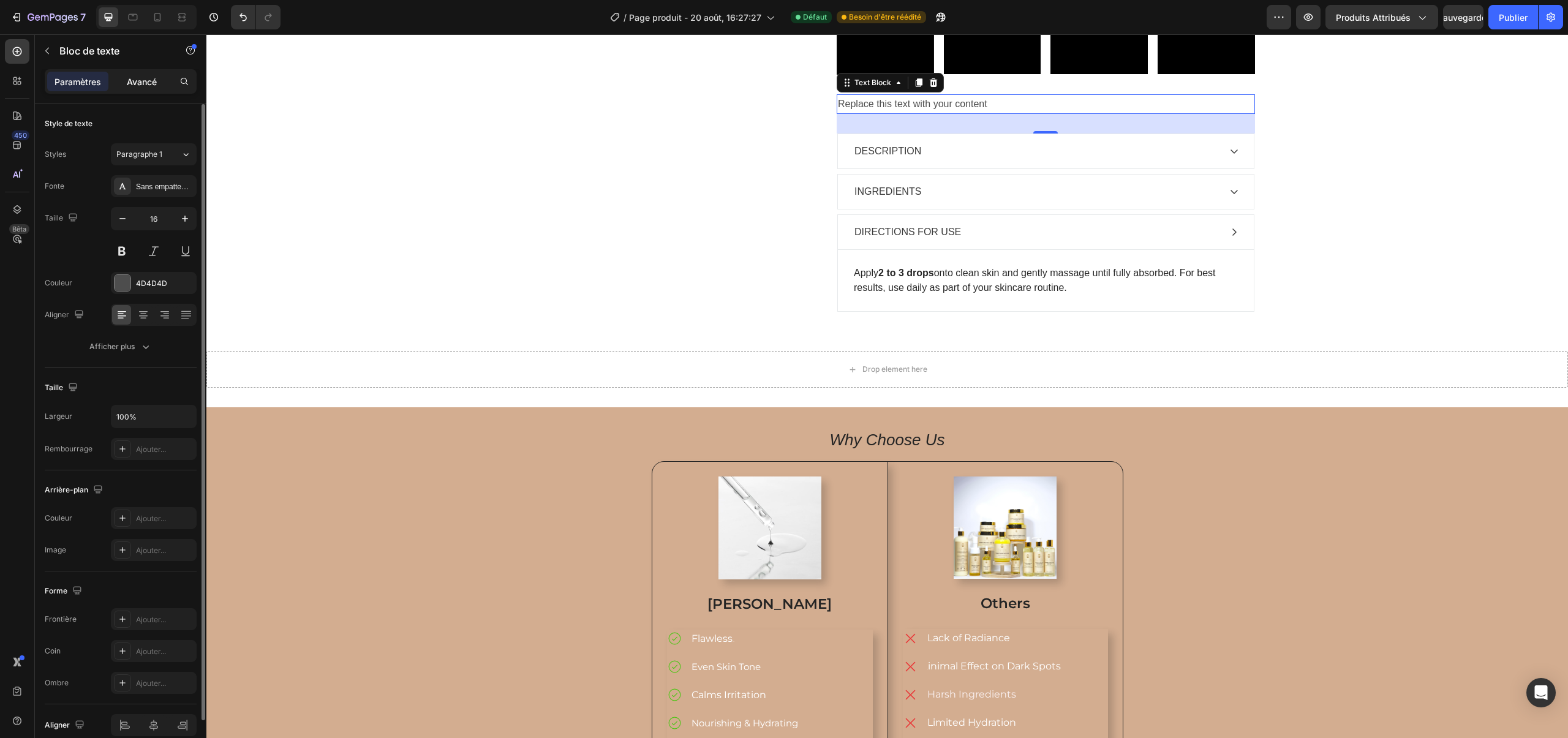
click at [144, 87] on p "Avancé" at bounding box center [142, 81] width 30 height 13
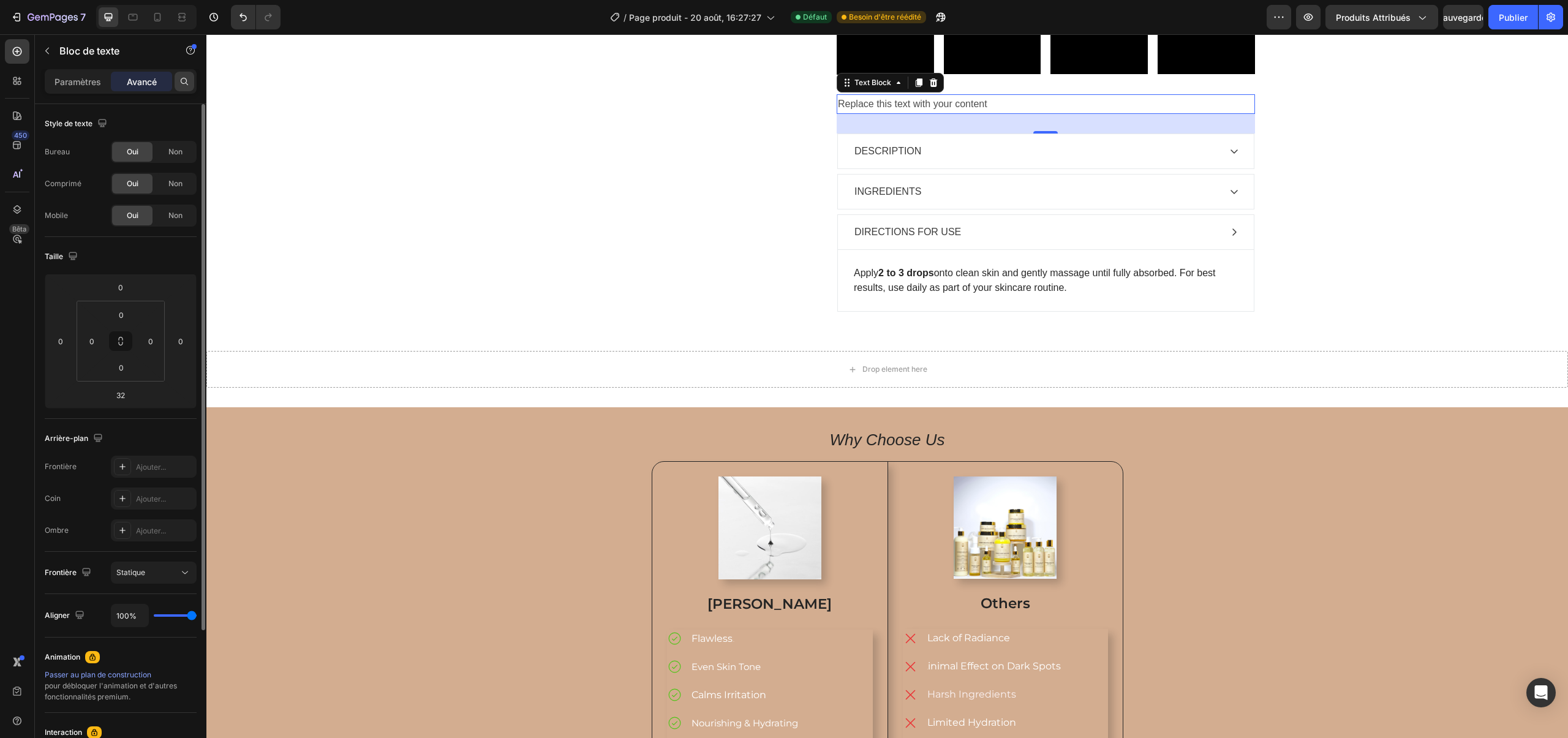
click at [191, 87] on div at bounding box center [184, 81] width 19 height 19
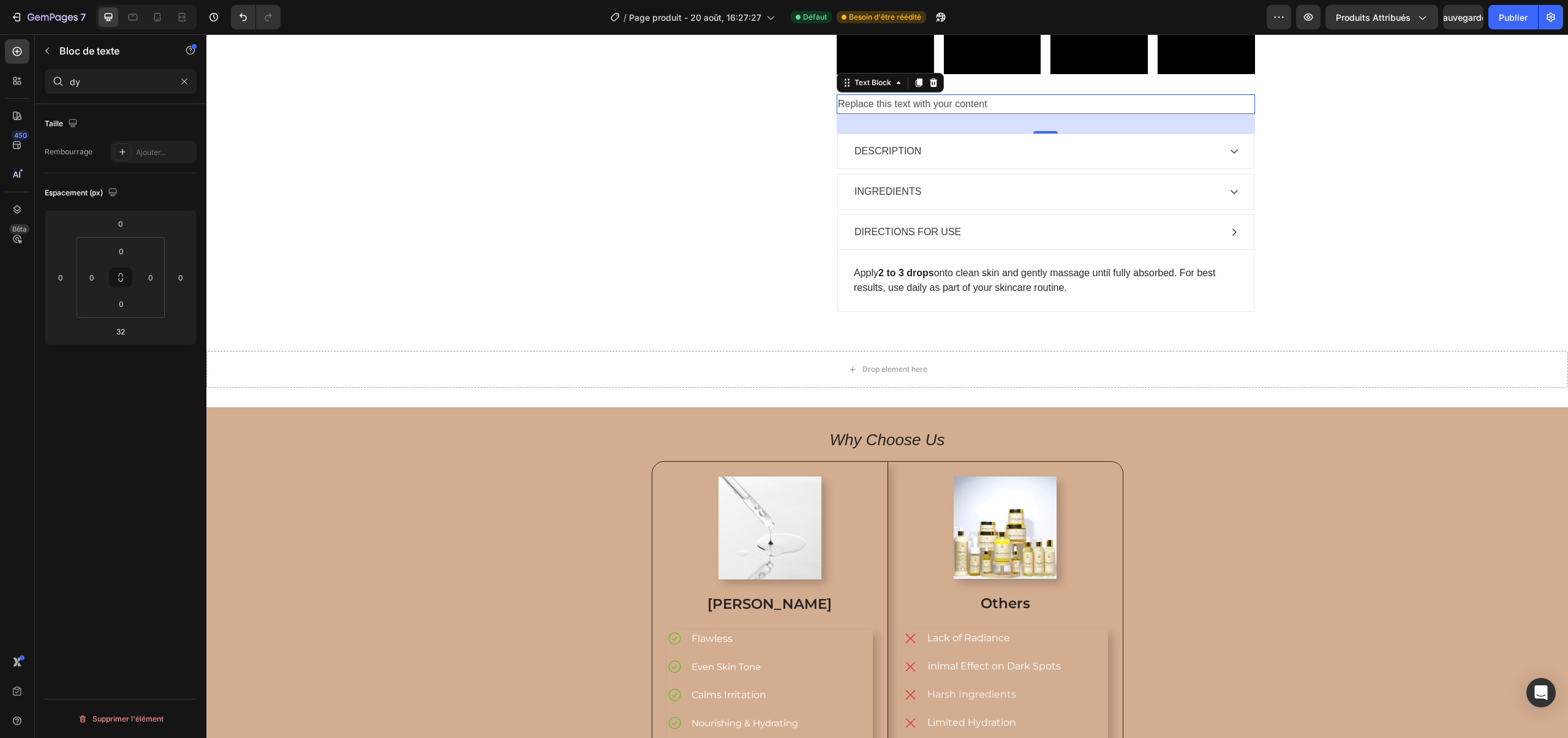
type input "d"
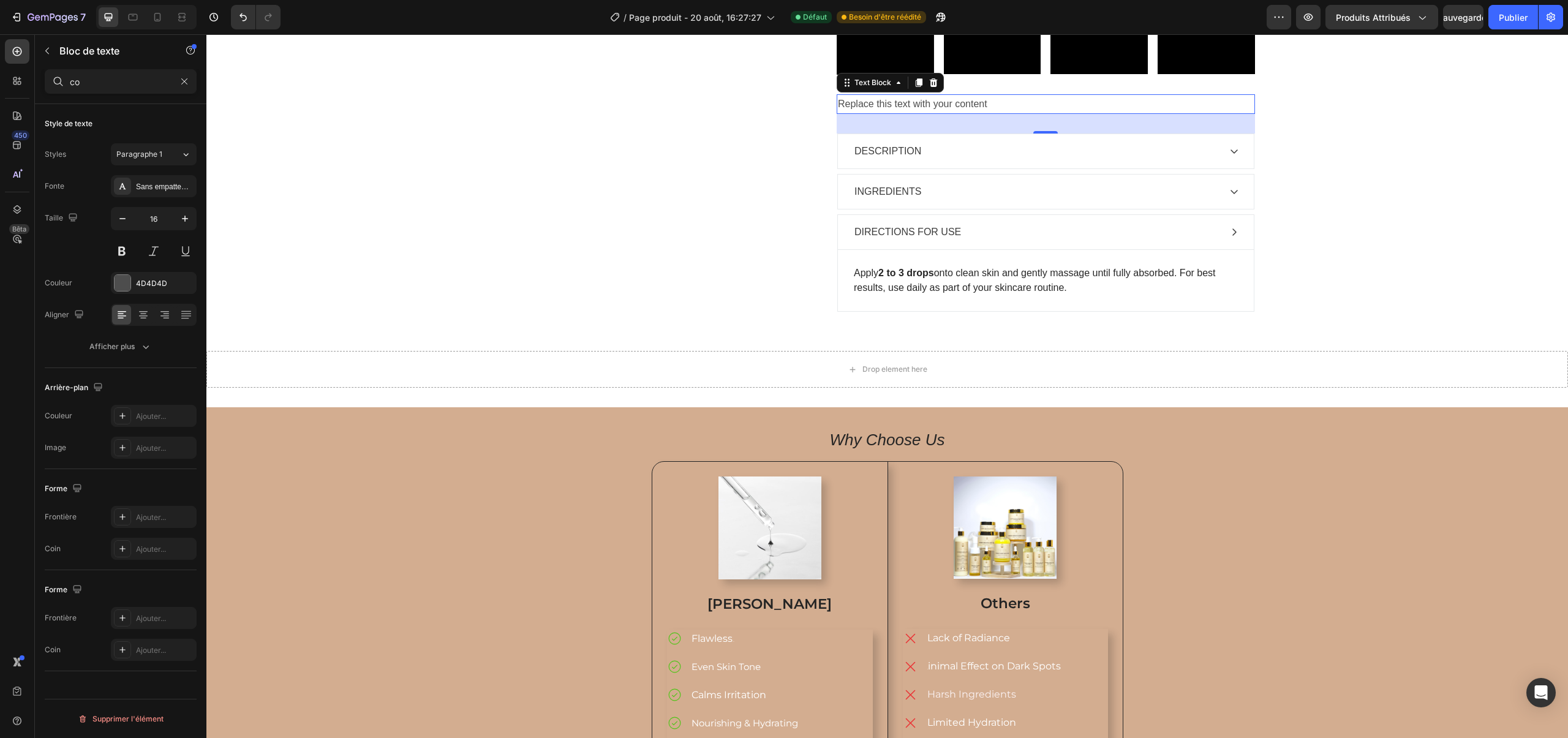
type input "c"
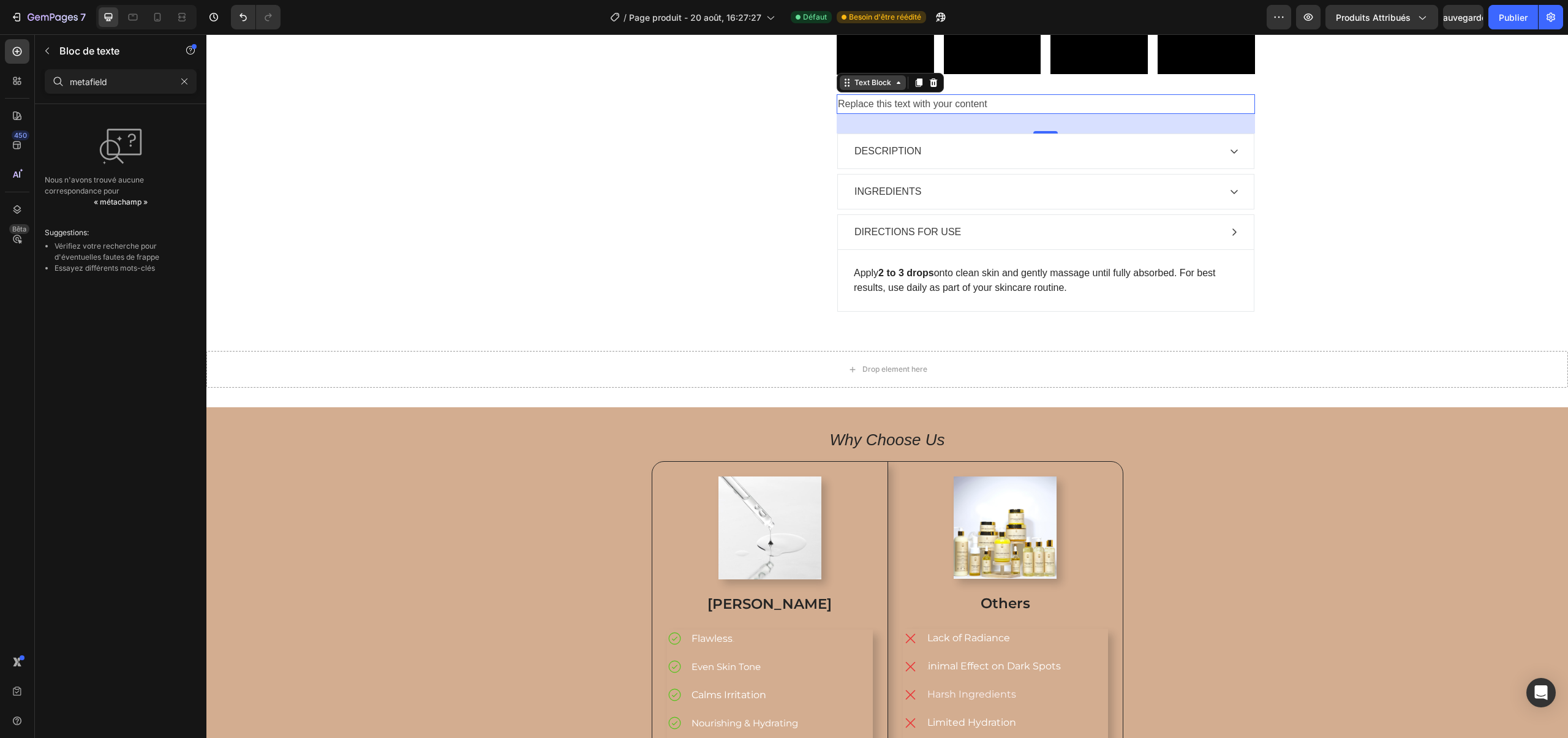
type input "metafield"
click at [882, 88] on div "Text Block" at bounding box center [873, 82] width 41 height 11
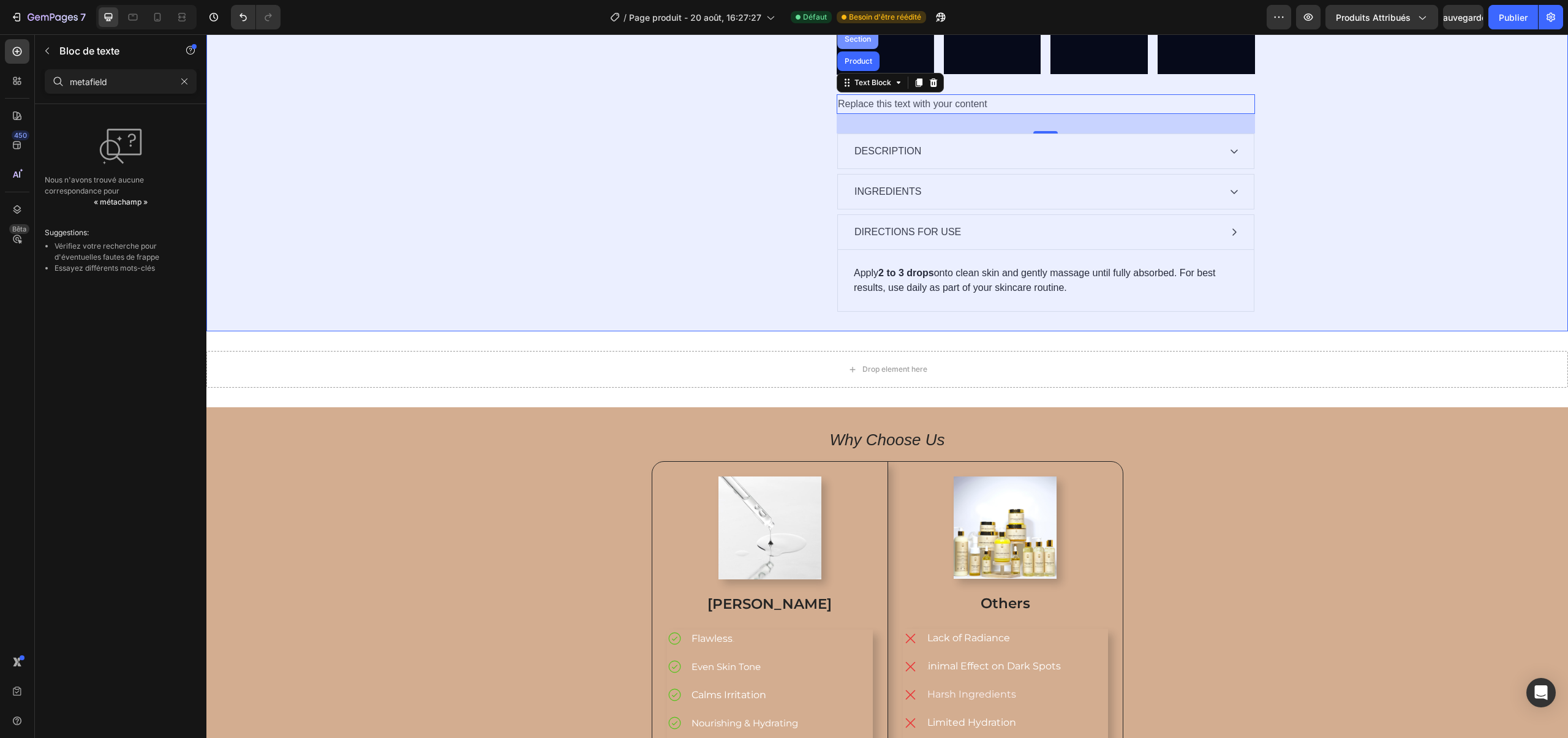
click at [860, 43] on div "Section" at bounding box center [857, 39] width 31 height 7
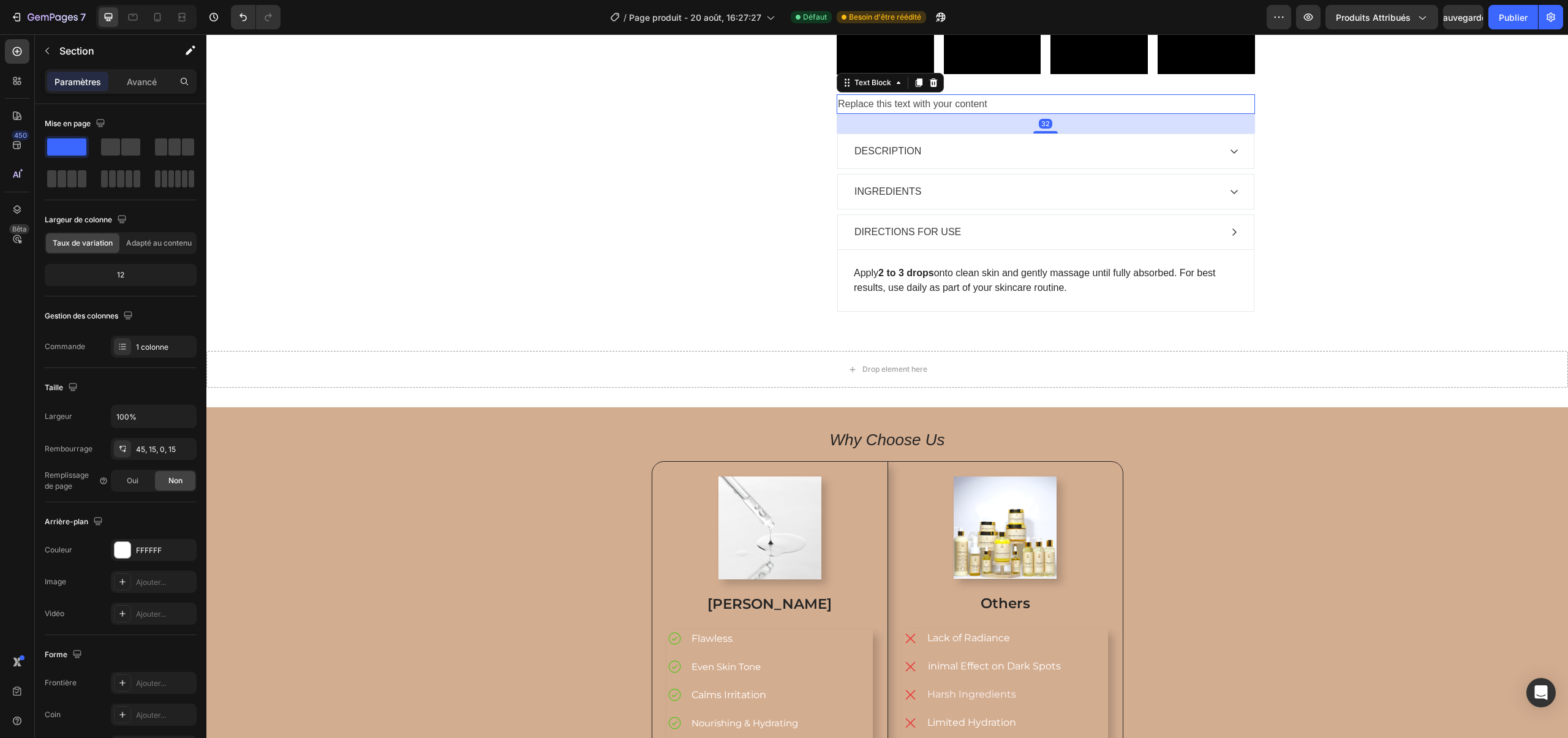
click at [870, 113] on p "Replace this text with your content" at bounding box center [1046, 104] width 416 height 18
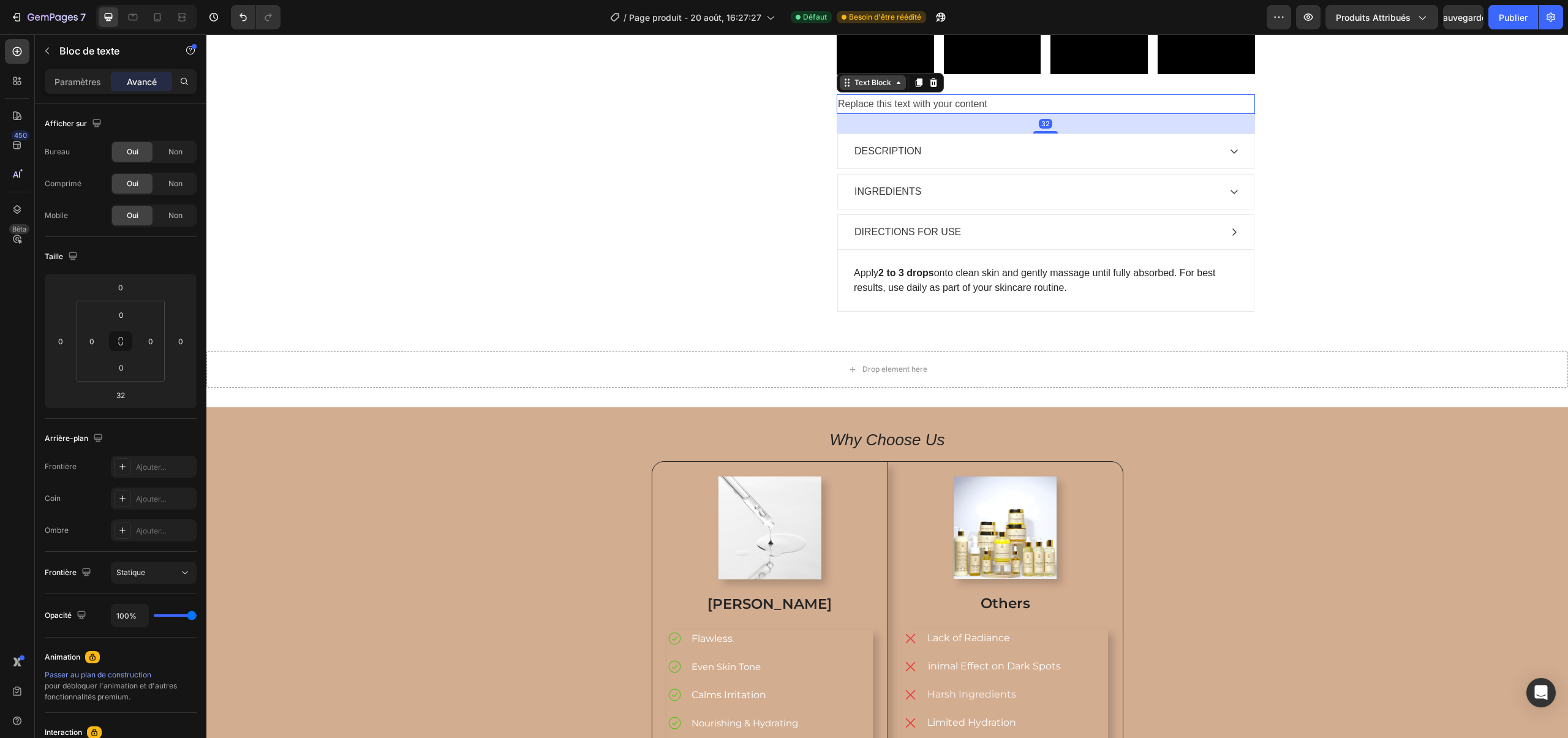
click at [867, 88] on div "Text Block" at bounding box center [873, 82] width 41 height 11
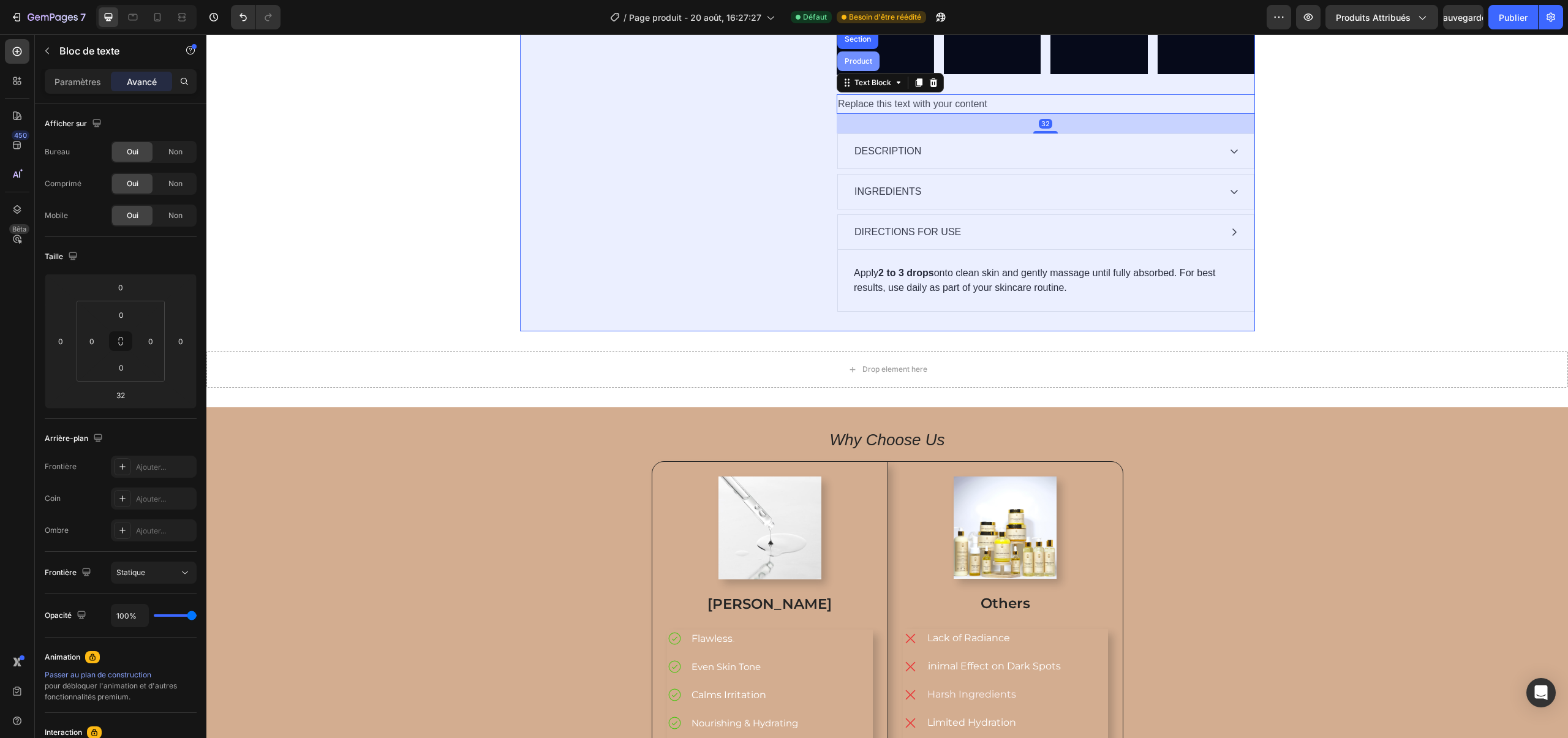
click at [862, 72] on div "Product" at bounding box center [859, 61] width 42 height 19
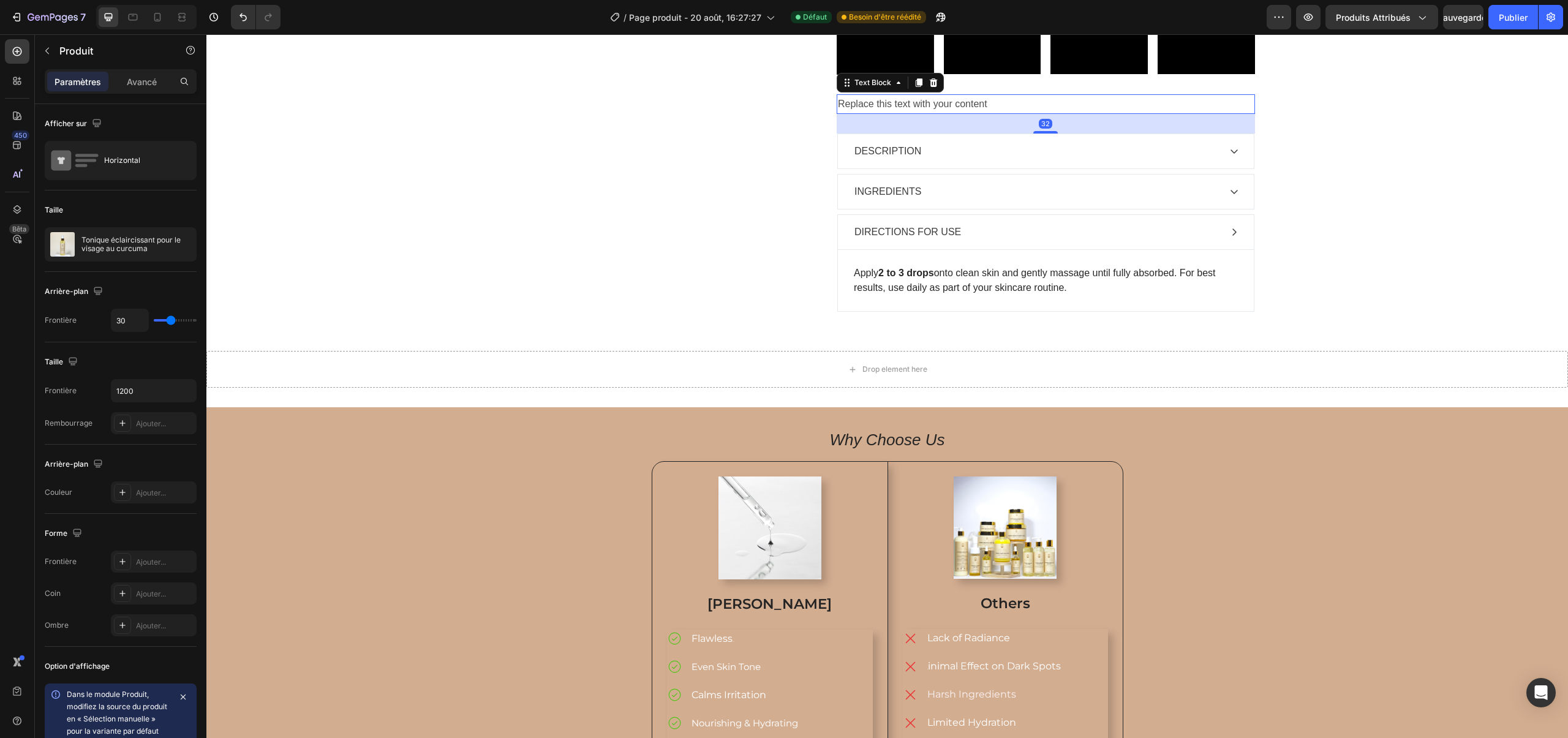
click at [940, 113] on p "Replace this text with your content" at bounding box center [1046, 104] width 416 height 18
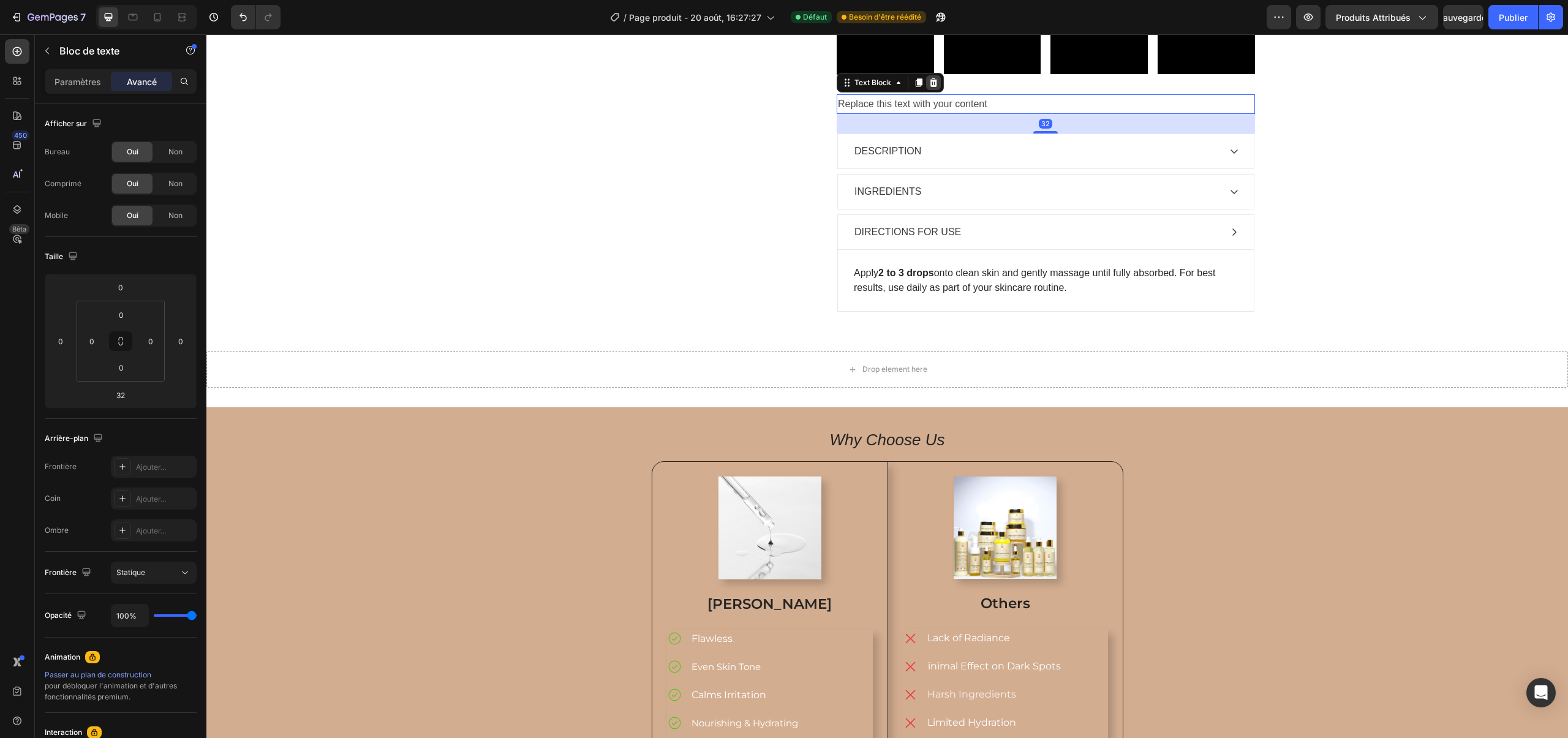
click at [934, 87] on icon at bounding box center [934, 83] width 8 height 9
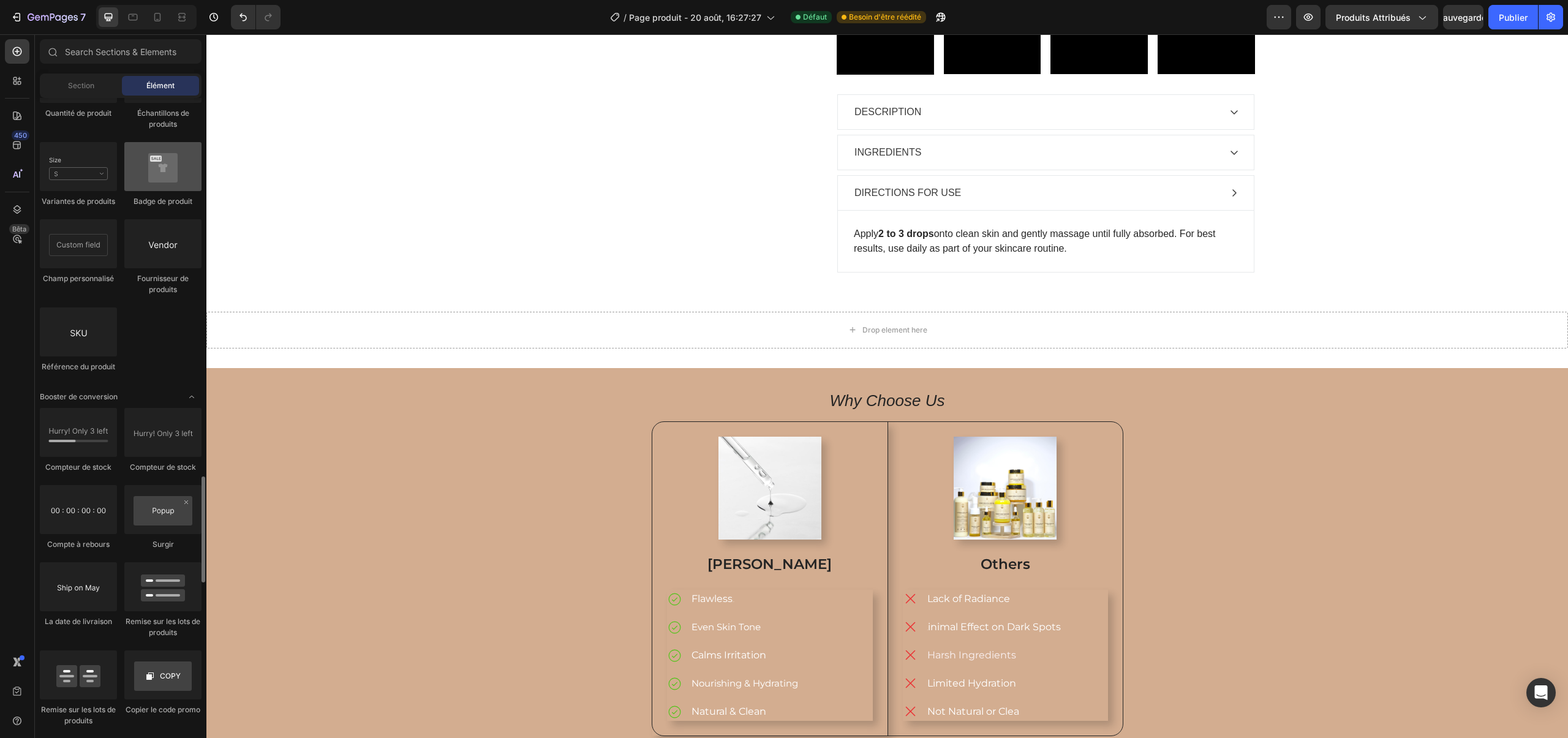
scroll to position [2294, 0]
click at [112, 53] on input "text" at bounding box center [120, 51] width 161 height 25
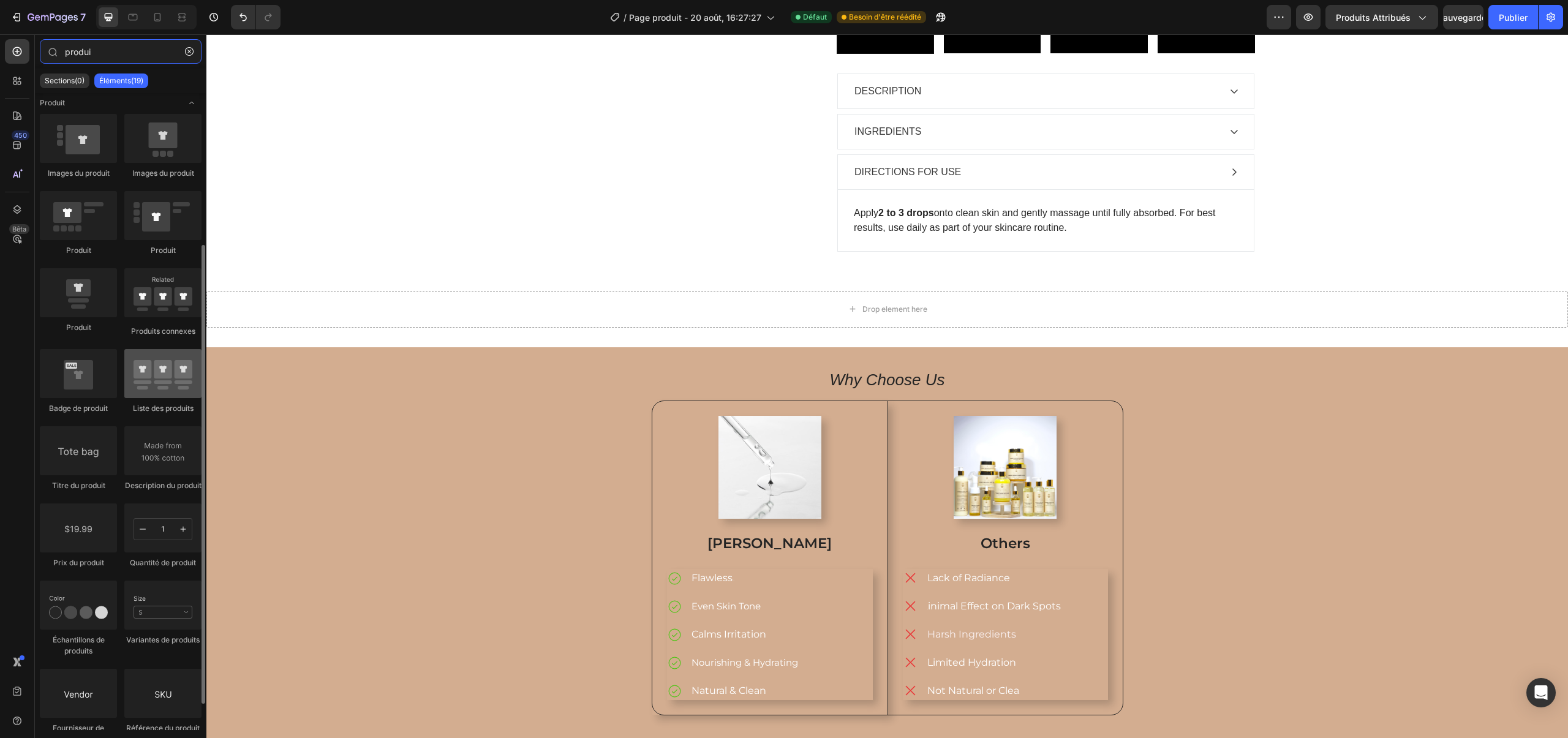
scroll to position [0, 0]
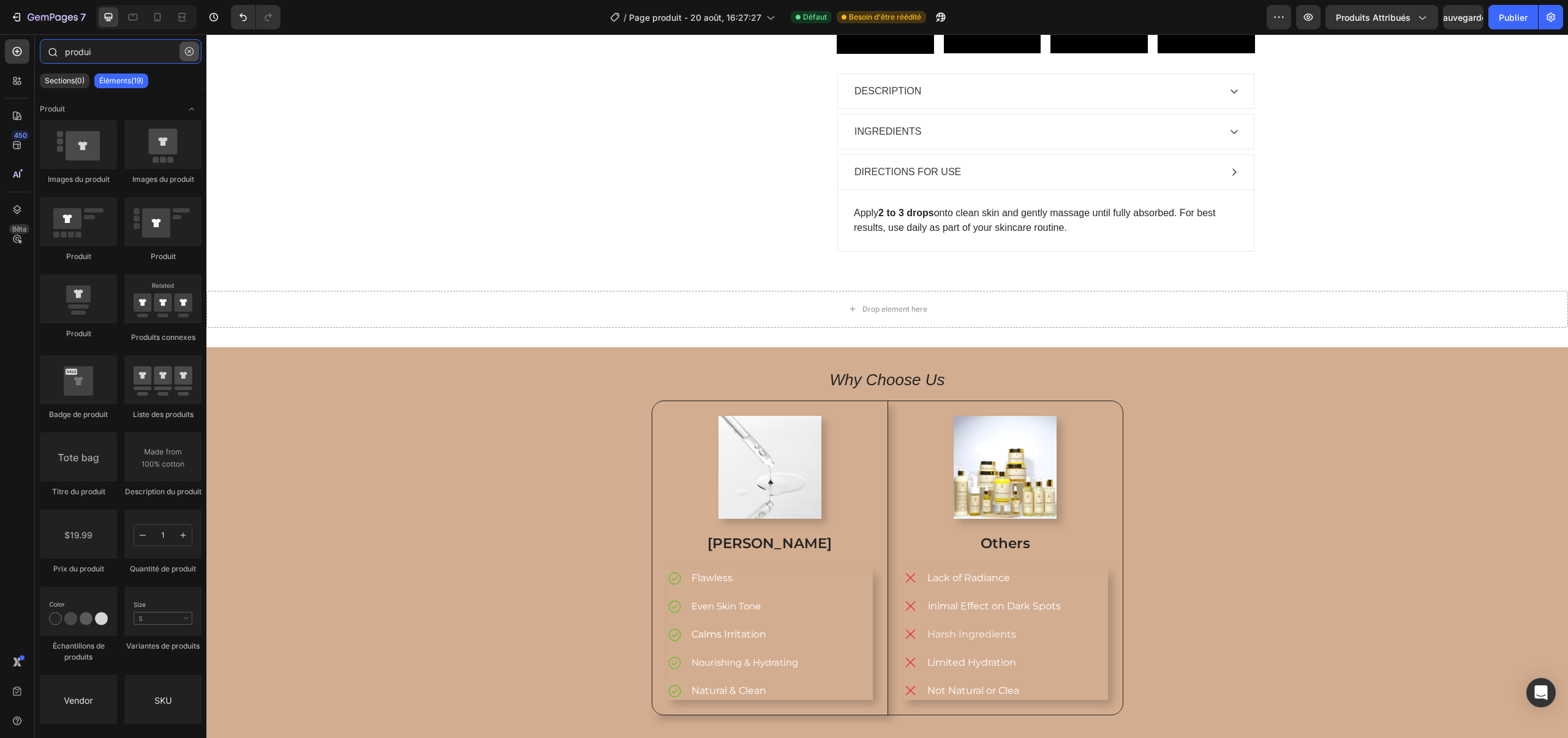
type input "produi"
click at [193, 51] on icon "button" at bounding box center [190, 51] width 9 height 9
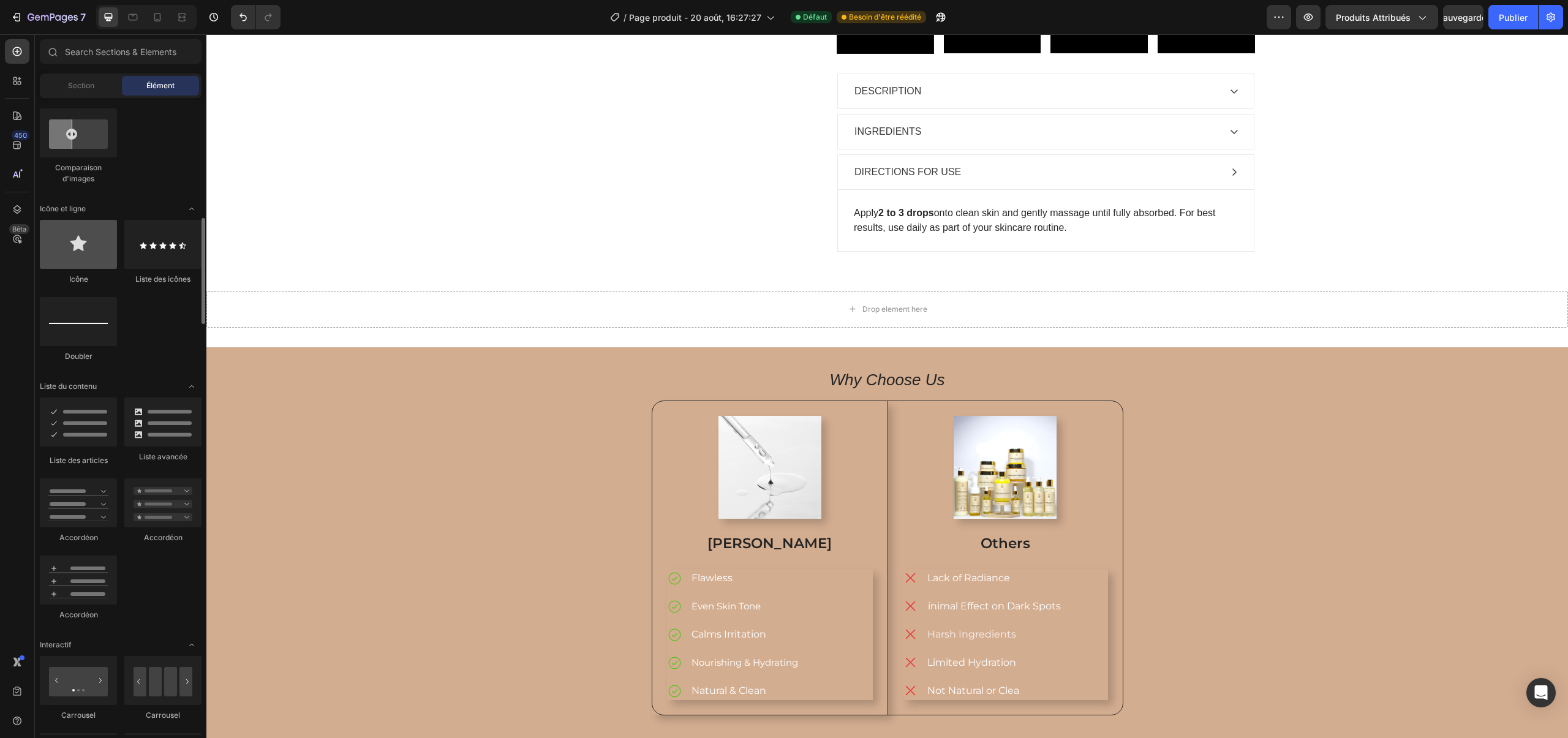
scroll to position [716, 0]
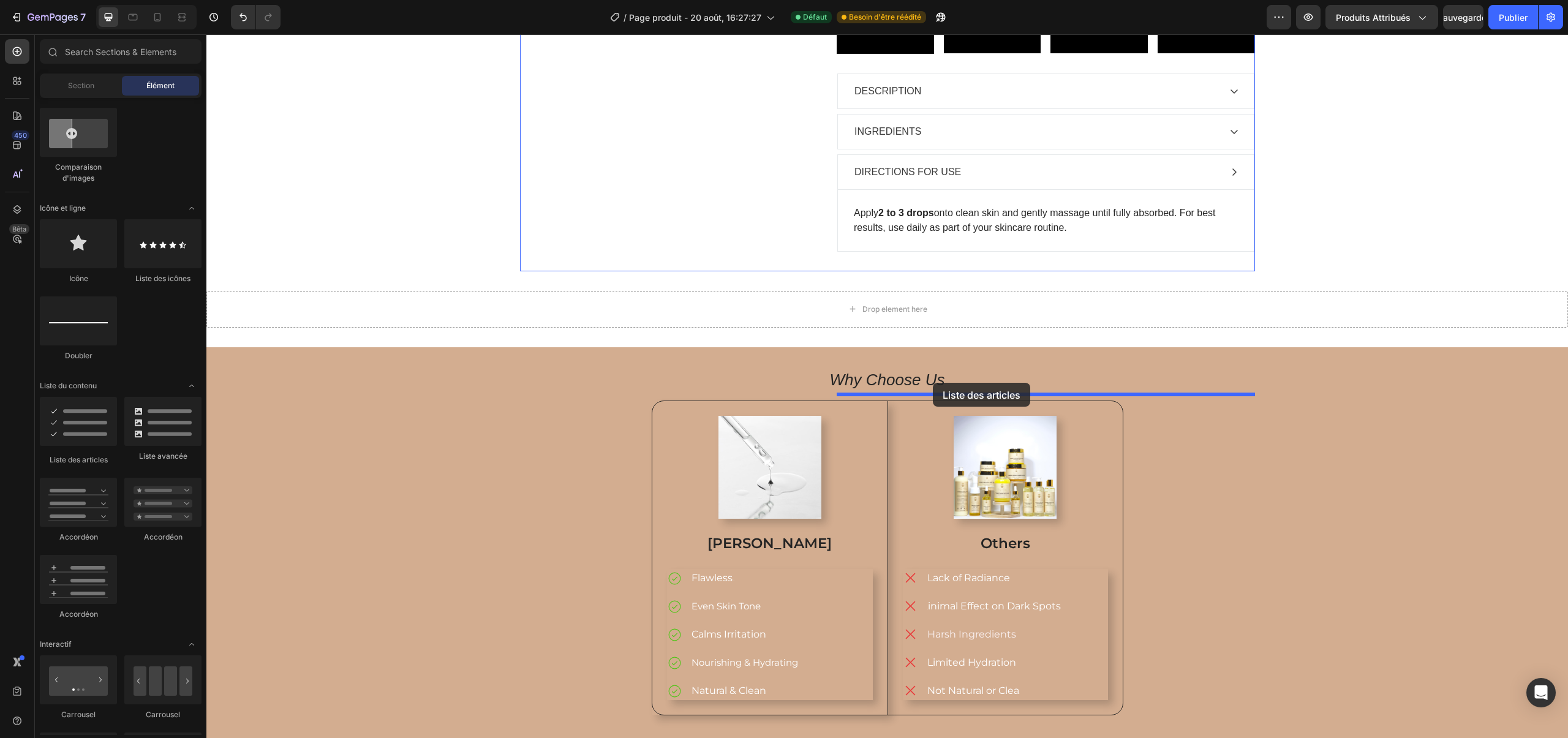
drag, startPoint x: 294, startPoint y: 452, endPoint x: 933, endPoint y: 383, distance: 642.7
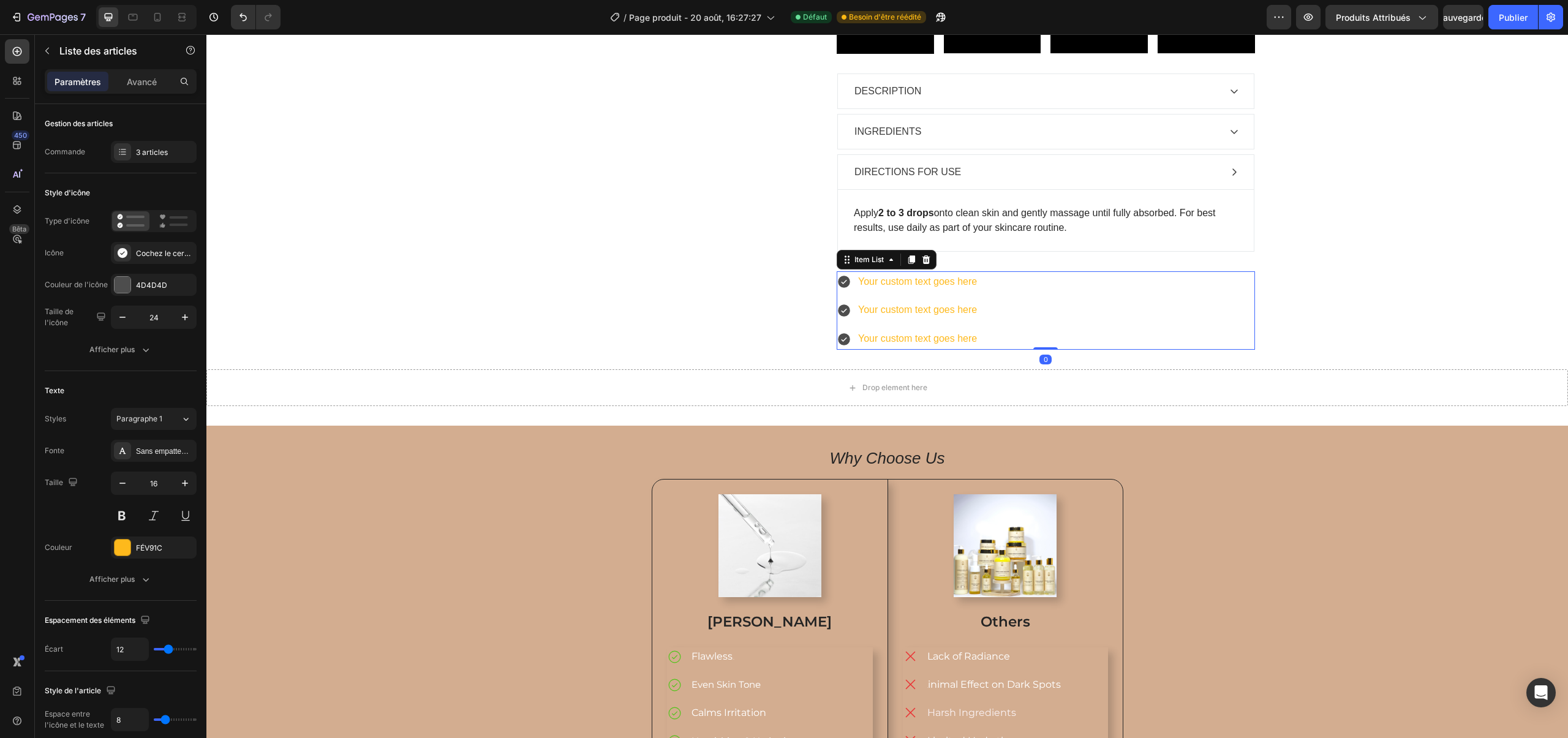
click at [898, 293] on div "Your custom text goes here" at bounding box center [917, 282] width 123 height 21
click at [872, 291] on p "Your custom text goes here" at bounding box center [917, 282] width 119 height 18
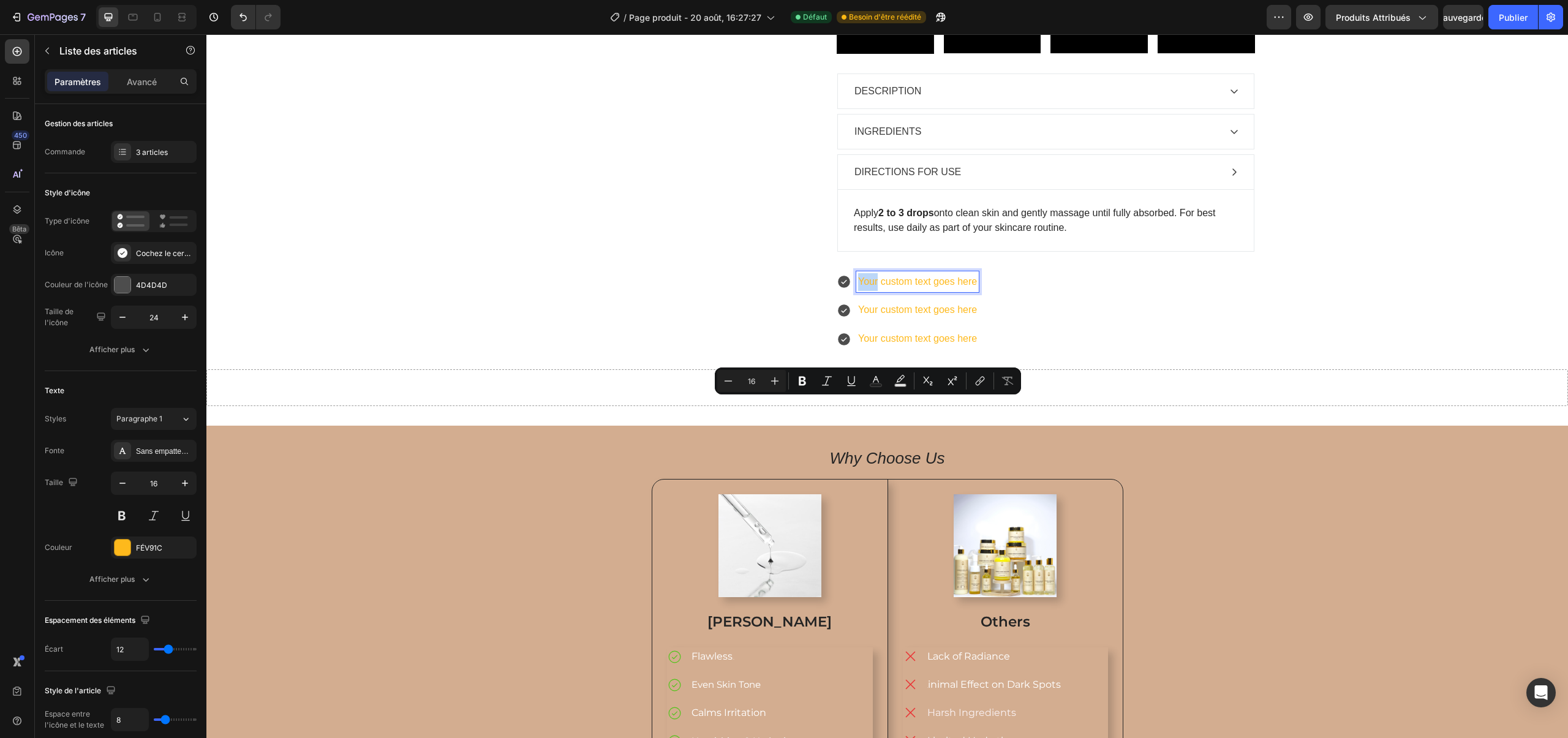
click at [867, 291] on p "Your custom text goes here" at bounding box center [917, 282] width 119 height 18
drag, startPoint x: 919, startPoint y: 408, endPoint x: 867, endPoint y: 401, distance: 52.5
click at [867, 291] on p "Your custom text goes here" at bounding box center [917, 282] width 119 height 18
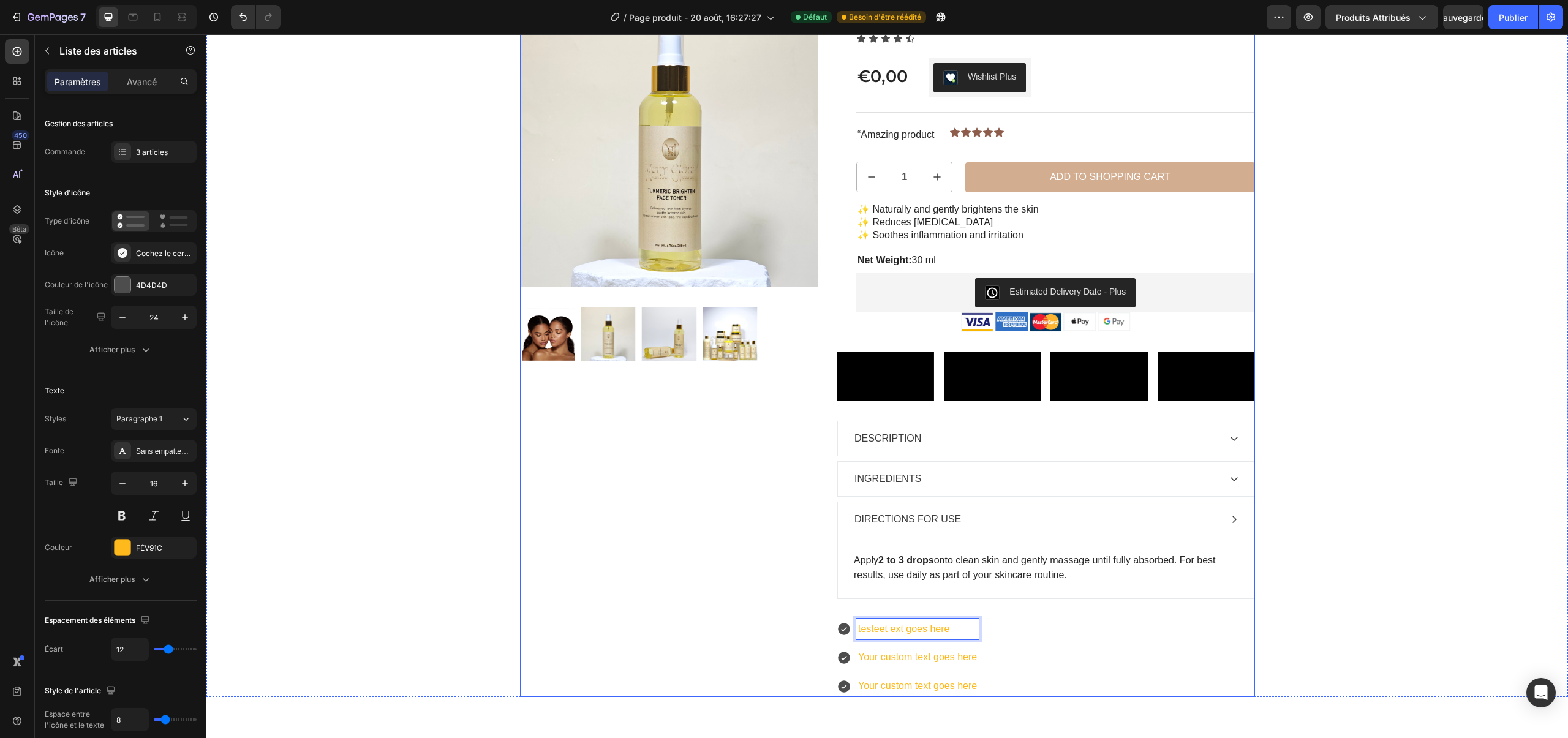
scroll to position [0, 0]
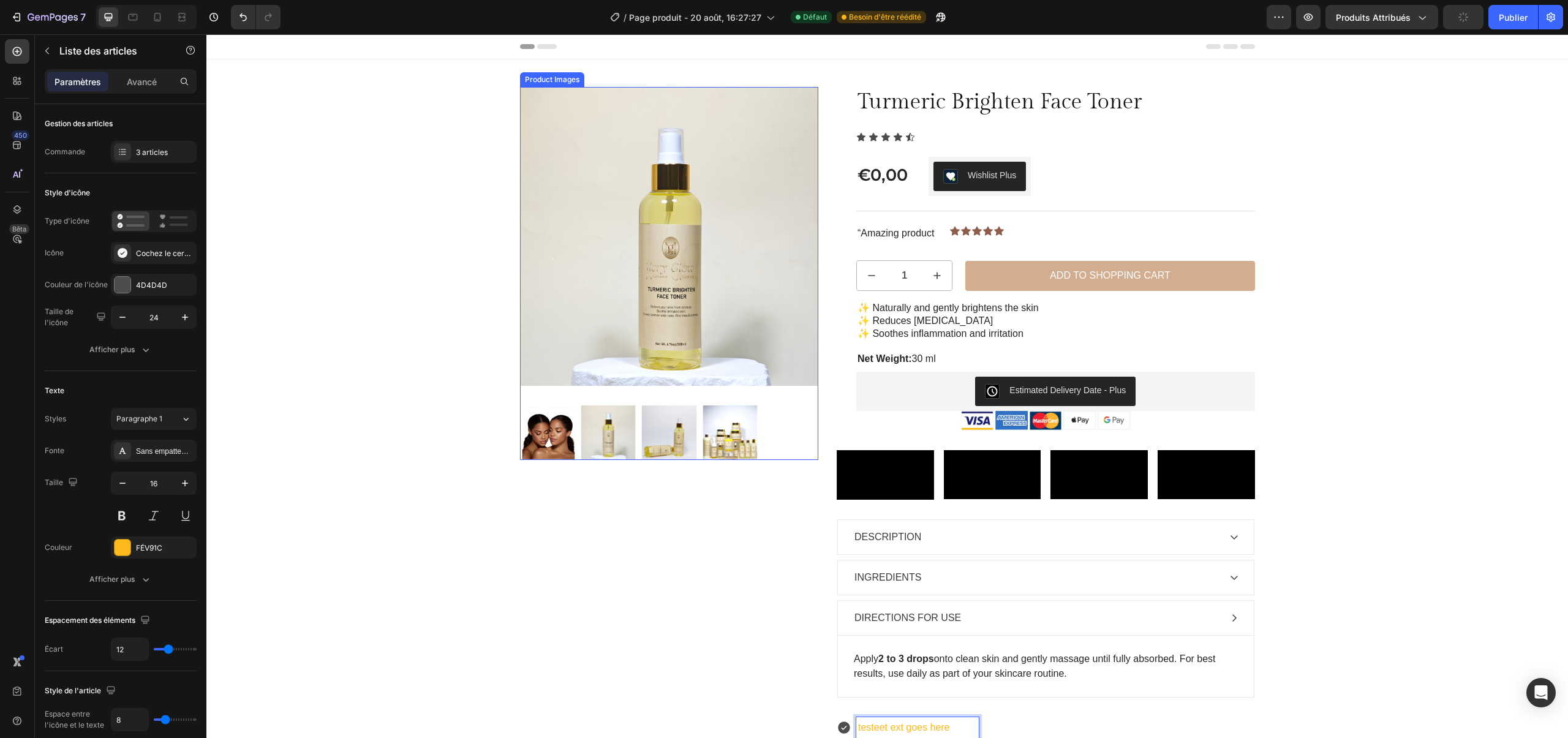
click at [584, 164] on img at bounding box center [669, 237] width 299 height 299
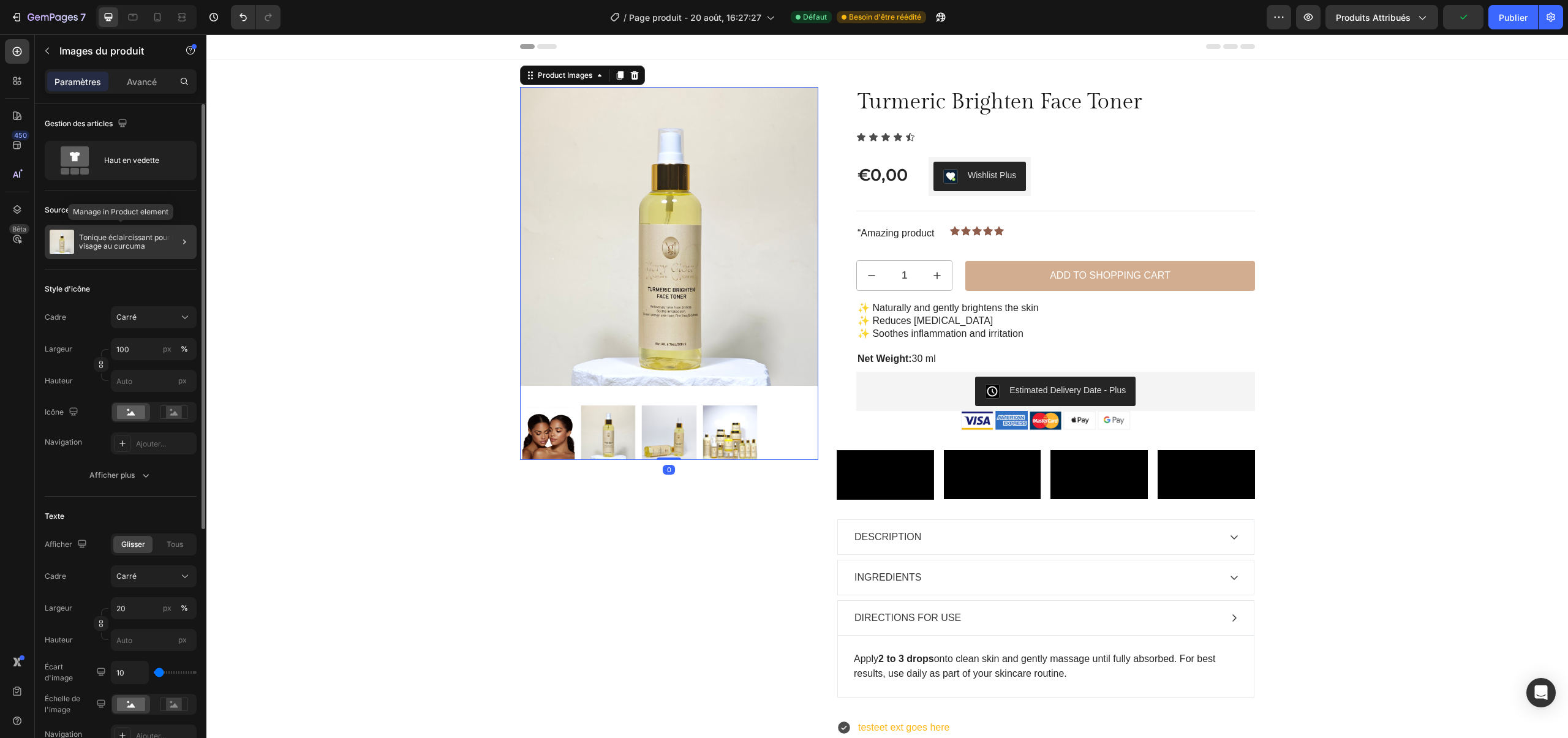
click at [135, 235] on font "Tonique éclaircissant pour le visage au curcuma" at bounding box center [130, 242] width 101 height 18
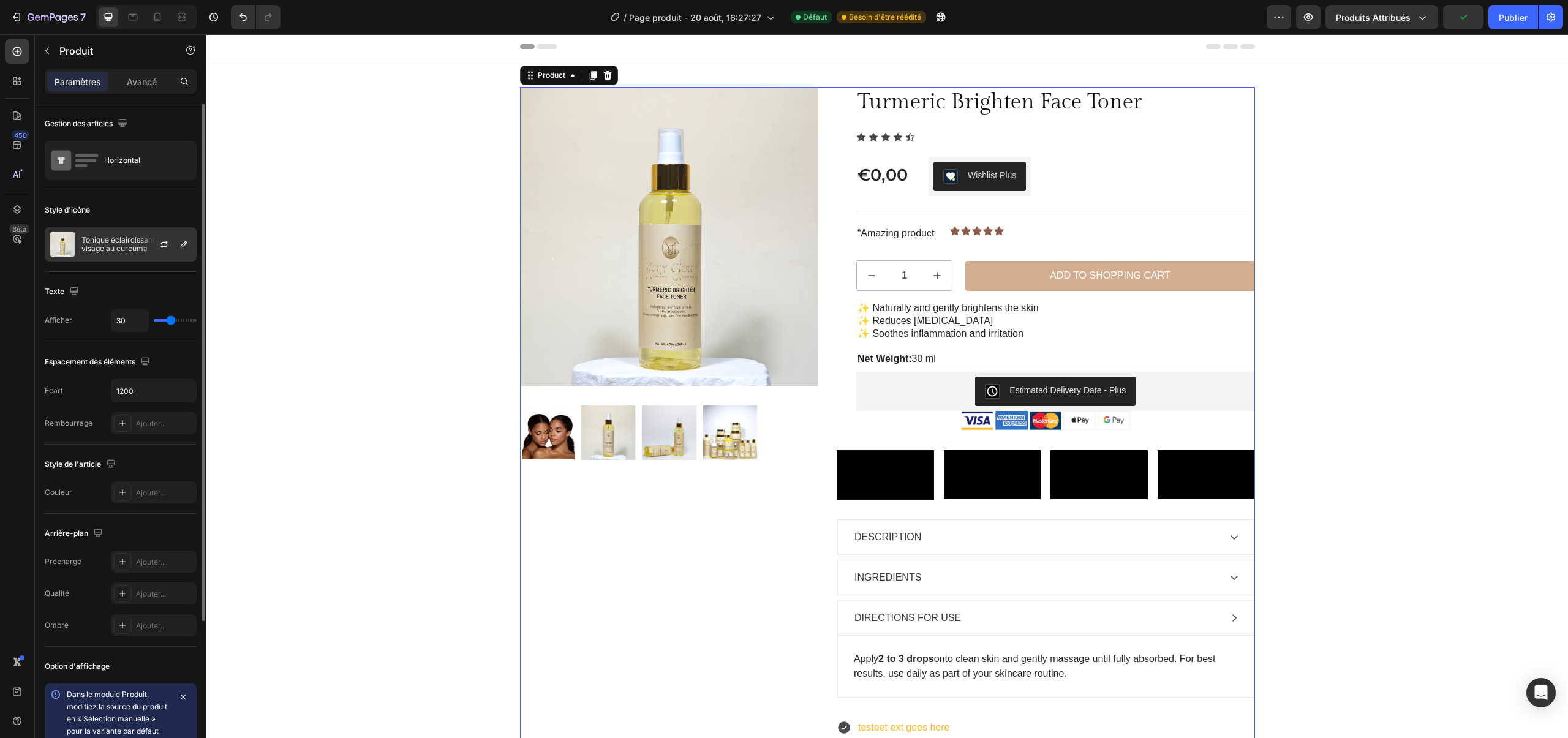
click at [70, 245] on img at bounding box center [63, 245] width 25 height 25
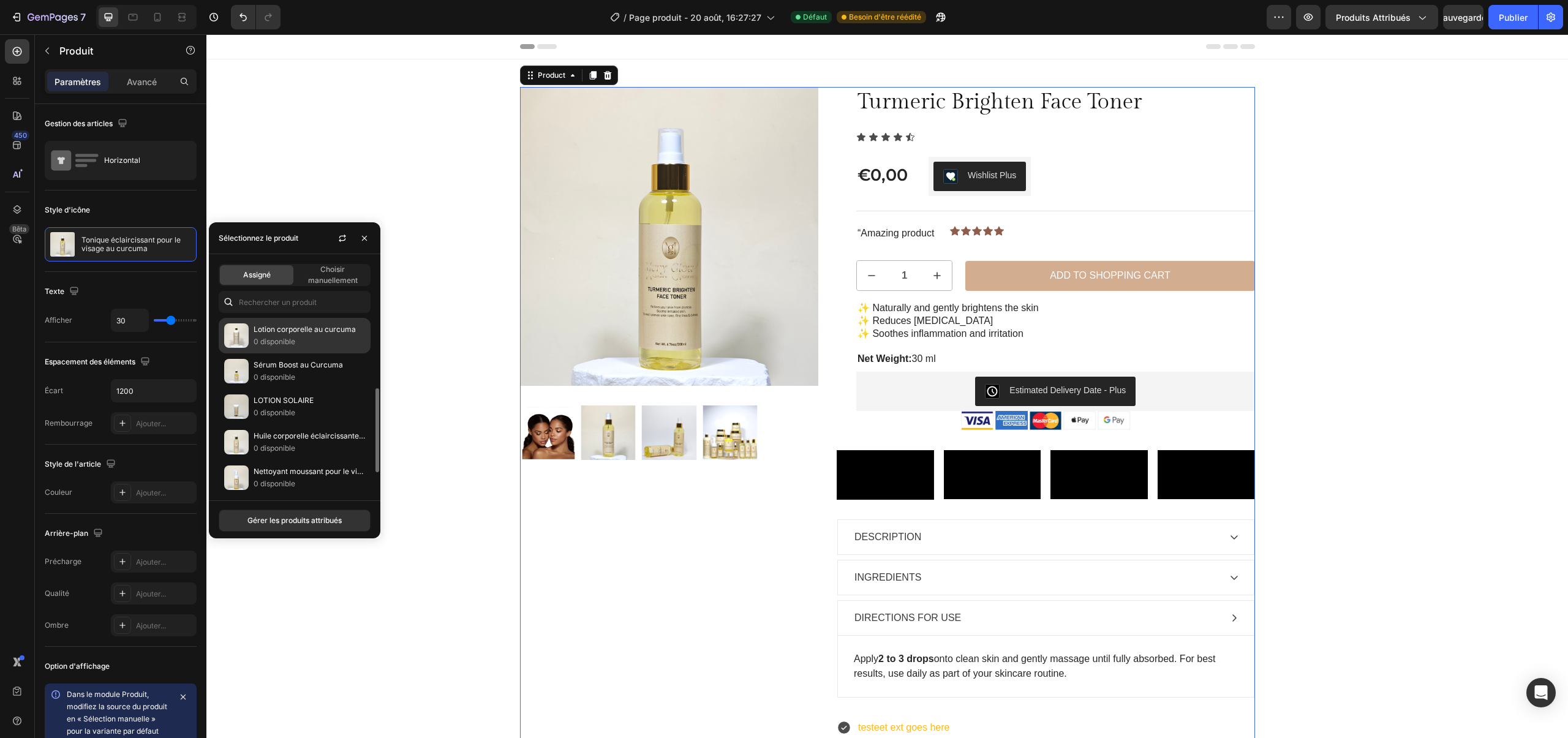
scroll to position [183, 0]
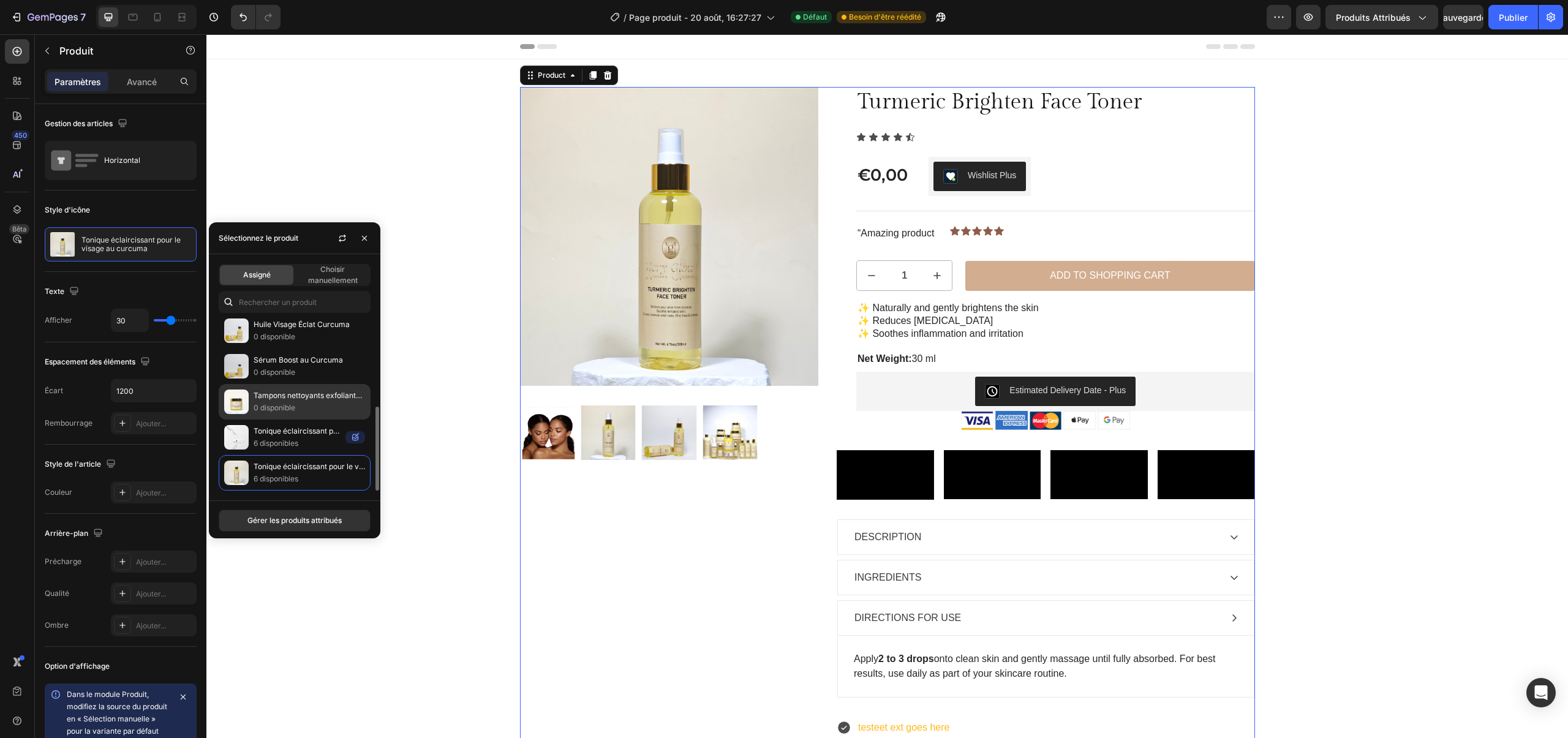
click at [280, 419] on div "Tampons nettoyants exfoliants au curcuma et à l'acide kojique 0 disponible" at bounding box center [295, 437] width 152 height 35
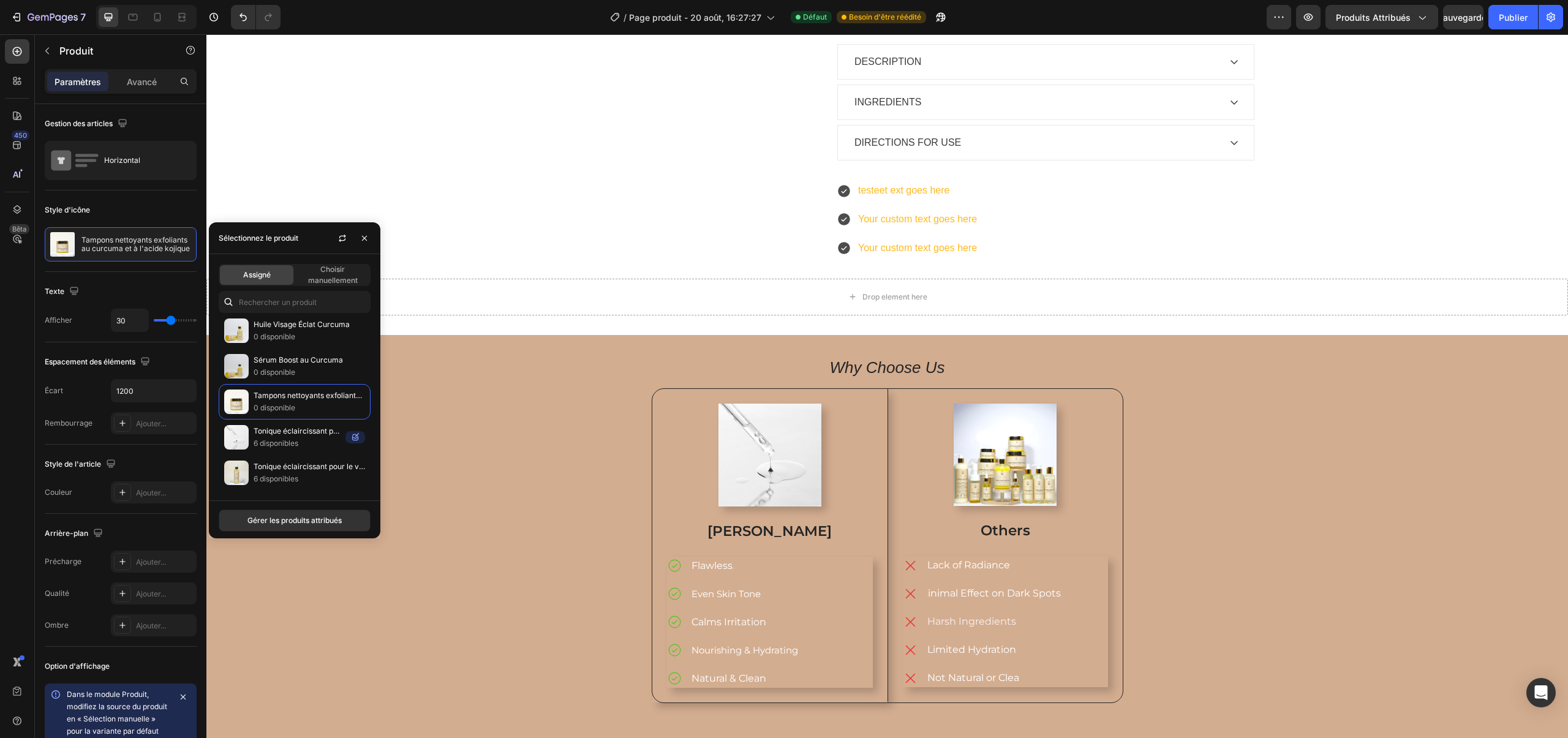
scroll to position [520, 0]
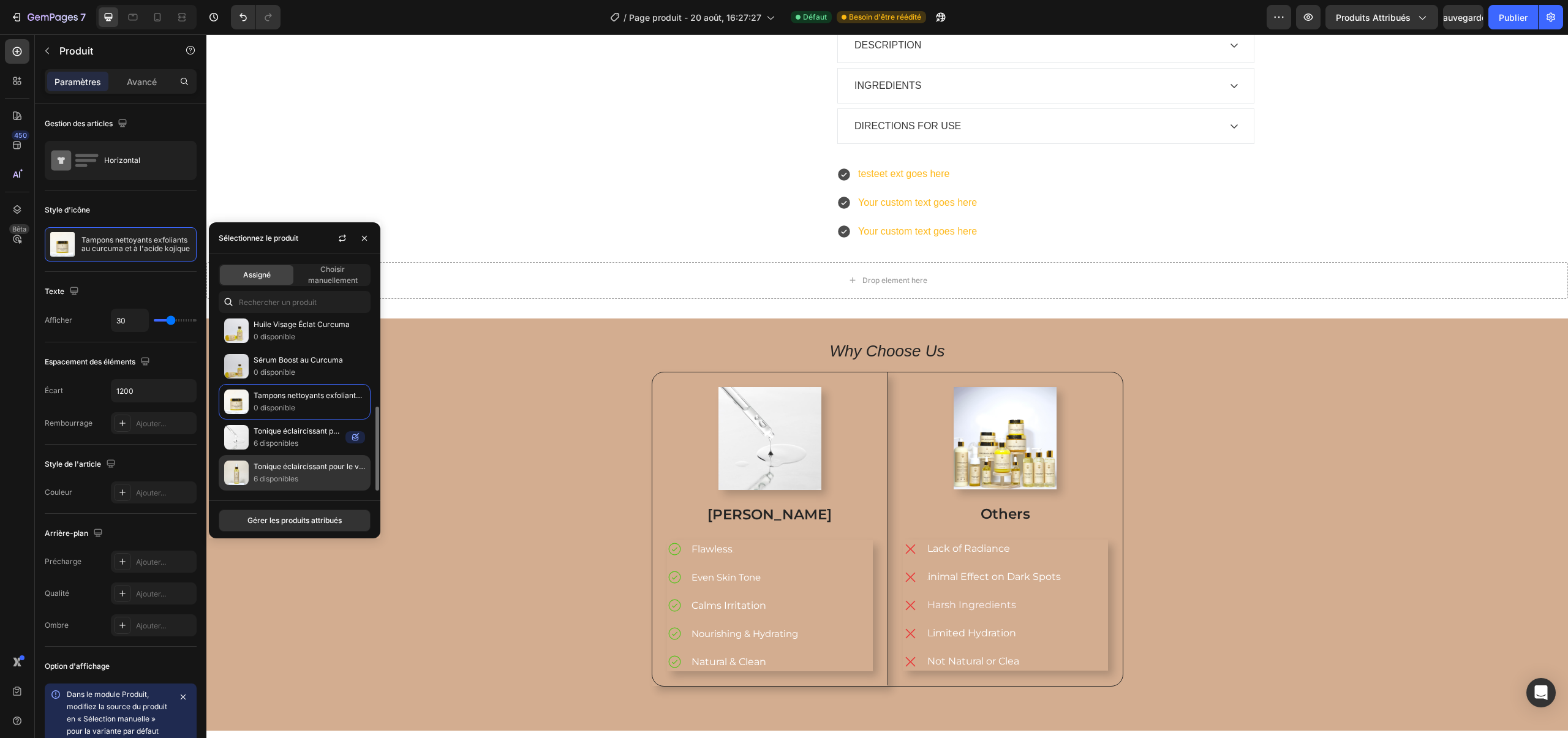
click at [243, 462] on img at bounding box center [236, 473] width 25 height 25
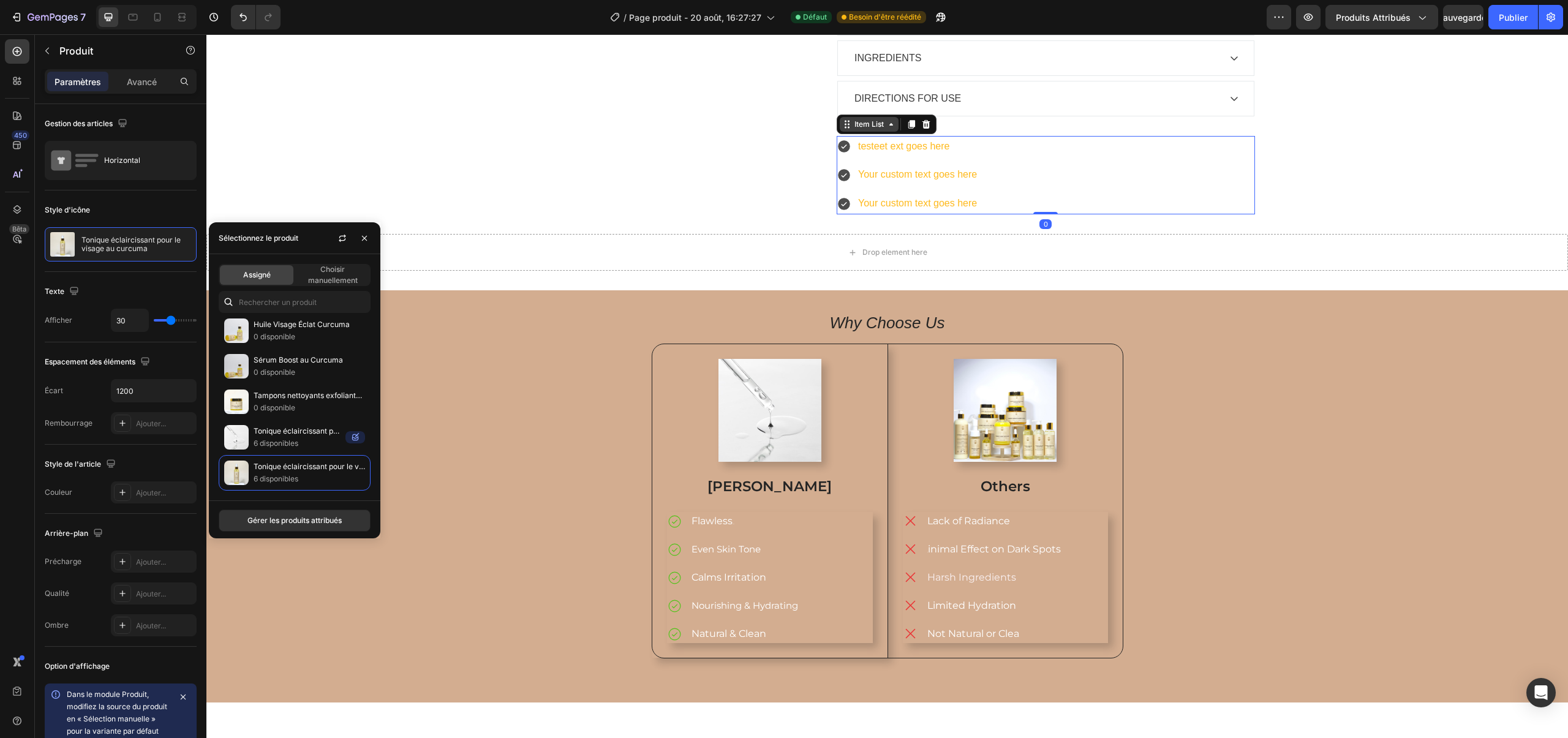
click at [859, 134] on div "Item List" at bounding box center [886, 124] width 100 height 19
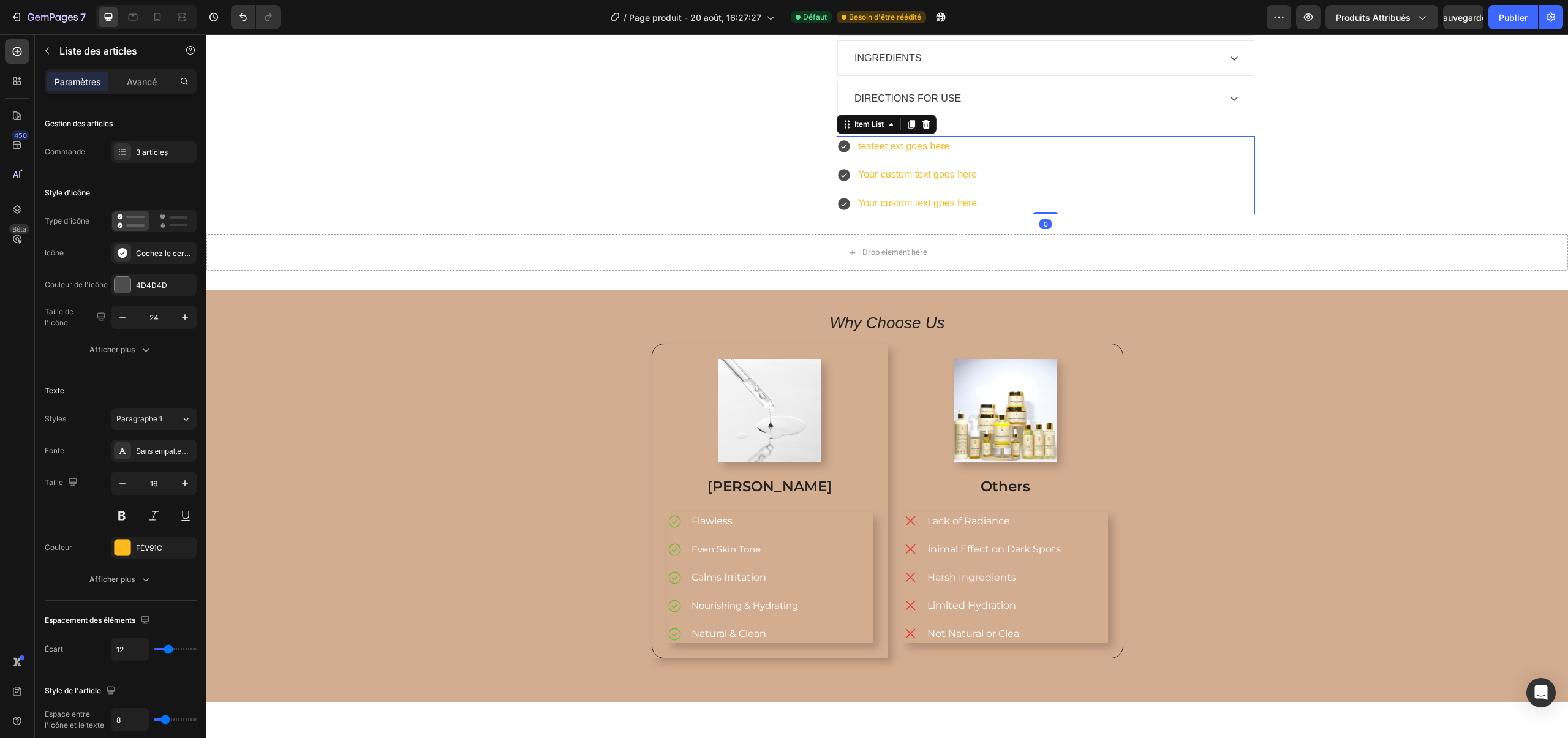
click at [936, 134] on div "Item List" at bounding box center [886, 124] width 100 height 19
click at [930, 129] on icon at bounding box center [926, 124] width 10 height 10
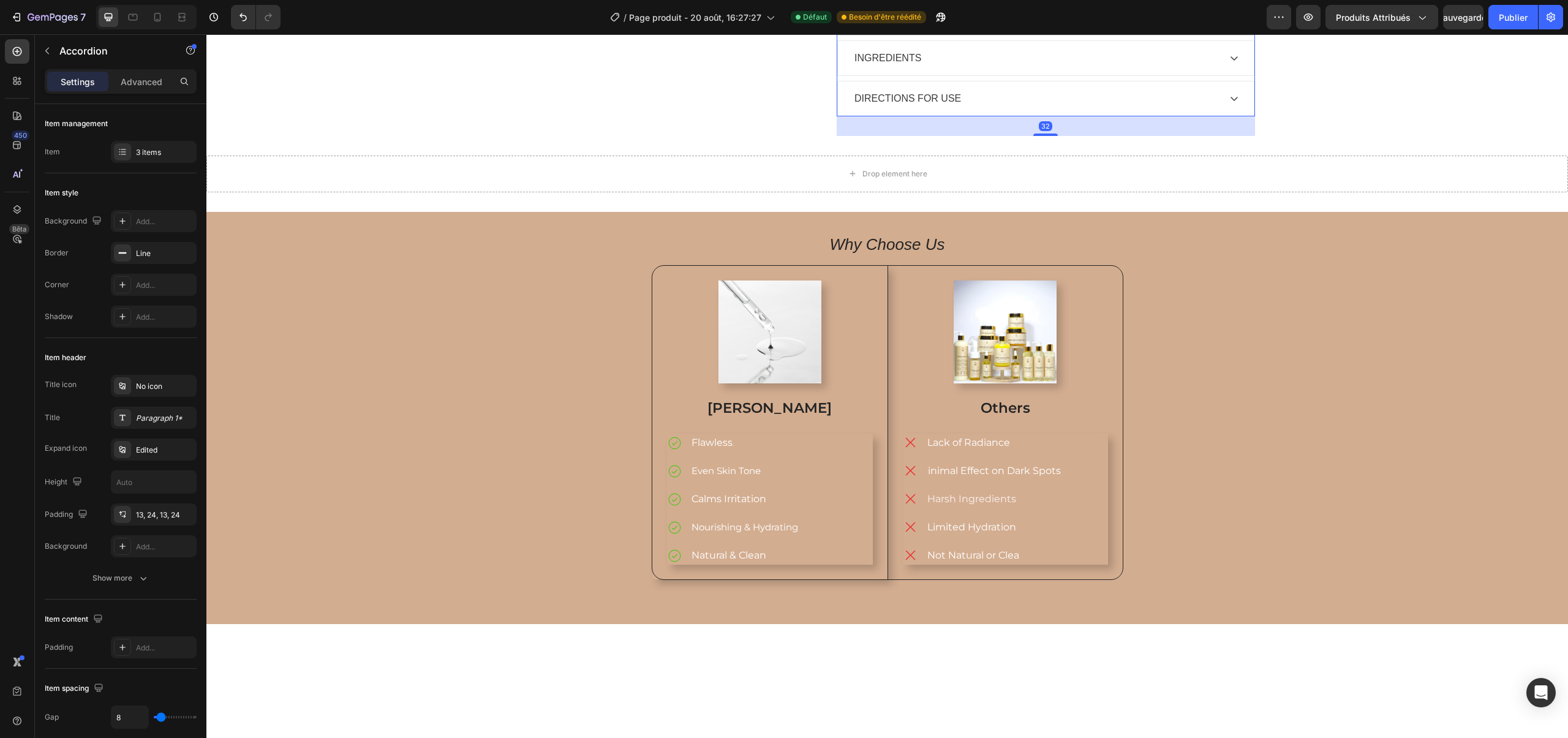
click at [900, 117] on div "DESCRIPTION INGREDIENTS DIRECTIONS FOR USE" at bounding box center [1046, 58] width 418 height 117
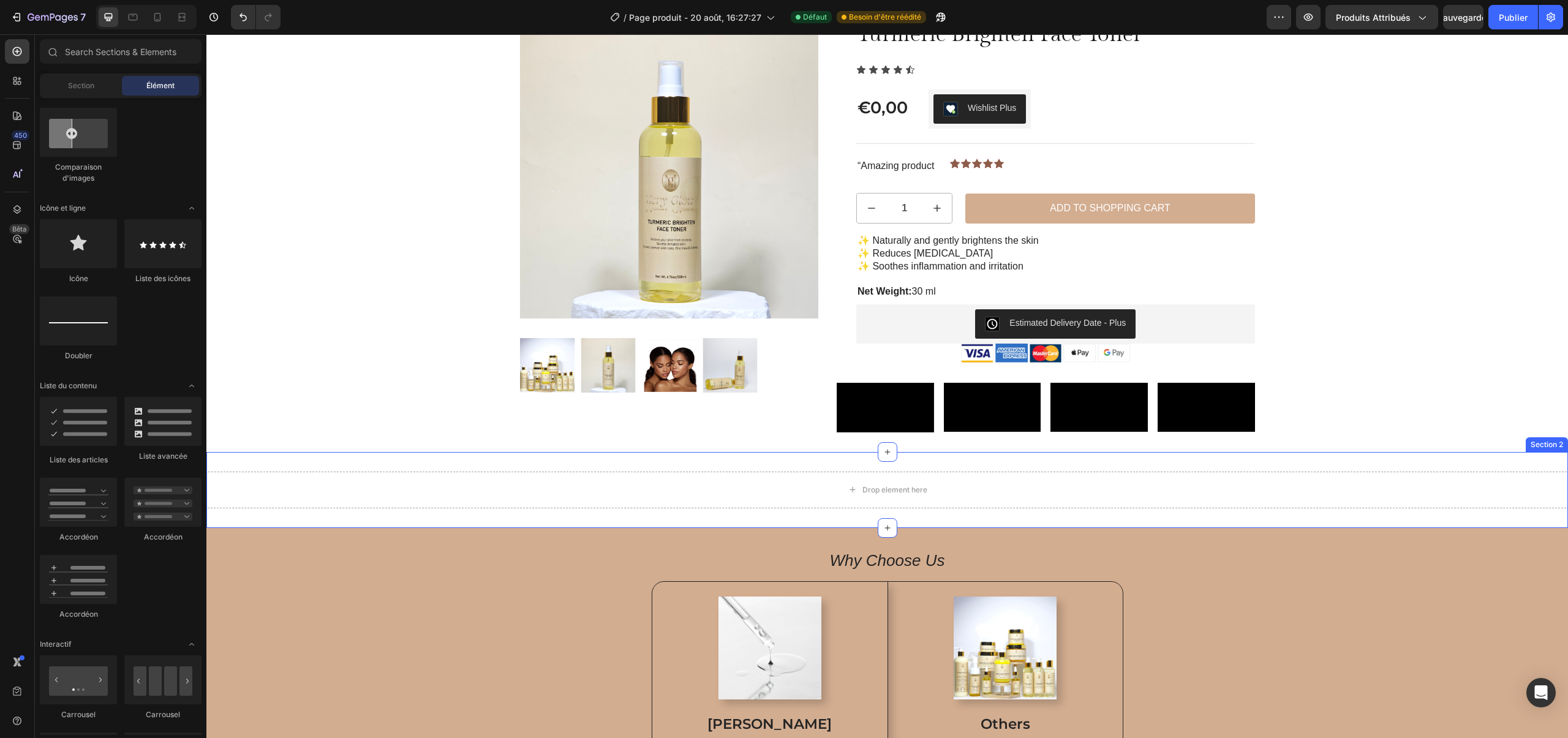
scroll to position [57, 0]
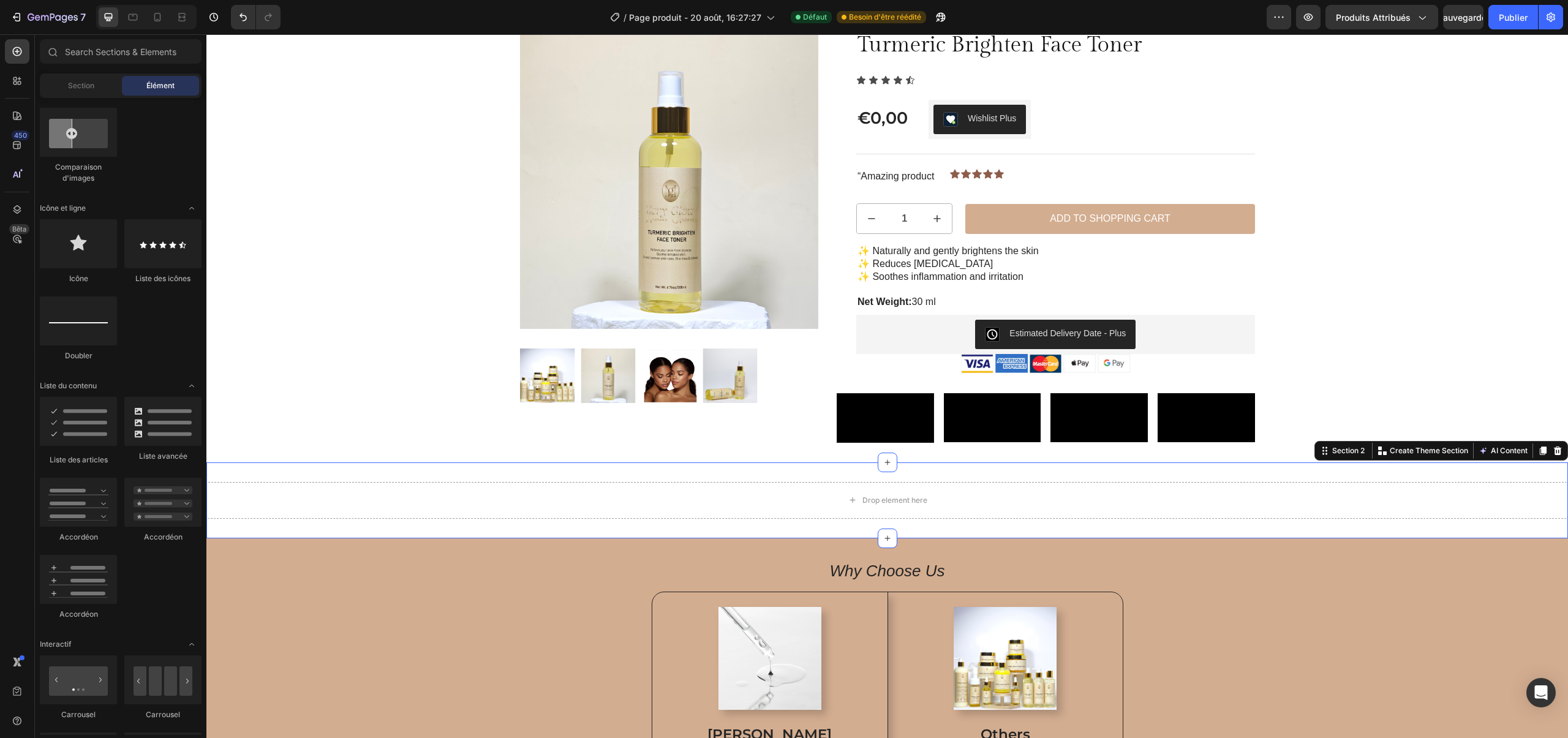
click at [940, 538] on div "Drop element here Section 2 You can create reusable sections Create Theme Secti…" at bounding box center [887, 501] width 1362 height 76
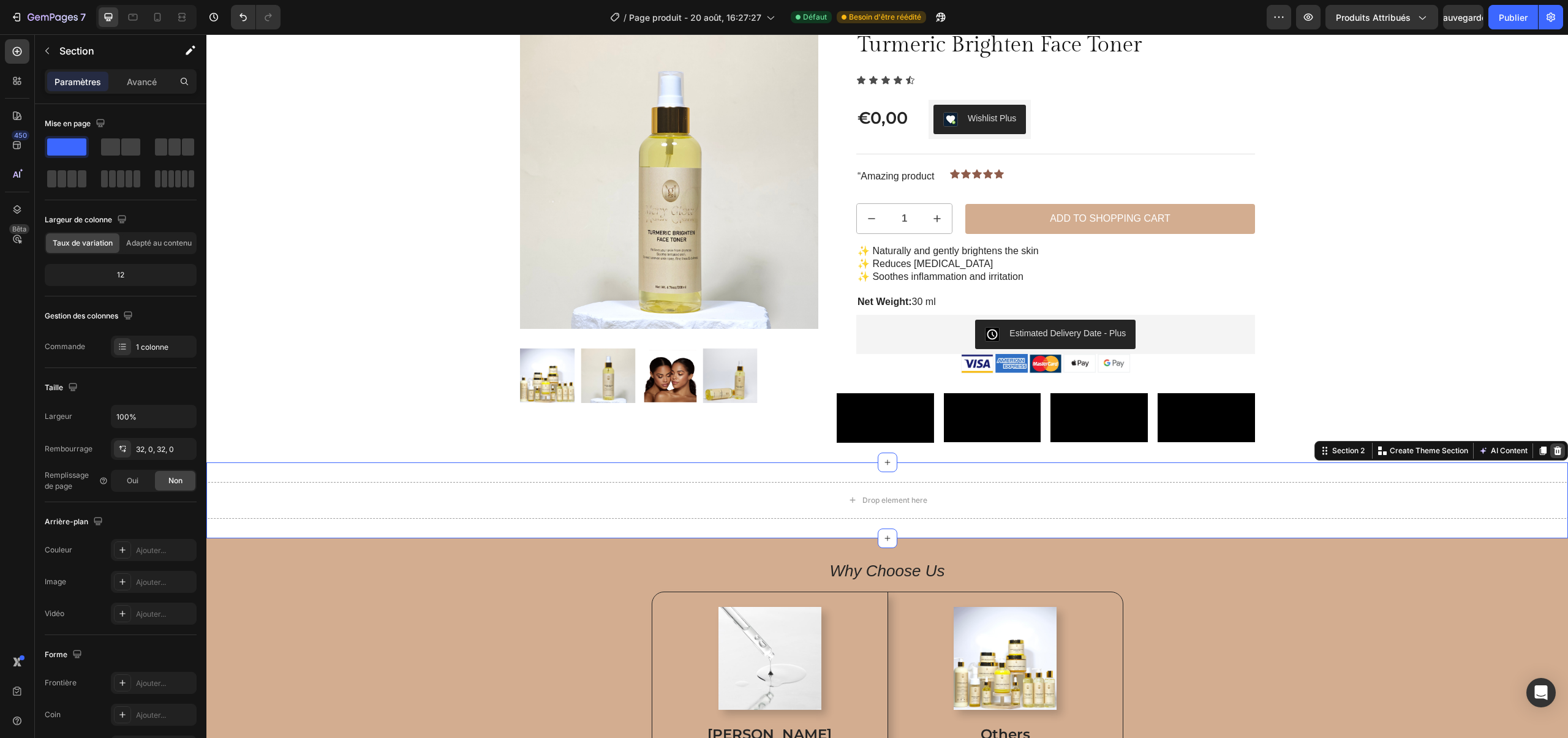
click at [1557, 456] on icon at bounding box center [1557, 450] width 10 height 10
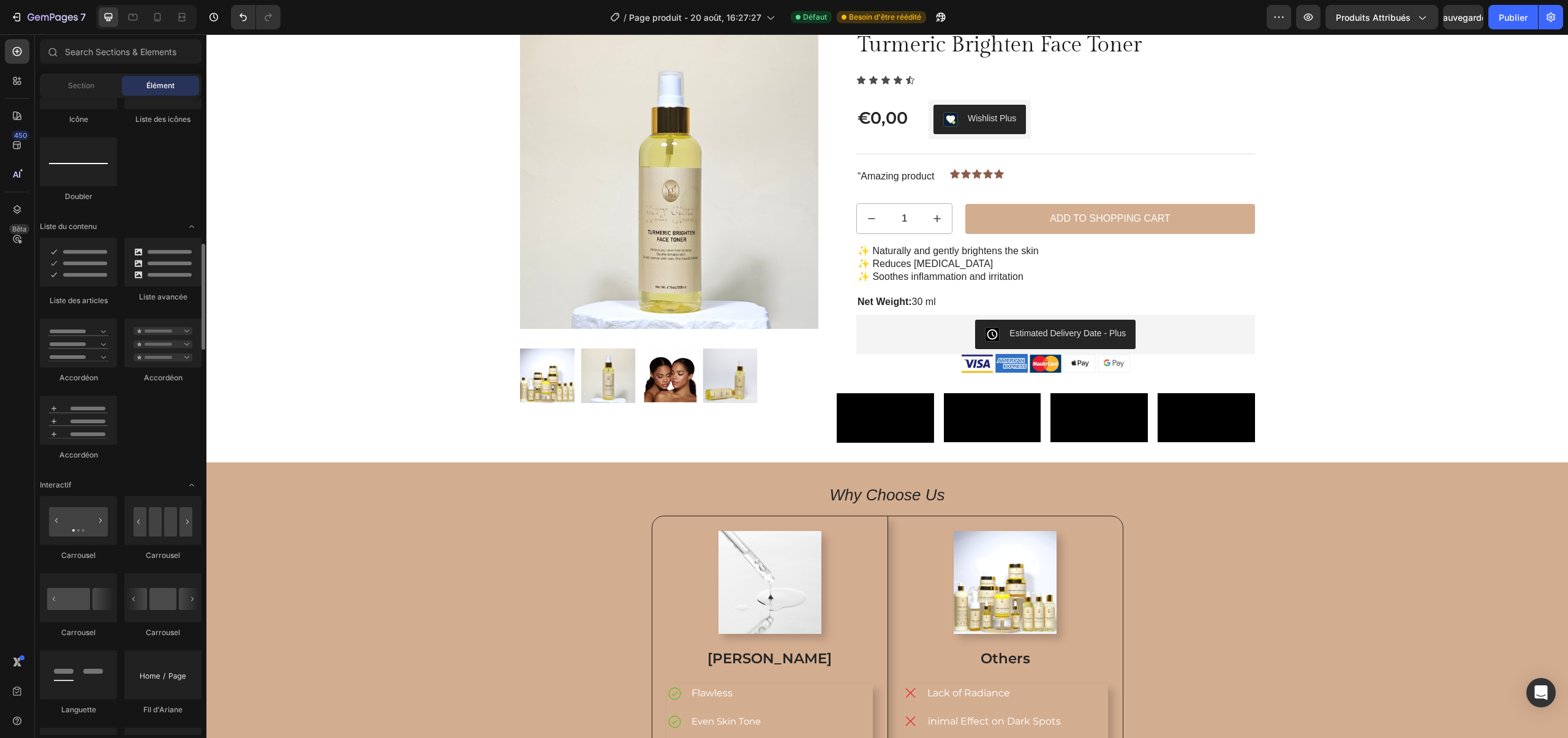
scroll to position [886, 0]
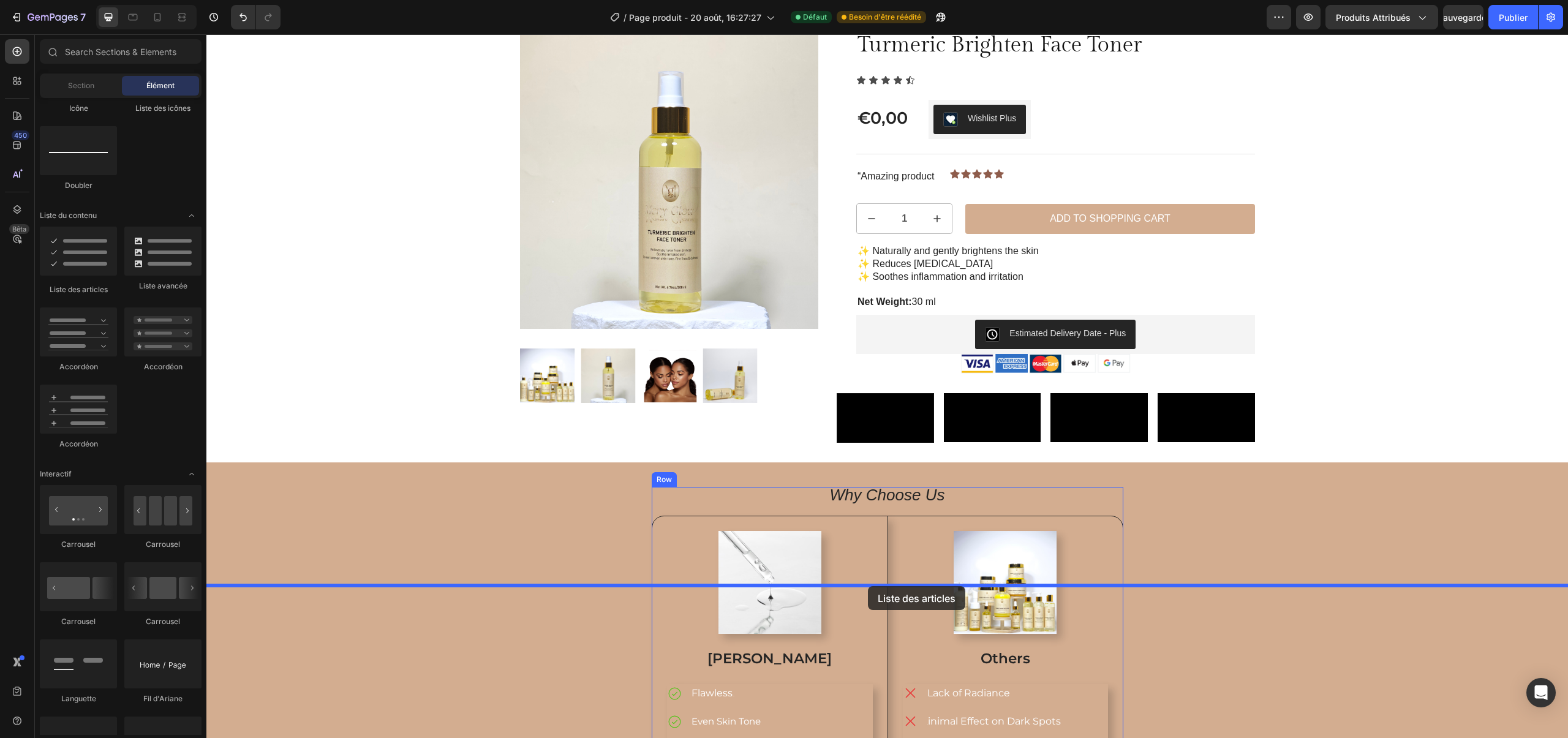
drag, startPoint x: 299, startPoint y: 293, endPoint x: 868, endPoint y: 586, distance: 640.0
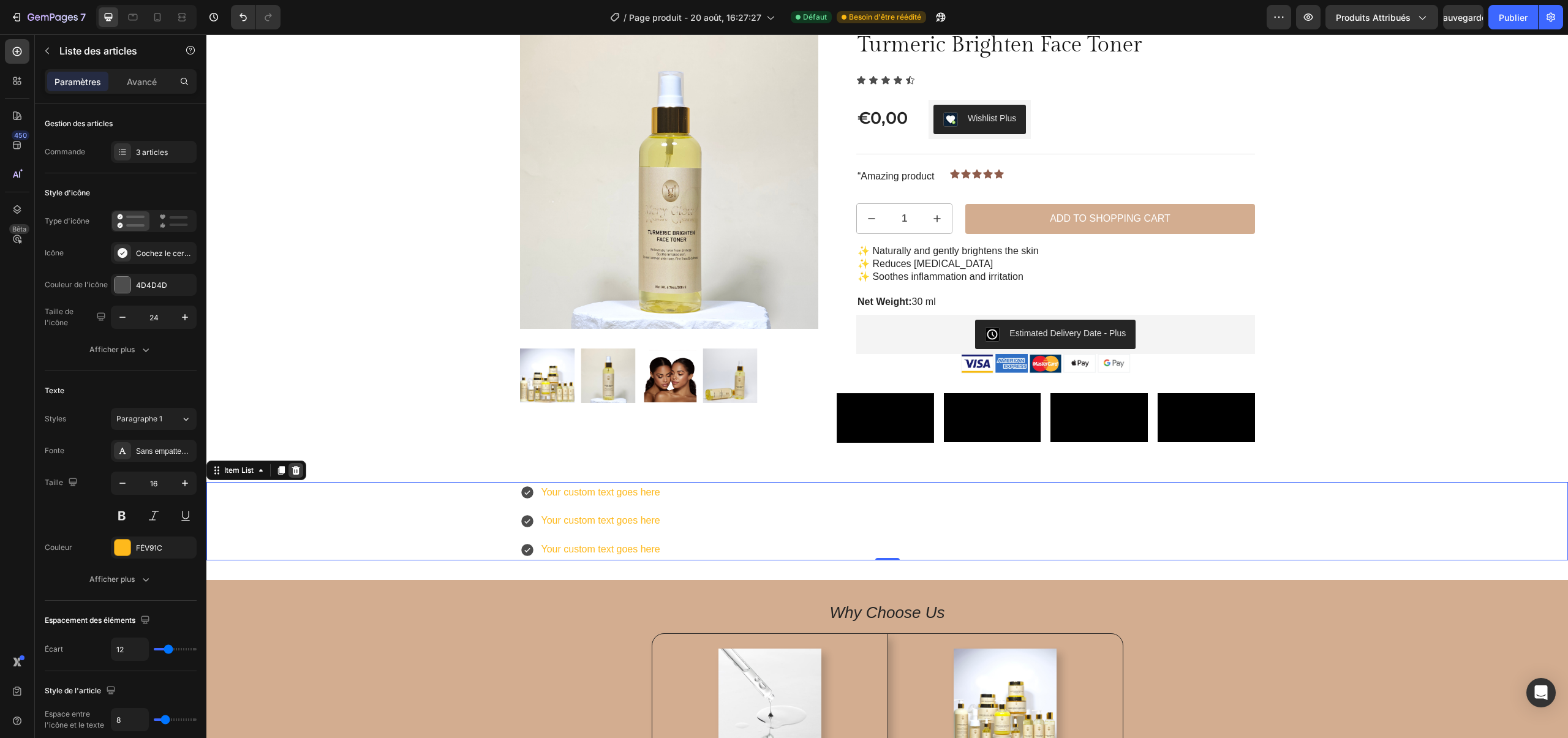
click at [295, 476] on icon at bounding box center [296, 471] width 10 height 10
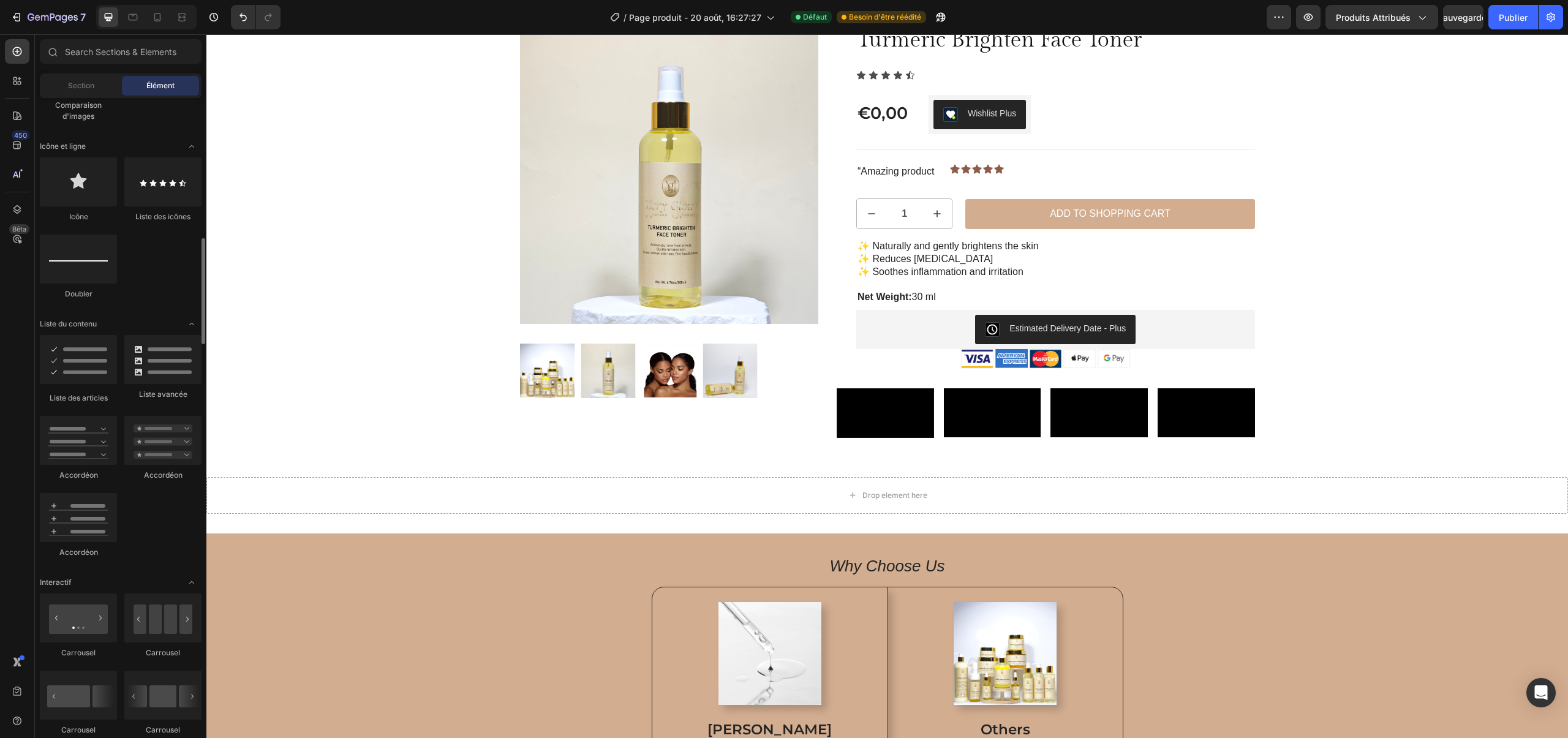
scroll to position [787, 0]
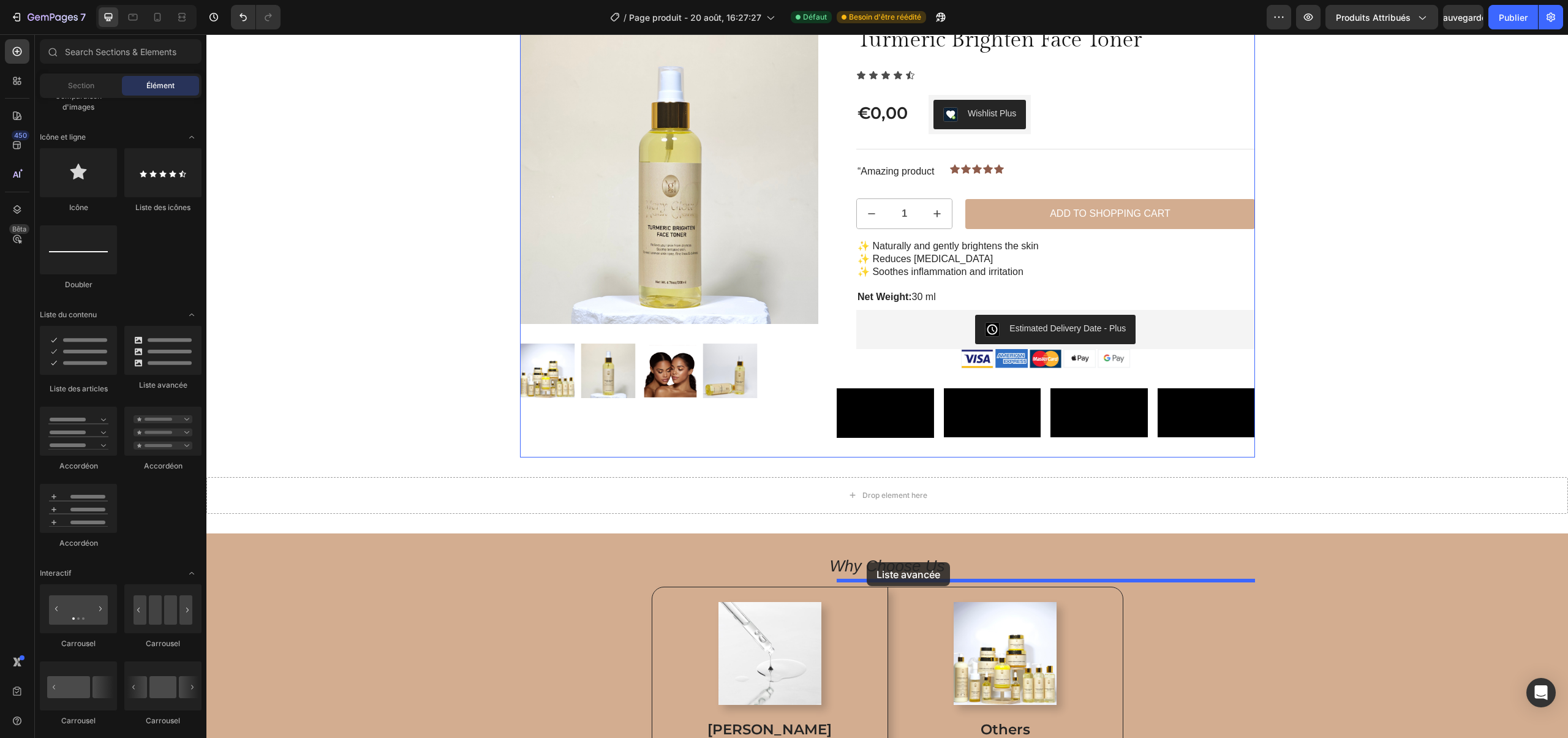
drag, startPoint x: 368, startPoint y: 381, endPoint x: 867, endPoint y: 562, distance: 530.8
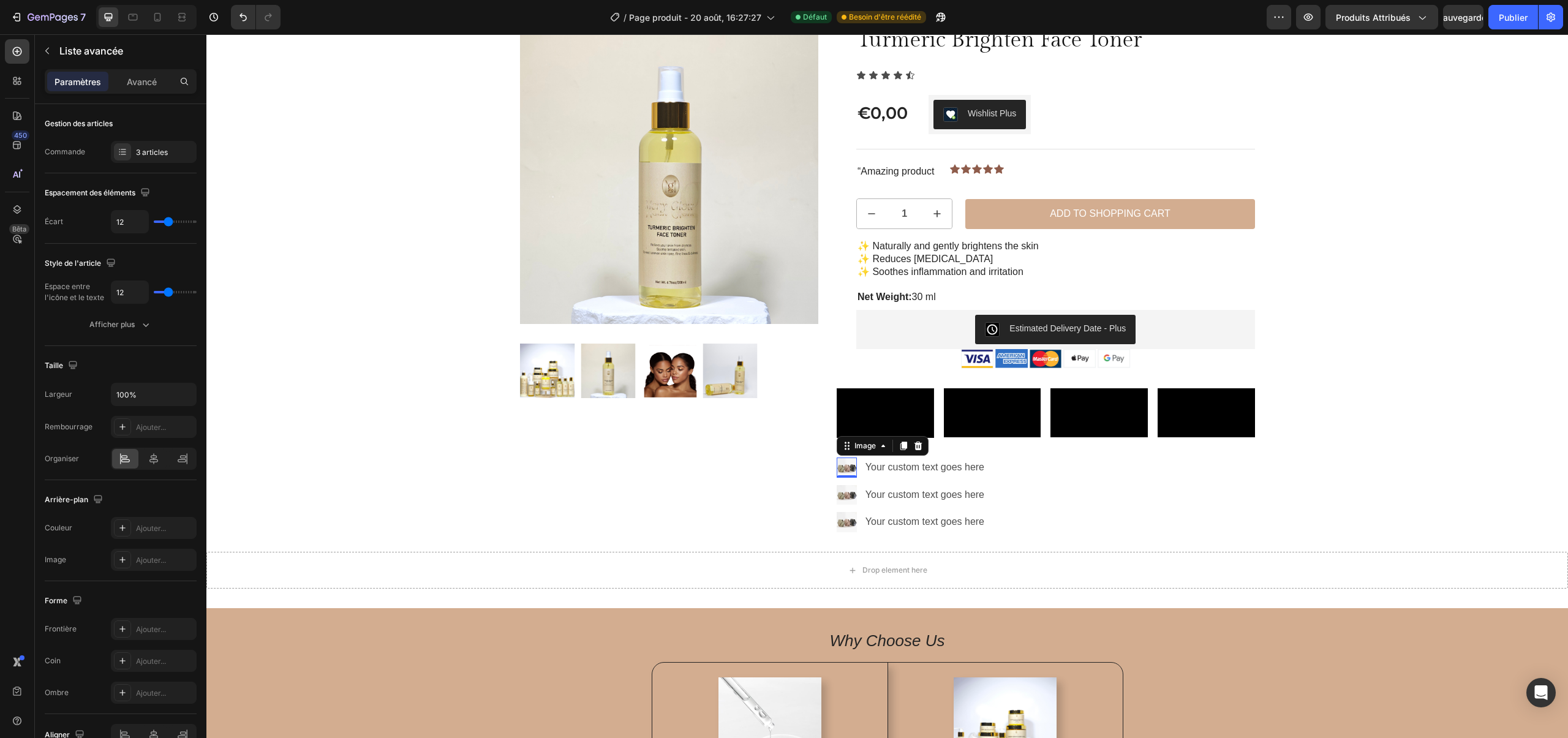
click at [856, 478] on div "Image 0" at bounding box center [846, 468] width 20 height 20
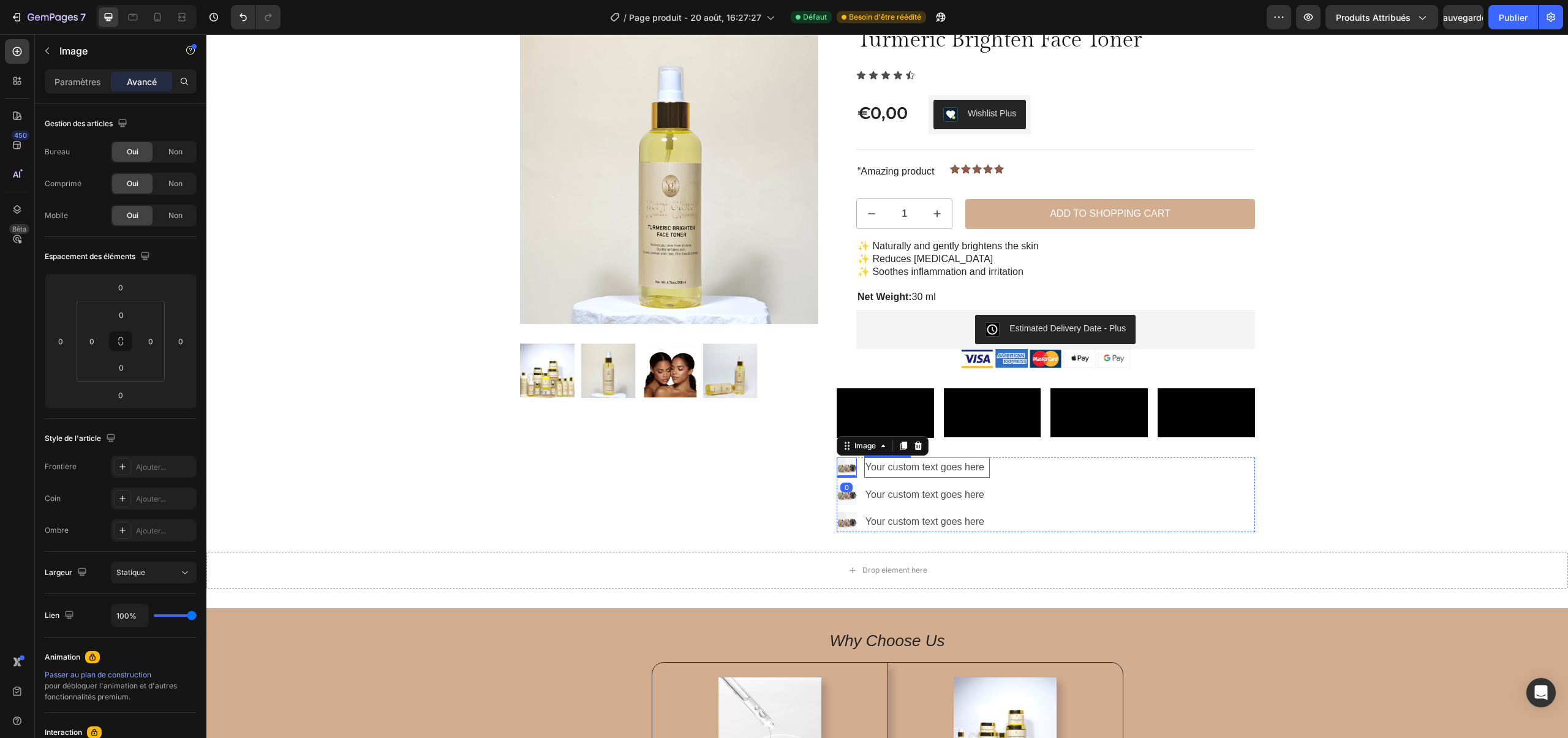
click at [869, 478] on div "Your custom text goes here" at bounding box center [927, 468] width 125 height 20
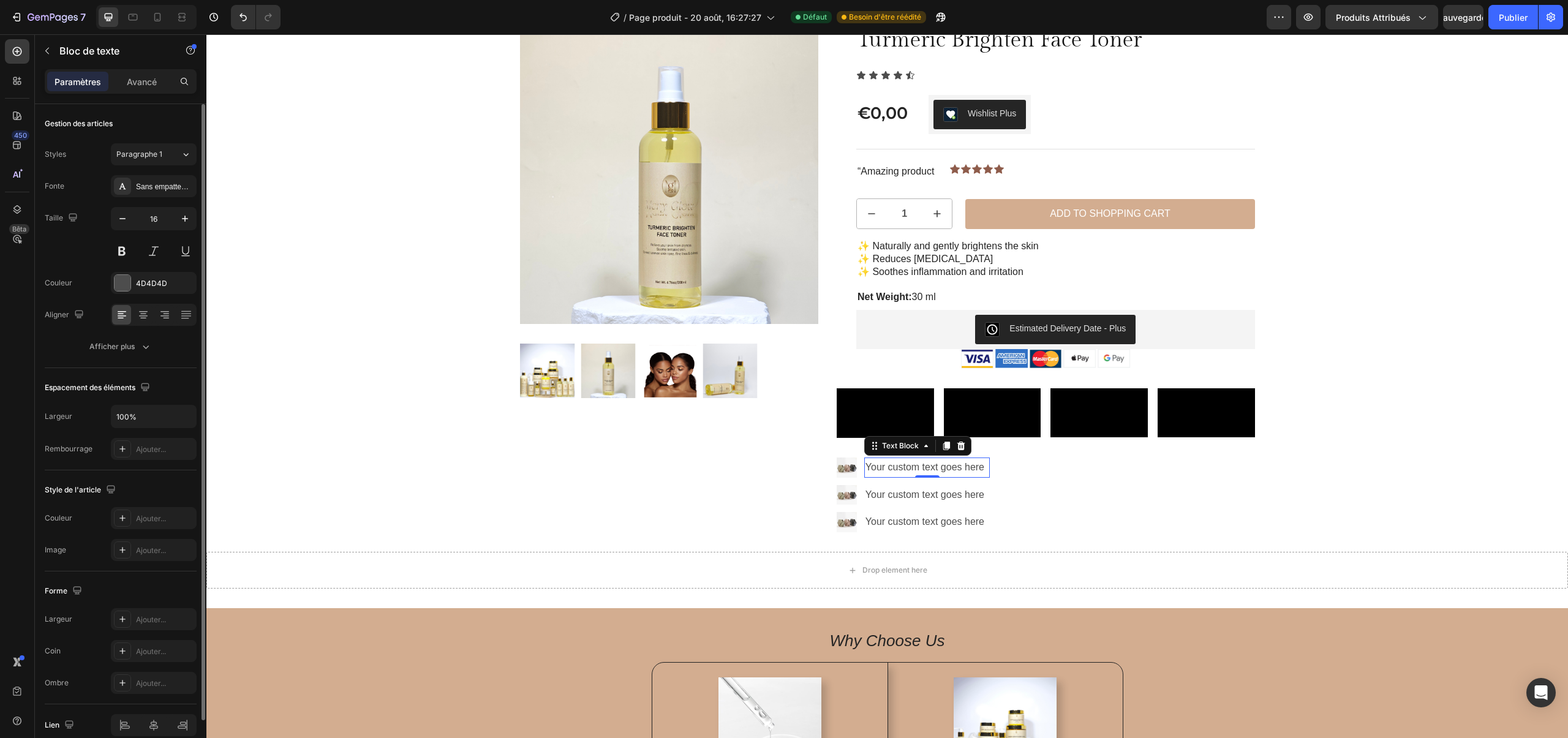
scroll to position [57, 0]
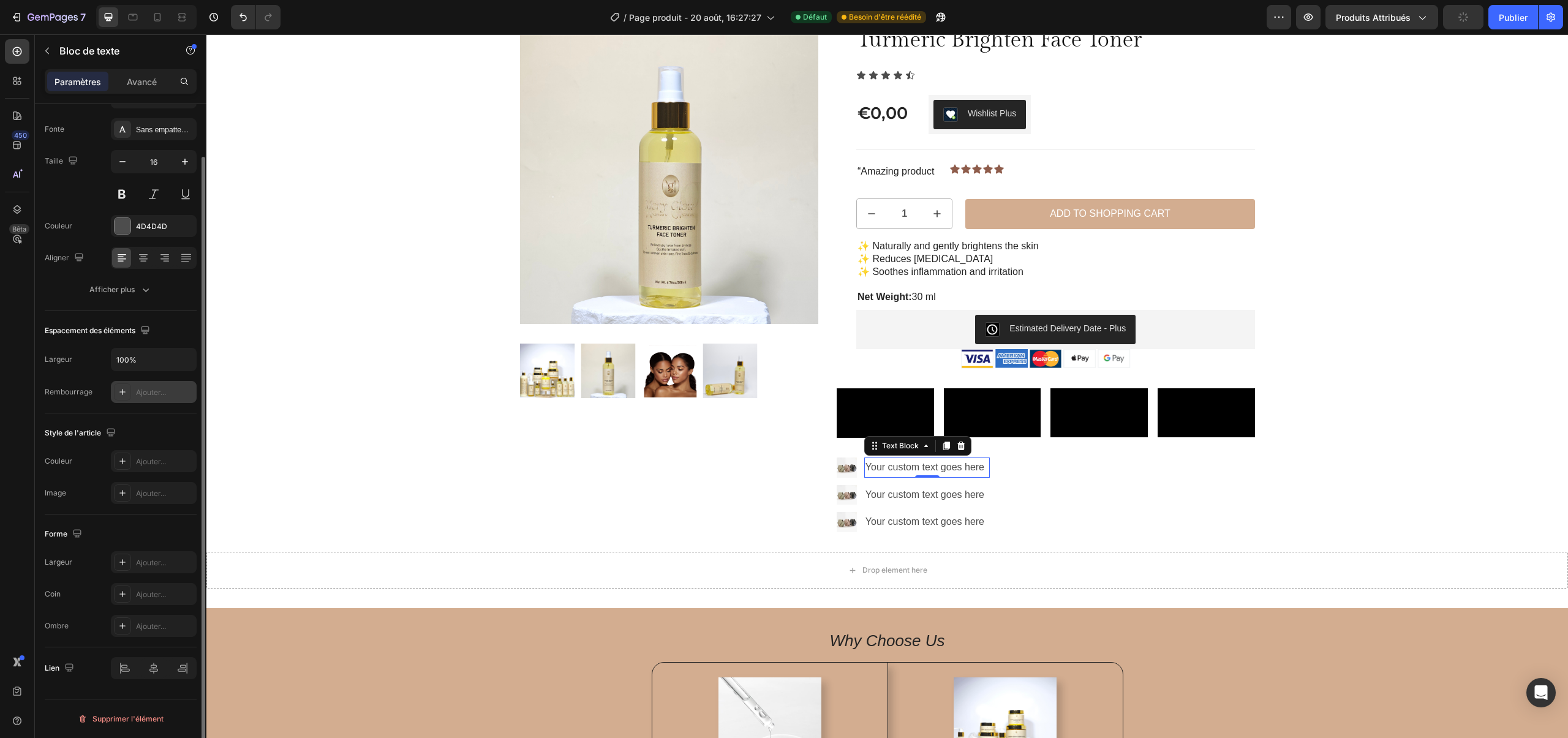
drag, startPoint x: 109, startPoint y: 408, endPoint x: 127, endPoint y: 399, distance: 20.1
click at [109, 408] on div "Espacement des éléments Largeur 100% Rembourrage Ajouter..." at bounding box center [121, 363] width 152 height 102
click at [127, 399] on div at bounding box center [122, 392] width 17 height 17
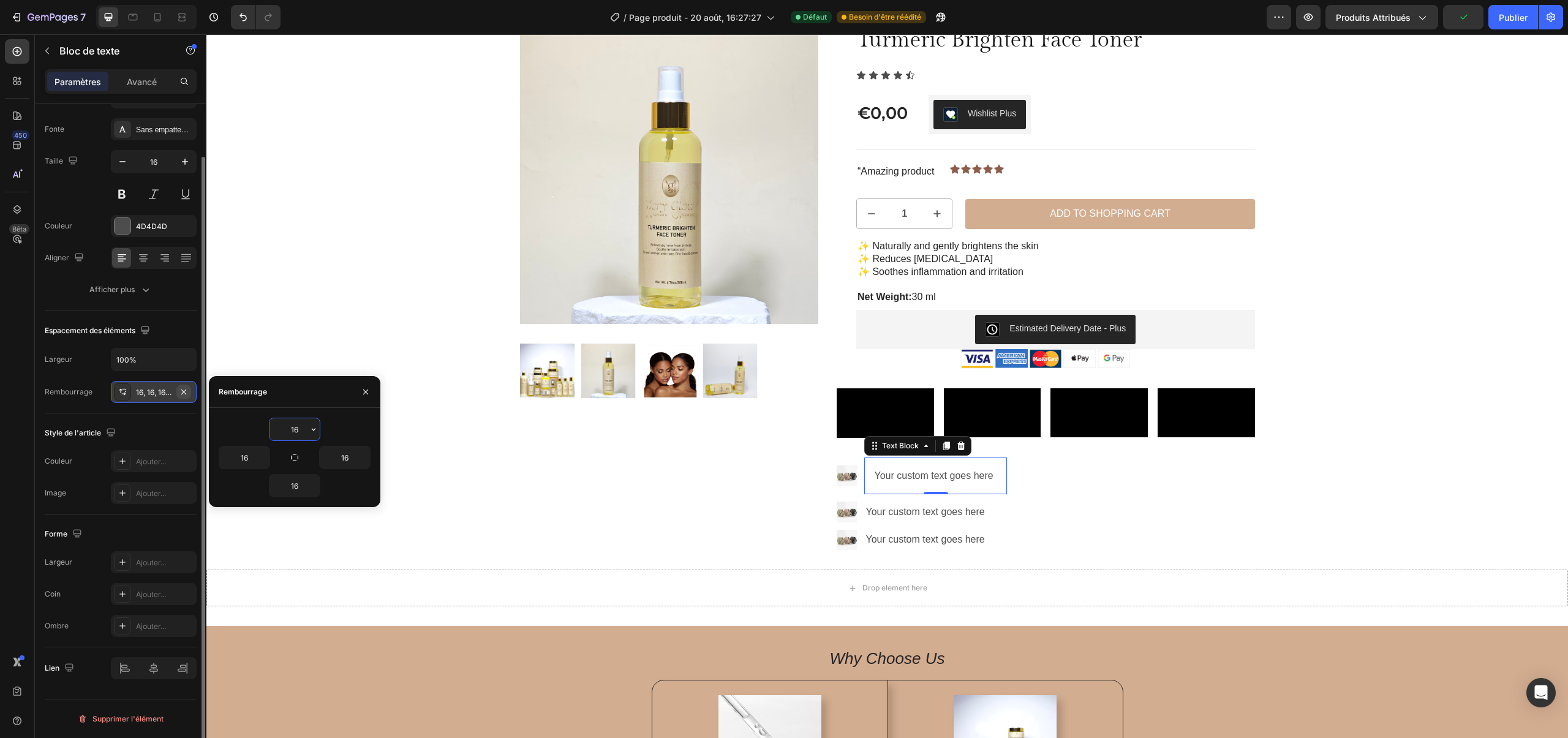
click at [185, 394] on icon "button" at bounding box center [184, 392] width 5 height 5
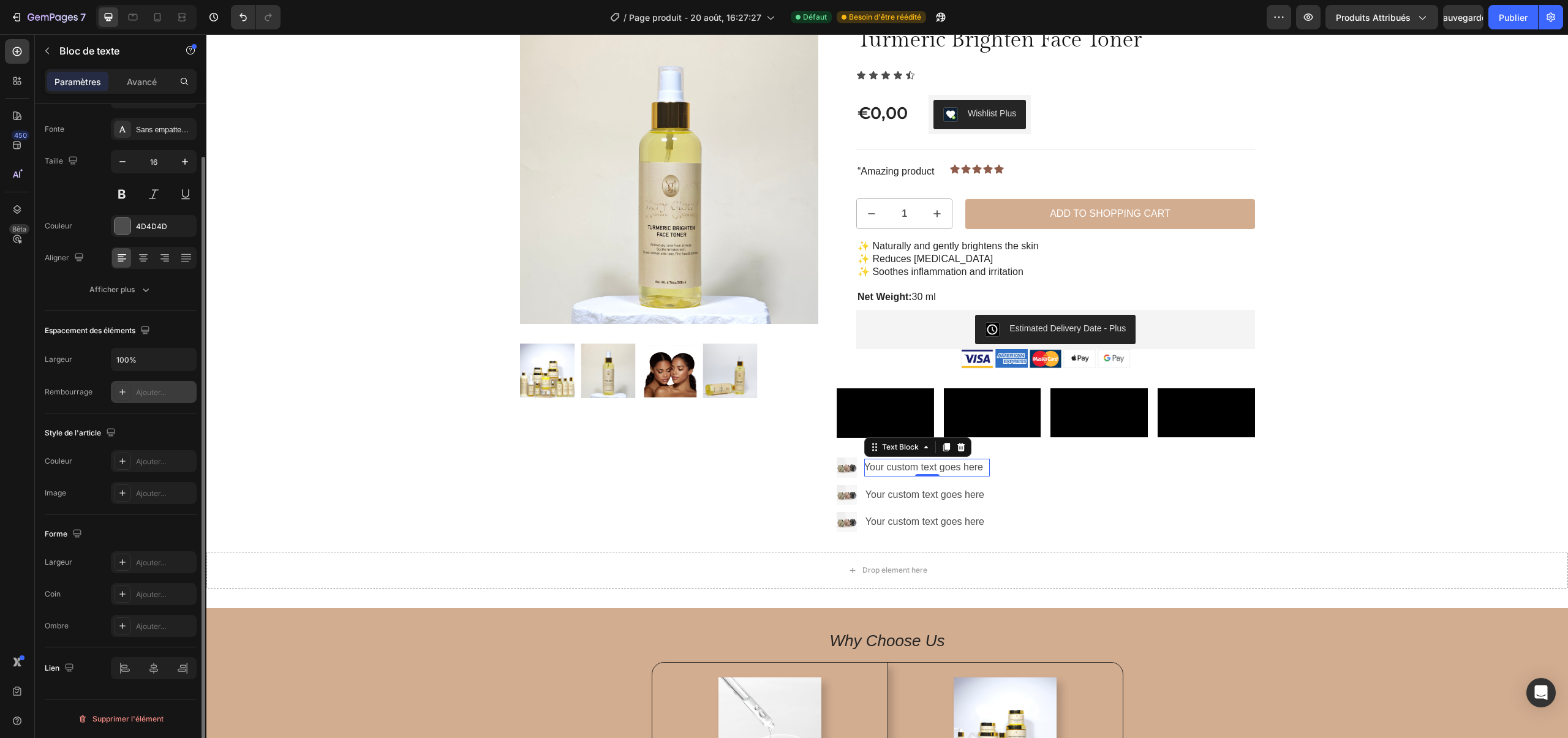
scroll to position [0, 0]
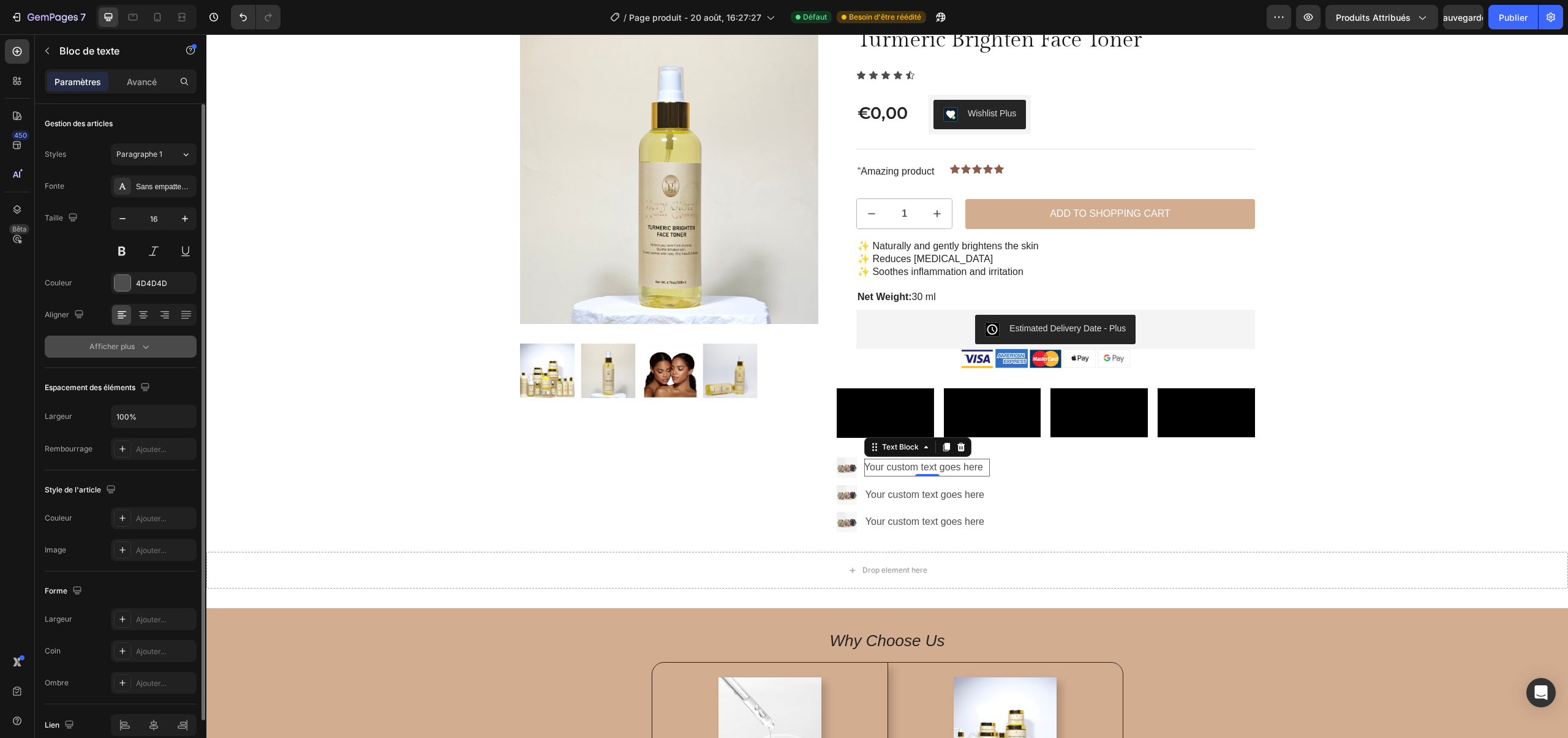
click at [102, 352] on div "Afficher plus" at bounding box center [120, 347] width 63 height 12
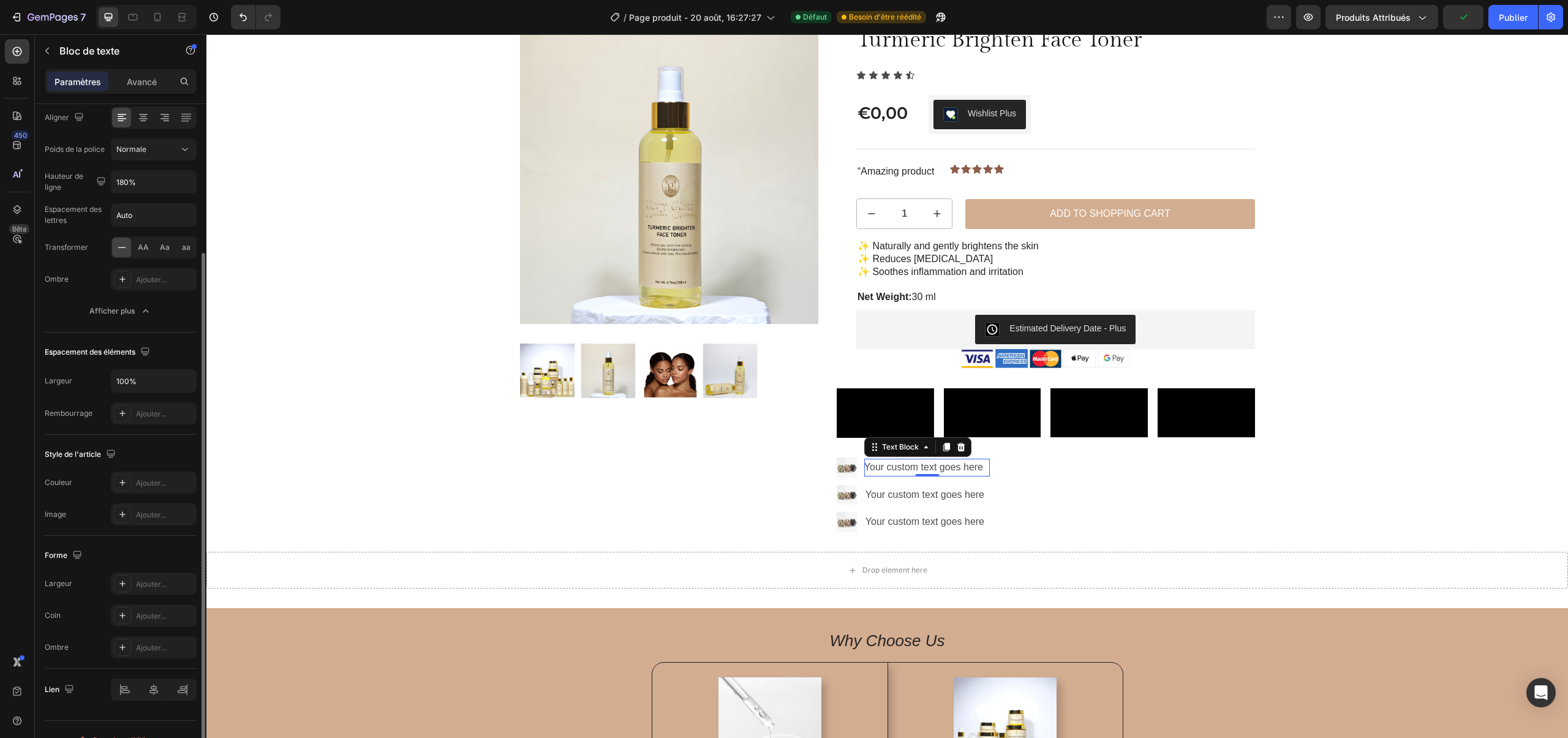
scroll to position [206, 0]
click at [143, 468] on div "Ajouter..." at bounding box center [154, 474] width 86 height 22
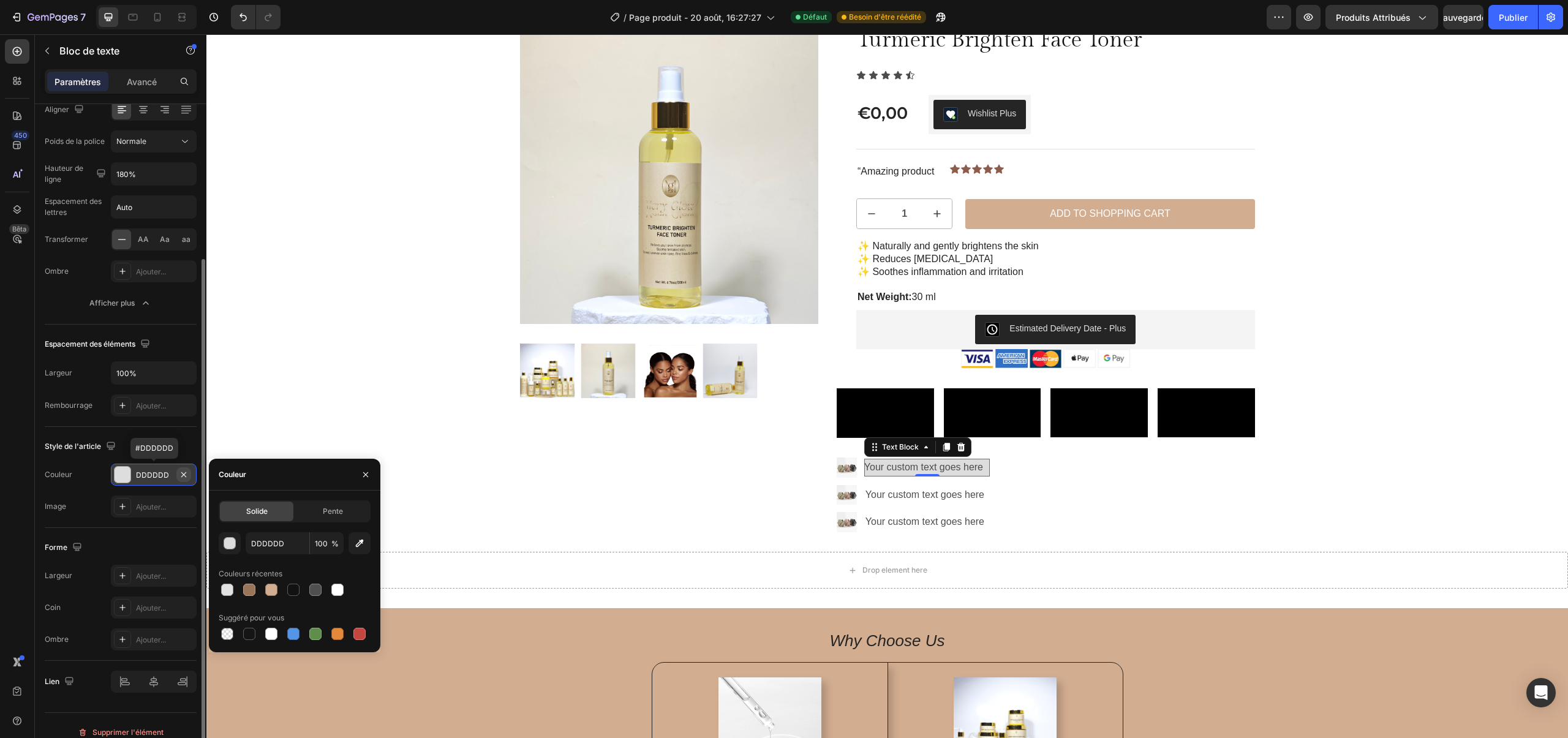
click at [184, 478] on icon "button" at bounding box center [184, 474] width 10 height 10
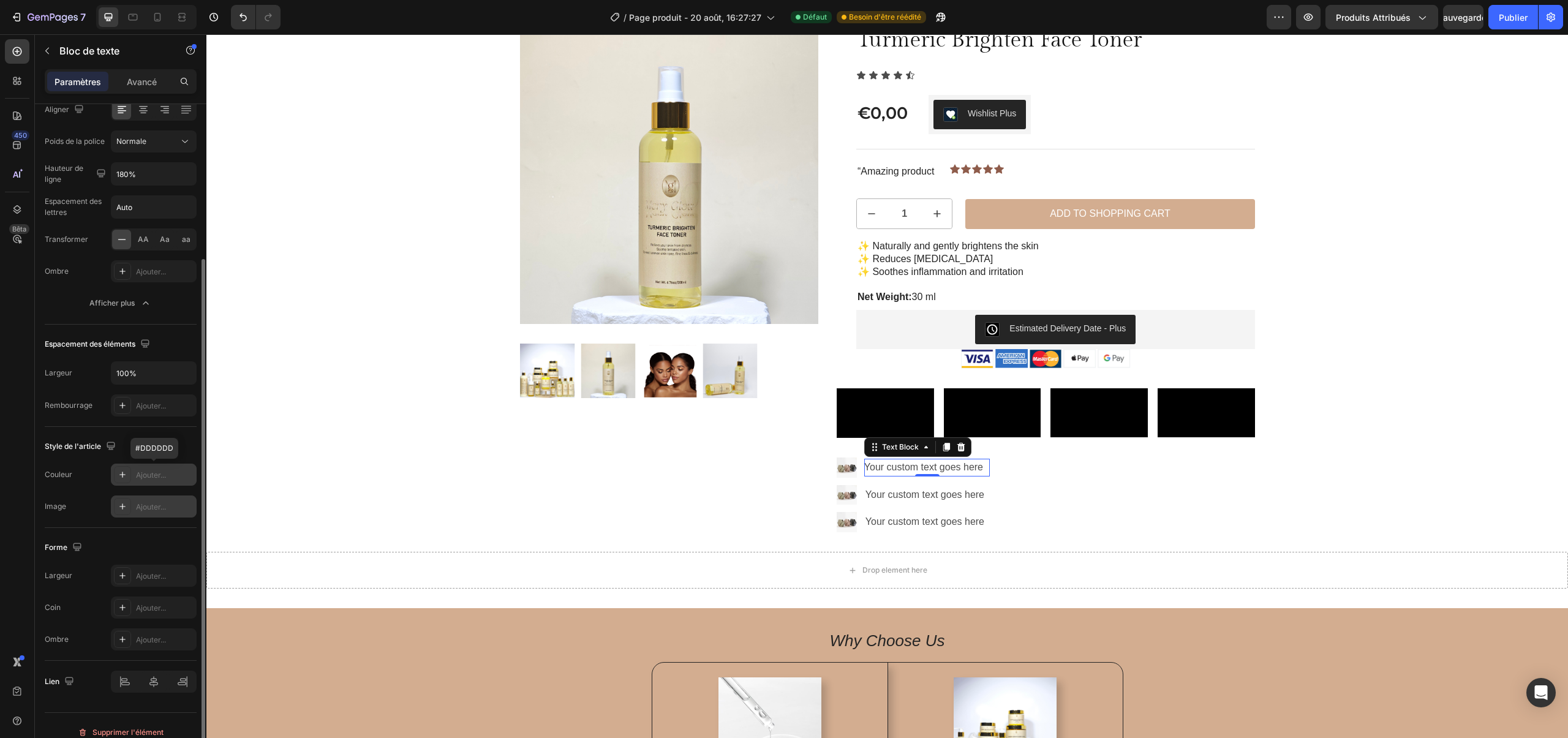
click at [163, 506] on font "Ajouter..." at bounding box center [151, 507] width 30 height 9
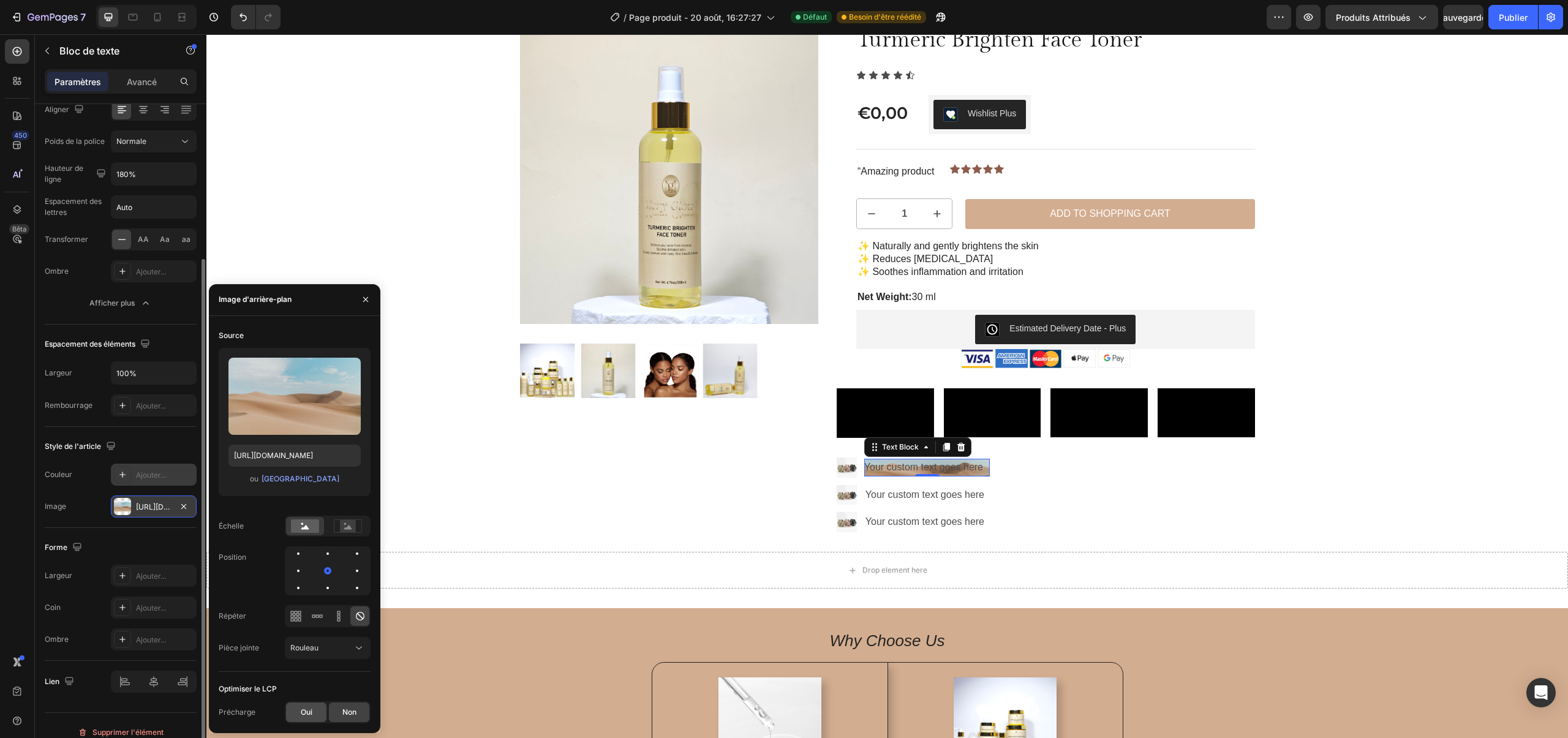
click at [304, 712] on font "Oui" at bounding box center [306, 712] width 11 height 9
click at [336, 711] on div "Non" at bounding box center [349, 712] width 41 height 19
click at [186, 506] on icon "button" at bounding box center [184, 507] width 10 height 10
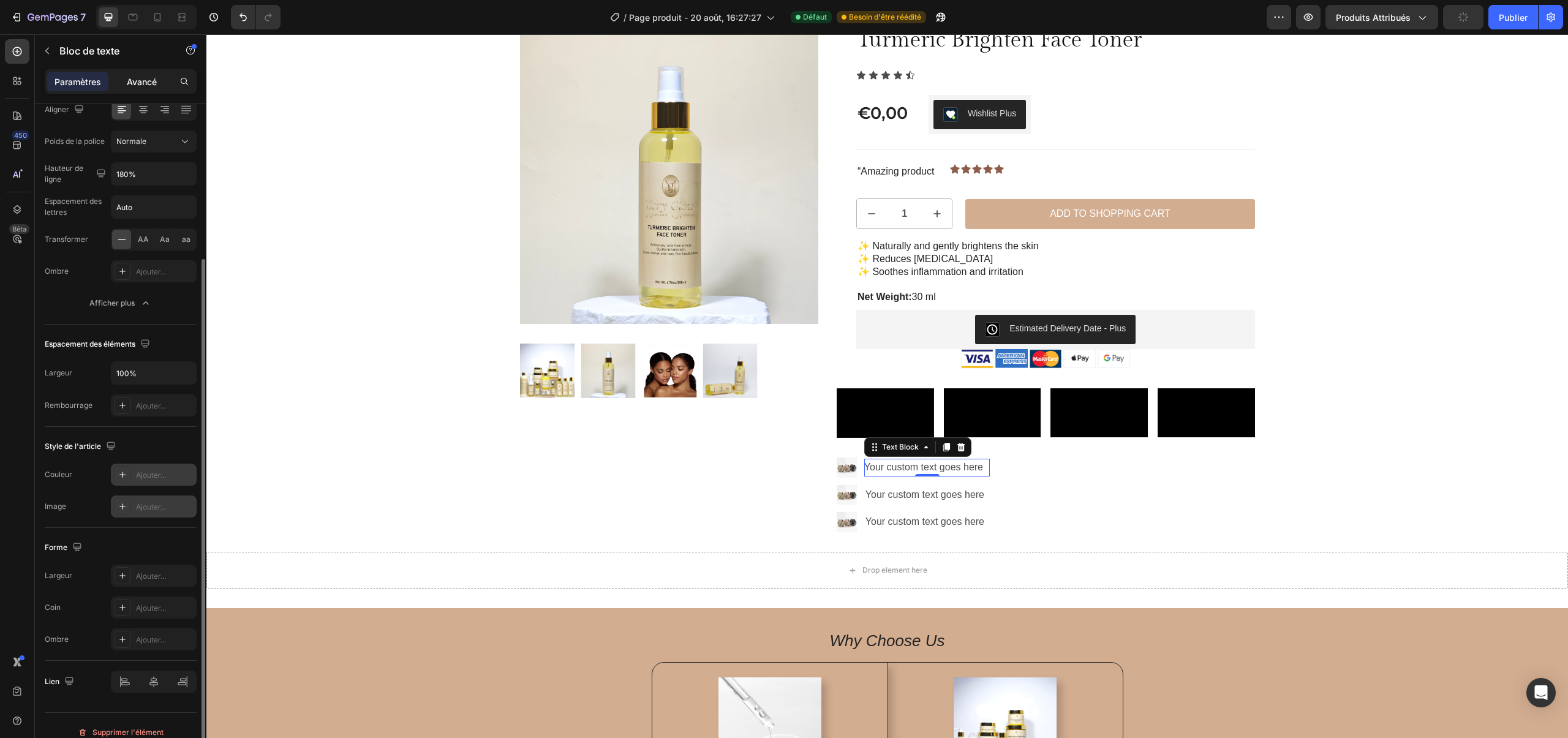
click at [145, 94] on div "Paramètres Avancé" at bounding box center [121, 87] width 171 height 35
click at [146, 83] on font "Avancé" at bounding box center [142, 82] width 30 height 11
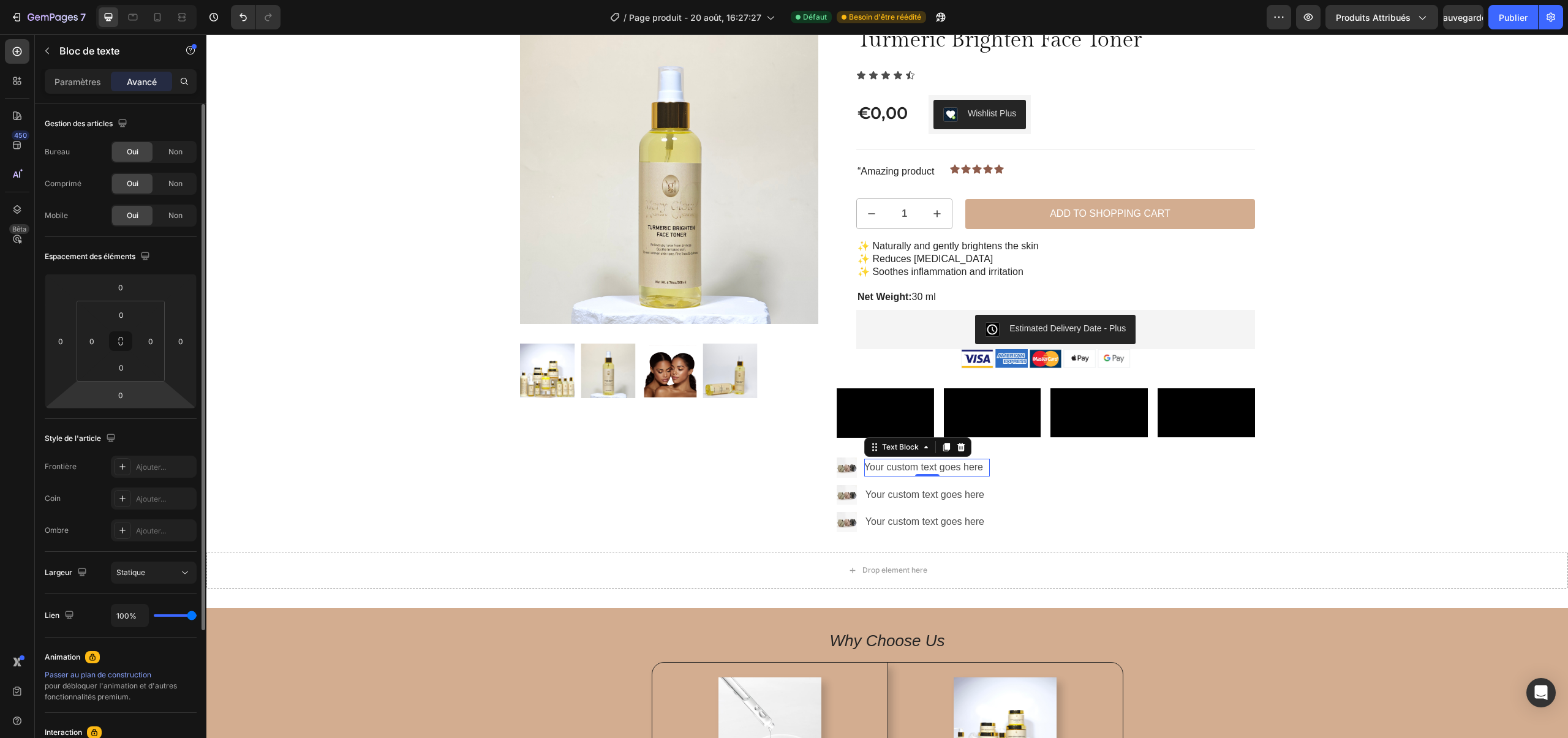
scroll to position [181, 0]
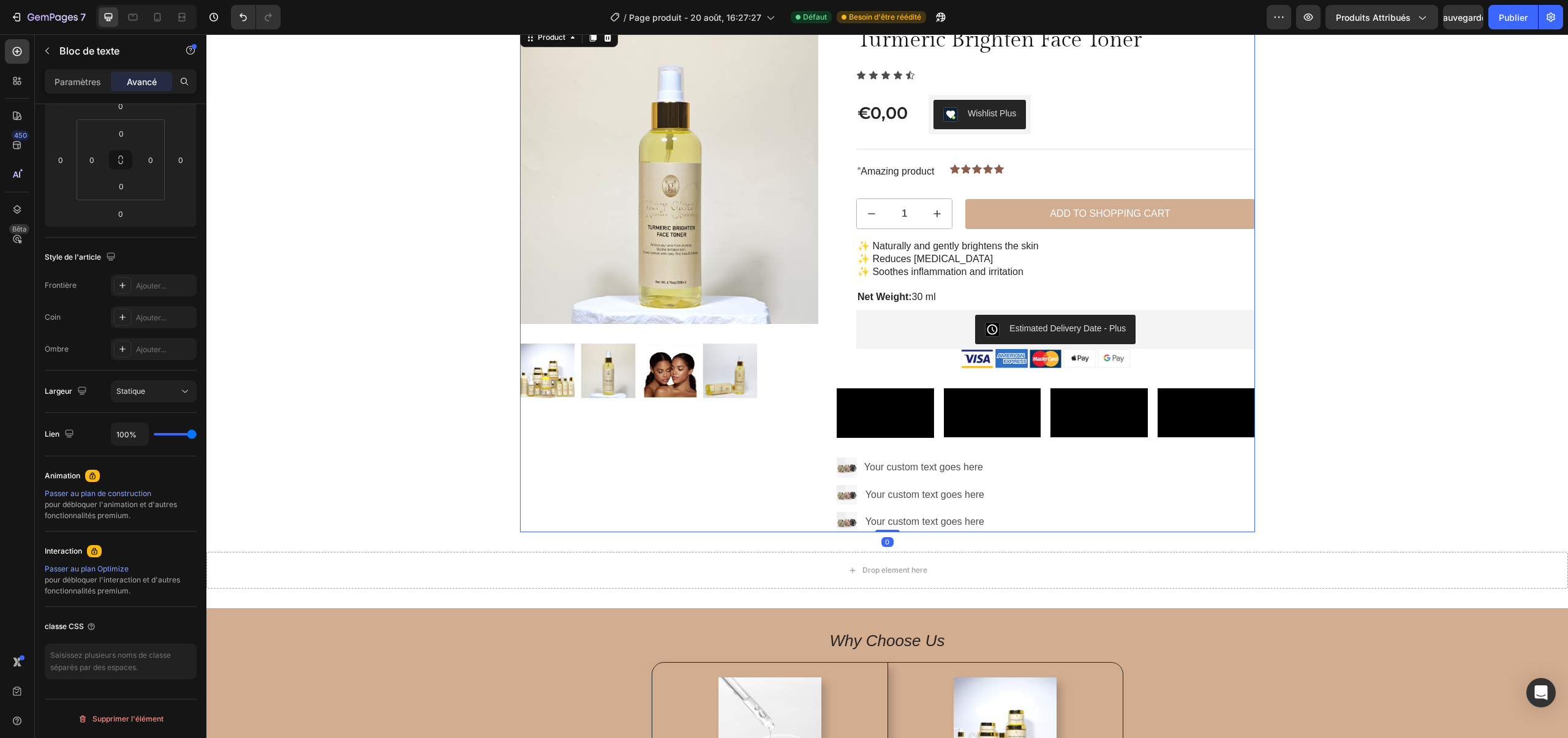
click at [824, 532] on div "Sale Text Block Product Images Row Turmeric Brighten Face Toner Product Title I…" at bounding box center [887, 278] width 735 height 508
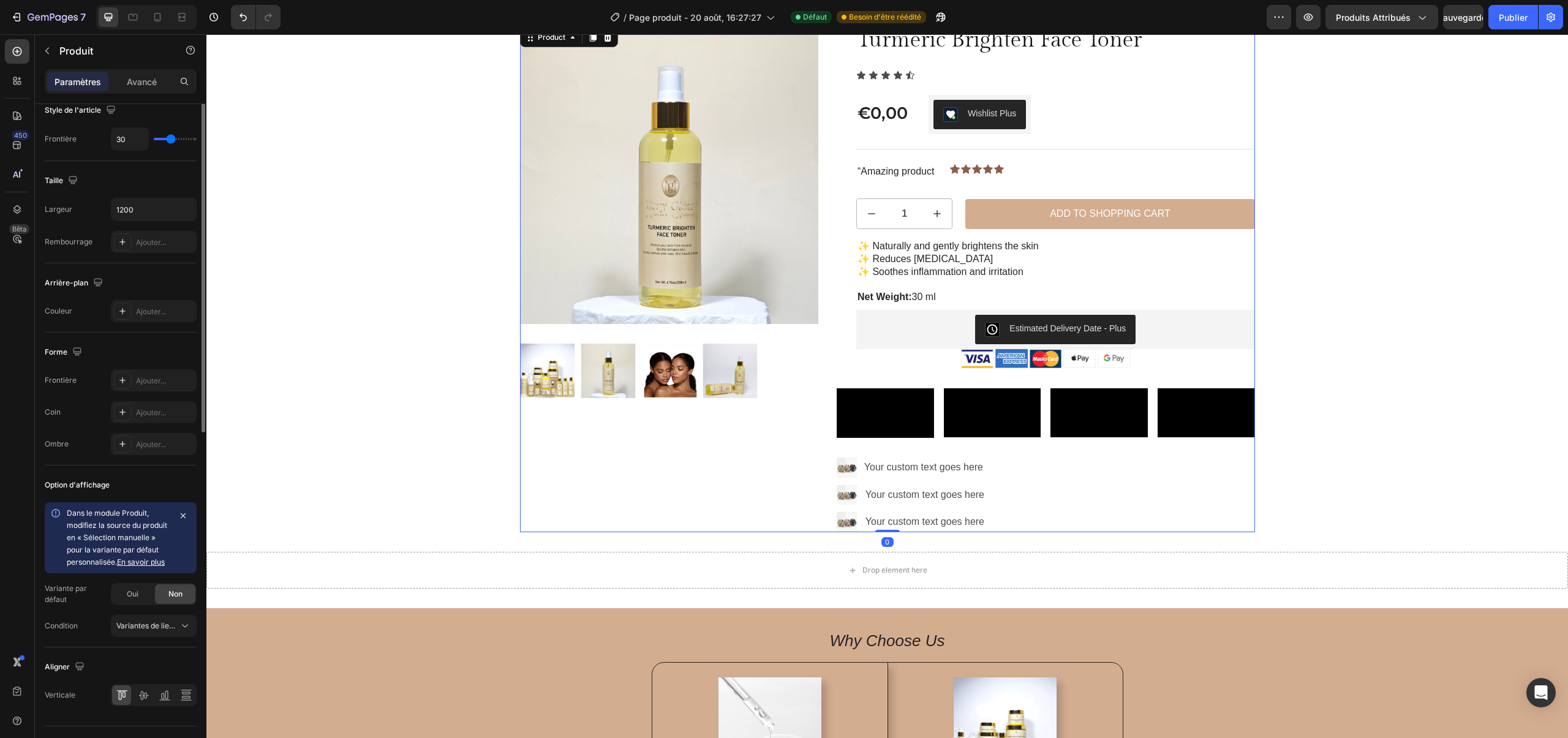
scroll to position [0, 0]
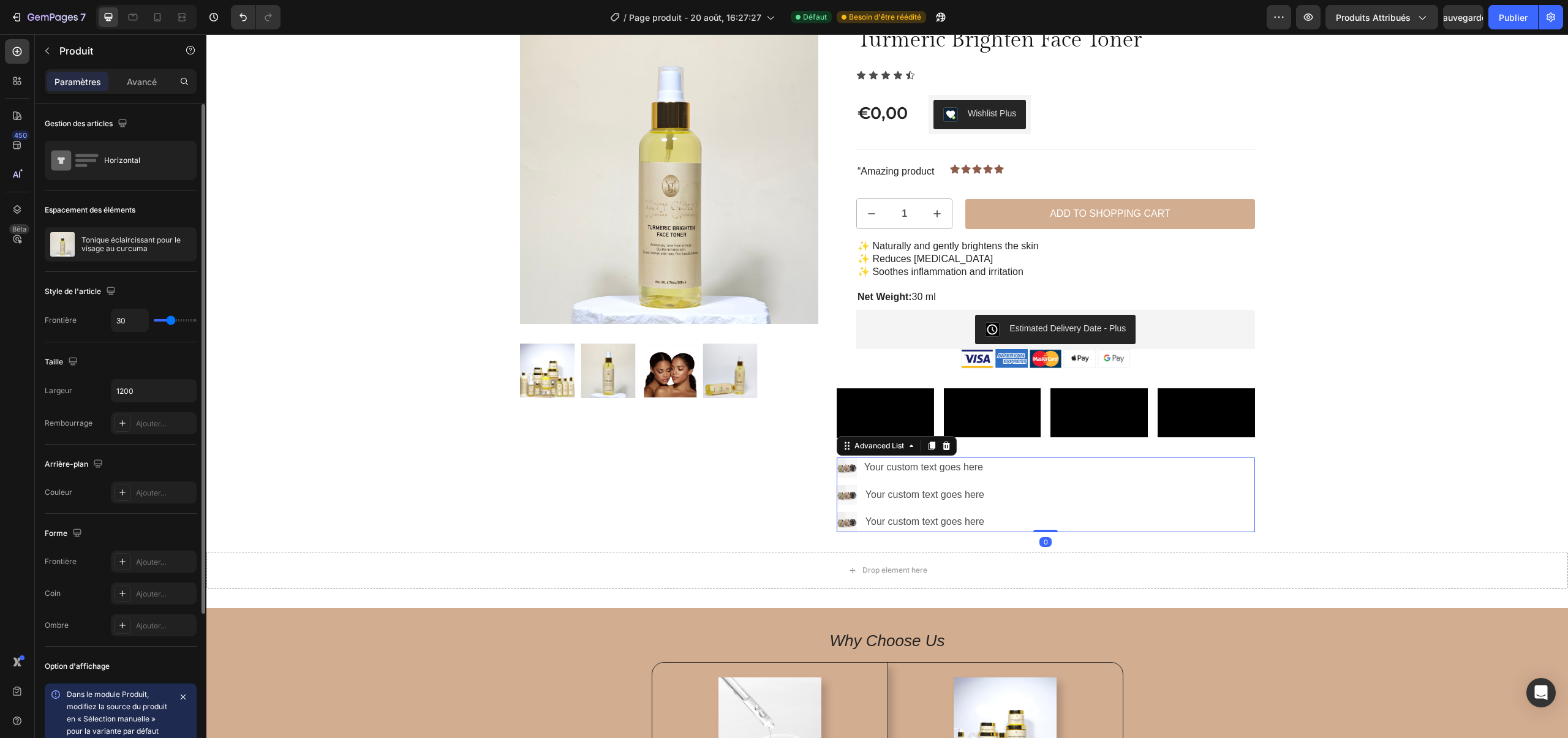
click at [986, 532] on ul "Image Your custom text goes here Text Block Image Your custom text goes here Te…" at bounding box center [913, 495] width 154 height 75
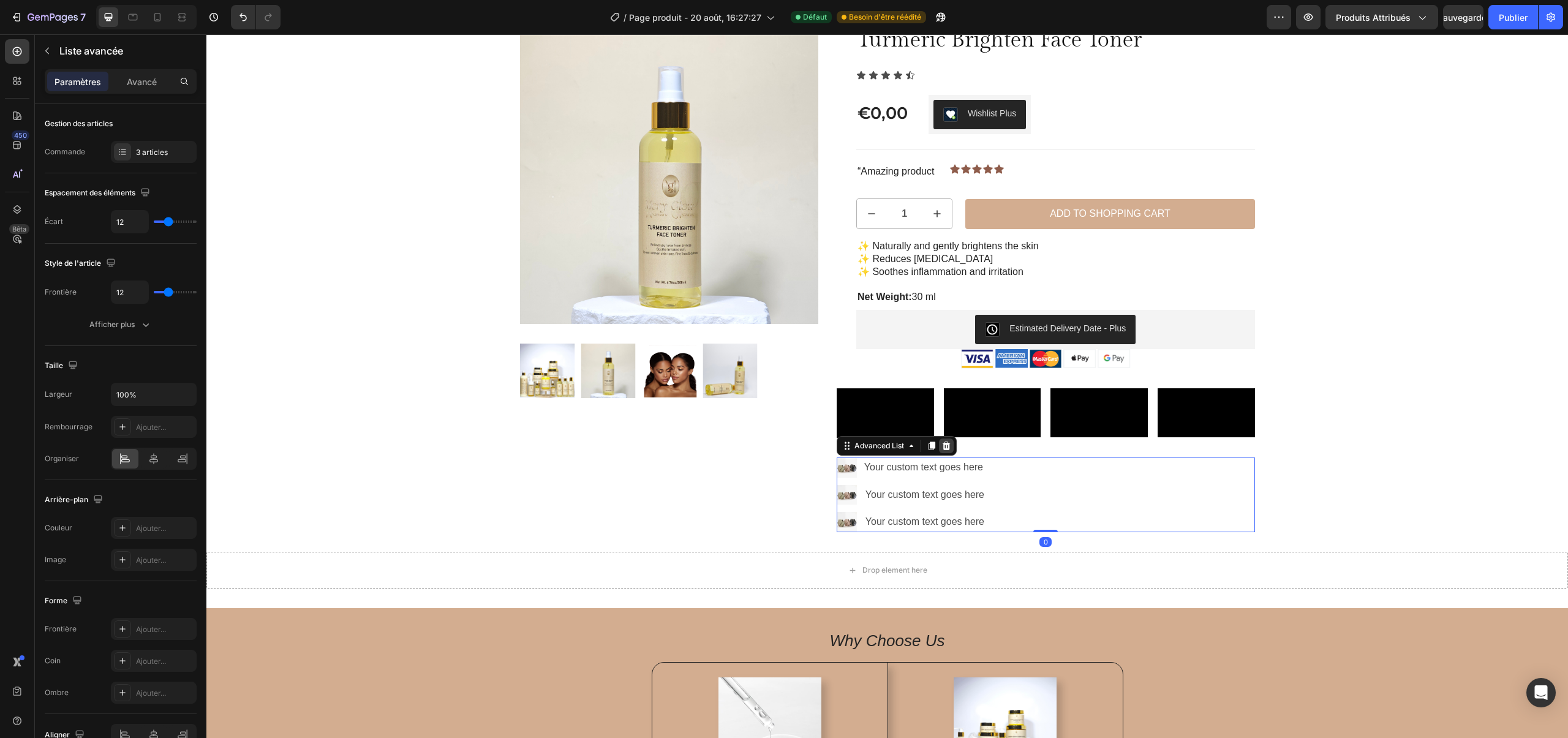
click at [944, 450] on icon at bounding box center [946, 446] width 8 height 9
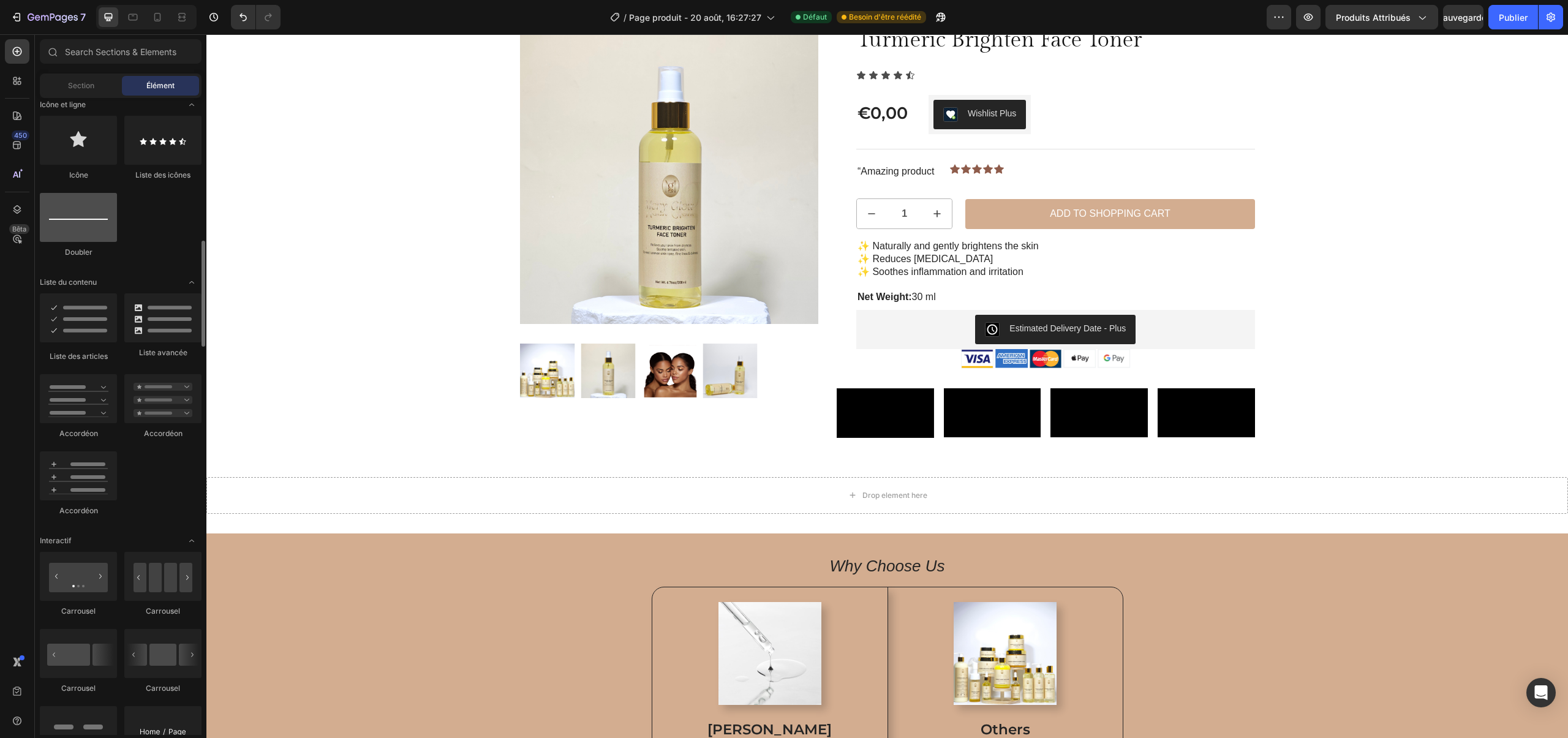
scroll to position [828, 0]
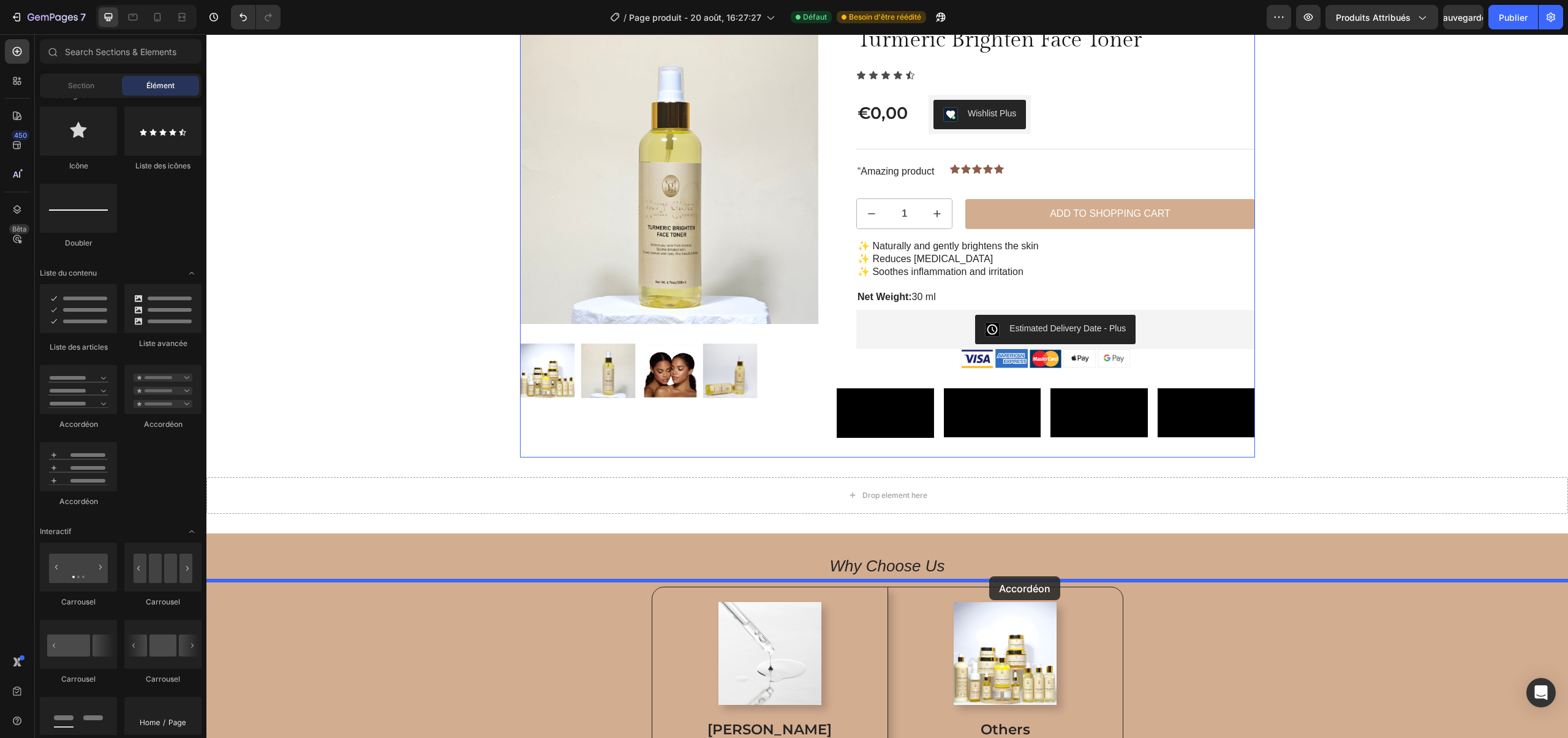
drag, startPoint x: 280, startPoint y: 498, endPoint x: 988, endPoint y: 576, distance: 712.3
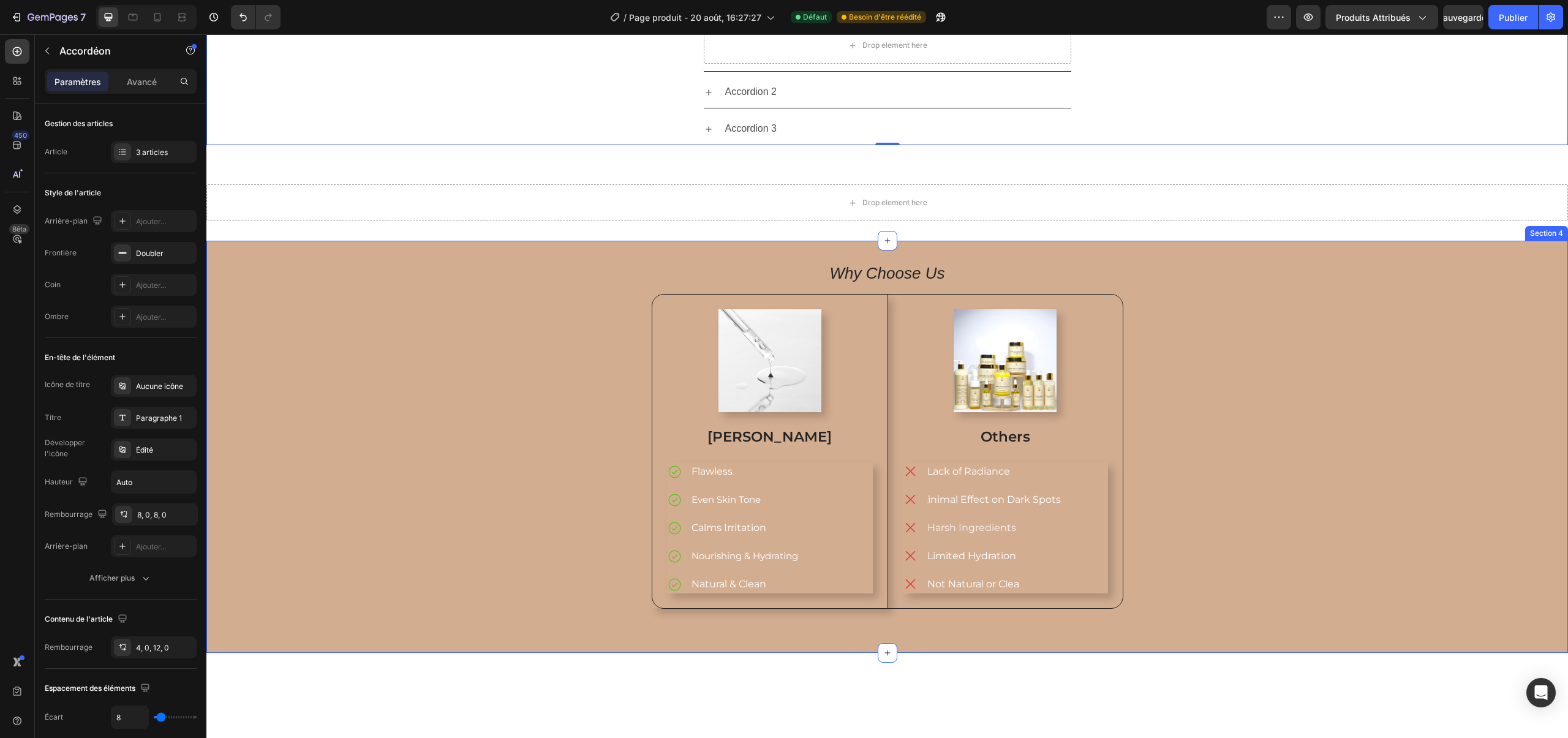
scroll to position [554, 0]
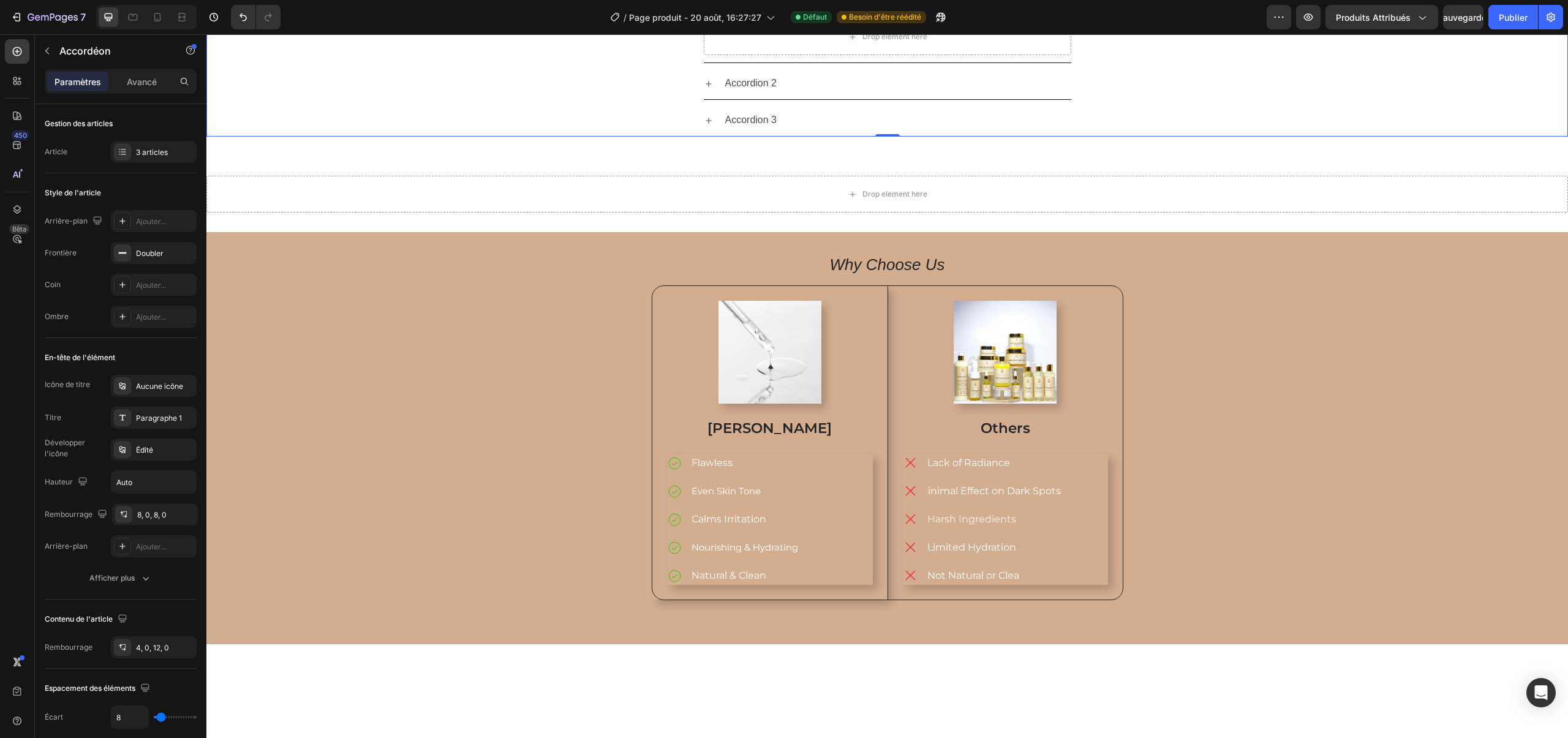
click at [761, 11] on div "Accordion 1" at bounding box center [751, 1] width 56 height 21
click at [761, 10] on p "Accordion 1" at bounding box center [751, 1] width 52 height 18
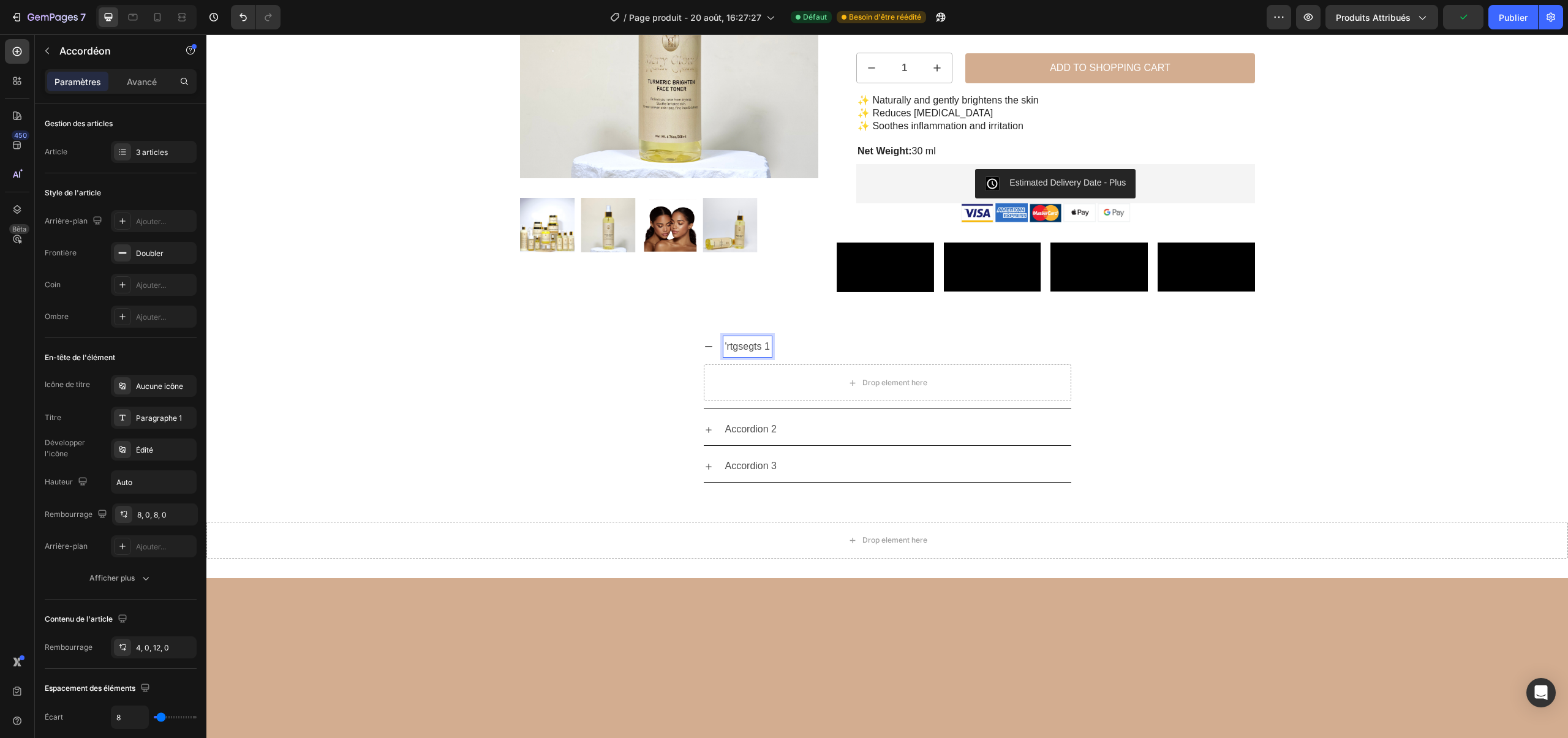
scroll to position [0, 0]
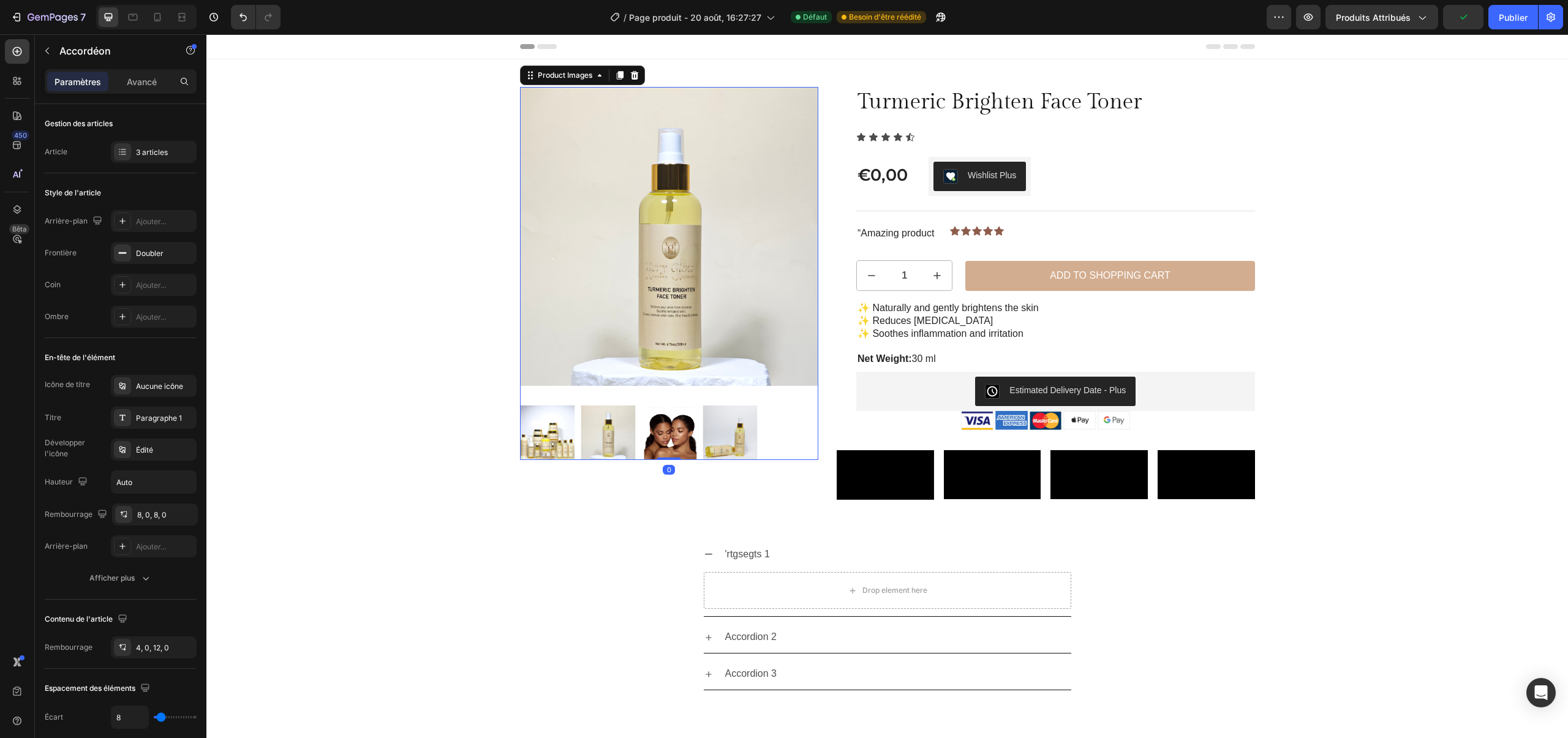
click at [628, 229] on img at bounding box center [669, 237] width 299 height 299
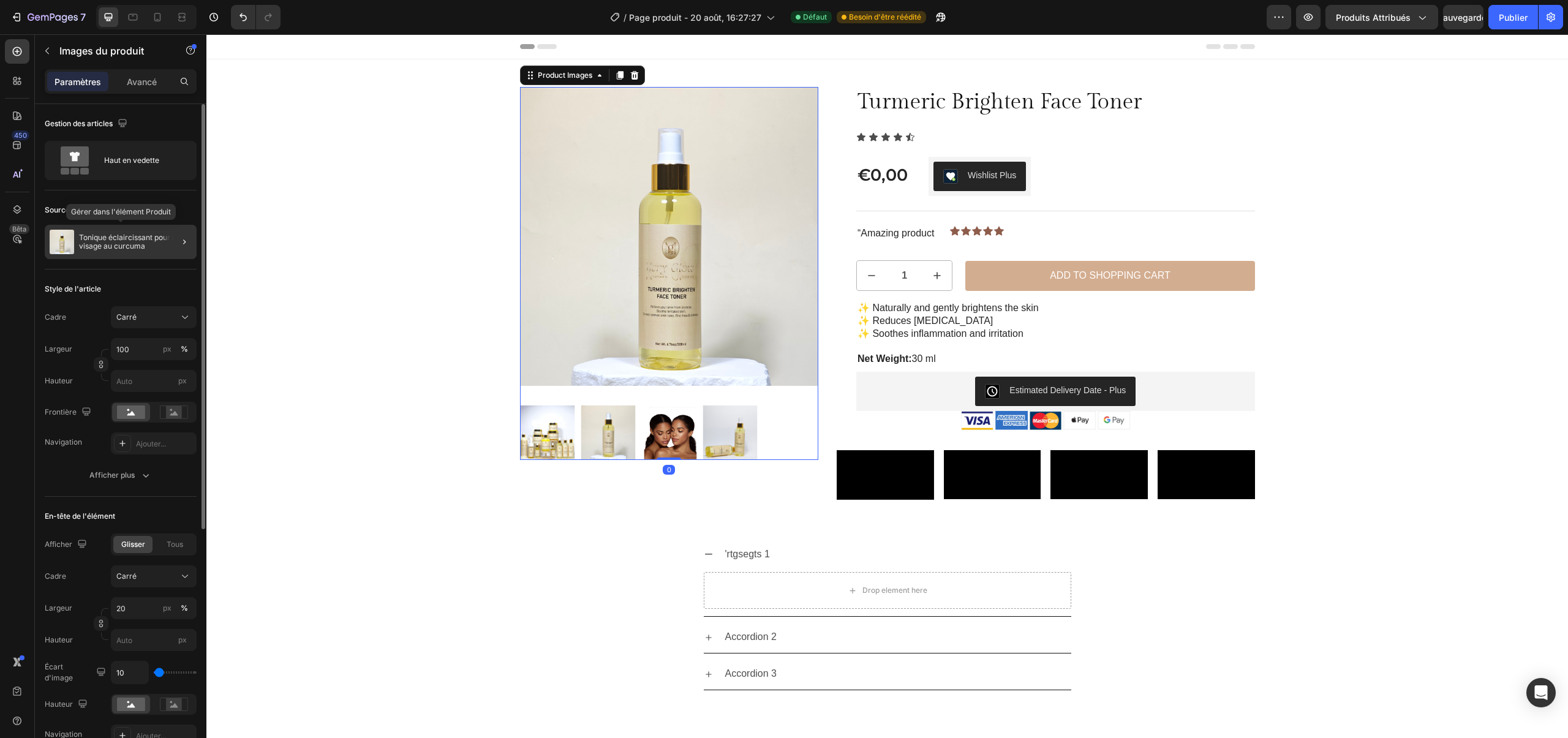
click at [51, 247] on img at bounding box center [62, 242] width 25 height 25
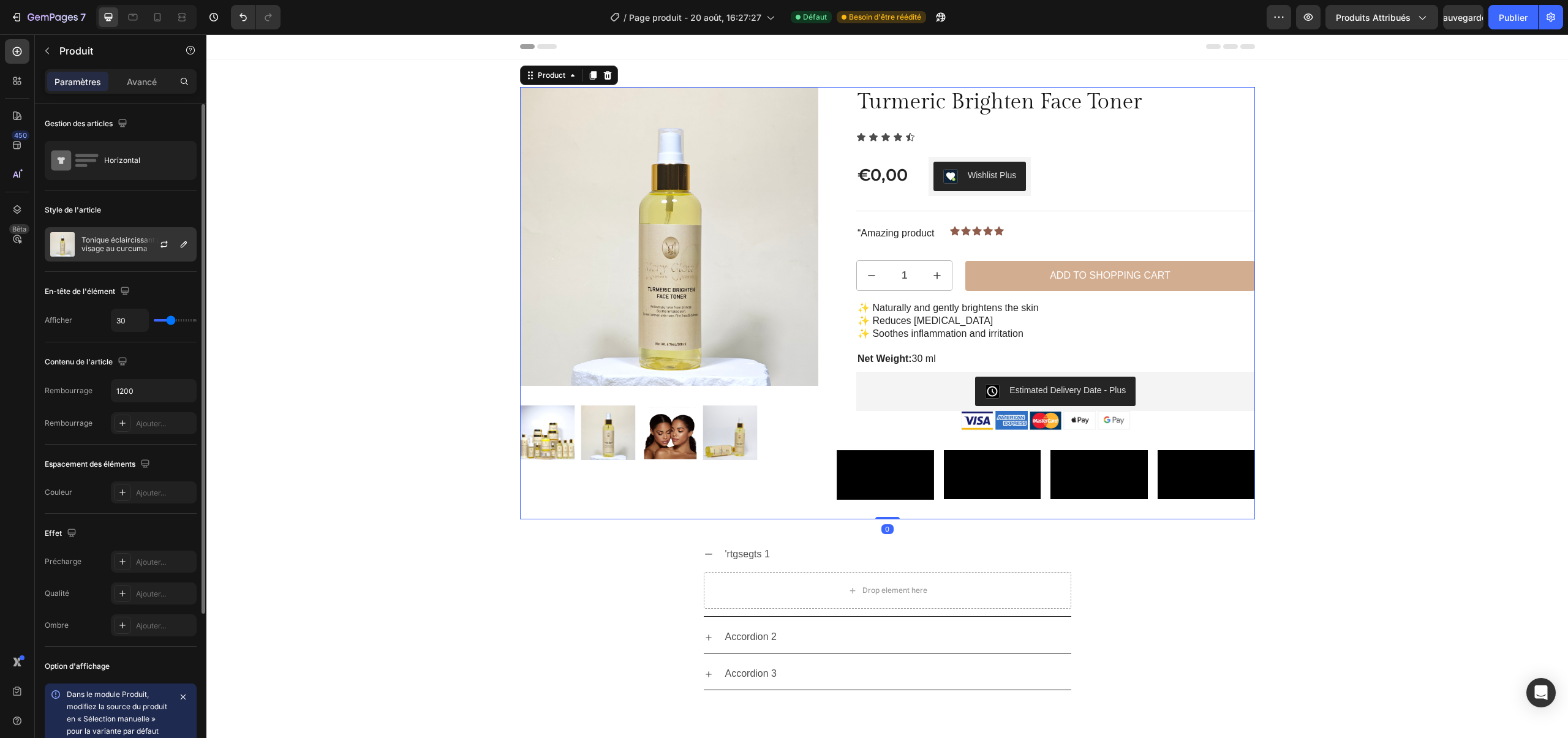
click at [117, 241] on font "Tonique éclaircissant pour le visage au curcuma" at bounding box center [131, 245] width 101 height 18
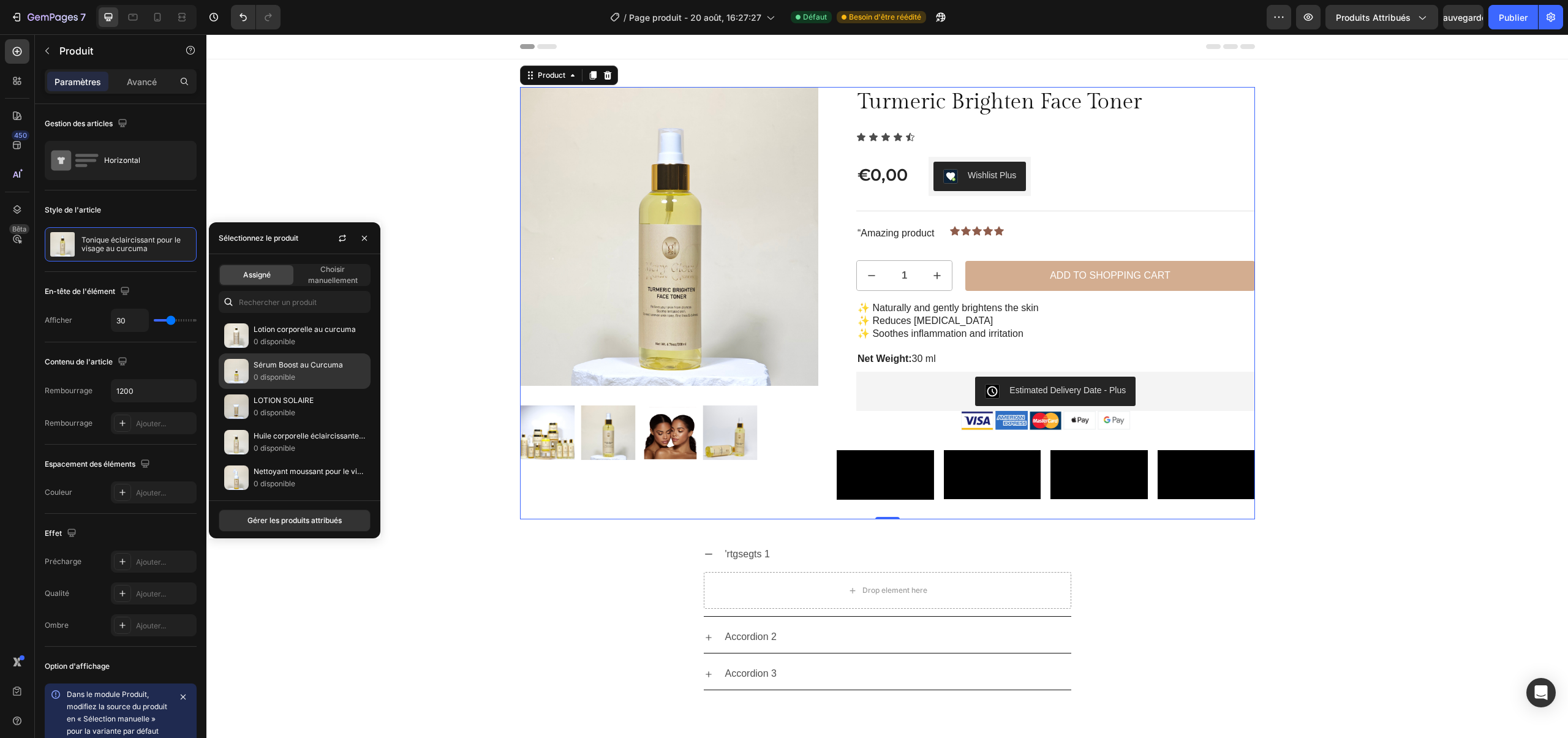
scroll to position [183, 0]
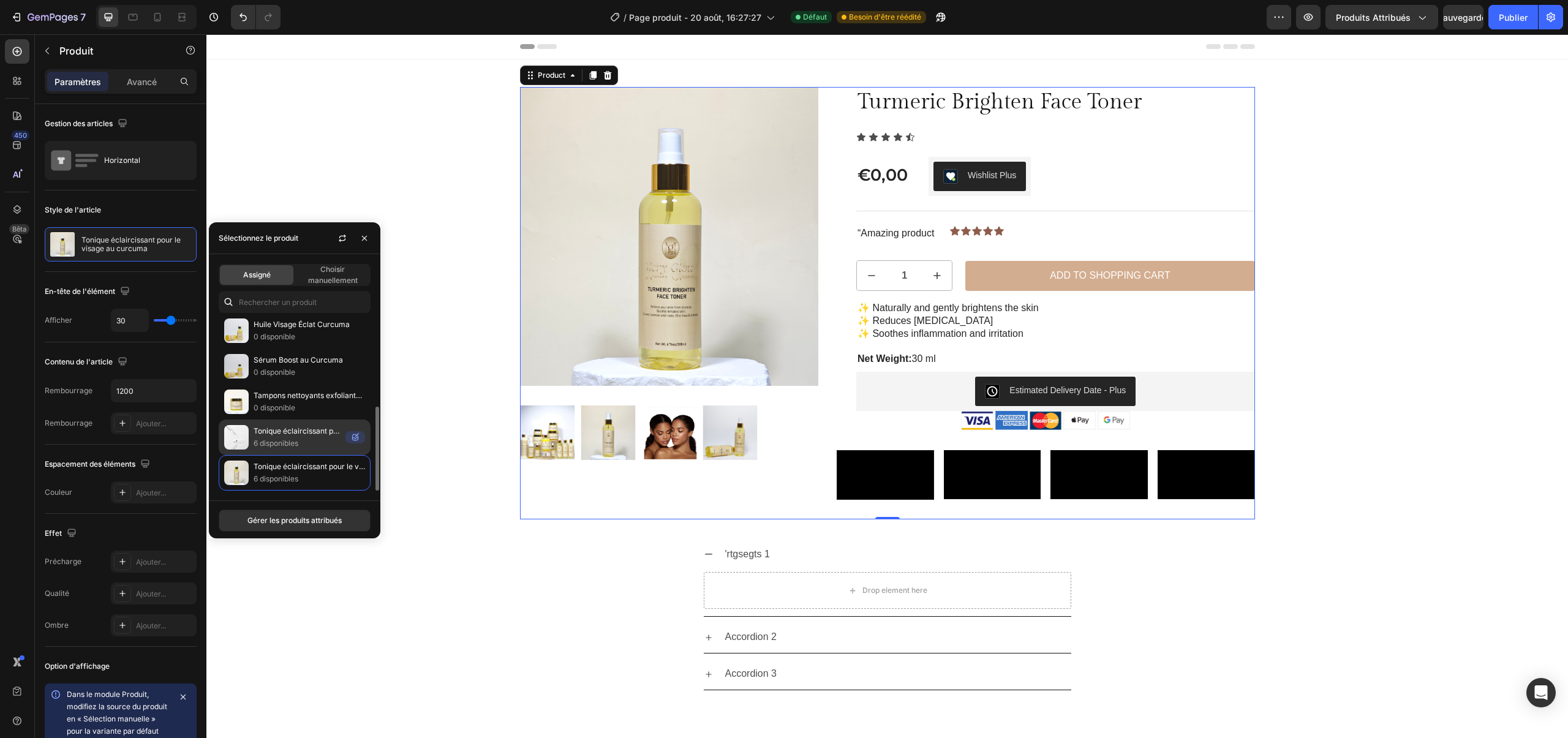
click at [297, 434] on font "Tonique éclaircissant pour le visage au curcuma en même temps" at bounding box center [365, 431] width 225 height 9
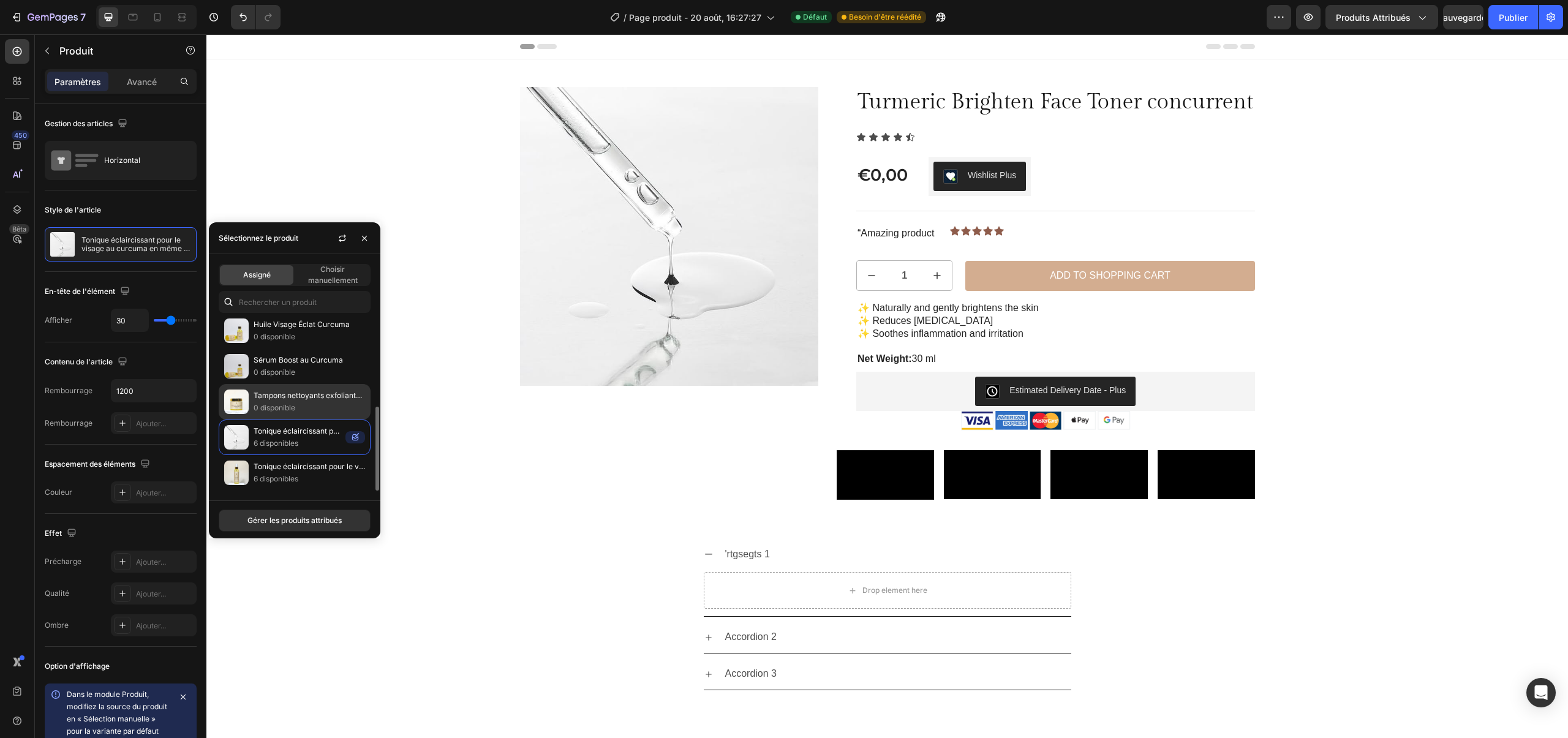
click at [278, 400] on p "Tampons nettoyants exfoliants au curcuma et à l'acide kojique" at bounding box center [309, 395] width 111 height 12
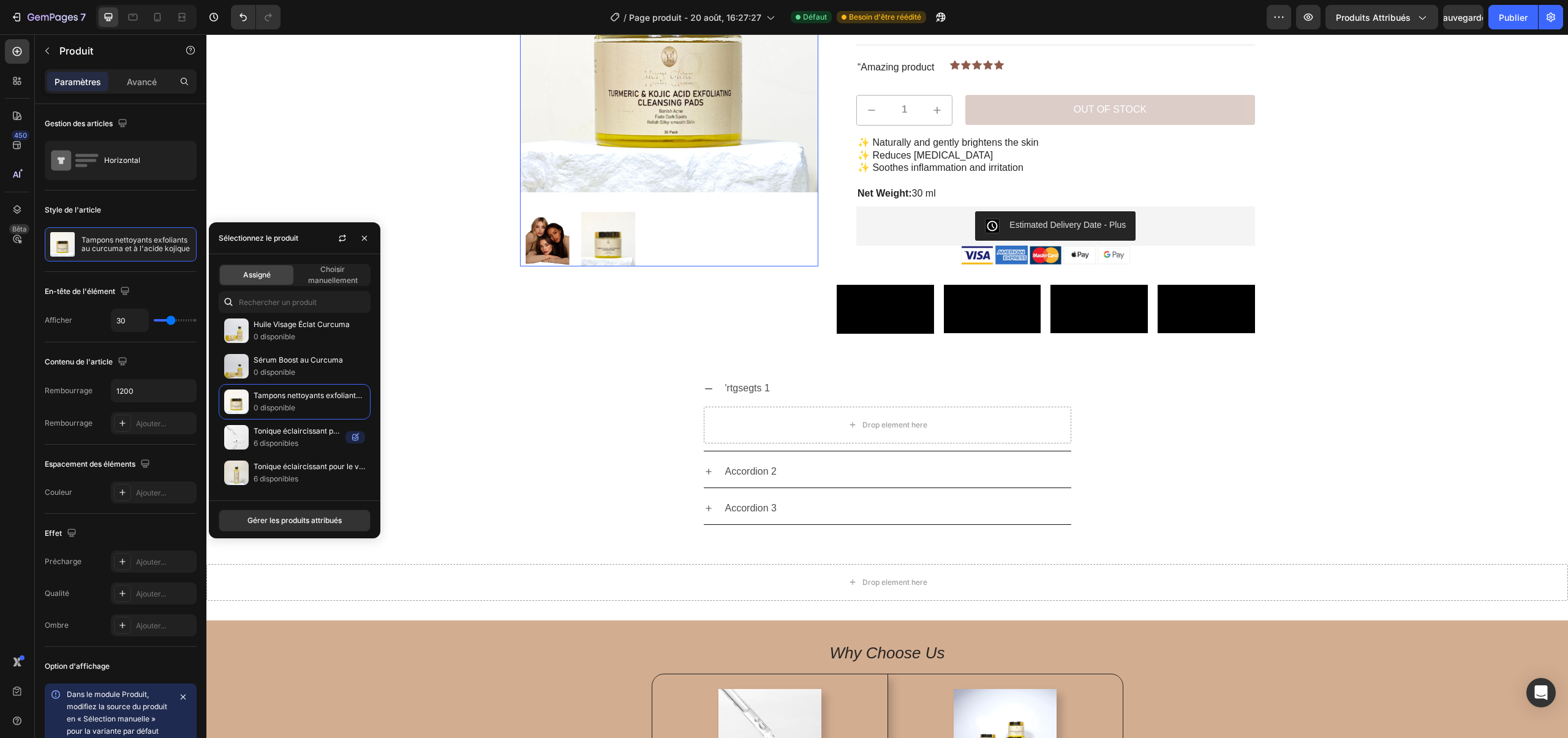
scroll to position [275, 0]
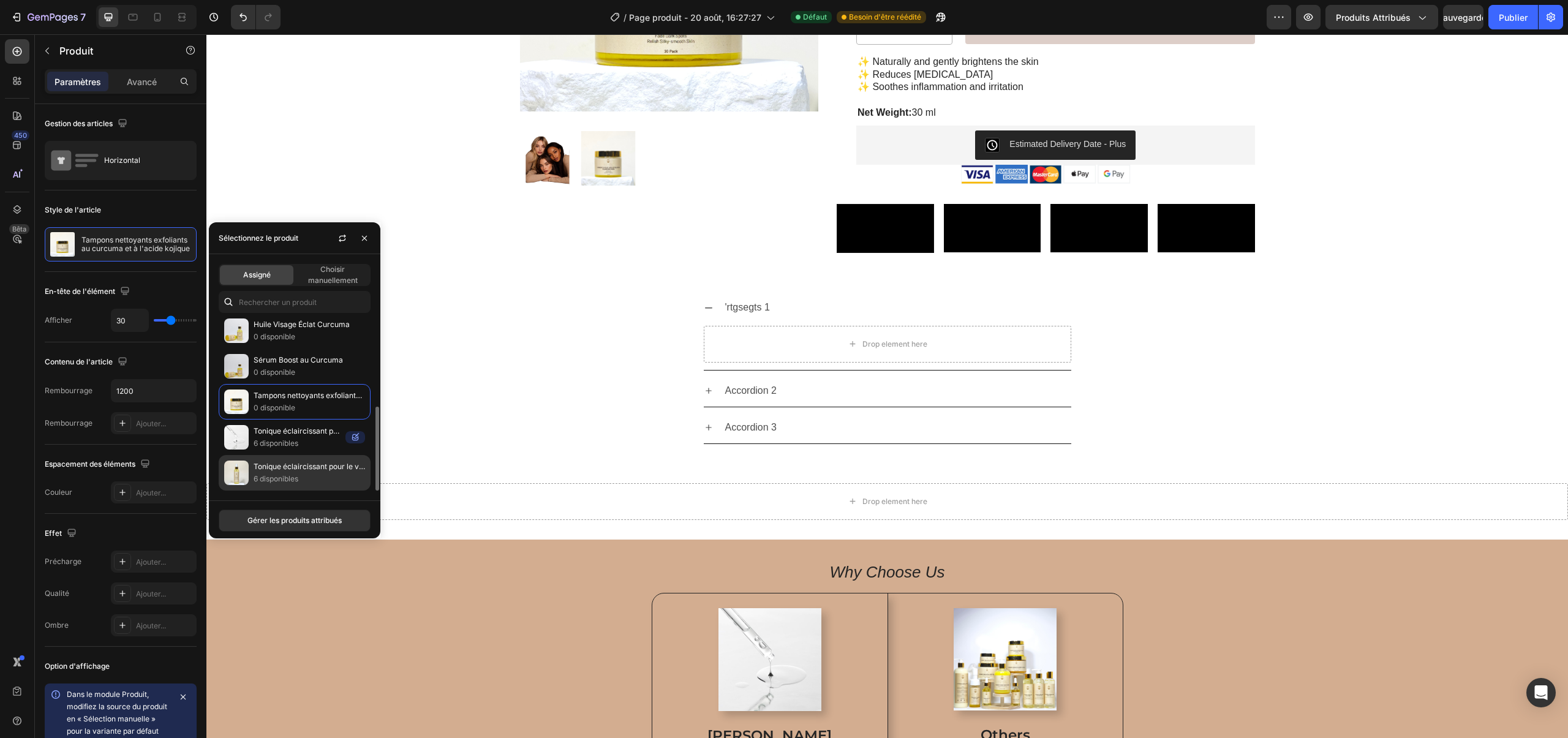
click at [255, 471] on p "Tonique éclaircissant pour le visage au curcuma" at bounding box center [309, 467] width 111 height 12
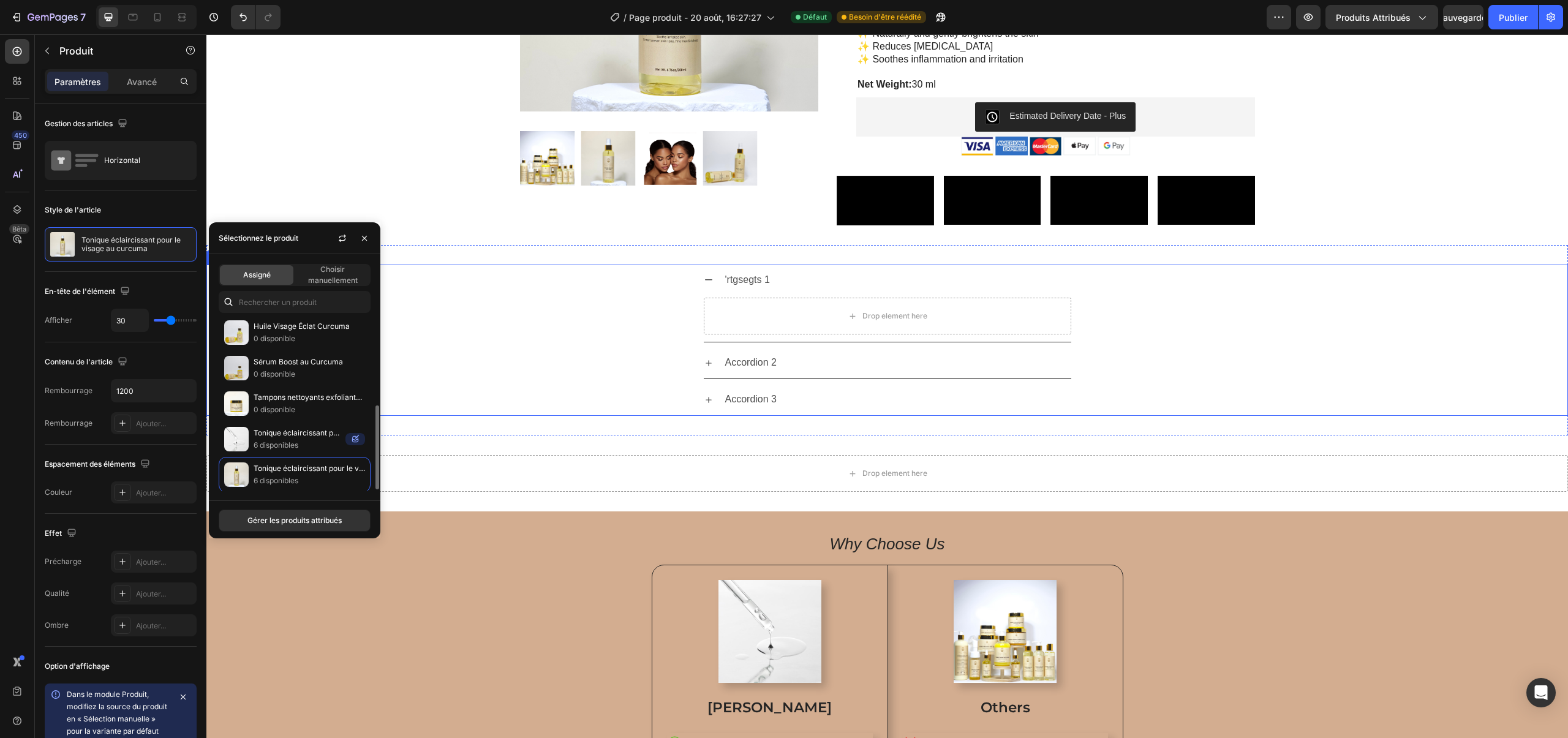
scroll to position [275, 0]
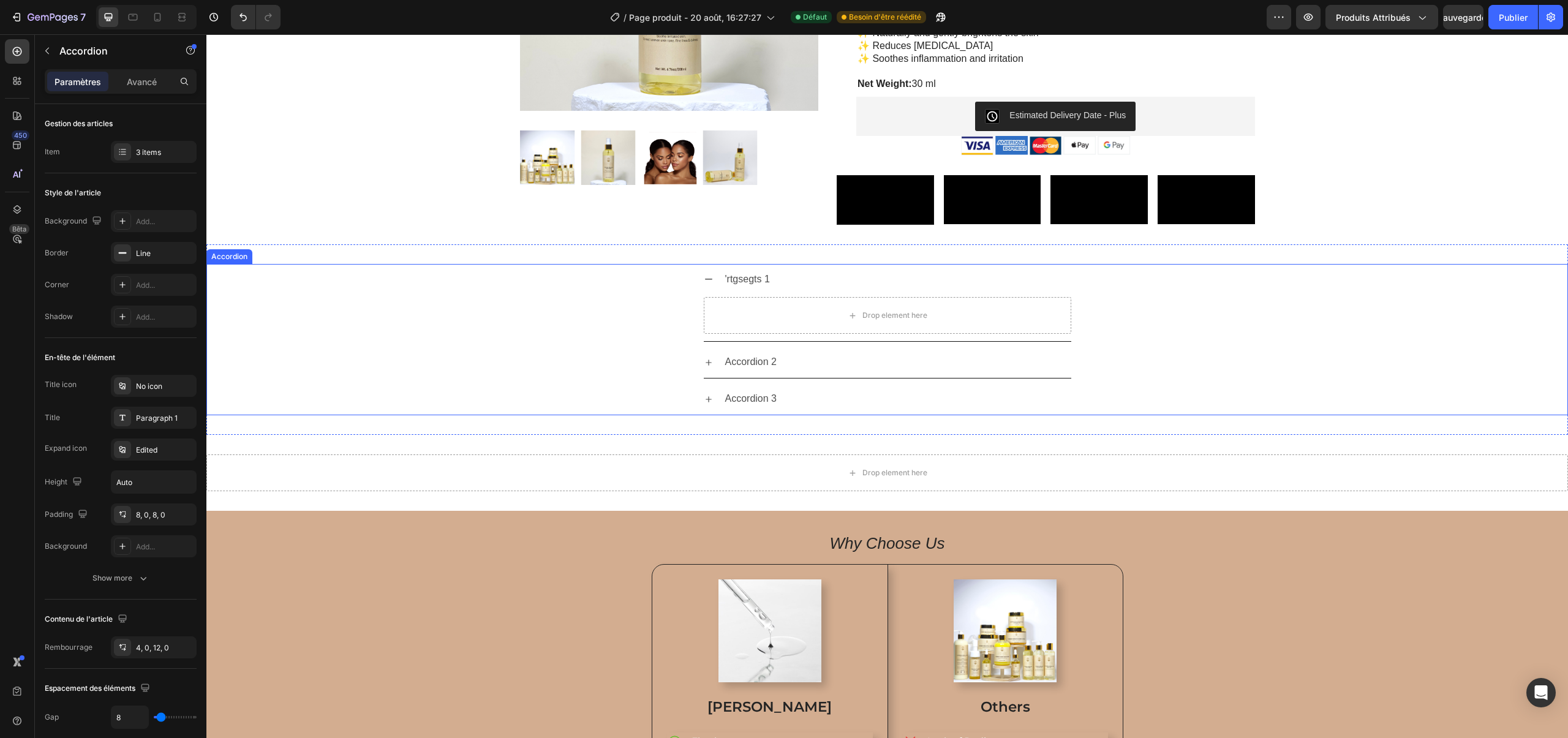
click at [564, 343] on div "'rtgsegts 1 Drop element here" at bounding box center [888, 303] width 1361 height 79
click at [304, 257] on icon at bounding box center [303, 252] width 8 height 9
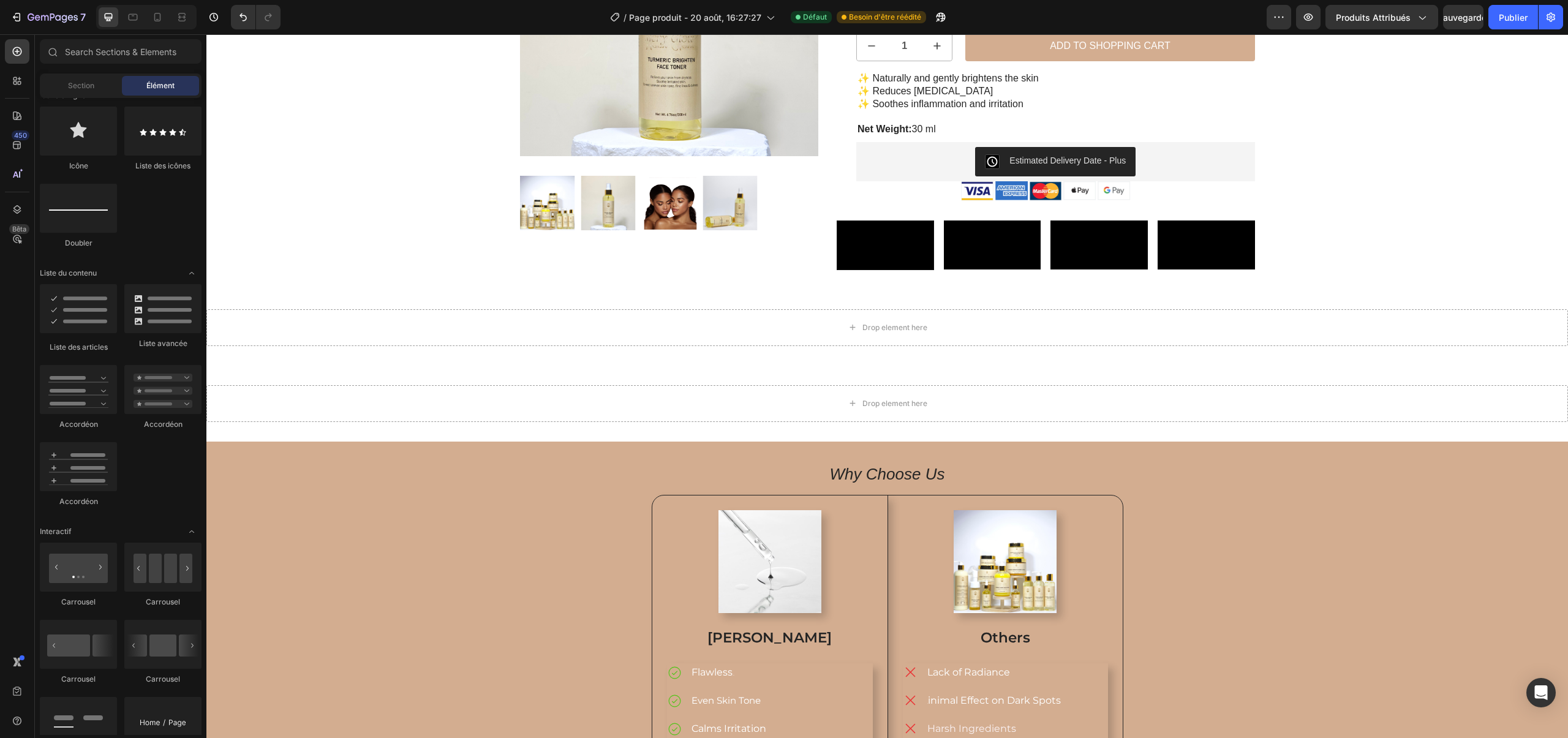
scroll to position [181, 0]
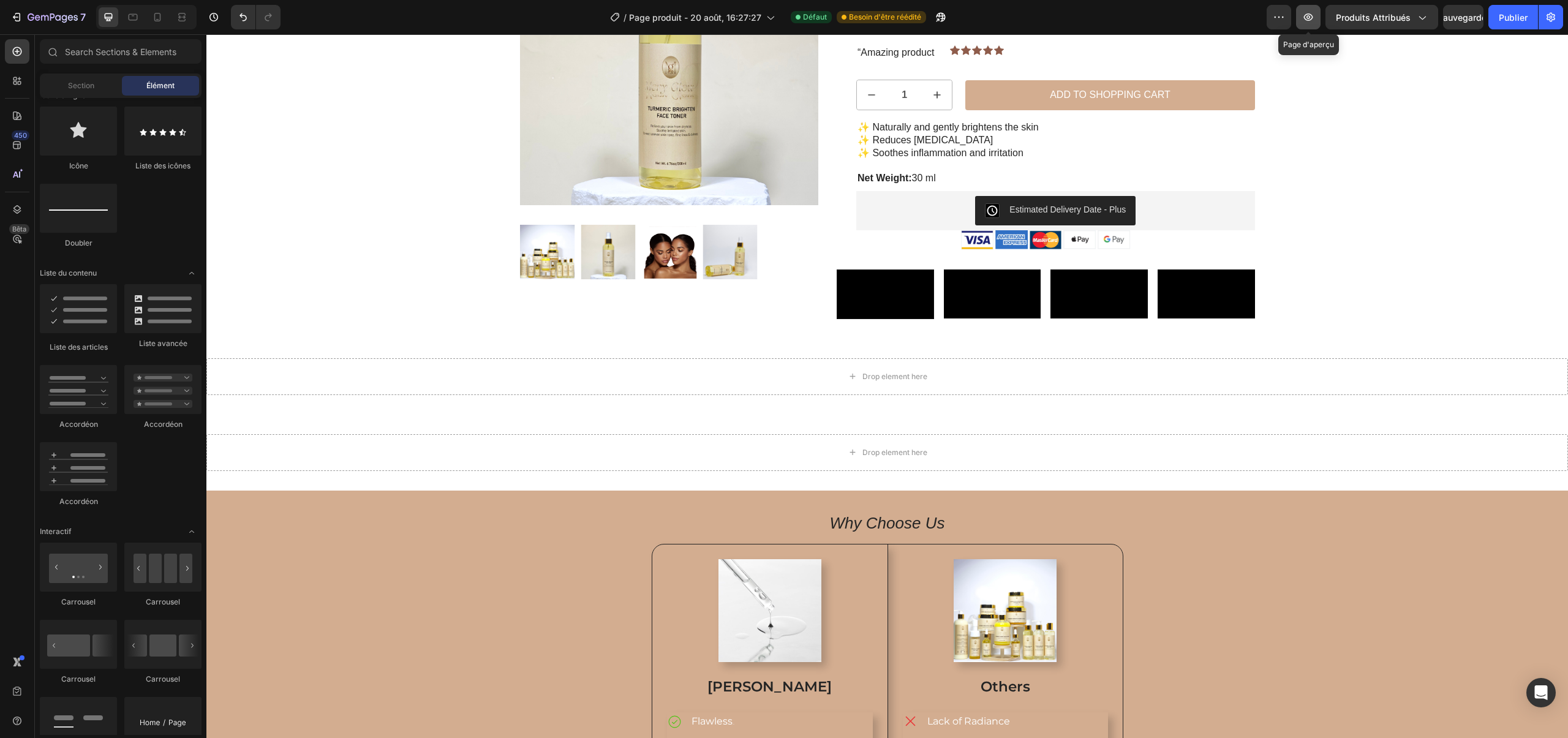
click at [1306, 20] on icon "button" at bounding box center [1309, 17] width 12 height 12
